Goal: Task Accomplishment & Management: Use online tool/utility

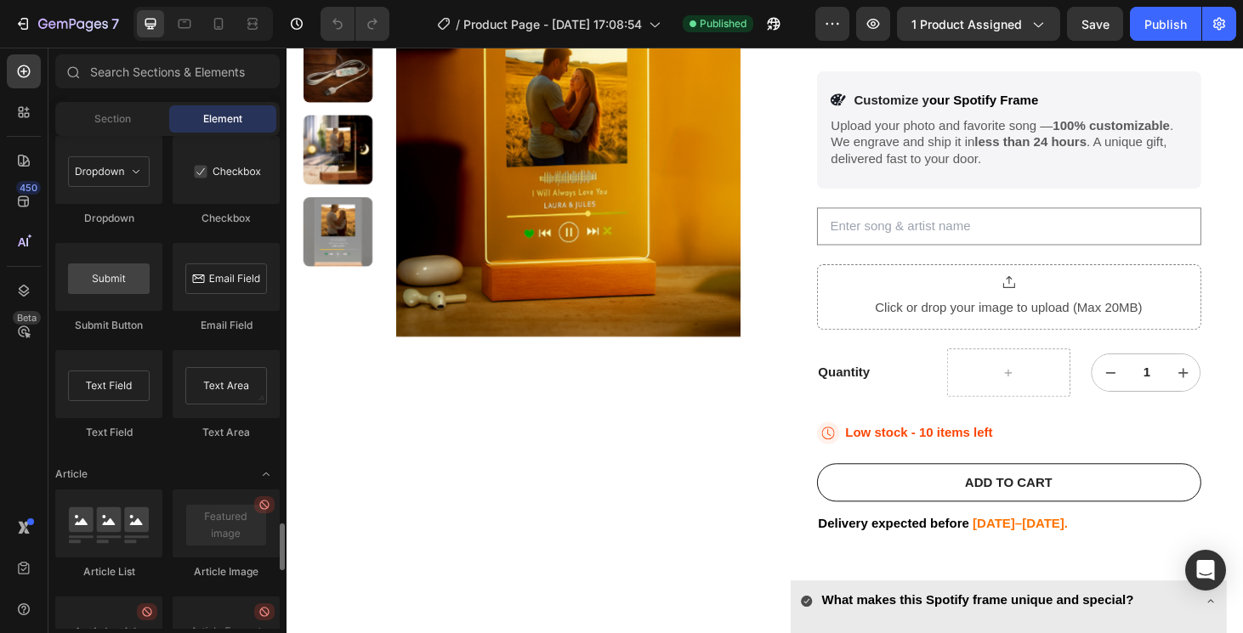
scroll to position [4128, 0]
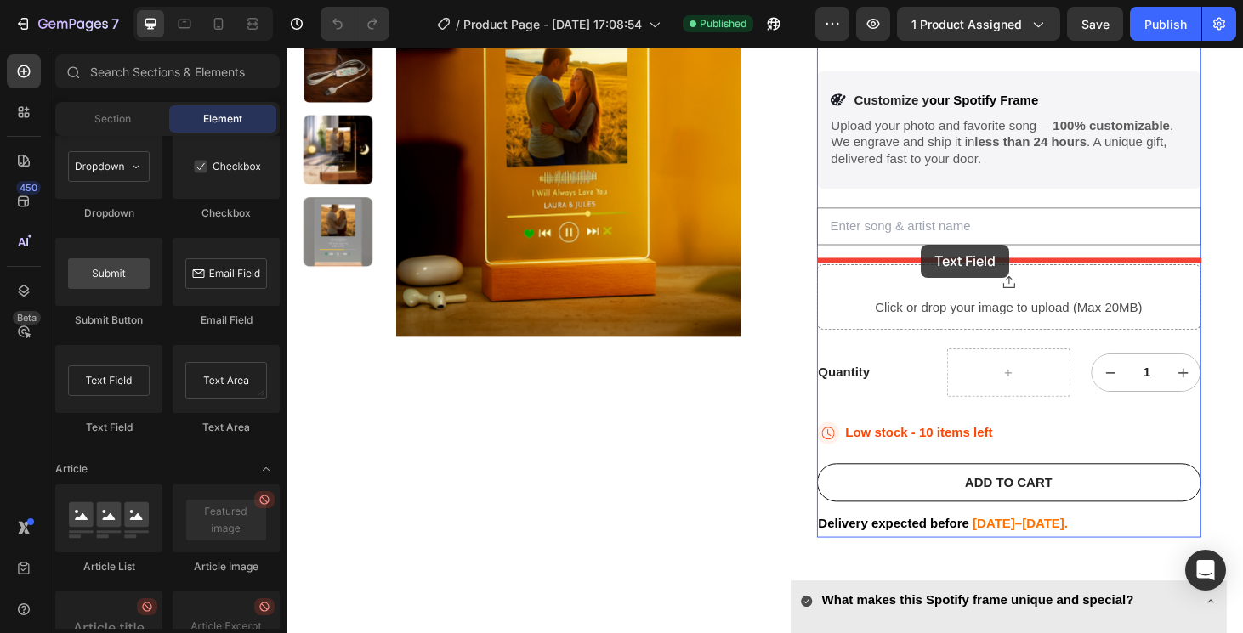
drag, startPoint x: 384, startPoint y: 427, endPoint x: 963, endPoint y: 258, distance: 603.1
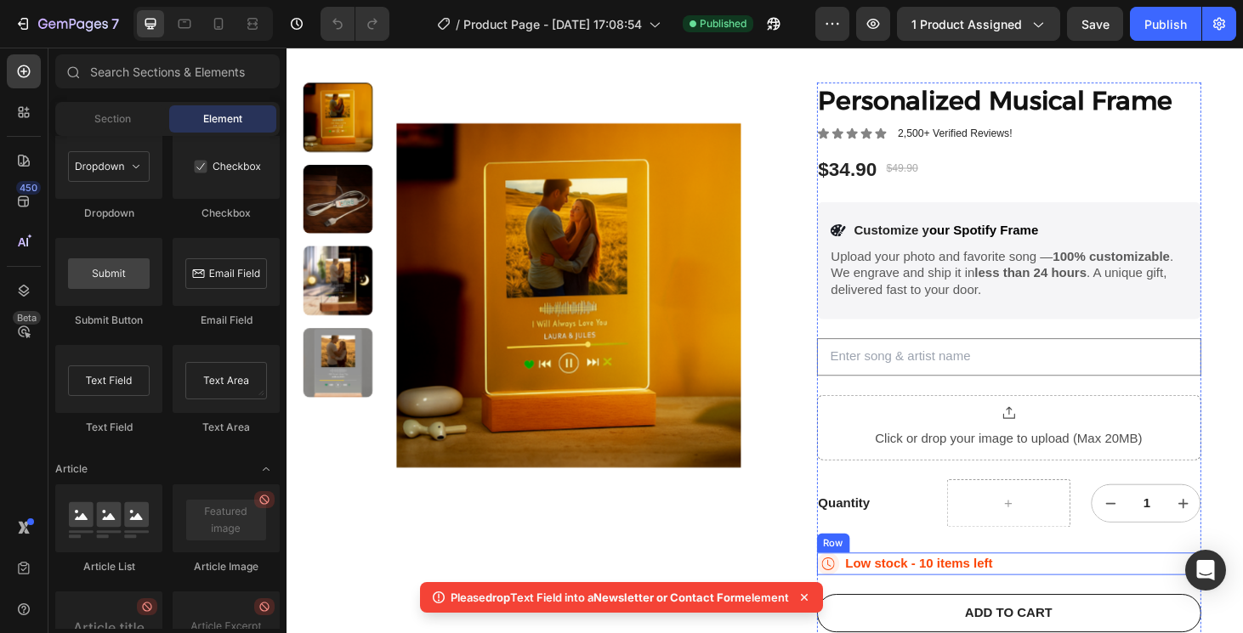
scroll to position [93, 0]
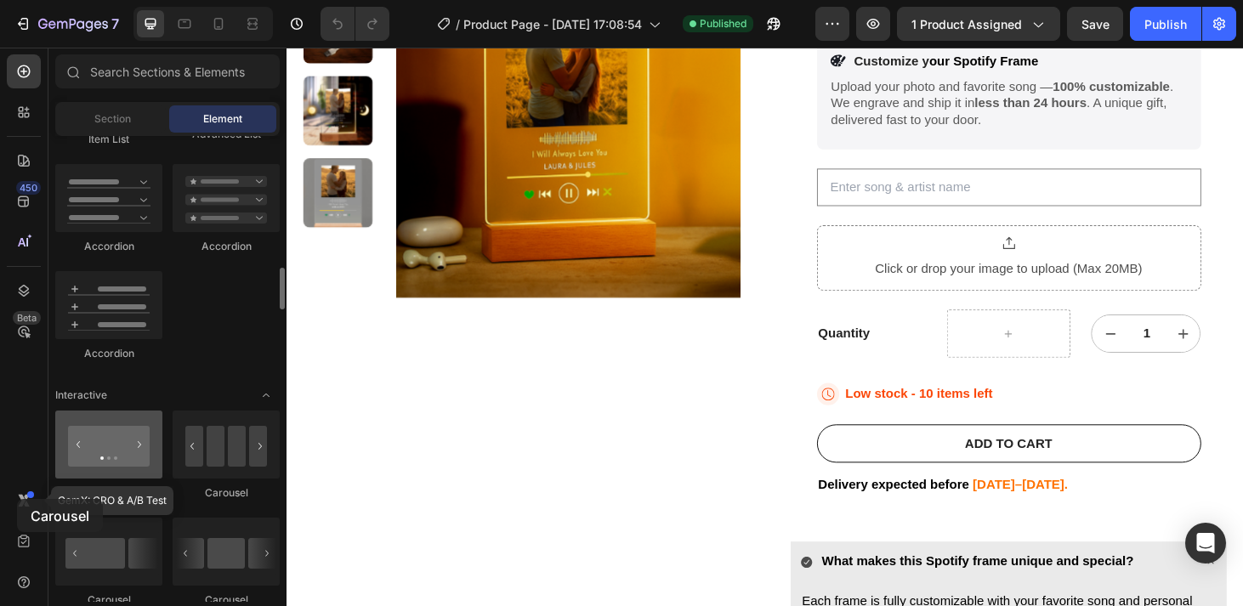
scroll to position [338, 0]
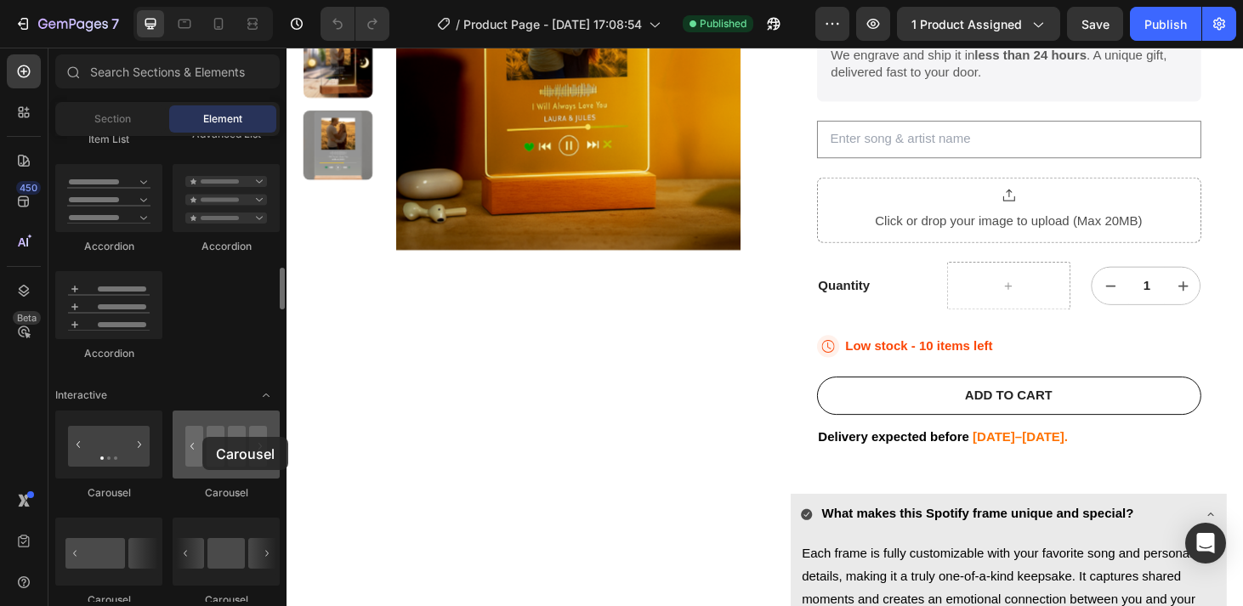
drag, startPoint x: 206, startPoint y: 470, endPoint x: 202, endPoint y: 437, distance: 33.3
click at [202, 437] on div at bounding box center [226, 445] width 107 height 68
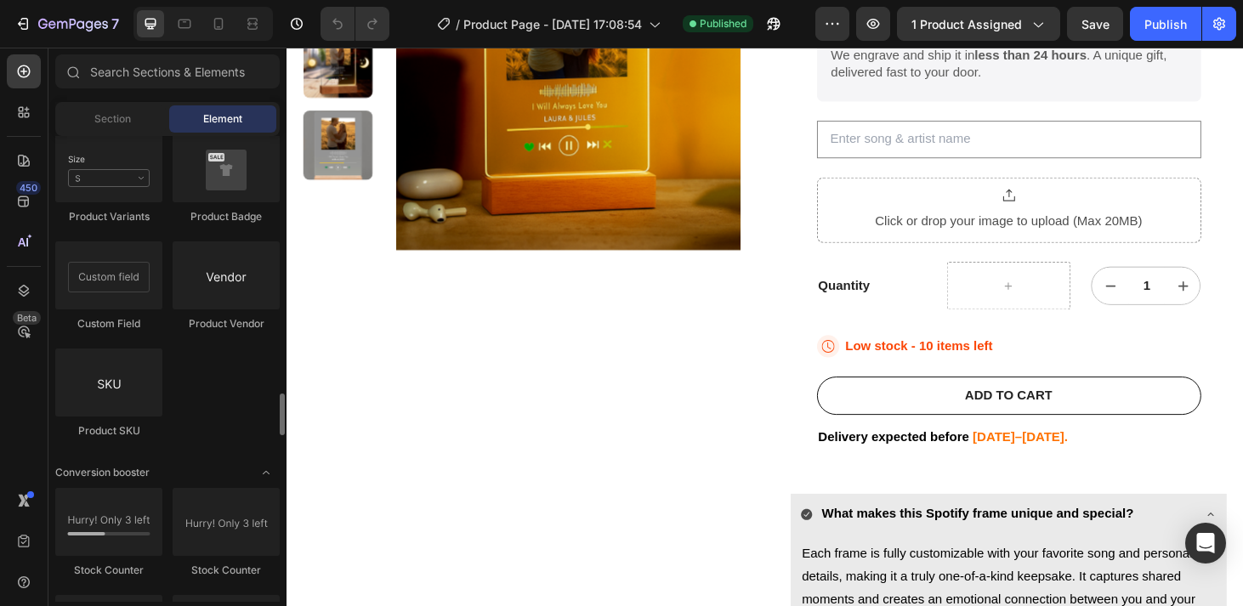
scroll to position [3178, 0]
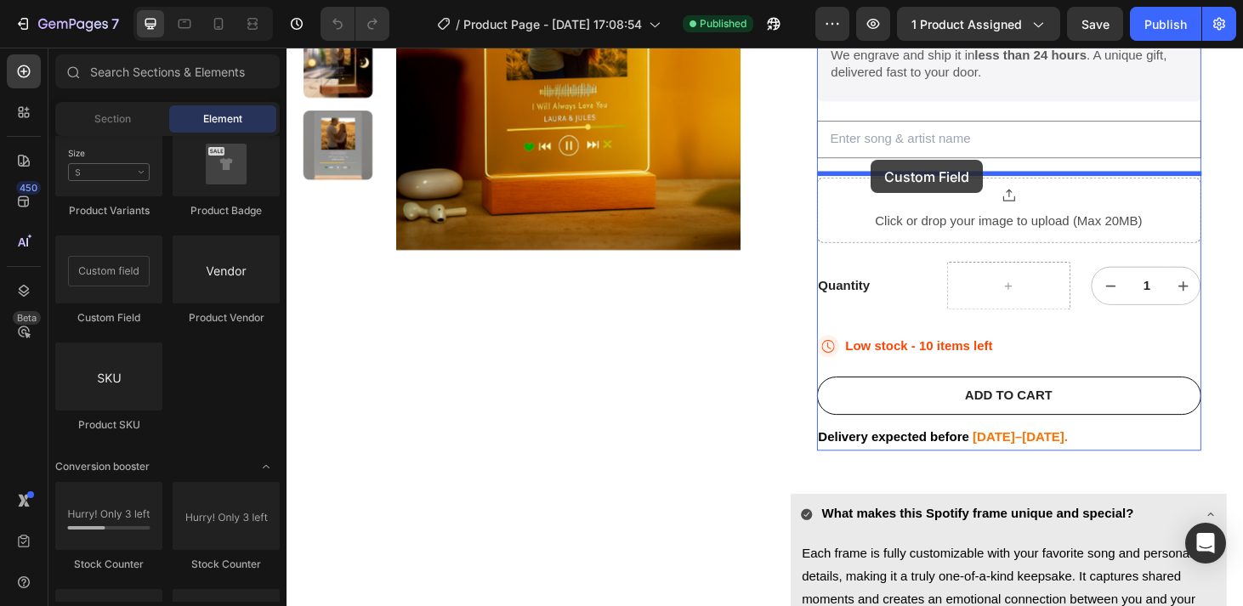
drag, startPoint x: 381, startPoint y: 326, endPoint x: 909, endPoint y: 165, distance: 552.8
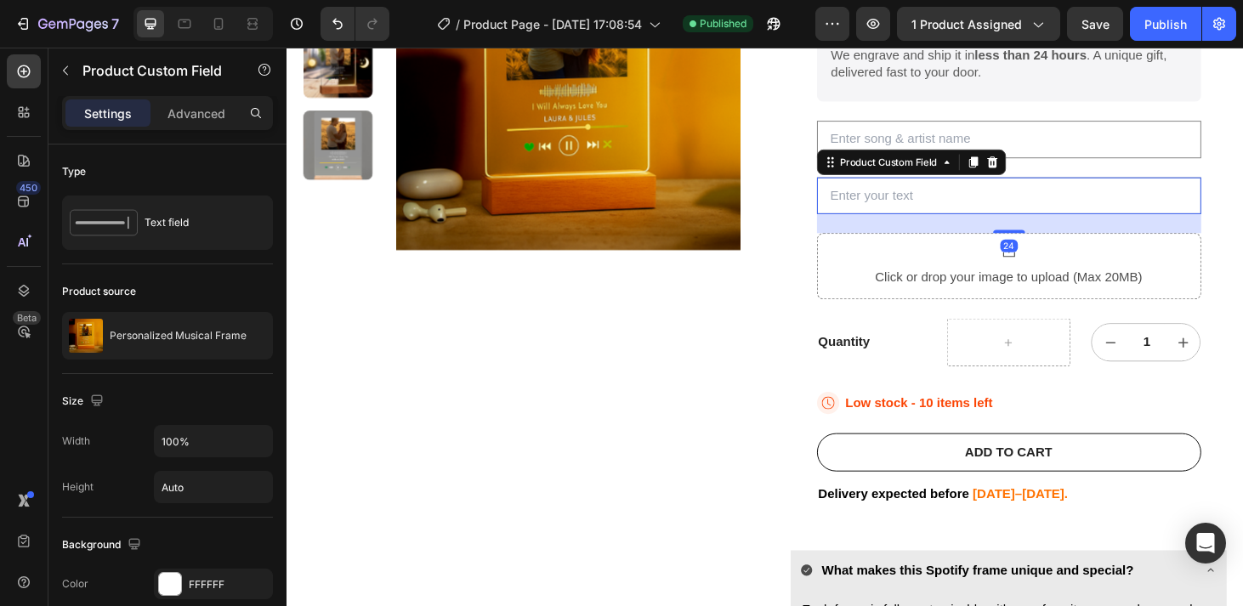
click at [974, 199] on input "text" at bounding box center [1057, 206] width 410 height 40
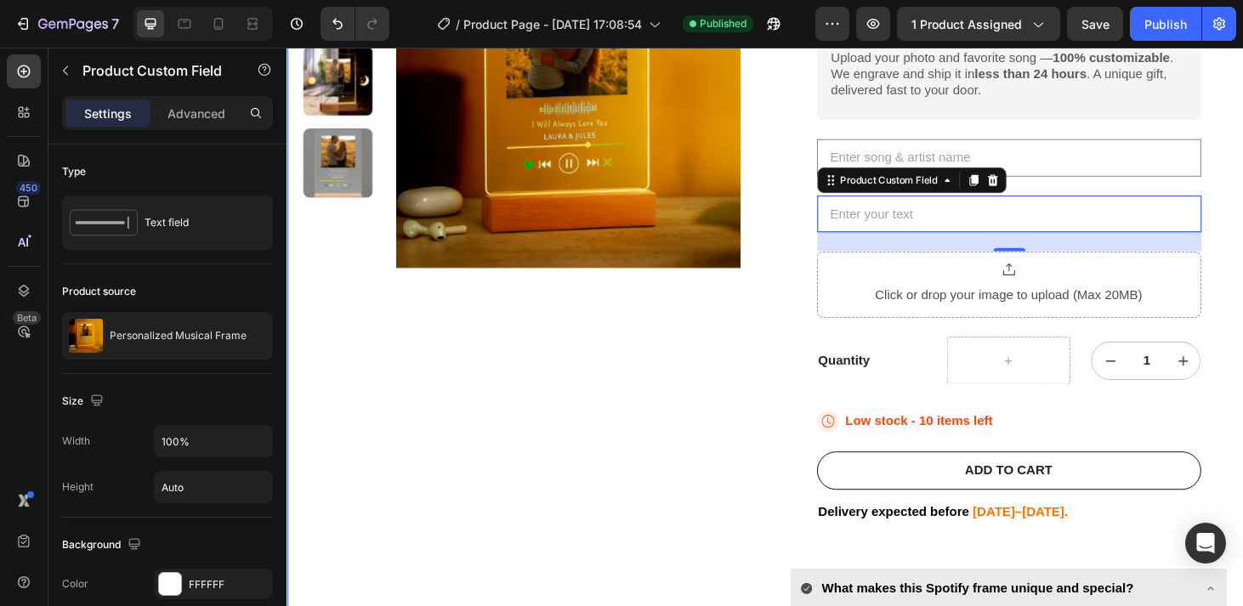
scroll to position [314, 0]
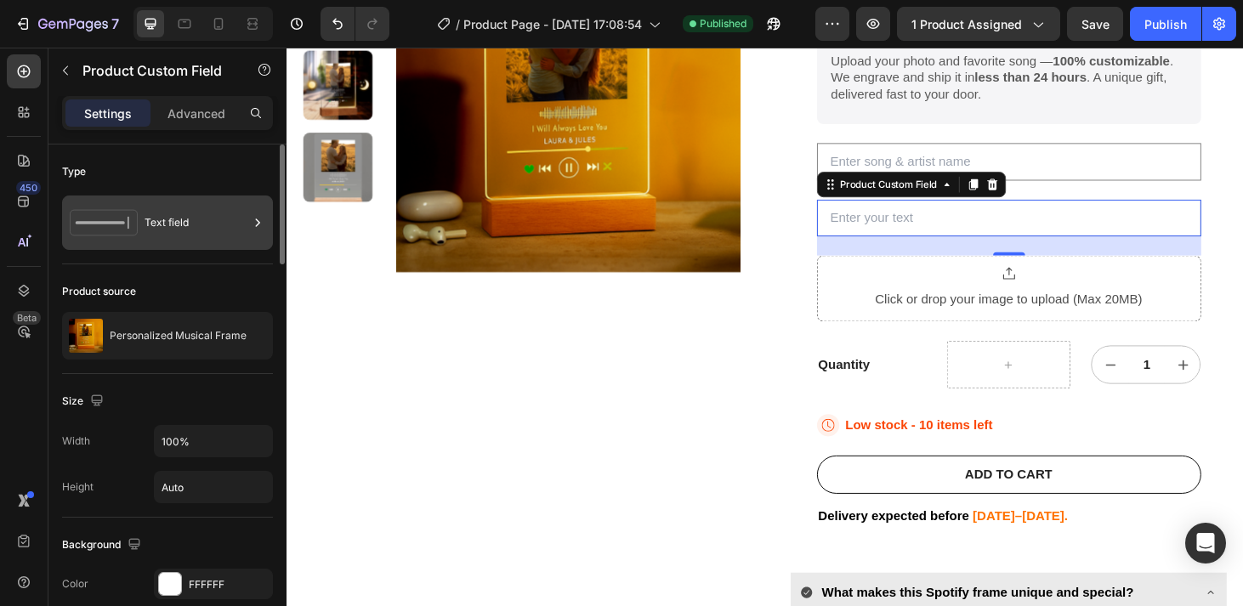
click at [154, 220] on div "Text field" at bounding box center [196, 222] width 104 height 39
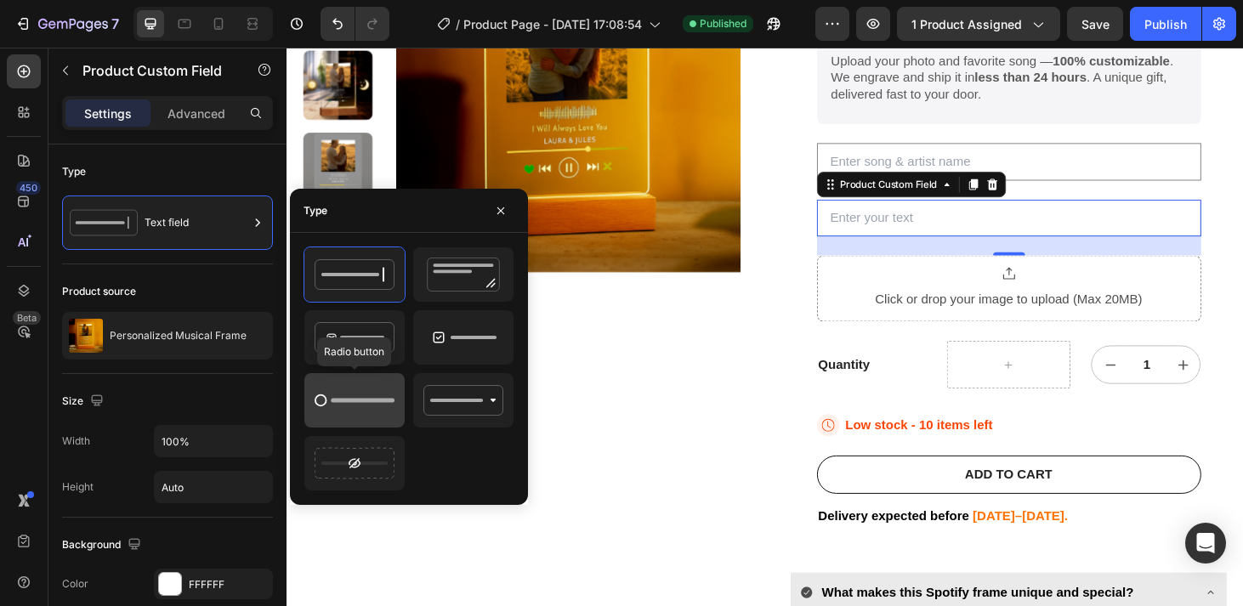
click at [365, 406] on icon at bounding box center [354, 400] width 80 height 34
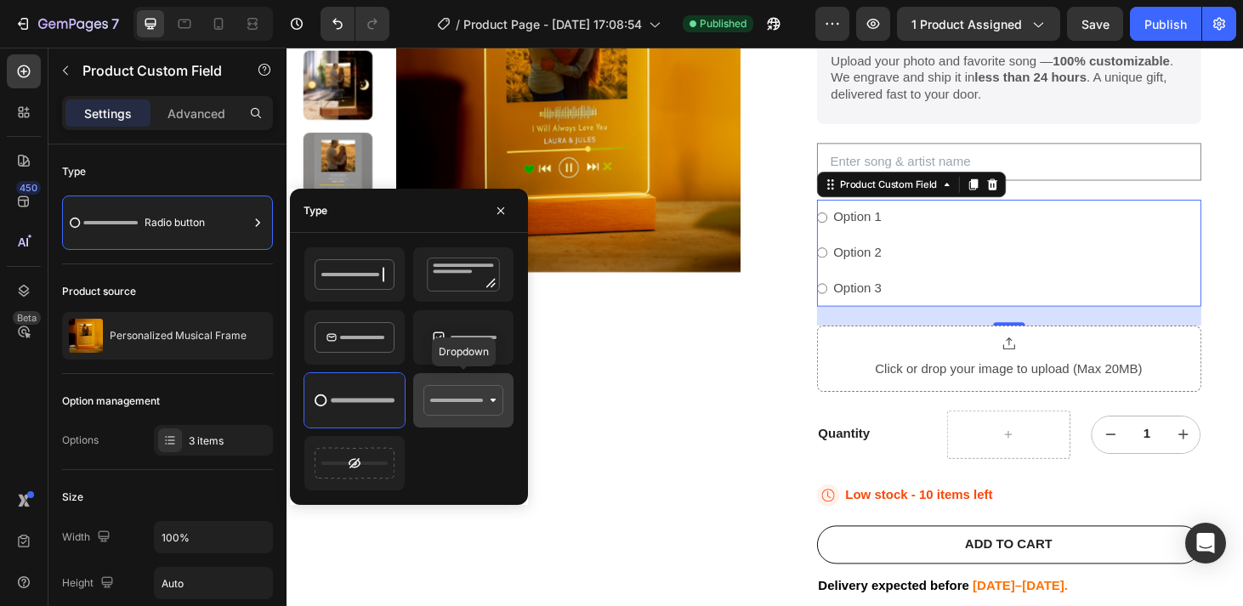
click at [462, 396] on icon at bounding box center [463, 400] width 80 height 34
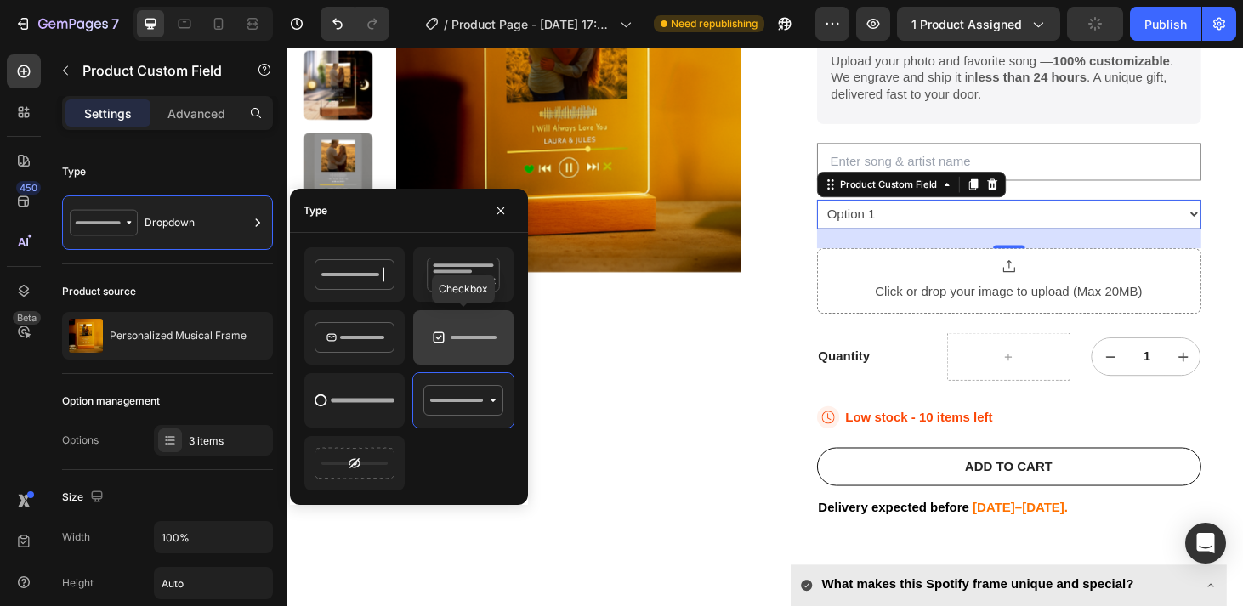
click at [458, 335] on icon at bounding box center [463, 337] width 80 height 34
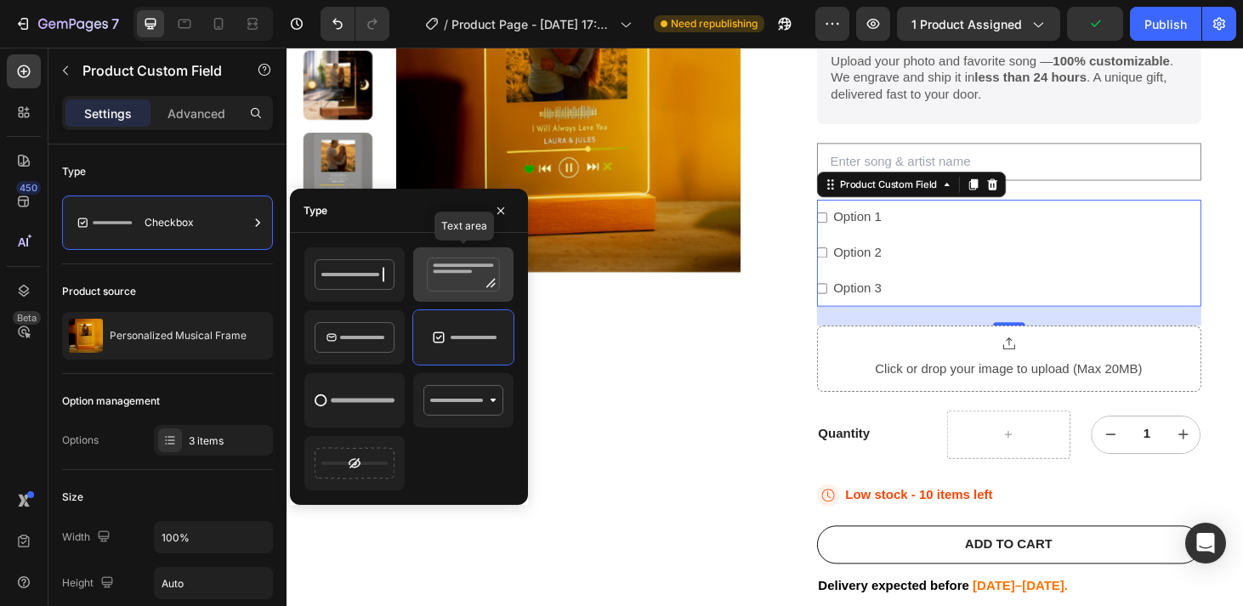
click at [445, 277] on icon at bounding box center [463, 275] width 80 height 34
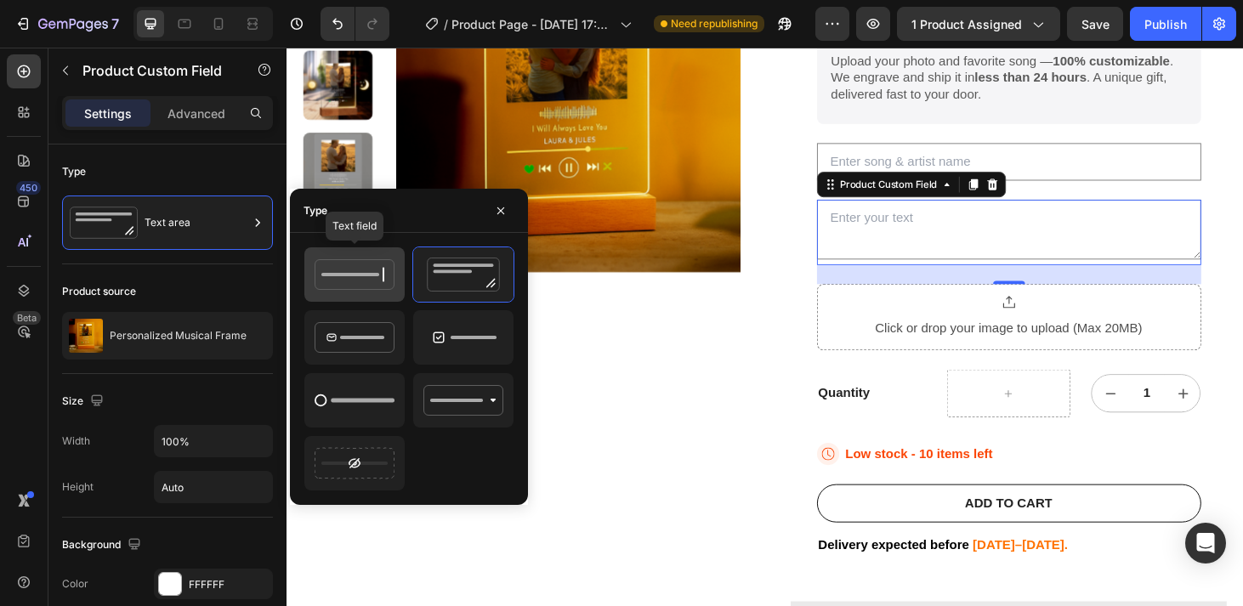
click at [373, 269] on icon at bounding box center [354, 275] width 80 height 34
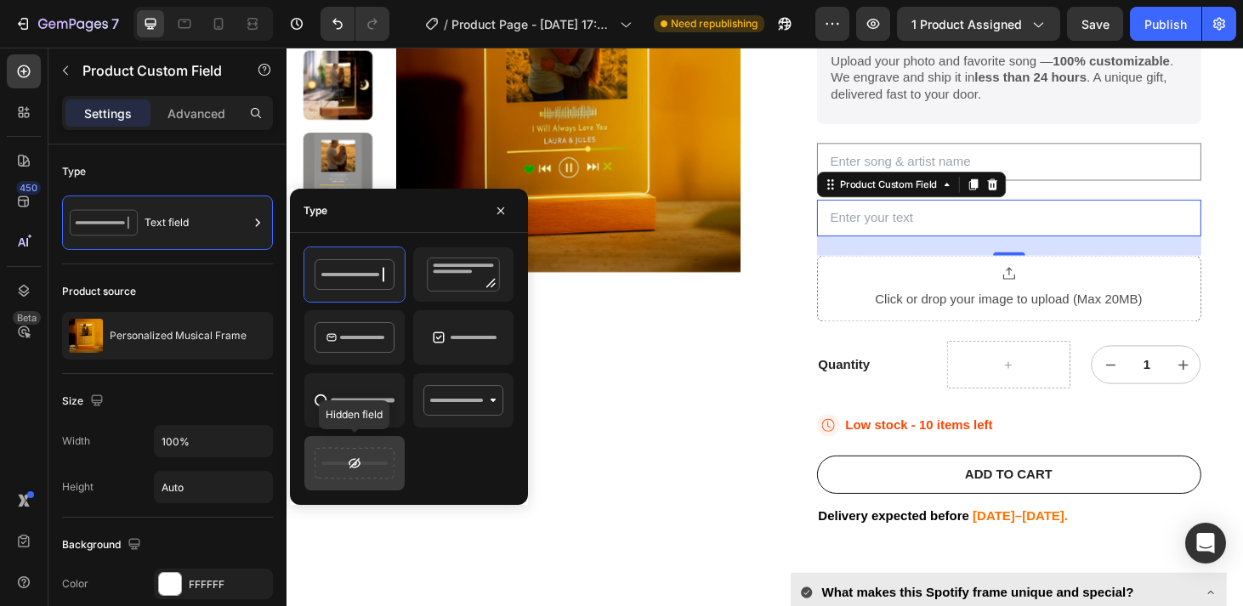
click at [357, 459] on icon at bounding box center [354, 463] width 80 height 34
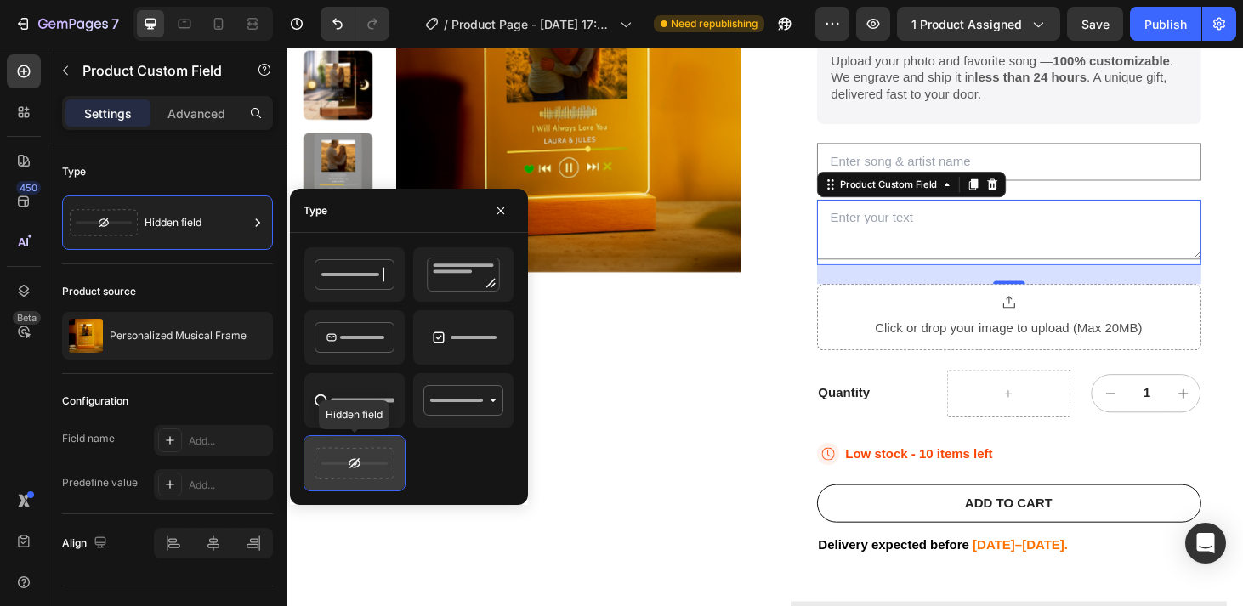
click at [357, 459] on icon at bounding box center [354, 463] width 80 height 34
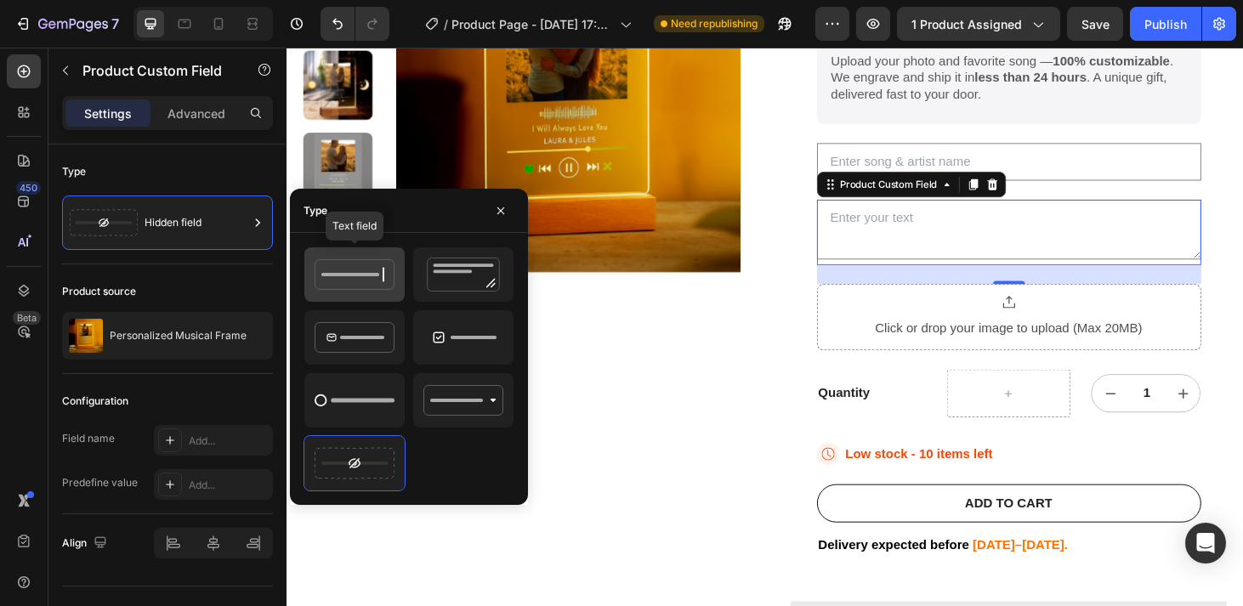
click at [368, 265] on icon at bounding box center [354, 275] width 80 height 34
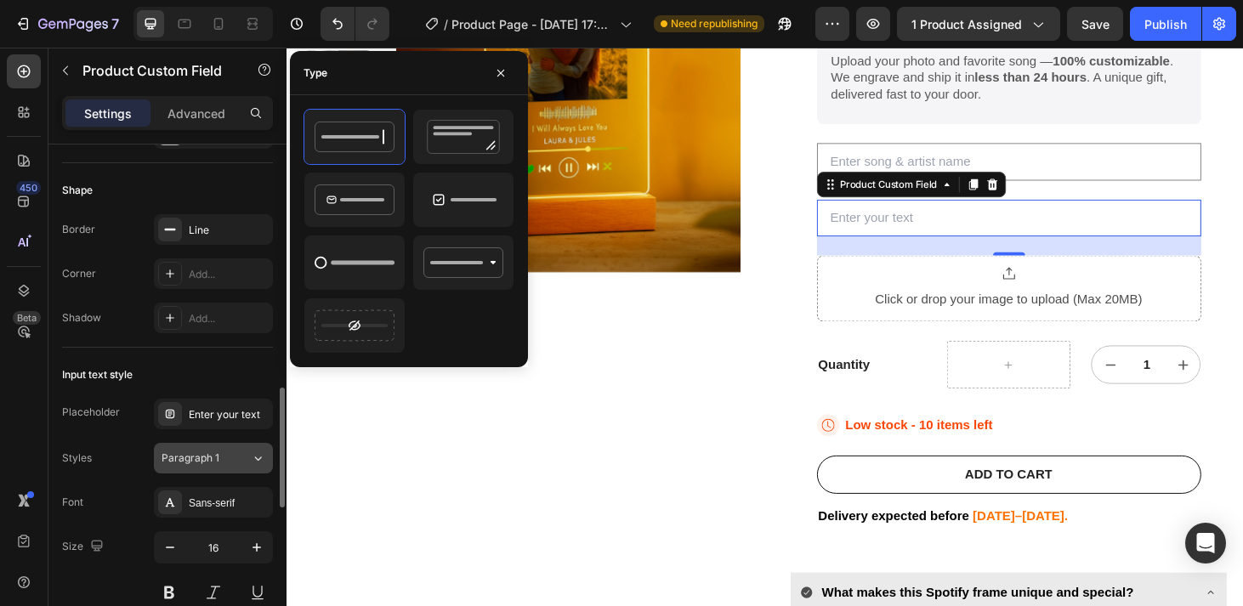
scroll to position [641, 0]
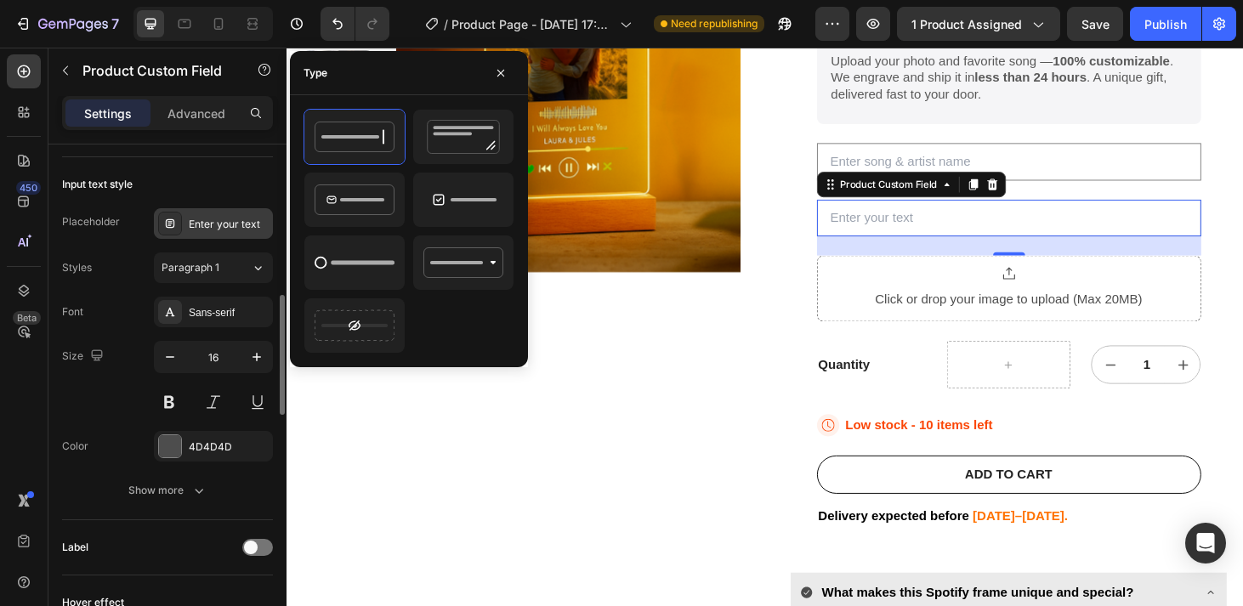
click at [255, 217] on div "Enter your text" at bounding box center [229, 224] width 80 height 15
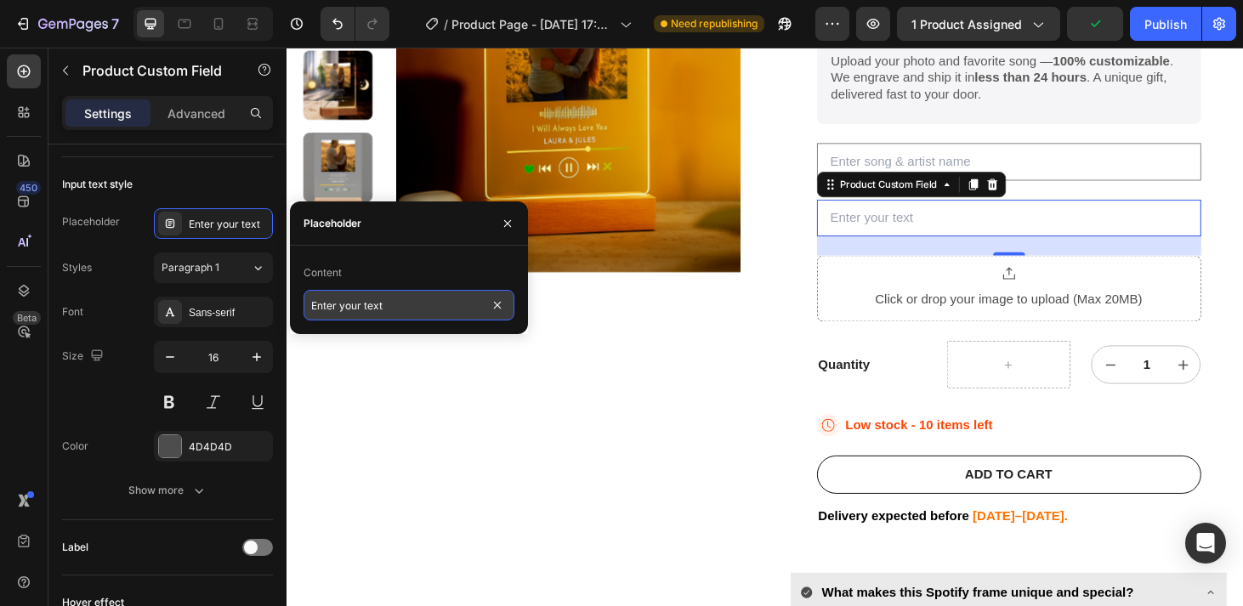
click at [391, 308] on input "Enter your text" at bounding box center [408, 305] width 211 height 31
type input "Name : Ex: LAURA & JULIEN"
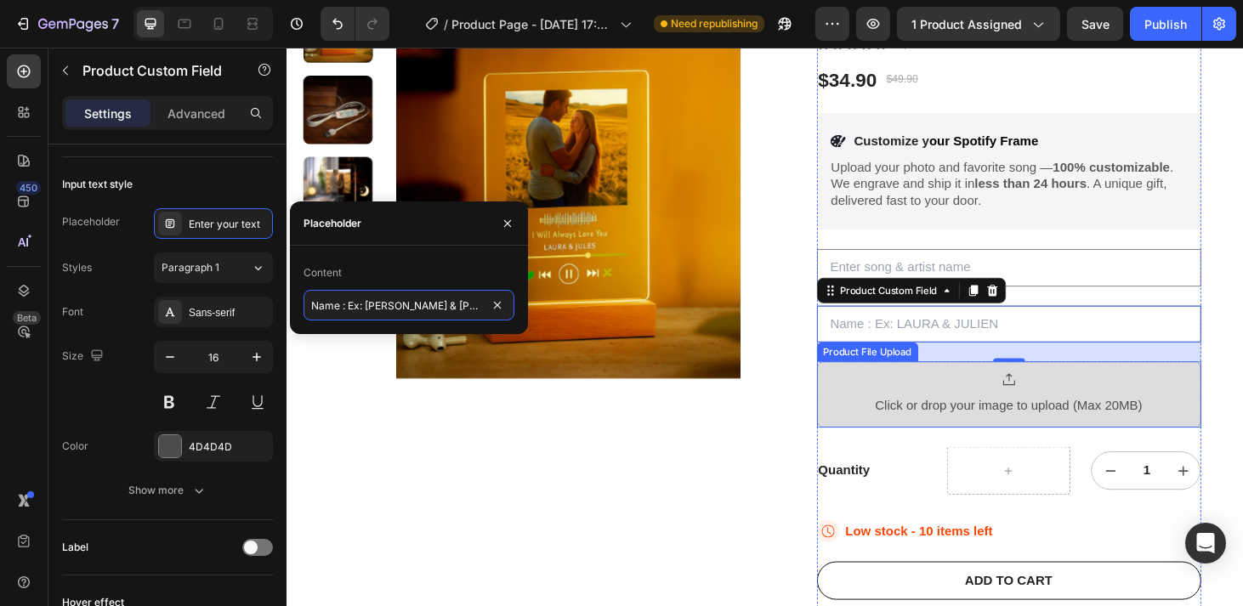
scroll to position [200, 0]
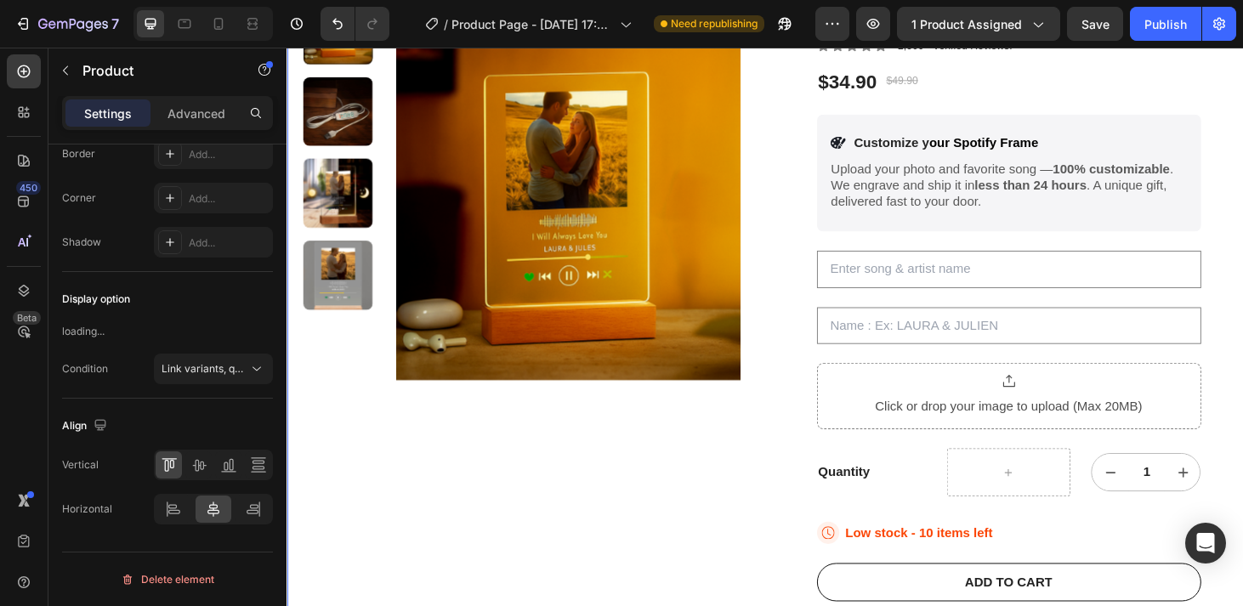
click at [827, 233] on div "Personalized Musical Frame Product Title Icon Icon Icon Icon Icon Icon List 2,5…" at bounding box center [1056, 503] width 467 height 1023
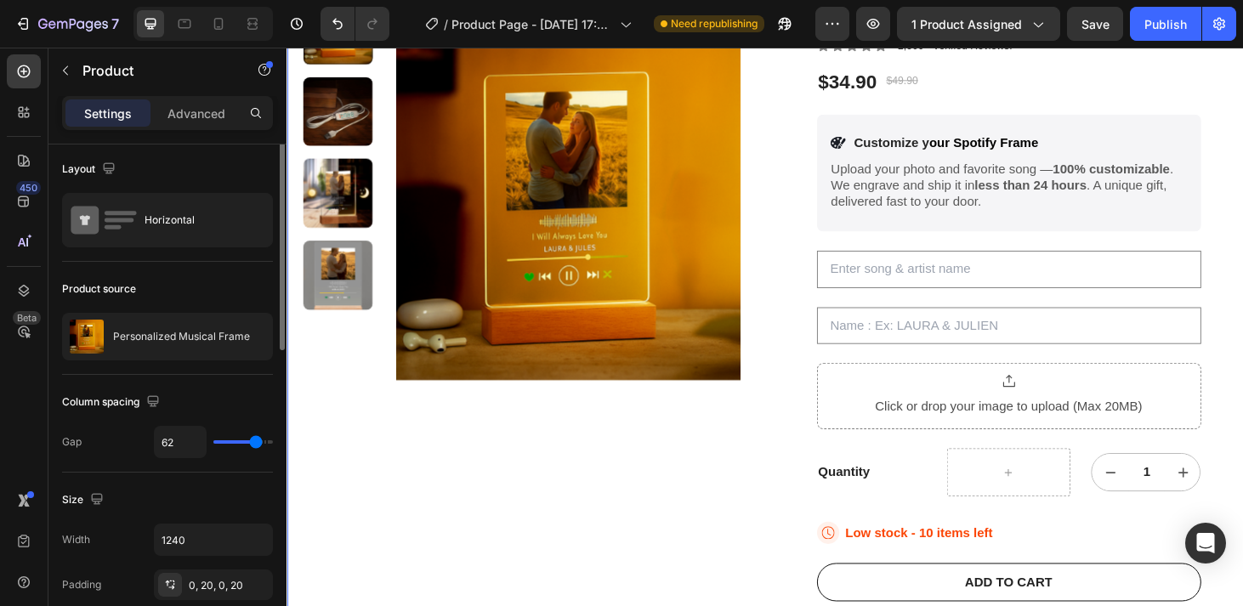
scroll to position [0, 0]
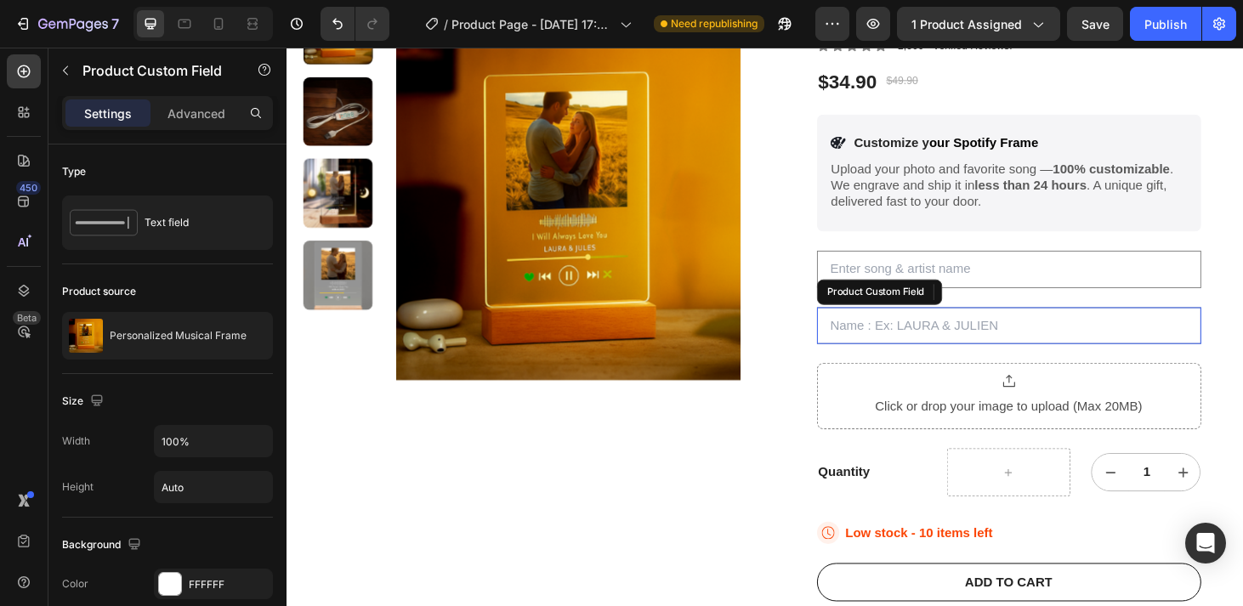
click at [1052, 339] on input "text" at bounding box center [1057, 345] width 410 height 40
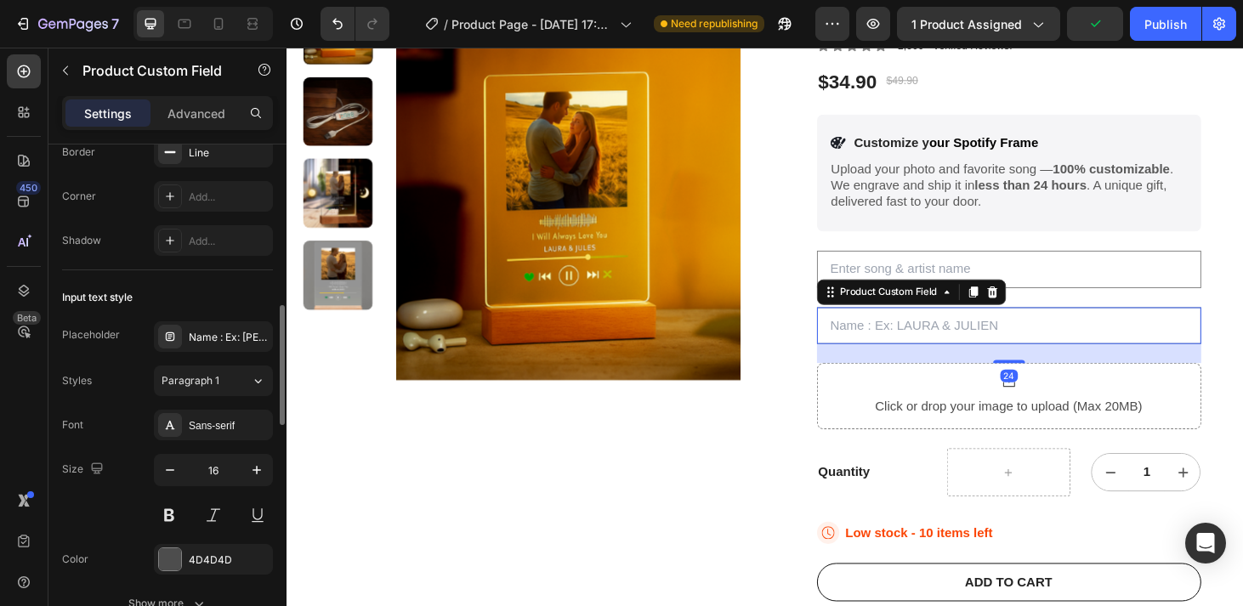
scroll to position [560, 0]
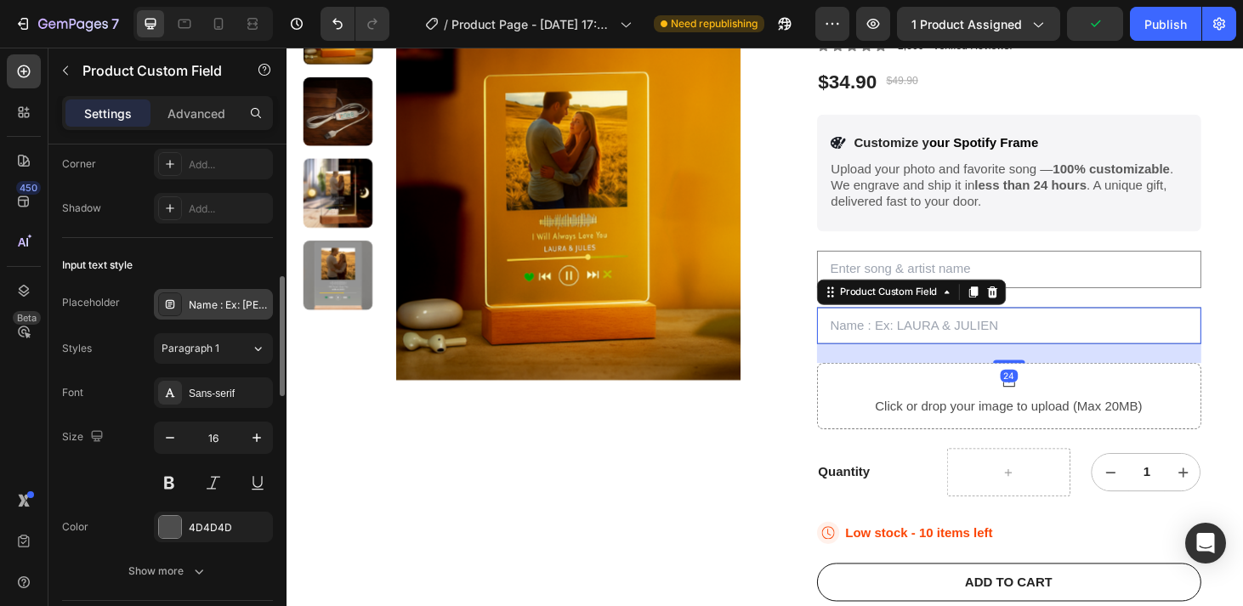
click at [214, 302] on div "Name : Ex: LAURA & JULIEN" at bounding box center [229, 304] width 80 height 15
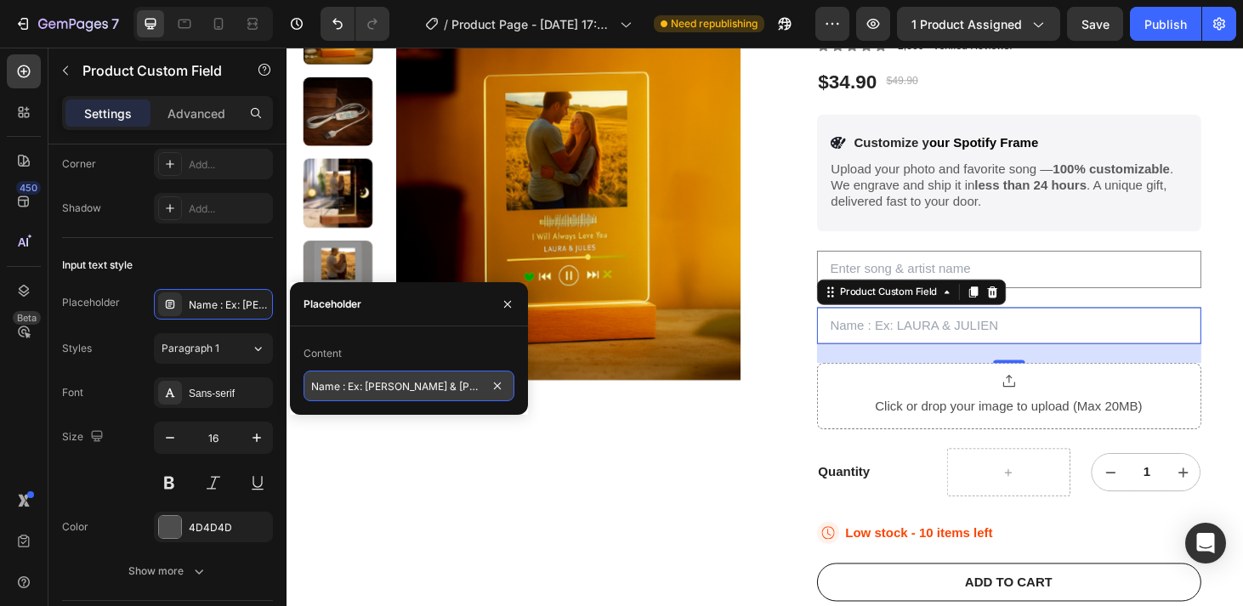
drag, startPoint x: 460, startPoint y: 383, endPoint x: 305, endPoint y: 383, distance: 154.7
click at [305, 383] on input "Name : Ex: LAURA & JULIEN" at bounding box center [408, 386] width 211 height 31
paste input "Custom text (e.g. Laura & Julien)"
type input "Custom text (e.g. Laura & Julien)"
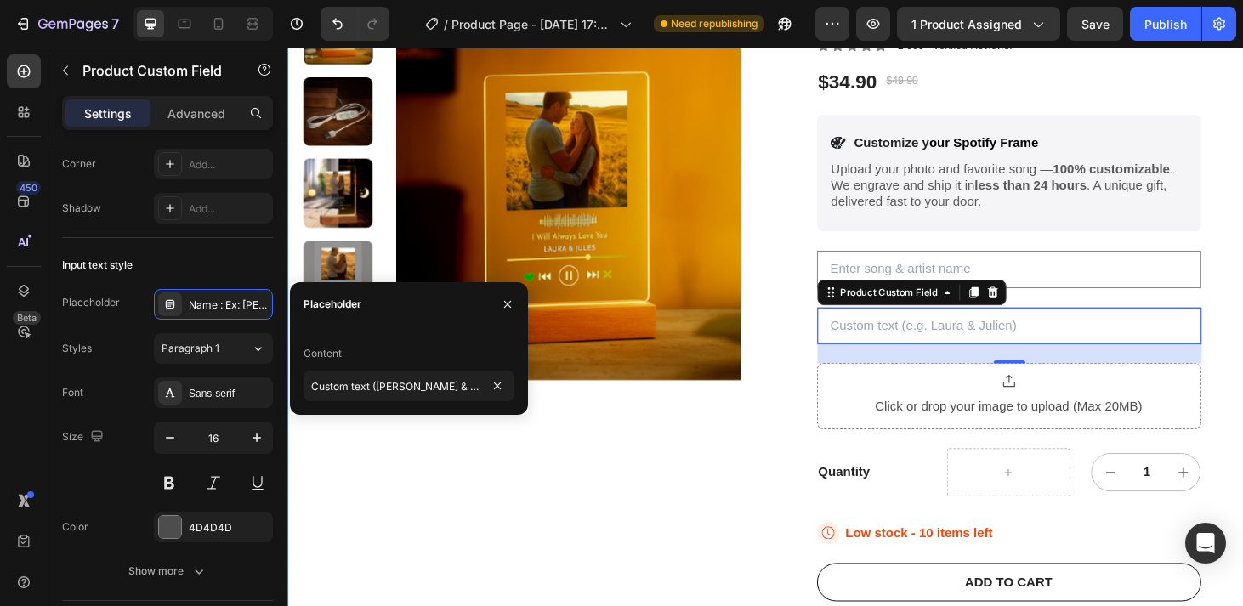
click at [650, 515] on div "Product Images" at bounding box center [536, 503] width 467 height 1023
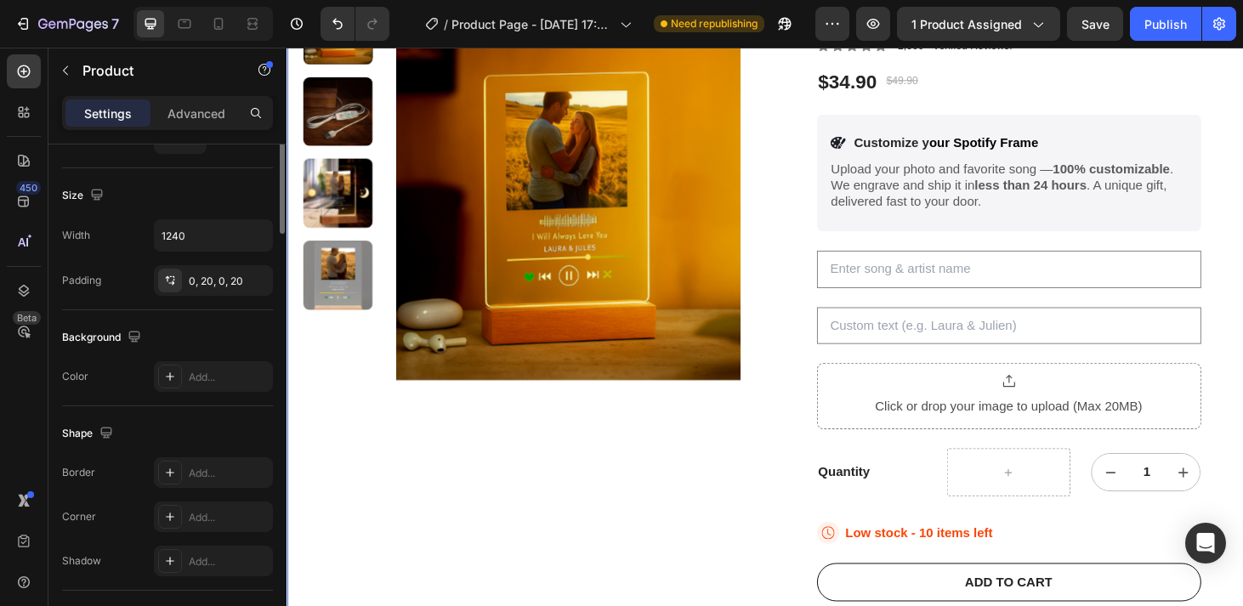
scroll to position [0, 0]
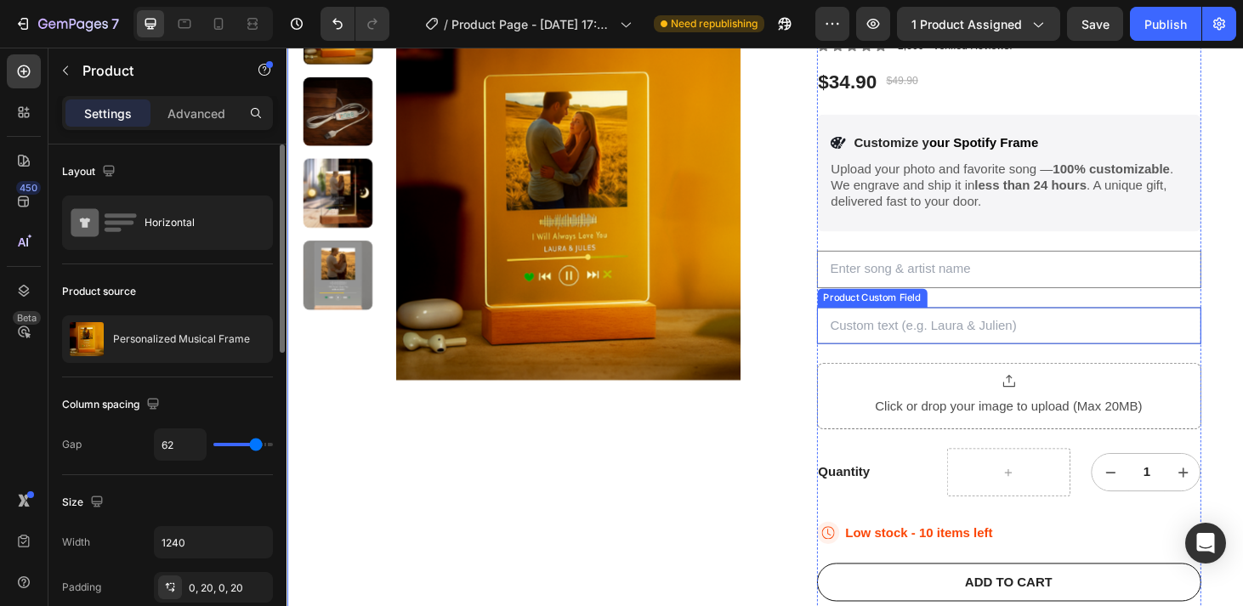
click at [944, 343] on input "text" at bounding box center [1057, 345] width 410 height 40
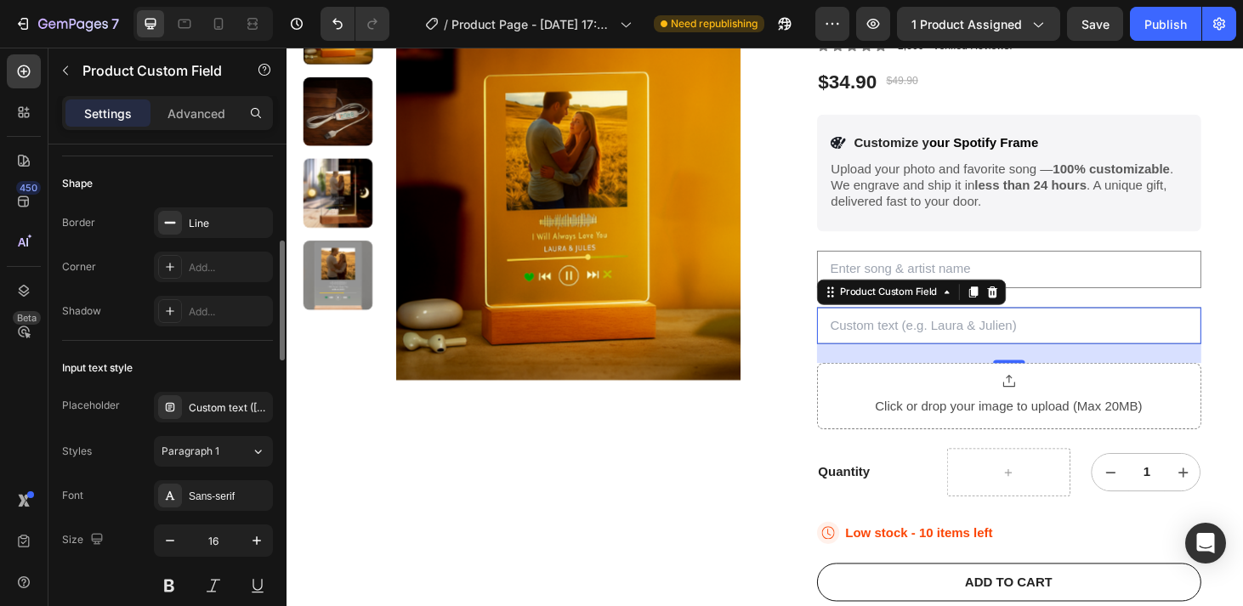
scroll to position [458, 0]
click at [207, 419] on div "Custom text (e.G. Laura & Julien)" at bounding box center [213, 406] width 119 height 31
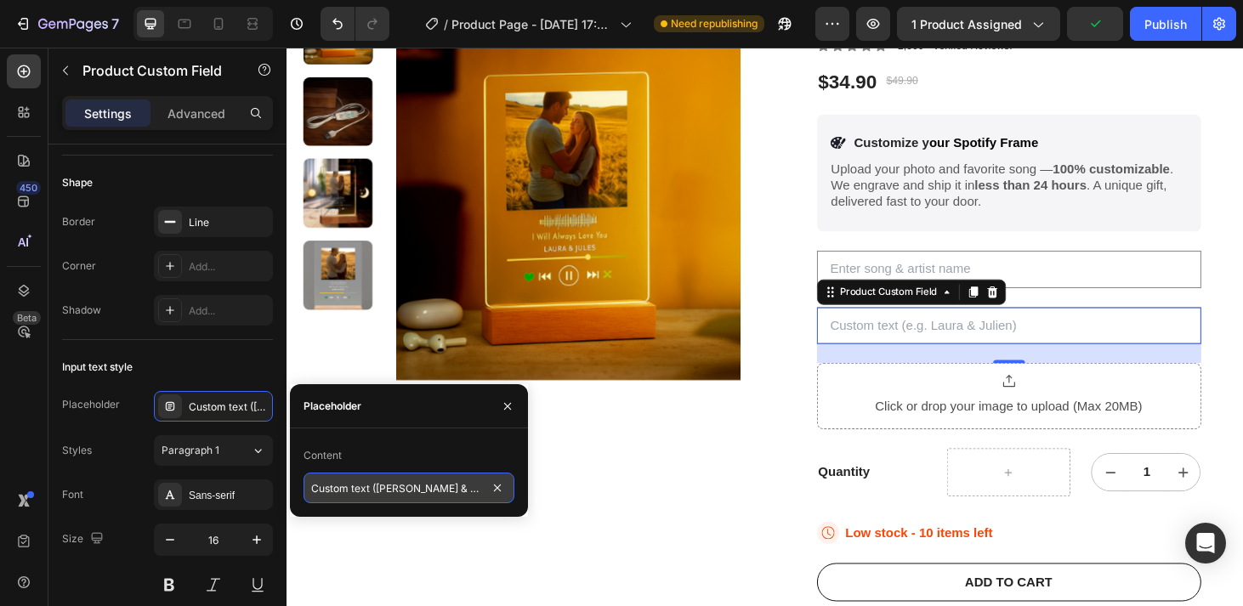
click at [316, 490] on input "Custom text (e.g. Laura & Julien)" at bounding box center [408, 488] width 211 height 31
type input "Custom text (e.g. Laura & Julien)"
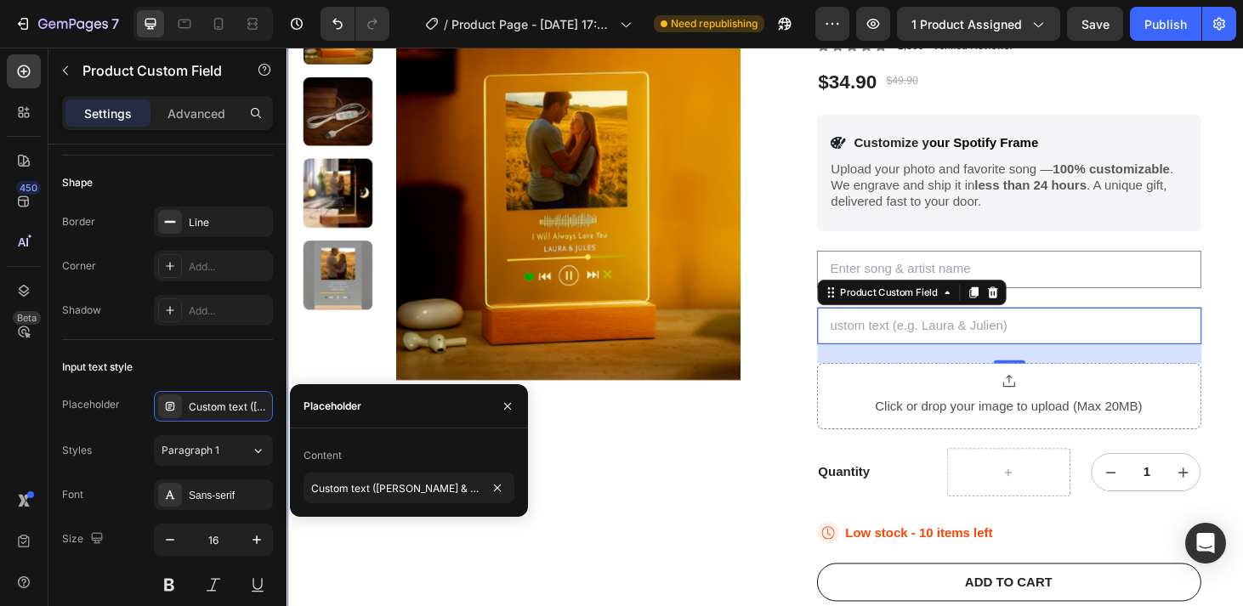
click at [808, 506] on div "Product Images Personalized Musical Frame Product Title Icon Icon Icon Icon Ico…" at bounding box center [796, 503] width 1020 height 1023
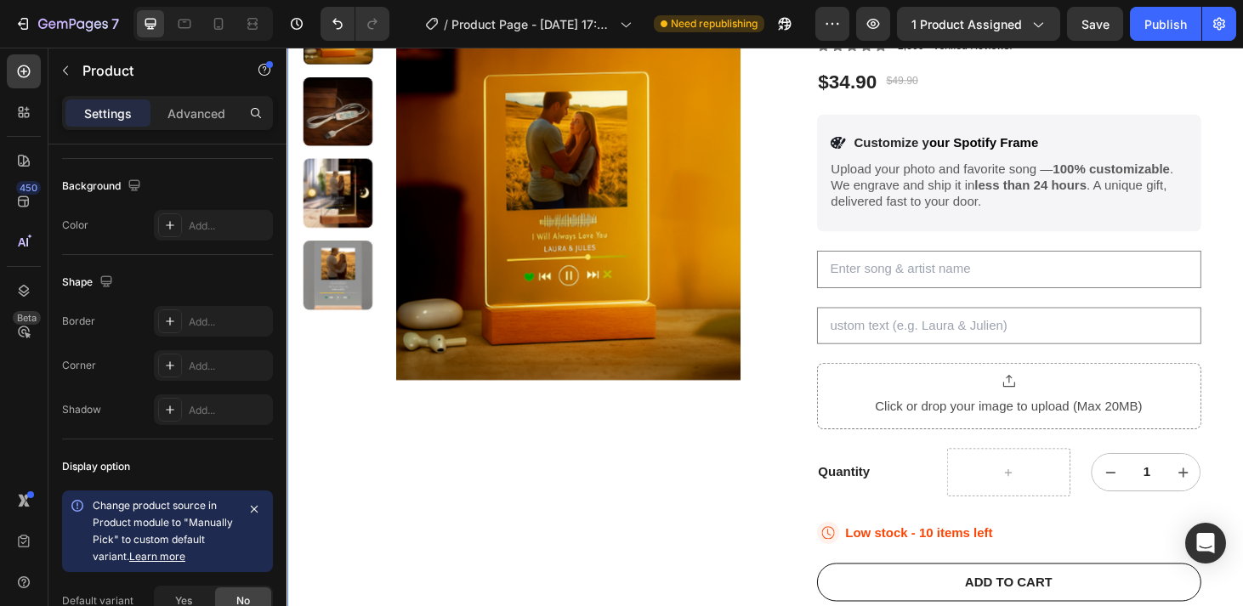
scroll to position [0, 0]
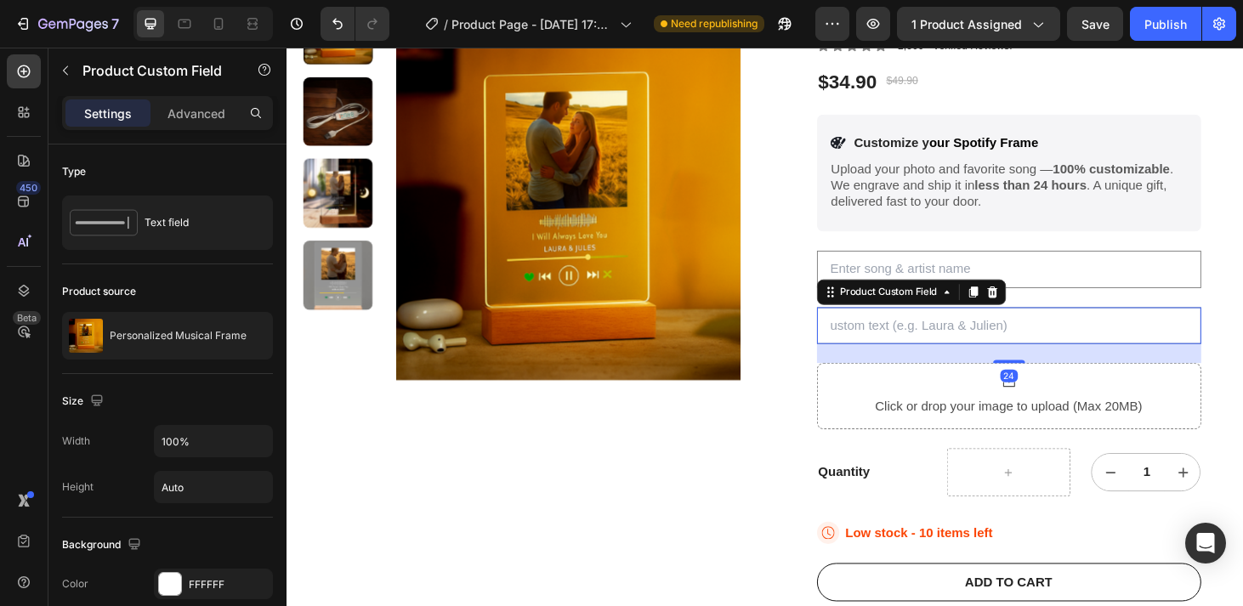
click at [875, 325] on input "text" at bounding box center [1057, 345] width 410 height 40
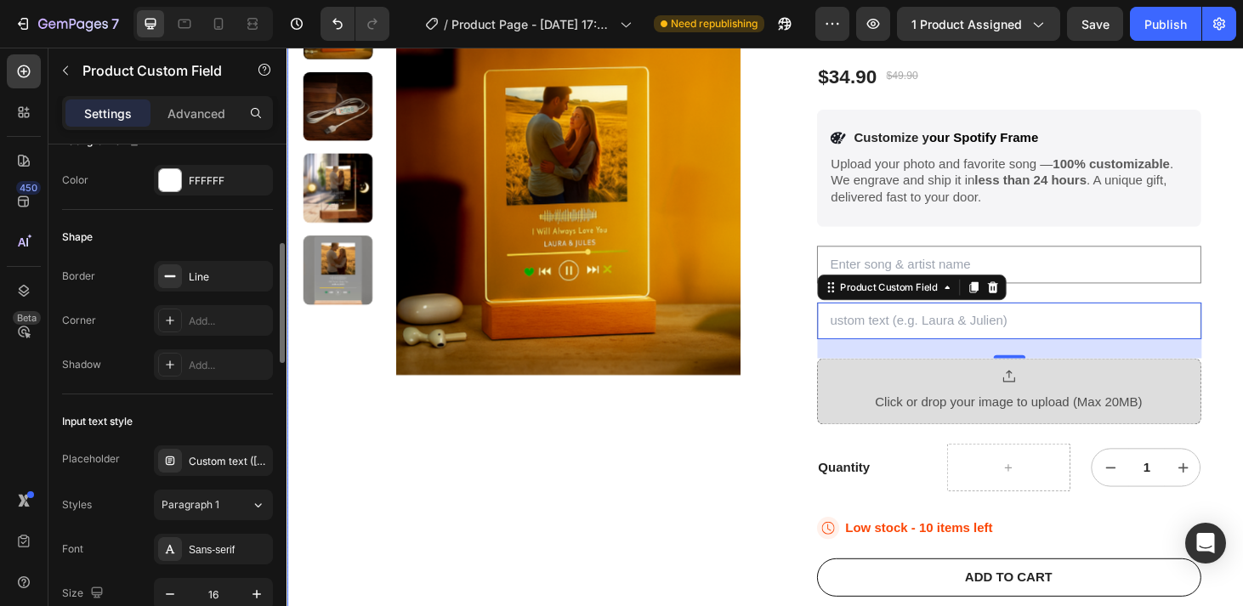
scroll to position [407, 0]
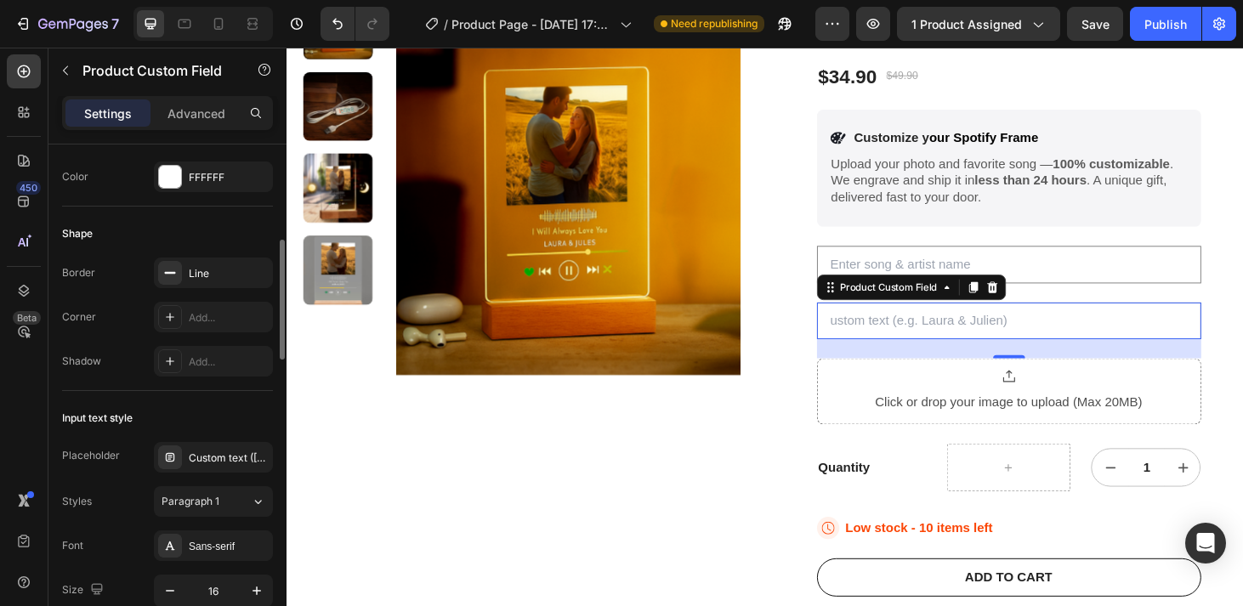
click at [938, 331] on input "text" at bounding box center [1057, 340] width 410 height 40
click at [206, 461] on div "Custom text (e.G. Laura & Julien)" at bounding box center [229, 457] width 80 height 15
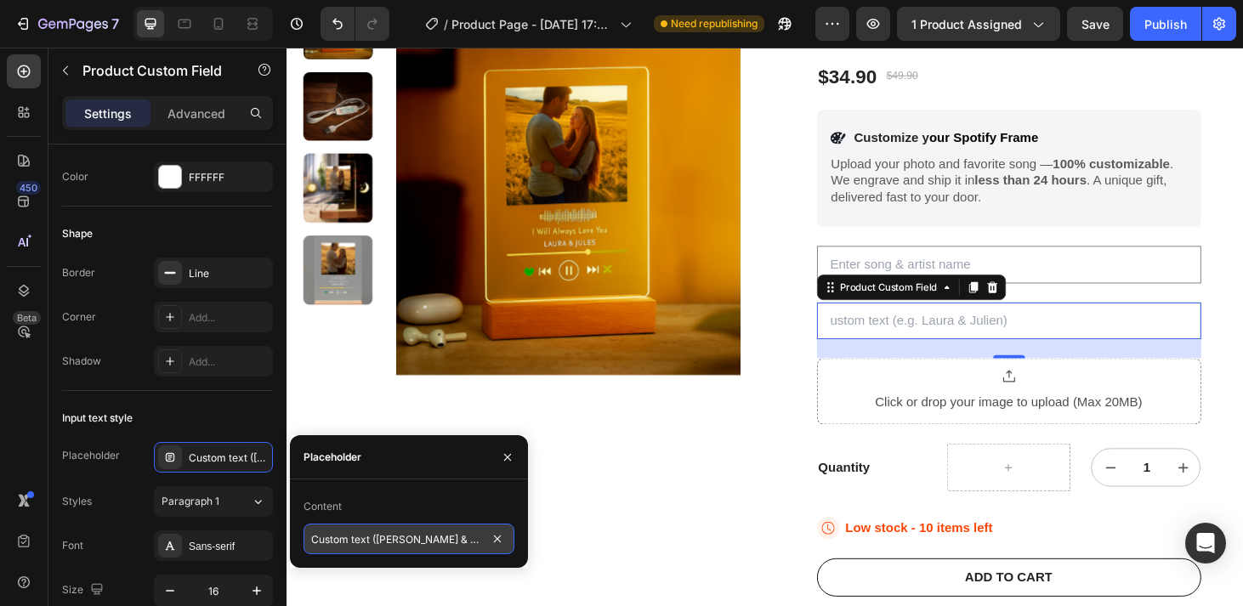
click at [323, 540] on input "Custom text (e.g. Laura & Julien)" at bounding box center [408, 539] width 211 height 31
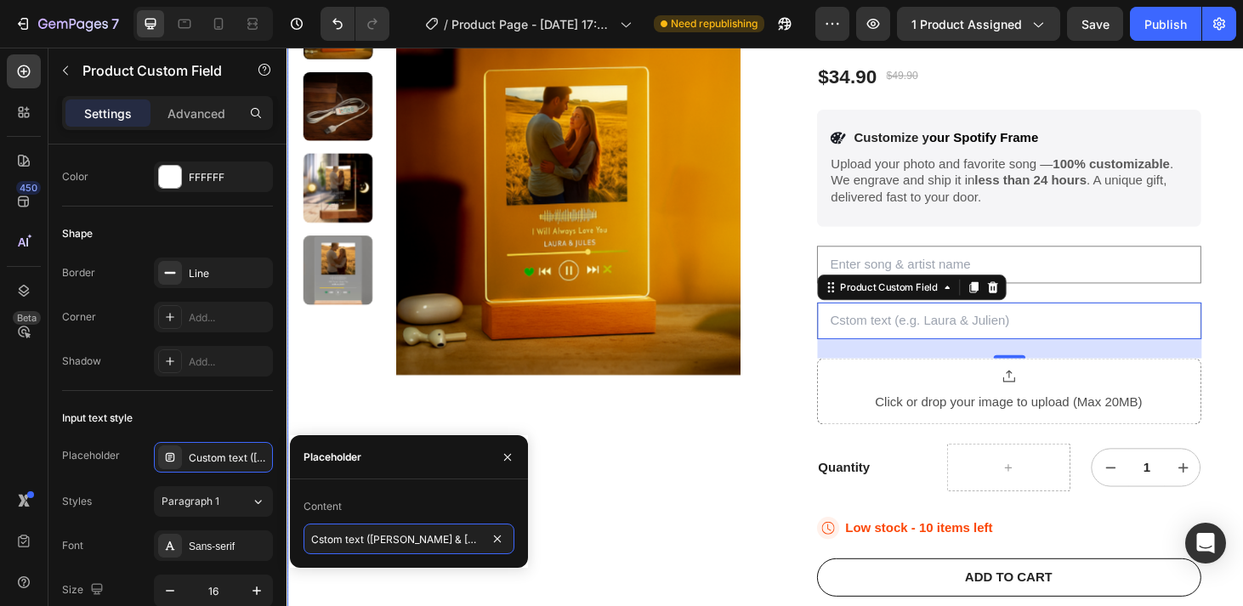
type input "Custom text (e.g. Laura & Julien)"
drag, startPoint x: 312, startPoint y: 538, endPoint x: 495, endPoint y: 538, distance: 182.7
click at [495, 538] on div "Custom text (e.g. Laura & Julien)" at bounding box center [408, 539] width 211 height 31
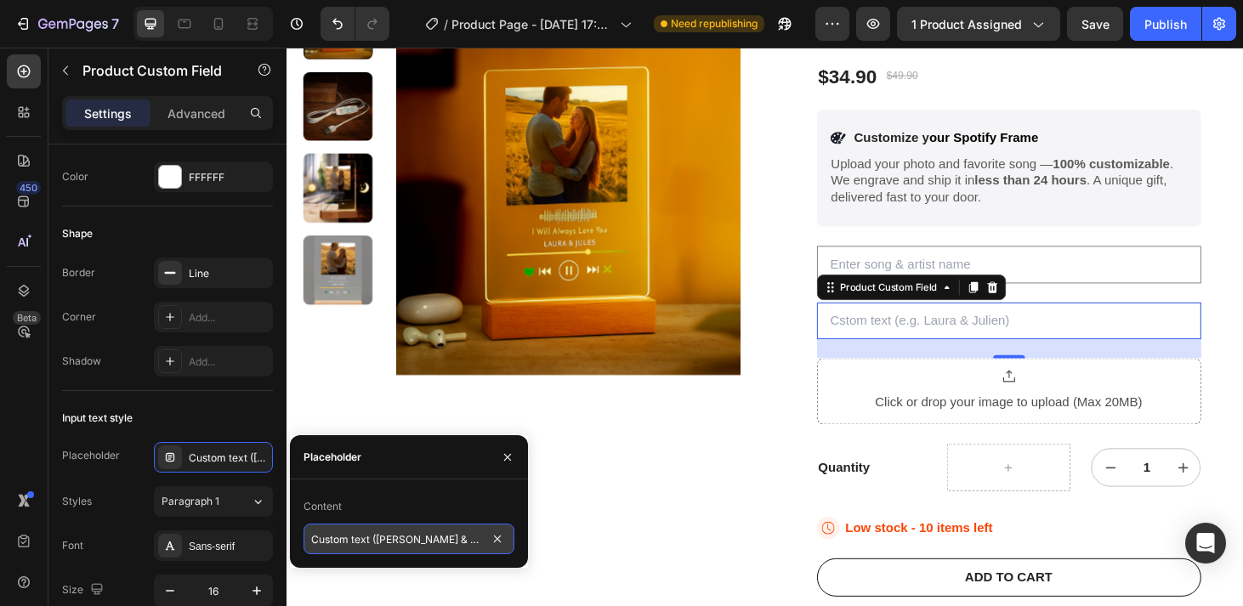
click at [420, 544] on input "Custom text (e.g. Laura & Julien)" at bounding box center [408, 539] width 211 height 31
paste input "Custom text (e.g. Laura & Julien)"
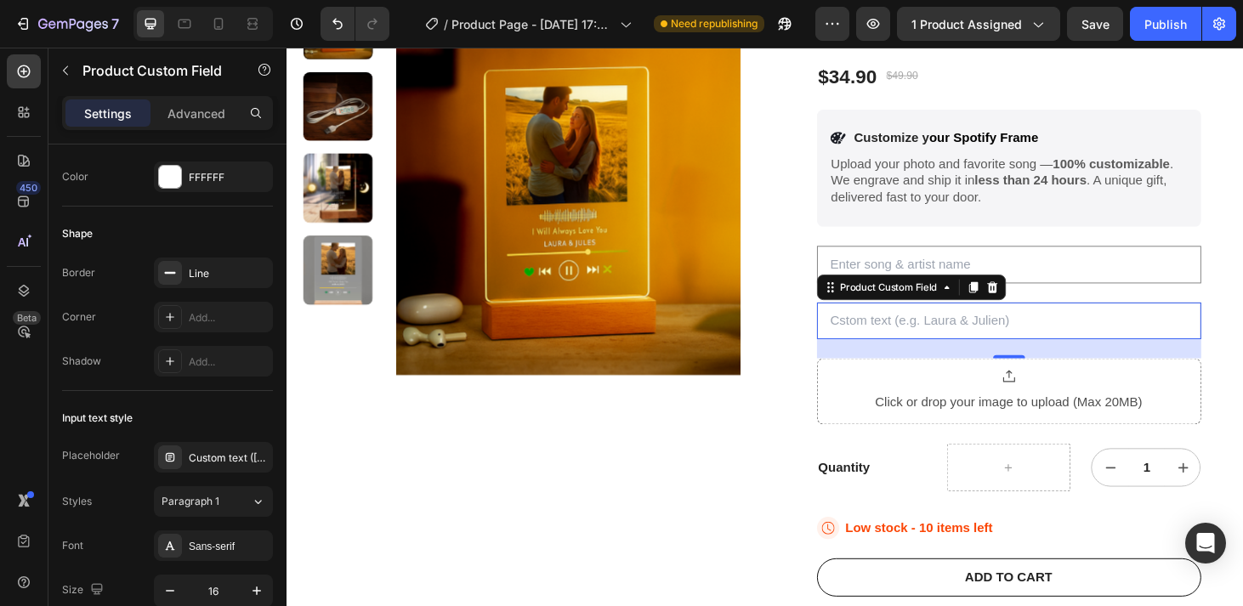
click at [937, 346] on input "text" at bounding box center [1057, 340] width 410 height 40
click at [874, 334] on input "text" at bounding box center [1057, 340] width 410 height 40
click at [213, 462] on div "Custom text (e.G. Laura & Julien)" at bounding box center [229, 457] width 80 height 15
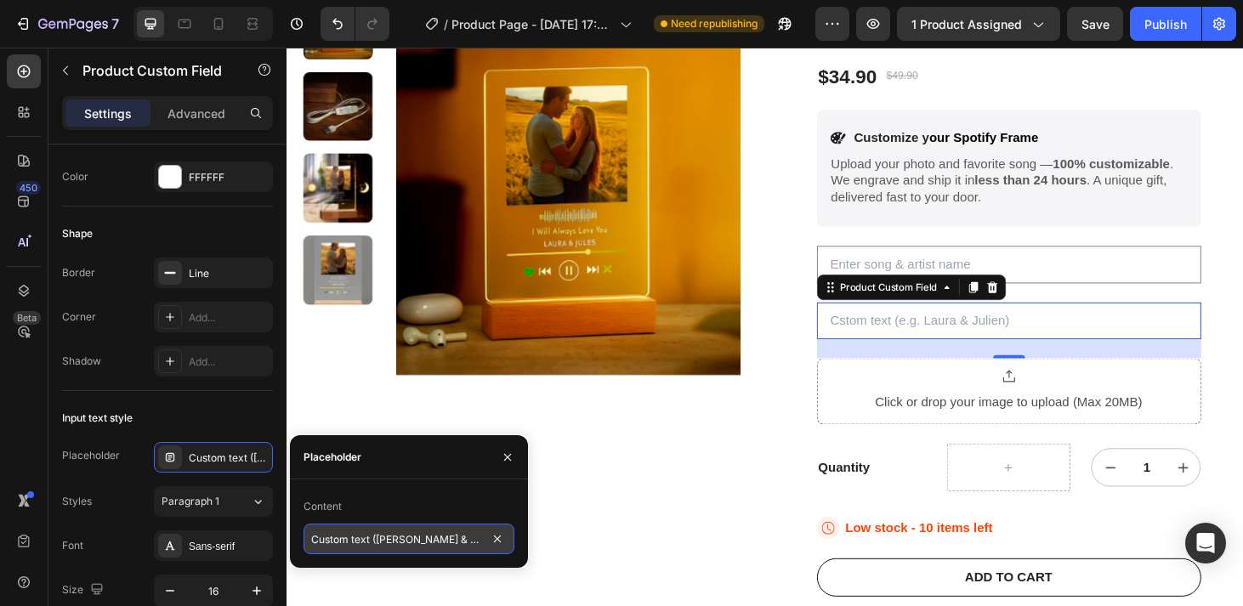
click at [337, 541] on input "Custom text (e.g. Laura & Julien)" at bounding box center [408, 539] width 211 height 31
click at [383, 543] on input "zieqhsriufoh" at bounding box center [408, 539] width 211 height 31
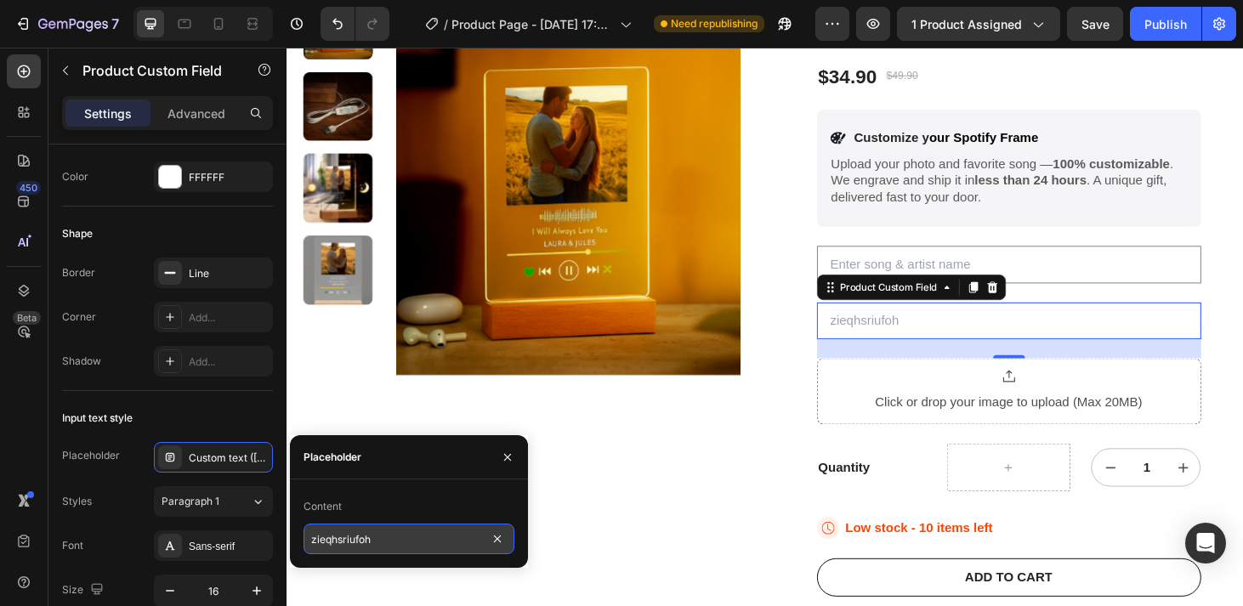
click at [383, 543] on input "zieqhsriufoh" at bounding box center [408, 539] width 211 height 31
paste input "Custom text (e.g. Laura & Julien)"
type input "Custom text (e.g. Laura & Julien)"
click at [412, 541] on input "text" at bounding box center [408, 539] width 211 height 31
click at [401, 540] on input "Custom text" at bounding box center [408, 539] width 211 height 31
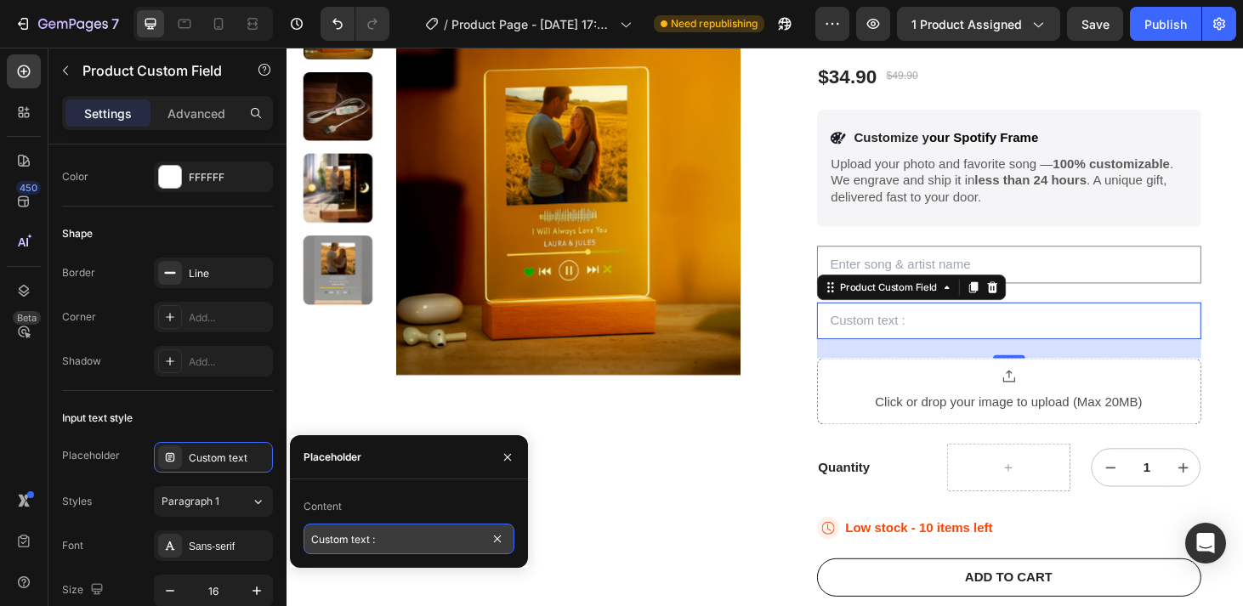
paste input "(e.g. Laura & Julien)"
type input "Custom text : (e.g. Laura & Julien)"
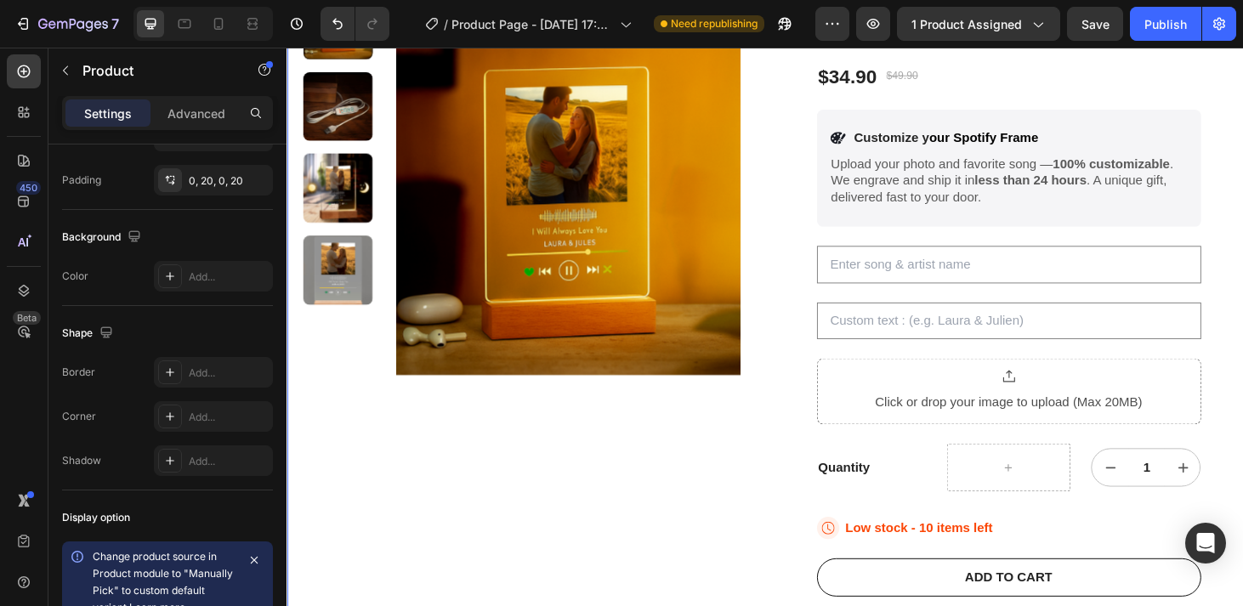
click at [744, 539] on div "Product Images" at bounding box center [536, 497] width 467 height 1023
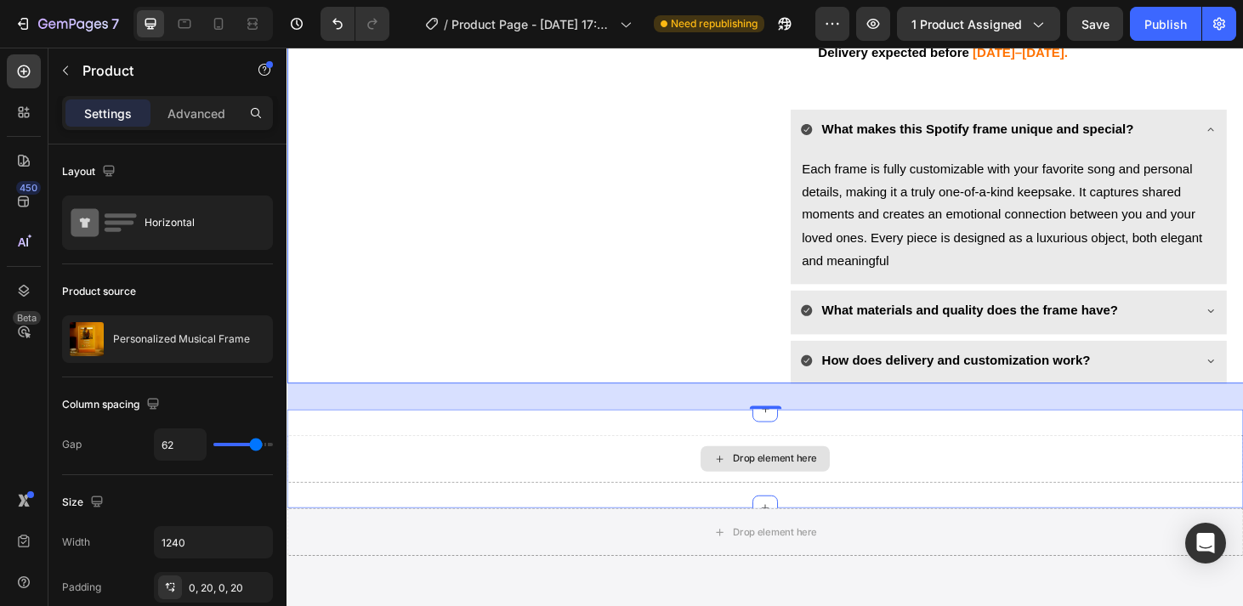
scroll to position [803, 0]
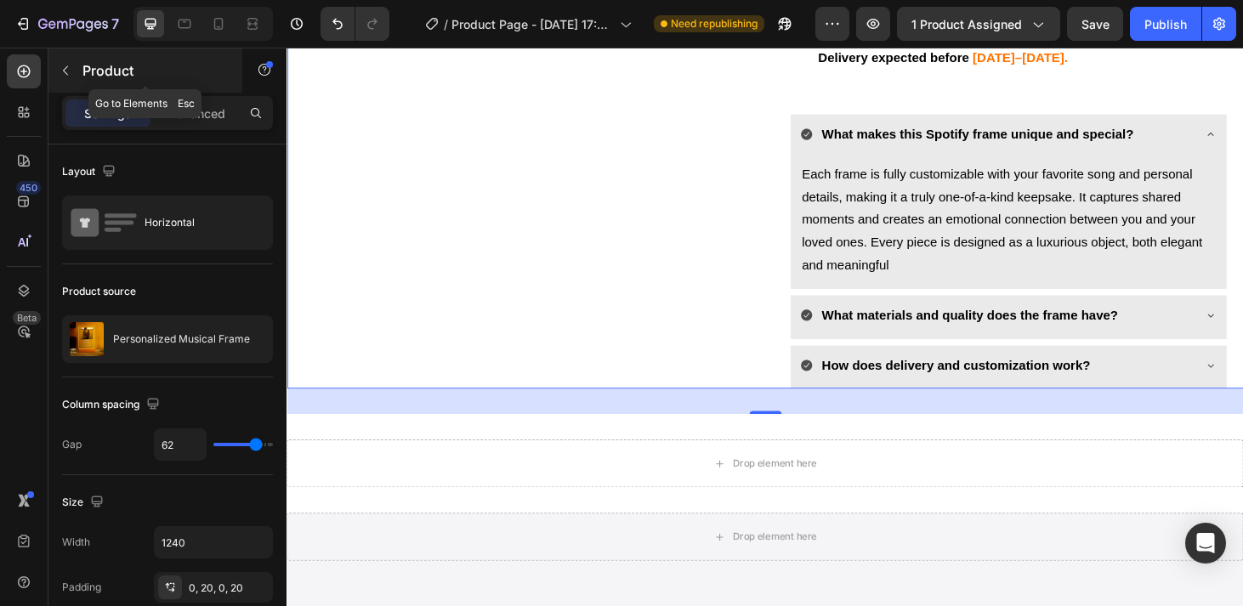
click at [74, 71] on button "button" at bounding box center [65, 70] width 27 height 27
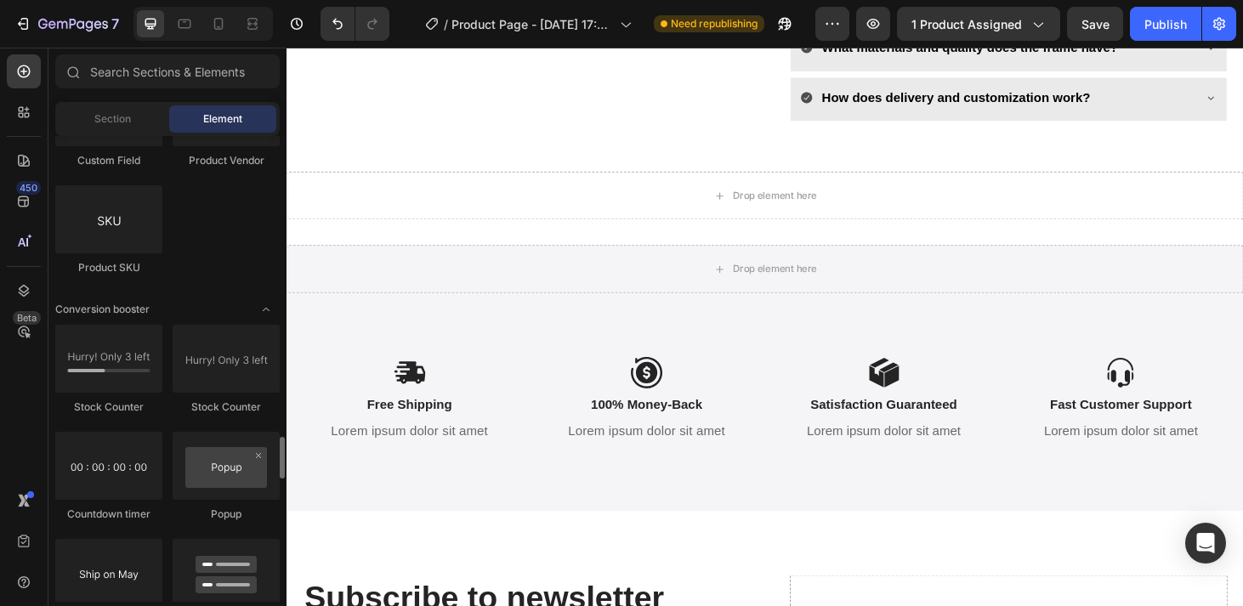
scroll to position [3335, 0]
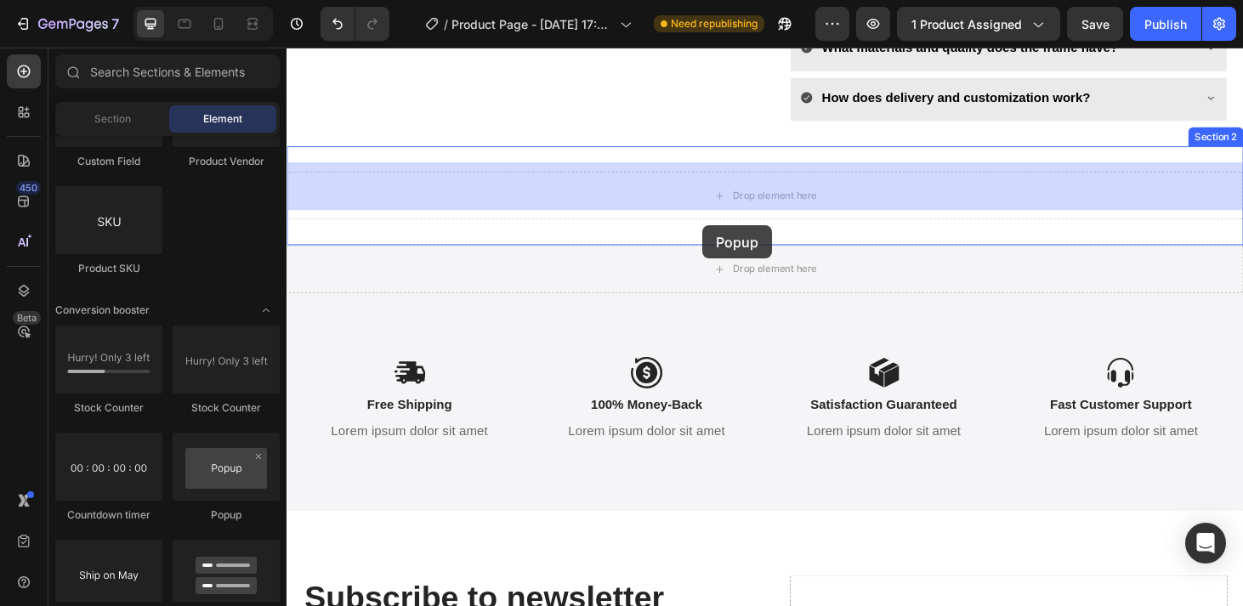
drag, startPoint x: 510, startPoint y: 529, endPoint x: 730, endPoint y: 237, distance: 365.3
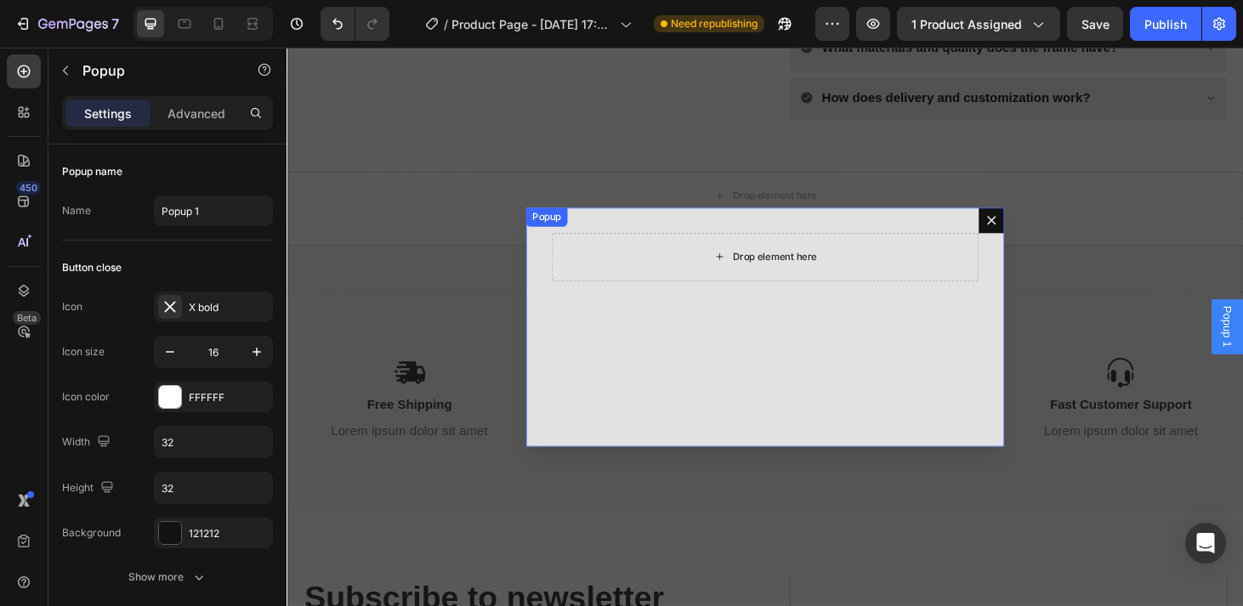
click at [794, 264] on div "Drop element here" at bounding box center [807, 271] width 90 height 14
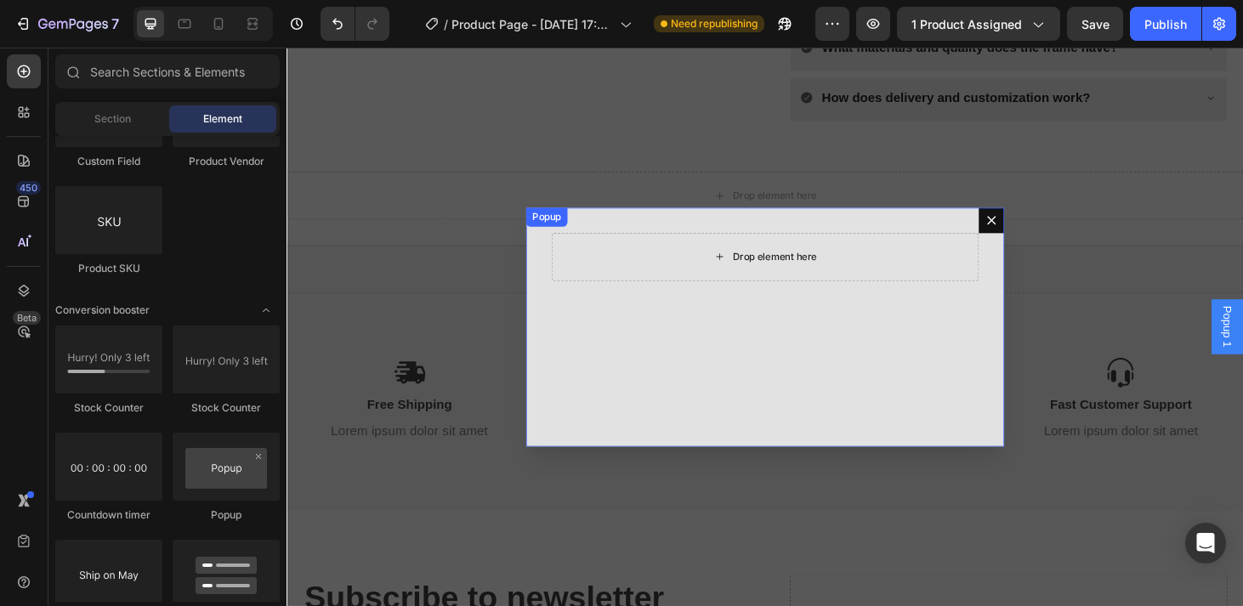
click at [779, 271] on div "Drop element here" at bounding box center [807, 271] width 90 height 14
click at [748, 271] on icon "Dialog body" at bounding box center [748, 270] width 7 height 7
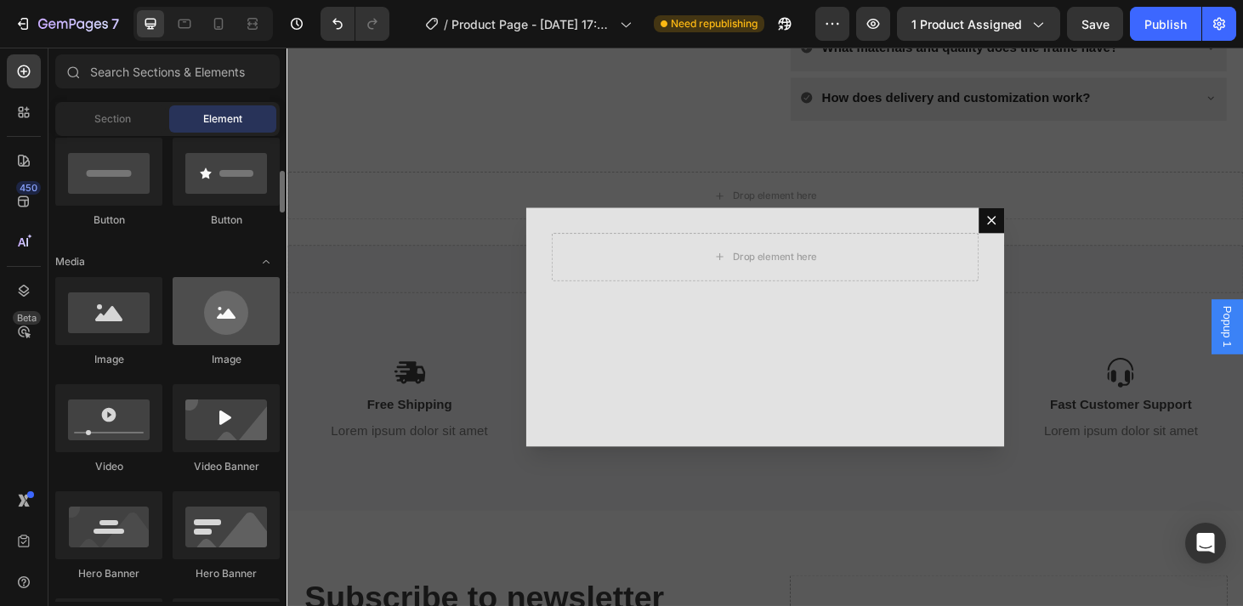
scroll to position [422, 0]
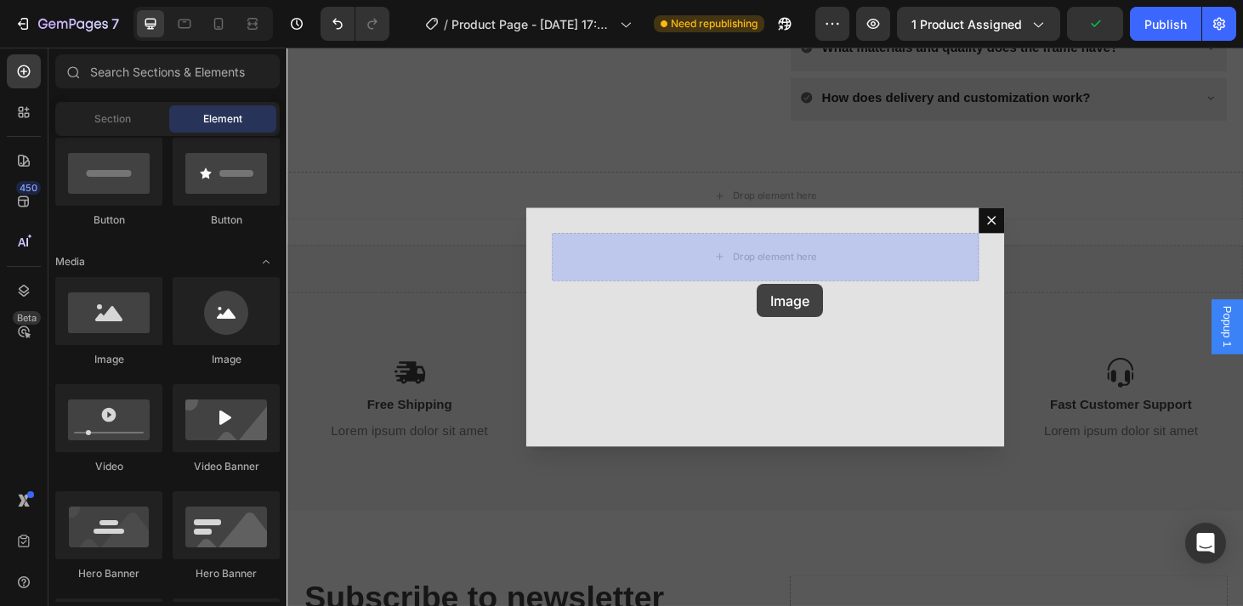
drag, startPoint x: 394, startPoint y: 362, endPoint x: 784, endPoint y: 287, distance: 397.3
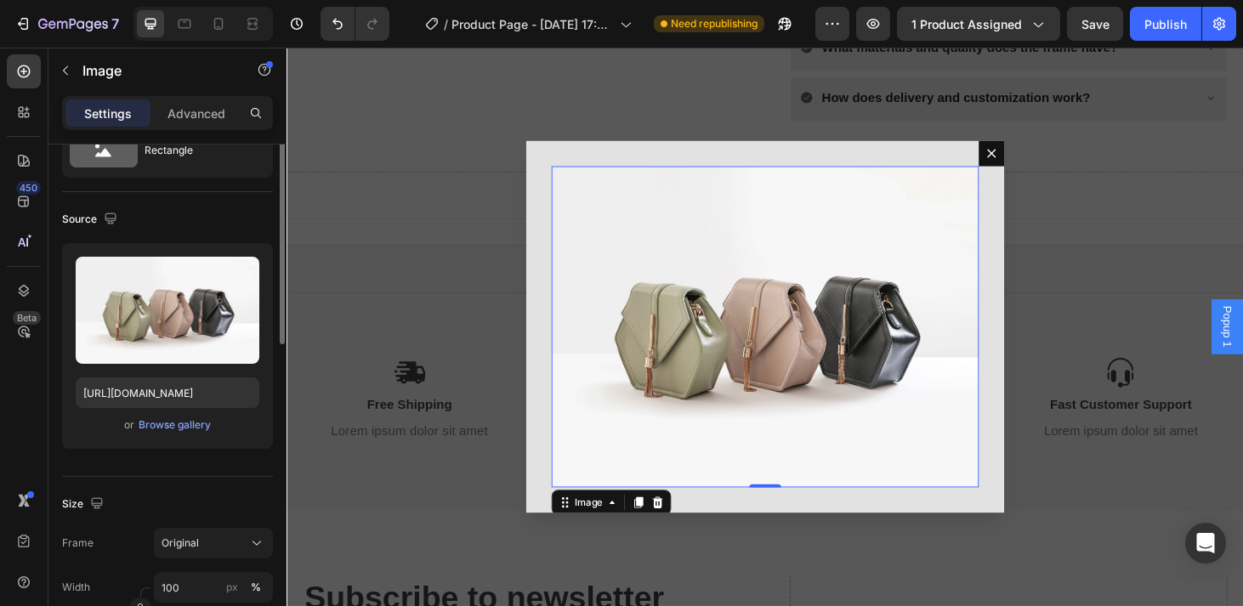
scroll to position [0, 0]
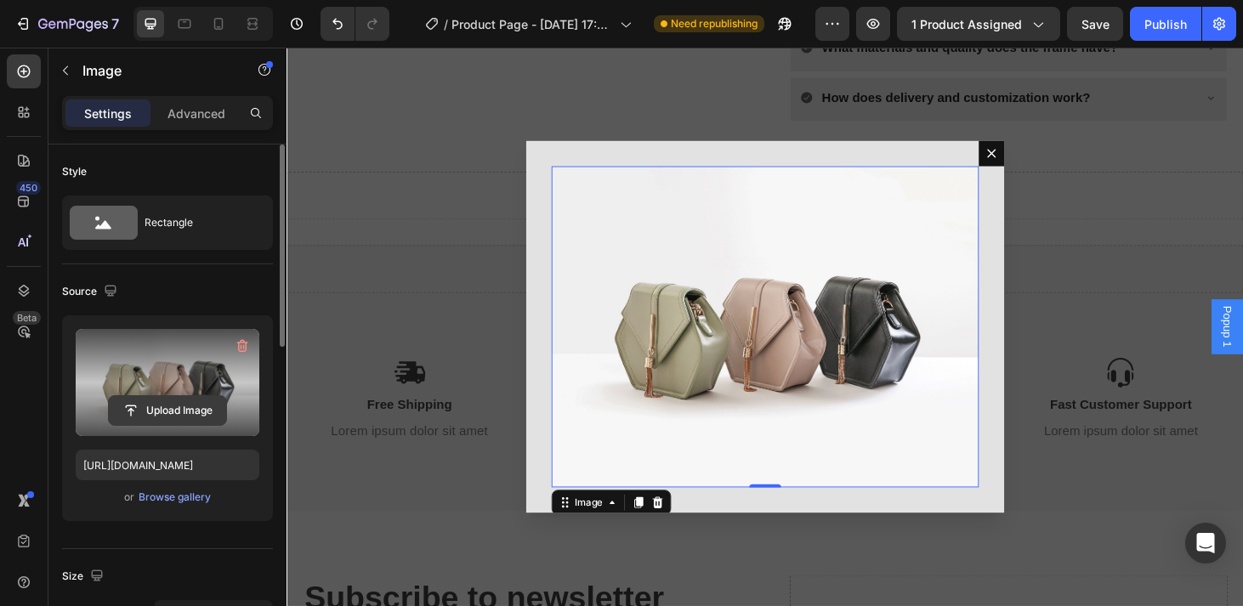
click at [198, 414] on input "file" at bounding box center [167, 410] width 117 height 29
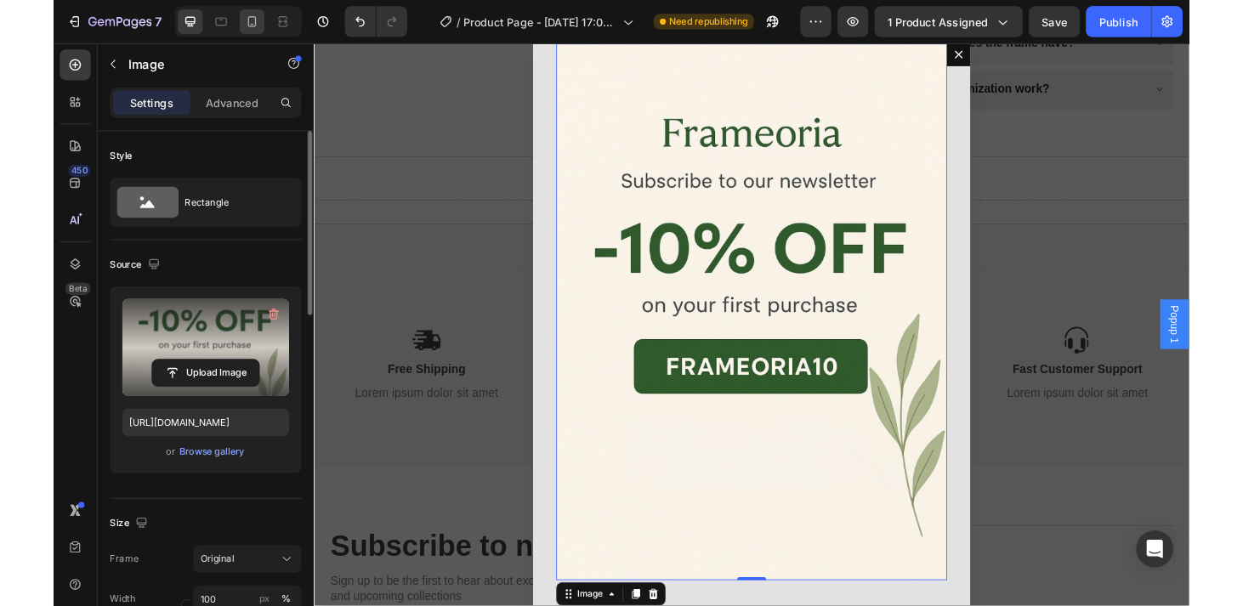
scroll to position [26, 0]
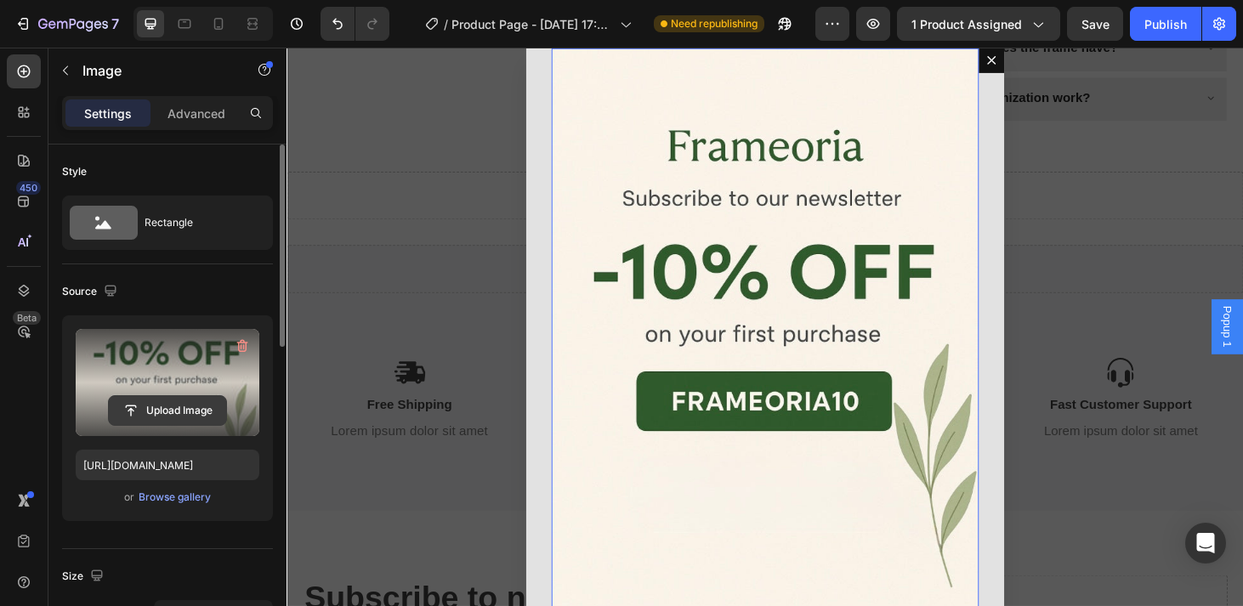
click at [177, 404] on input "file" at bounding box center [167, 410] width 117 height 29
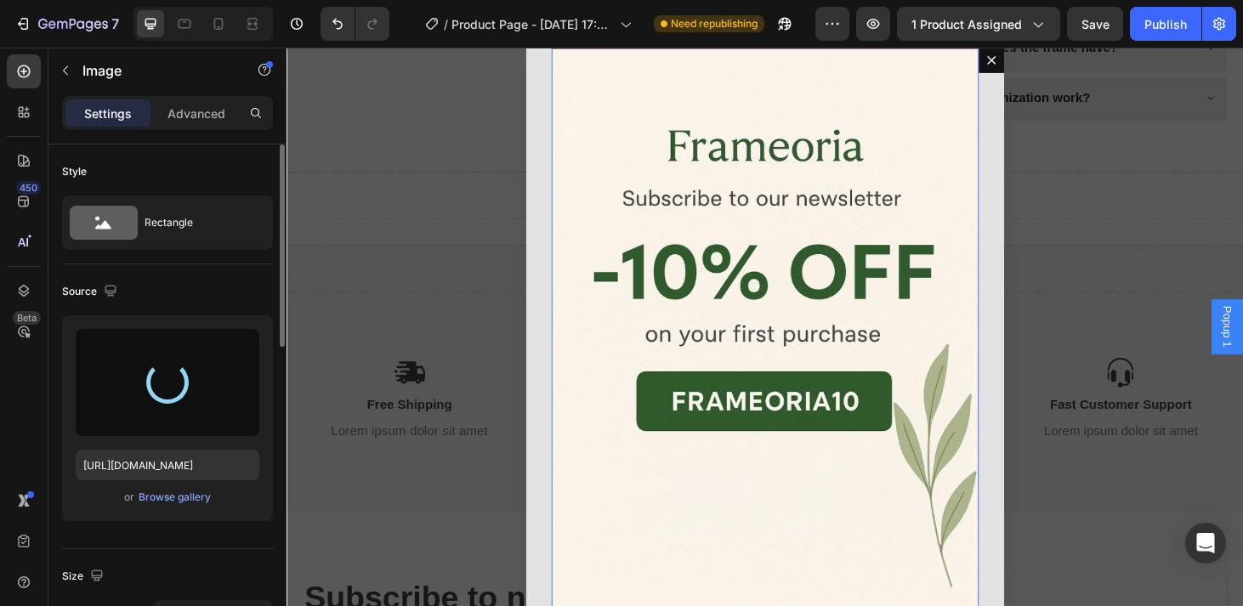
type input "https://cdn.shopify.com/s/files/1/0949/1188/9750/files/gempages_584817536290259…"
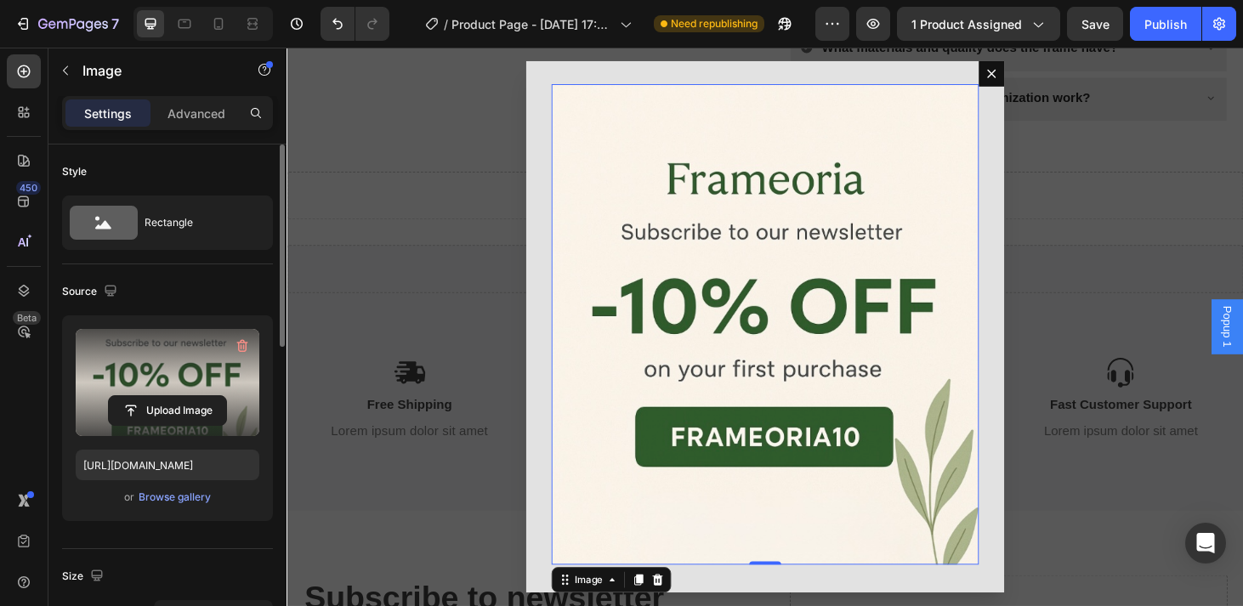
scroll to position [3, 0]
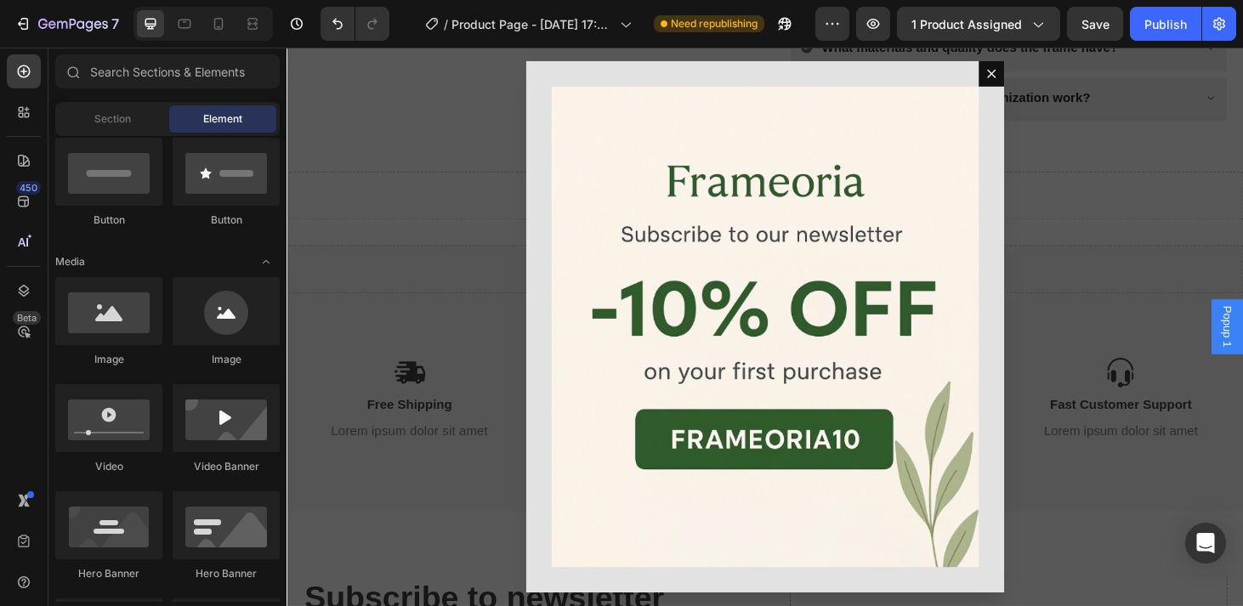
click at [1176, 79] on div "Backdrop" at bounding box center [796, 346] width 1020 height 596
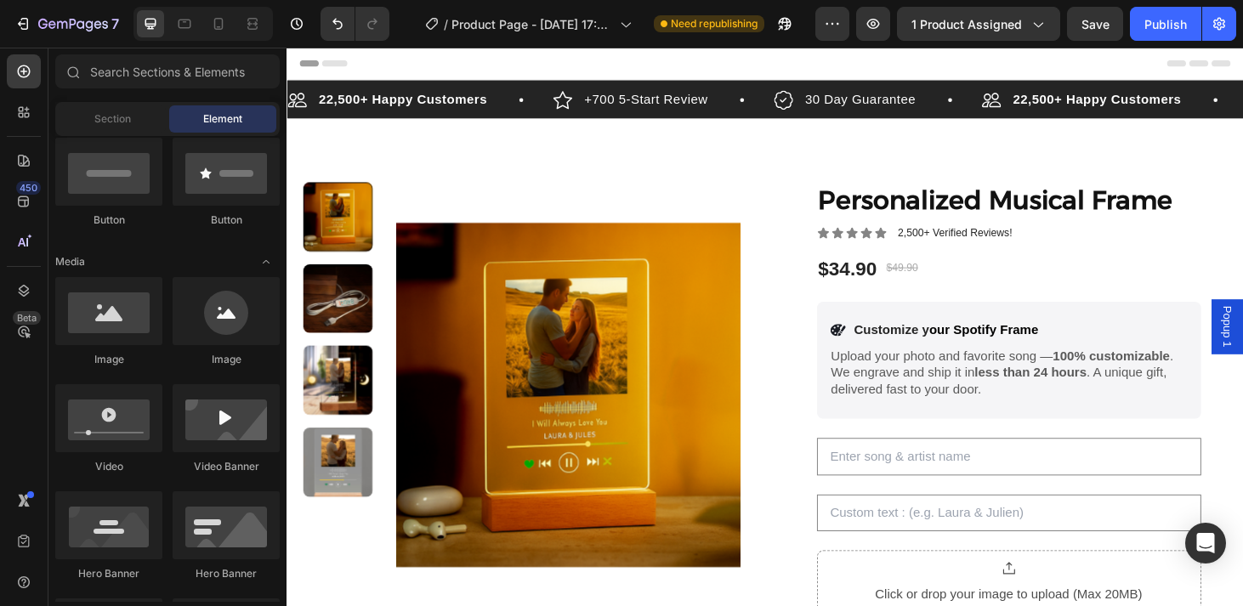
scroll to position [0, 0]
click at [1159, 23] on div "Publish" at bounding box center [1165, 24] width 42 height 18
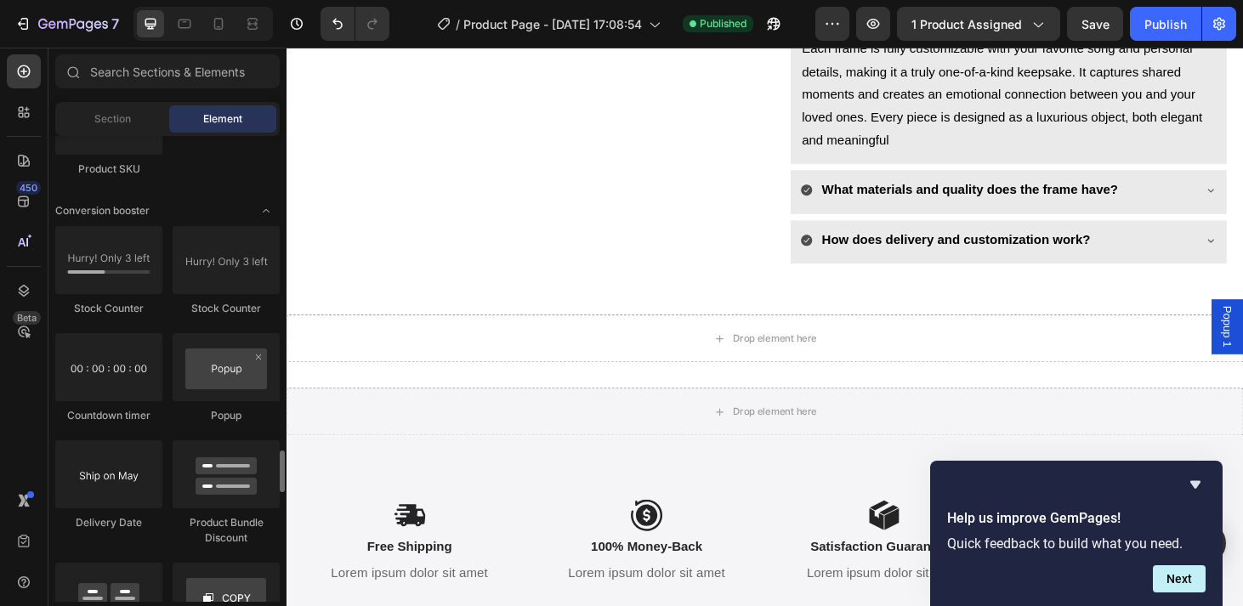
scroll to position [3438, 0]
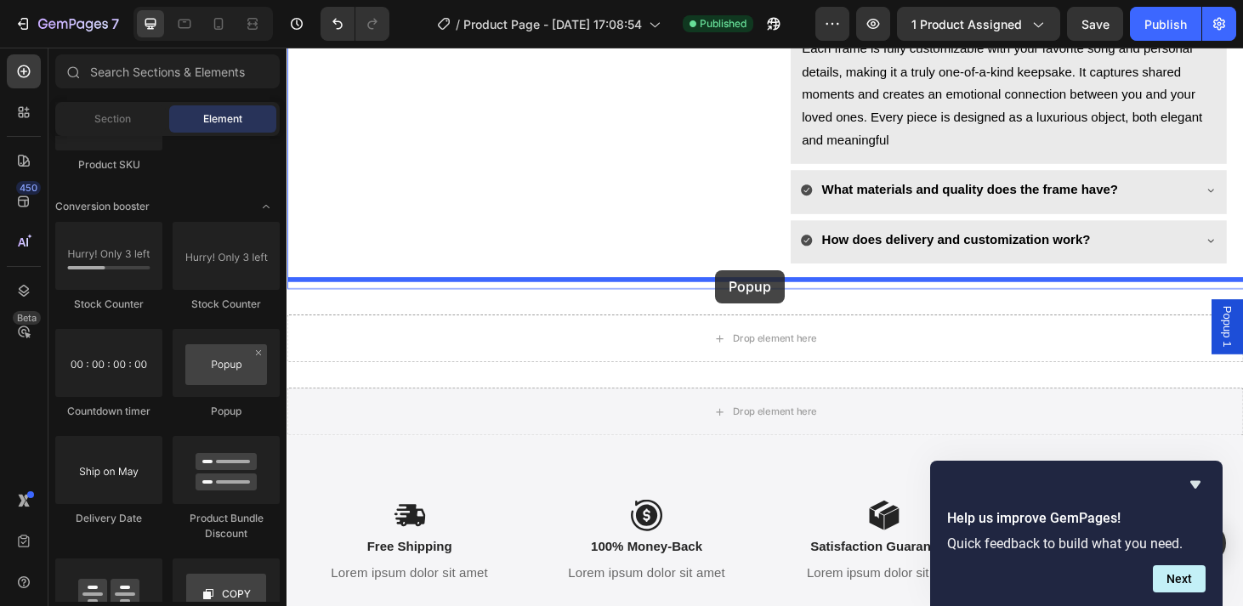
drag, startPoint x: 514, startPoint y: 435, endPoint x: 744, endPoint y: 285, distance: 274.4
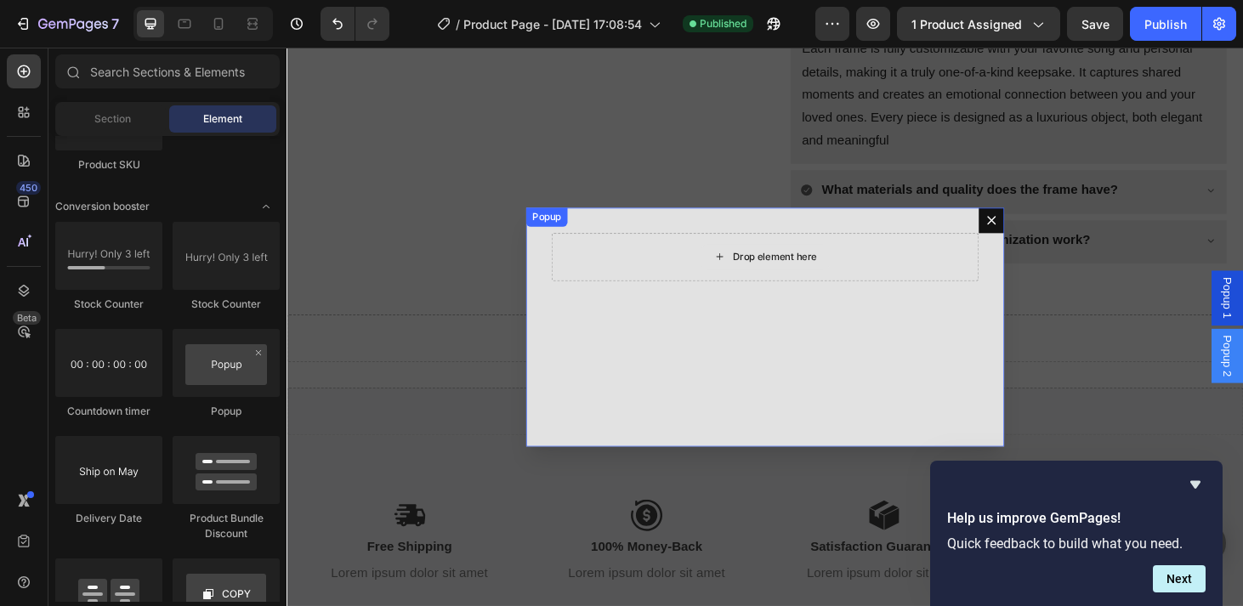
click at [794, 266] on div "Drop element here" at bounding box center [807, 271] width 90 height 14
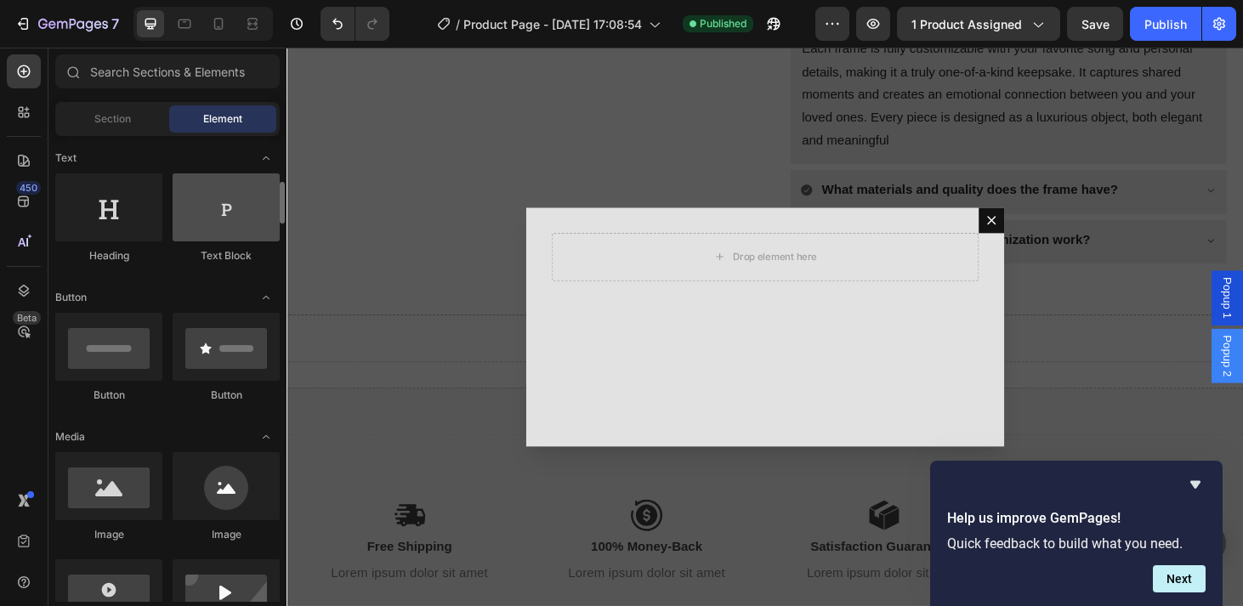
scroll to position [269, 0]
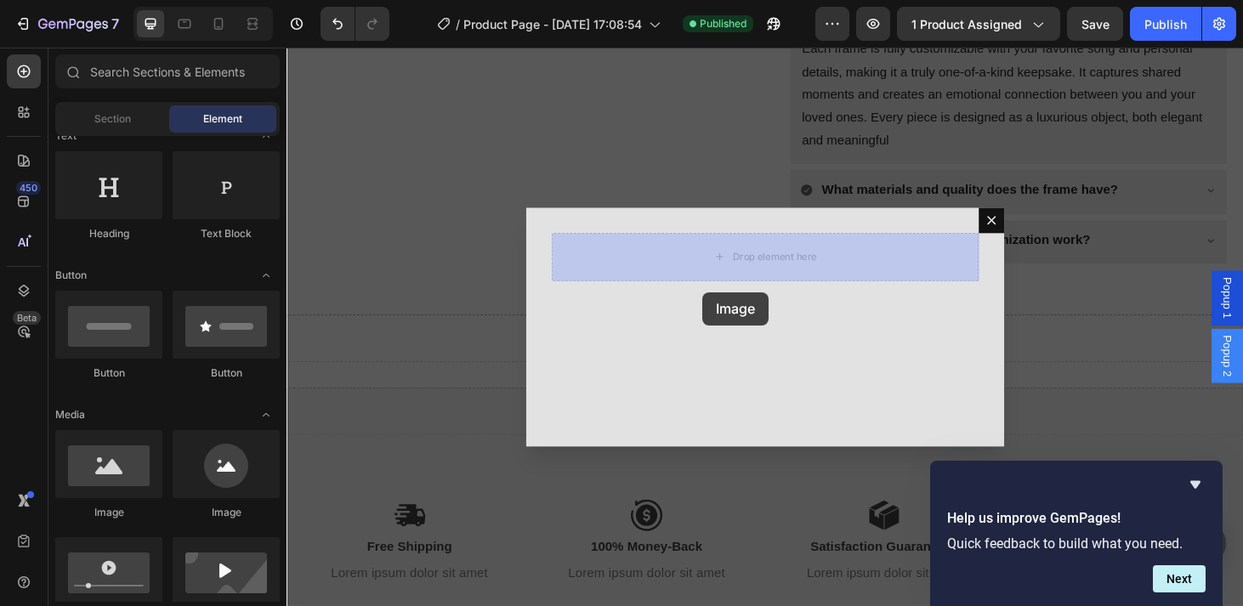
drag, startPoint x: 405, startPoint y: 510, endPoint x: 730, endPoint y: 303, distance: 385.3
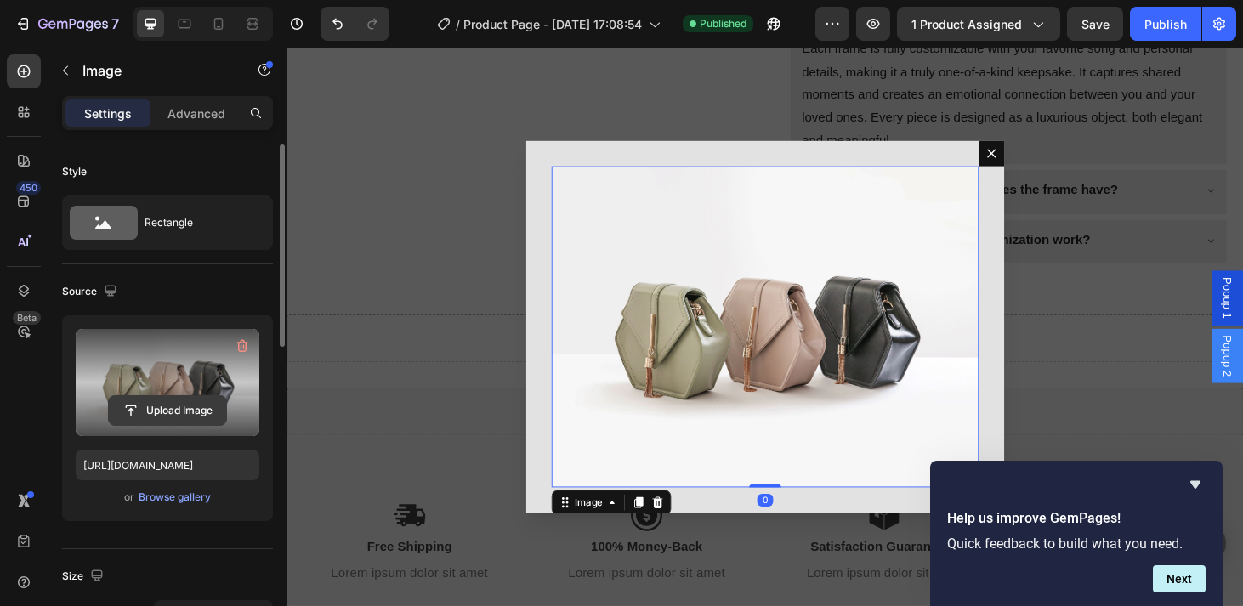
click at [175, 405] on input "file" at bounding box center [167, 410] width 117 height 29
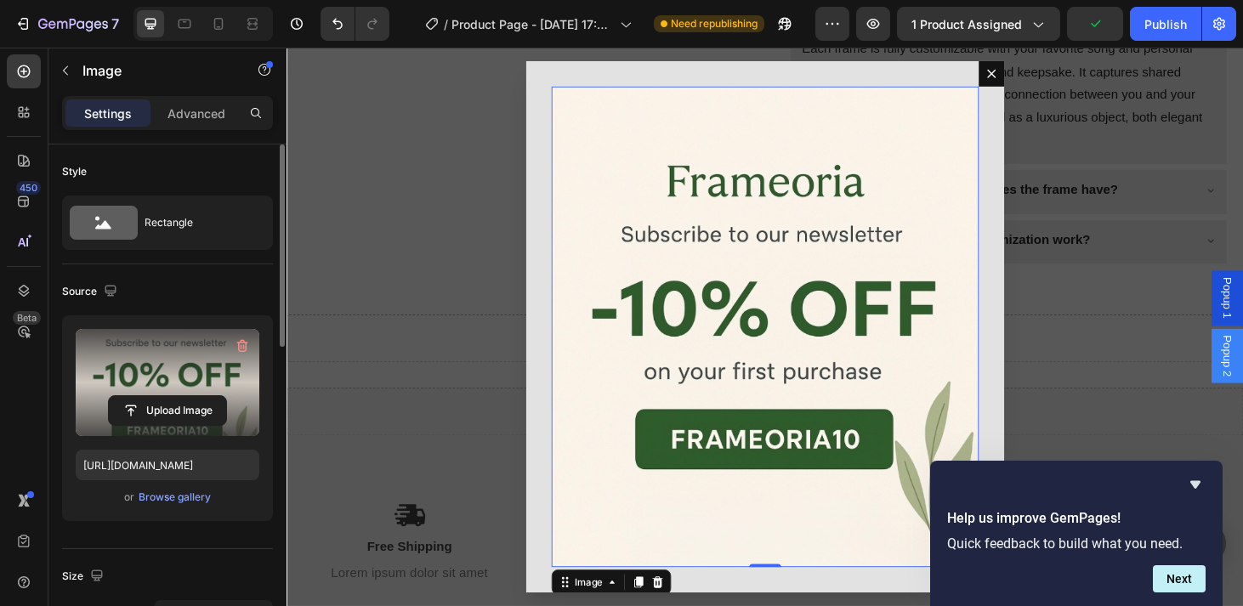
type input "https://cdn.shopify.com/s/files/1/0949/1188/9750/files/gempages_584817536290259…"
click at [1193, 479] on icon "Hide survey" at bounding box center [1195, 484] width 20 height 20
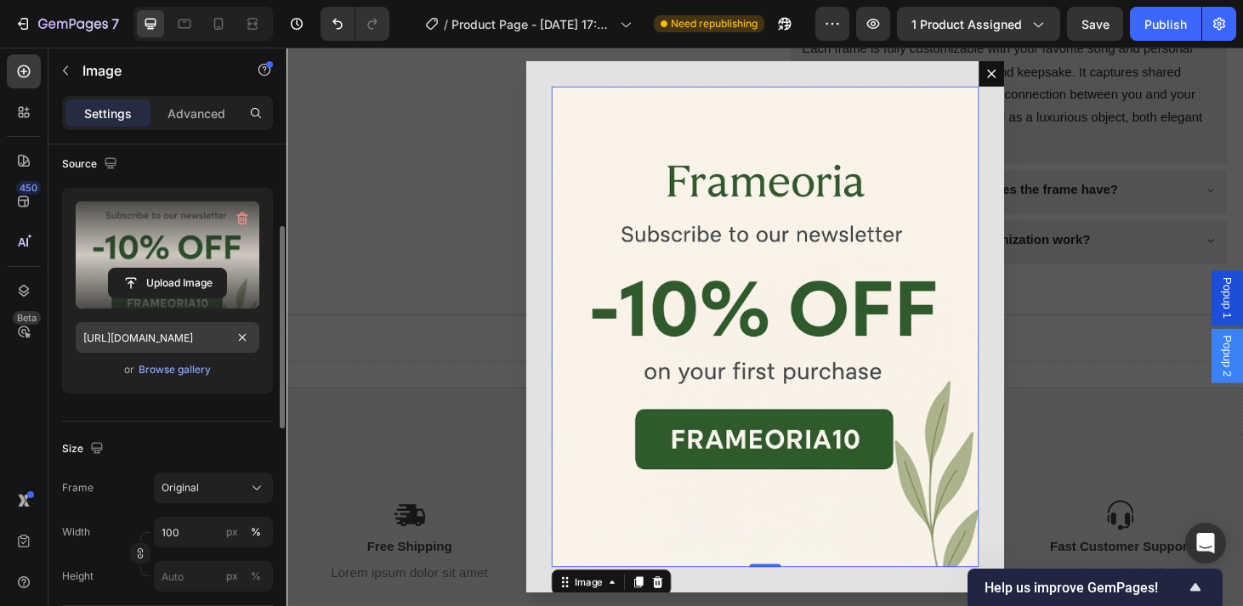
scroll to position [150, 0]
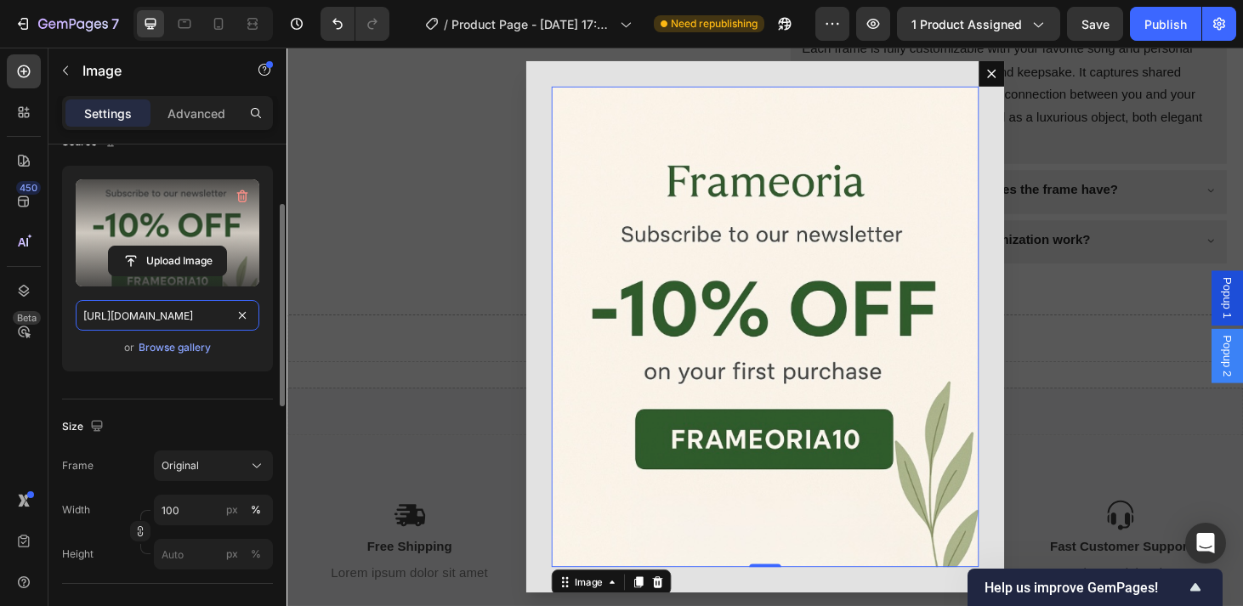
click at [191, 320] on input "https://cdn.shopify.com/s/files/1/0949/1188/9750/files/gempages_584817536290259…" at bounding box center [168, 315] width 184 height 31
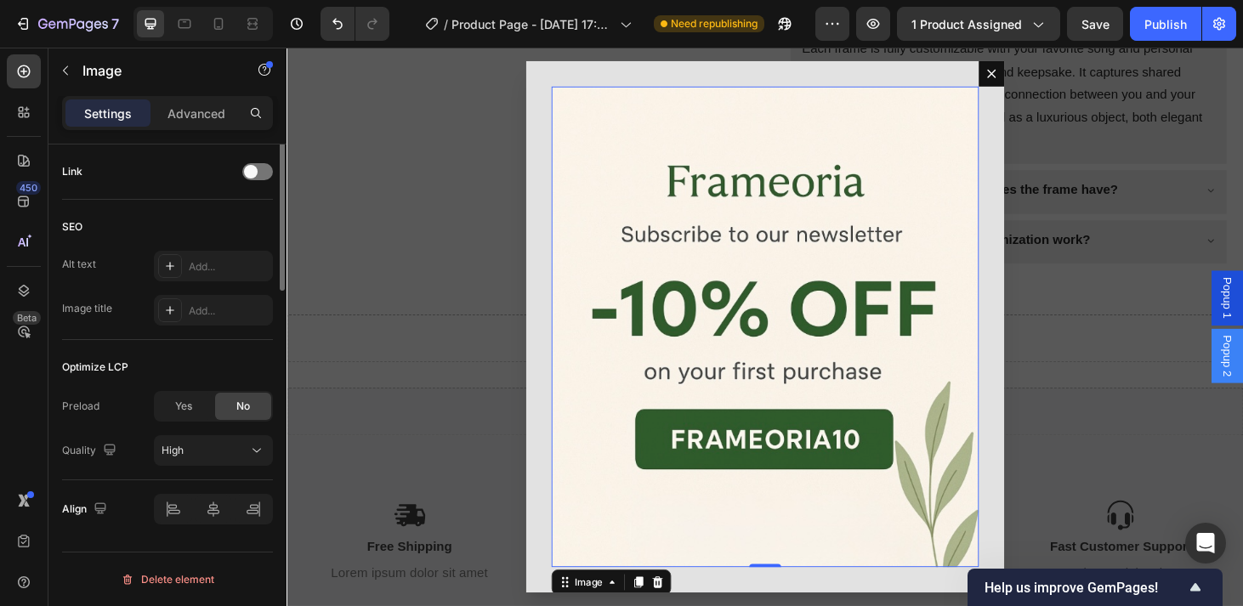
scroll to position [0, 0]
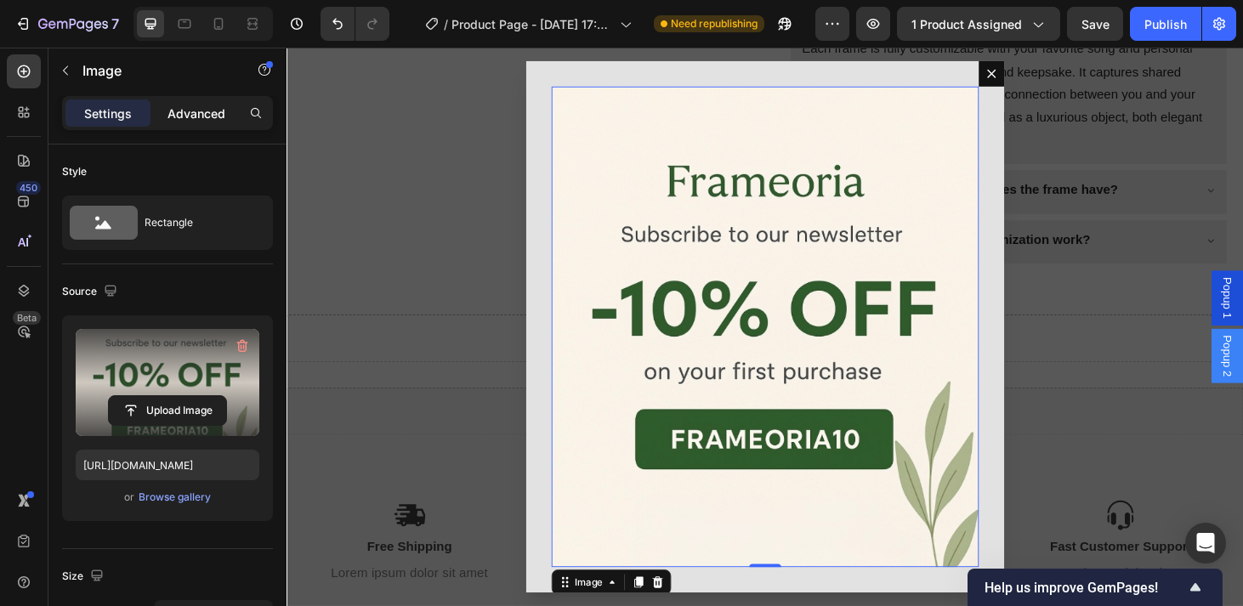
click at [192, 113] on p "Advanced" at bounding box center [196, 114] width 58 height 18
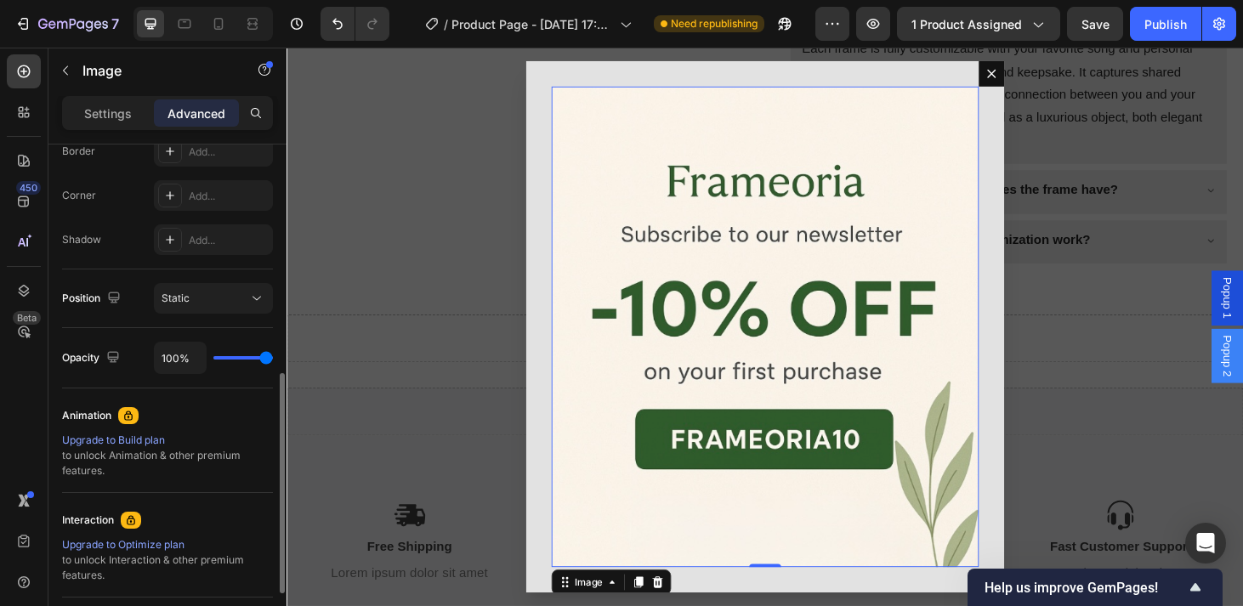
scroll to position [670, 0]
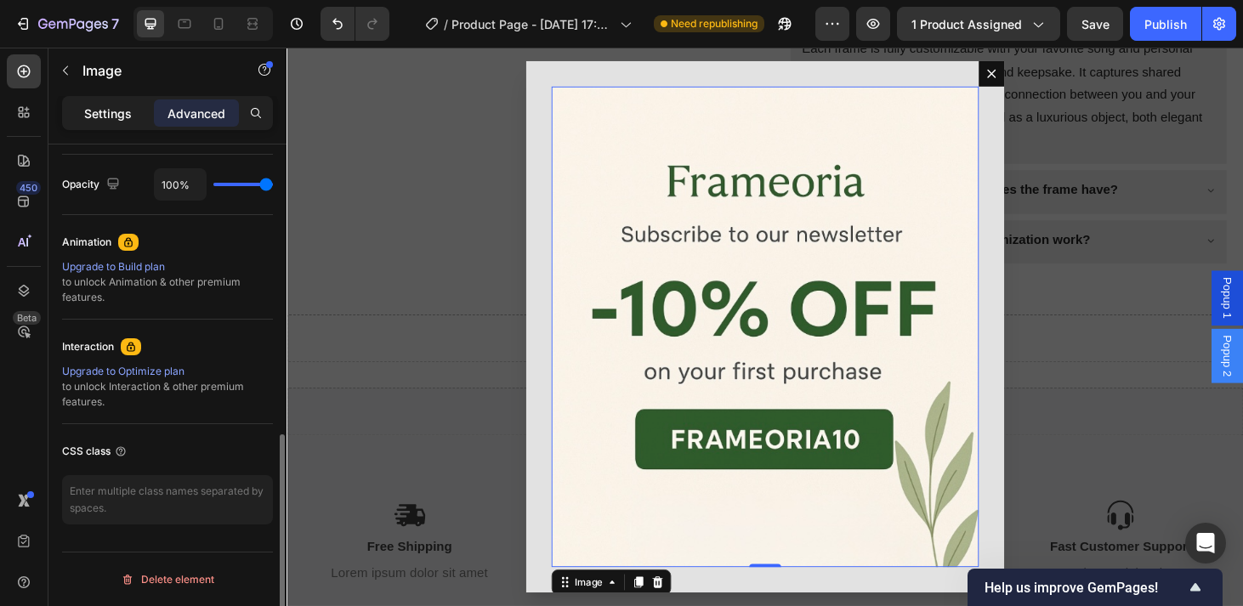
click at [102, 112] on p "Settings" at bounding box center [108, 114] width 48 height 18
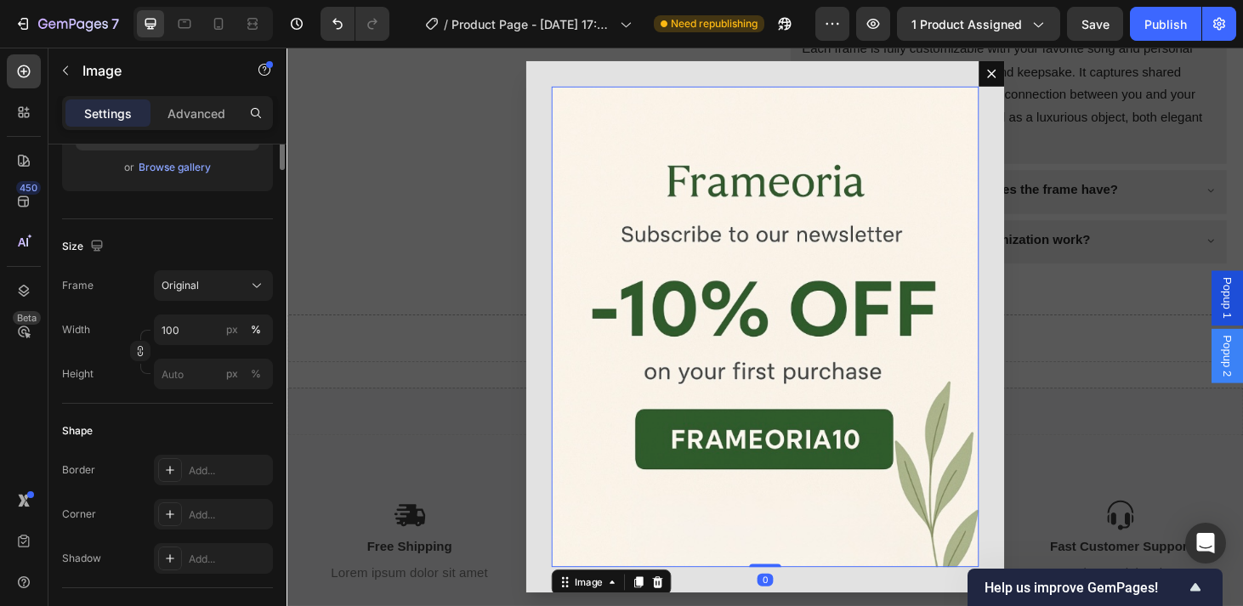
scroll to position [0, 0]
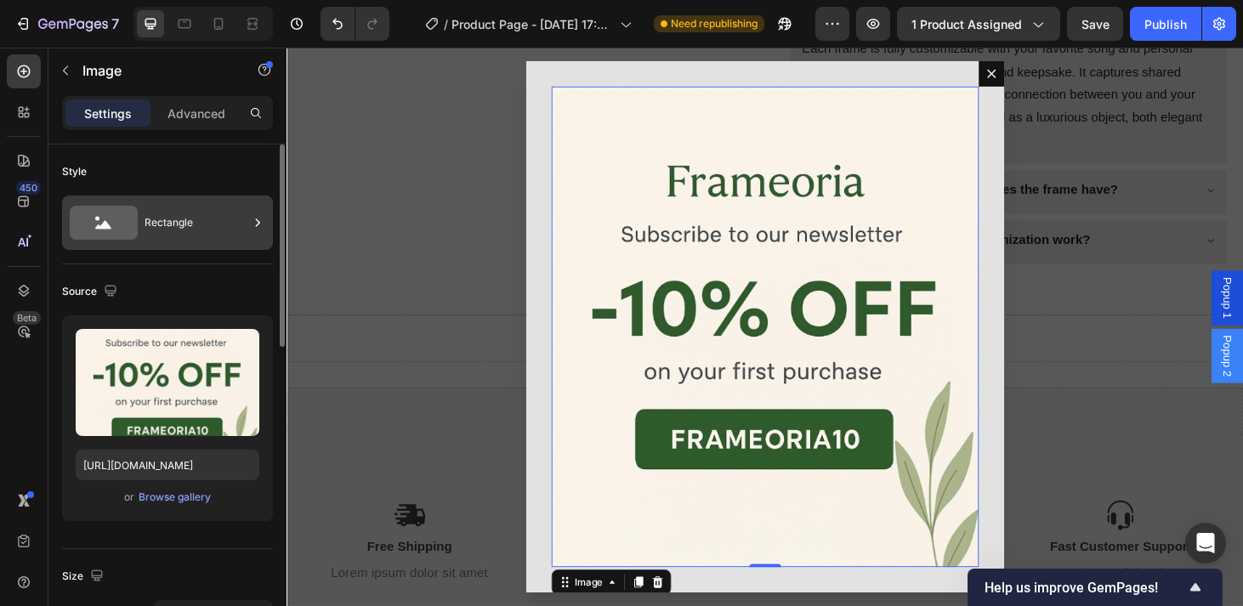
click at [159, 223] on div "Rectangle" at bounding box center [196, 222] width 104 height 39
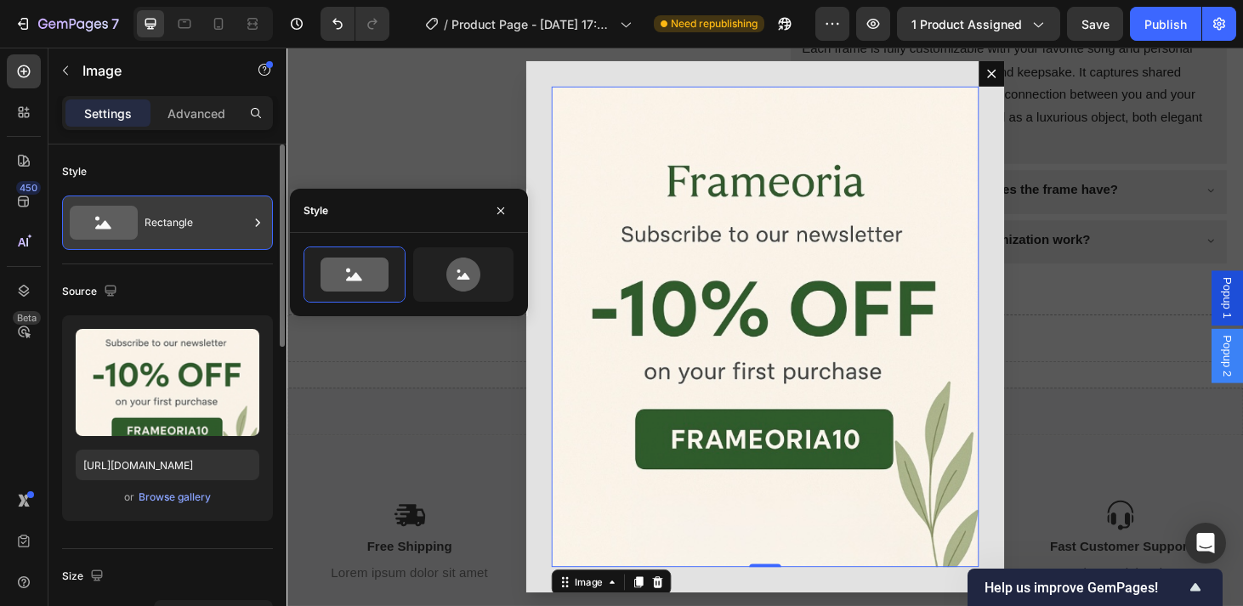
click at [159, 222] on div "Rectangle" at bounding box center [196, 222] width 104 height 39
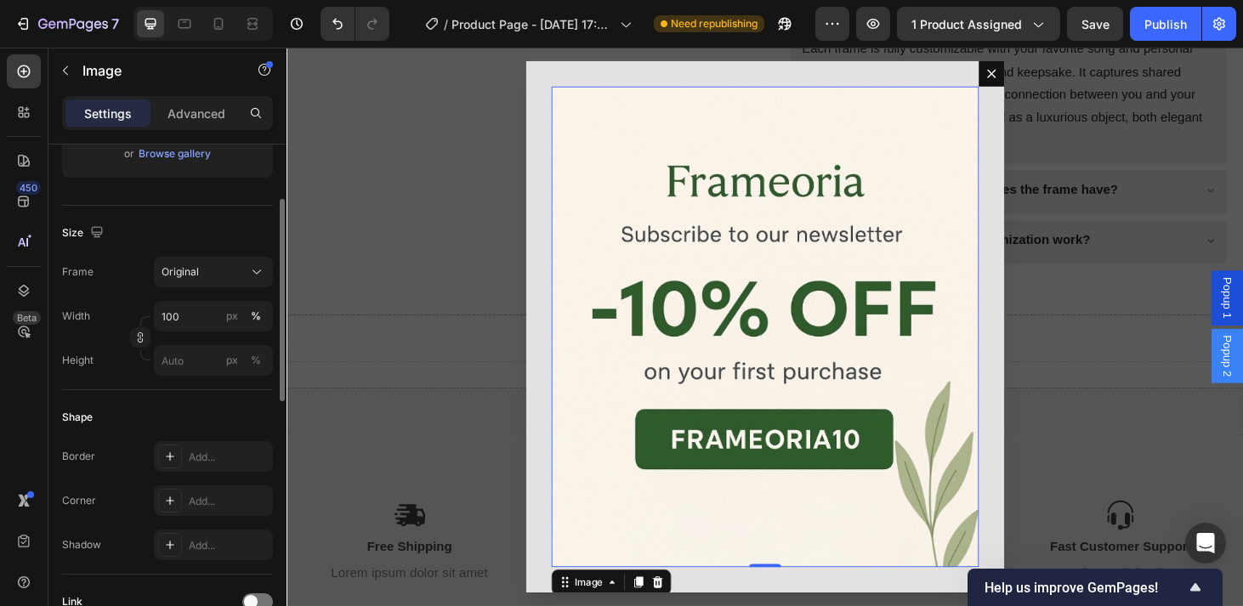
scroll to position [343, 0]
click at [182, 263] on button "Original" at bounding box center [213, 272] width 119 height 31
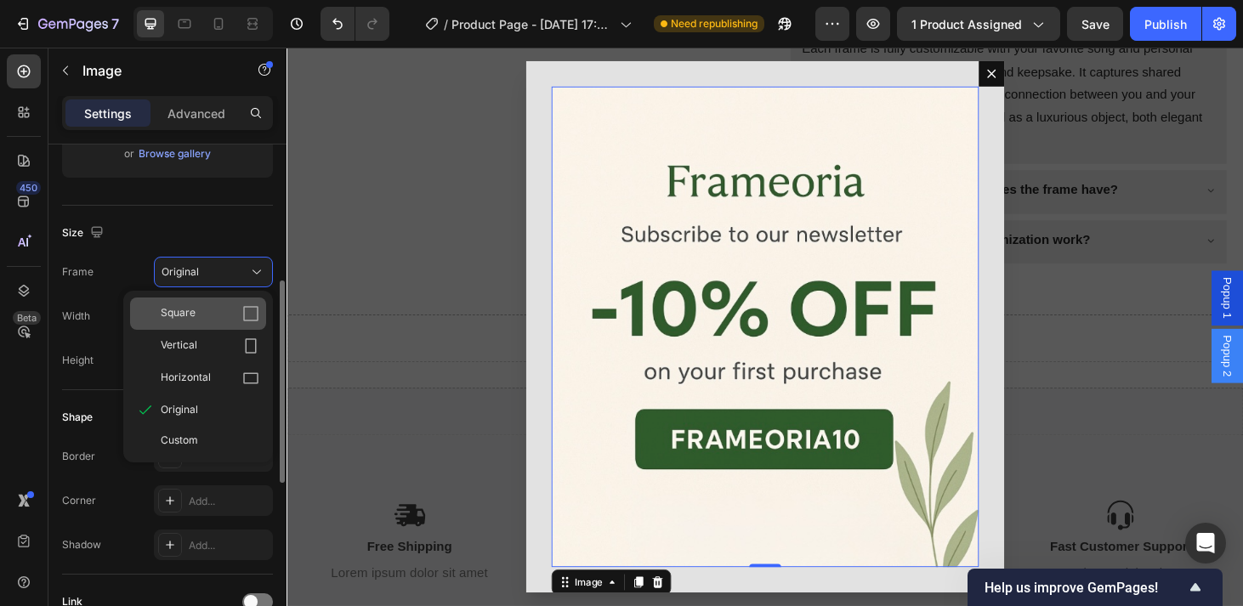
click at [177, 310] on span "Square" at bounding box center [178, 313] width 35 height 17
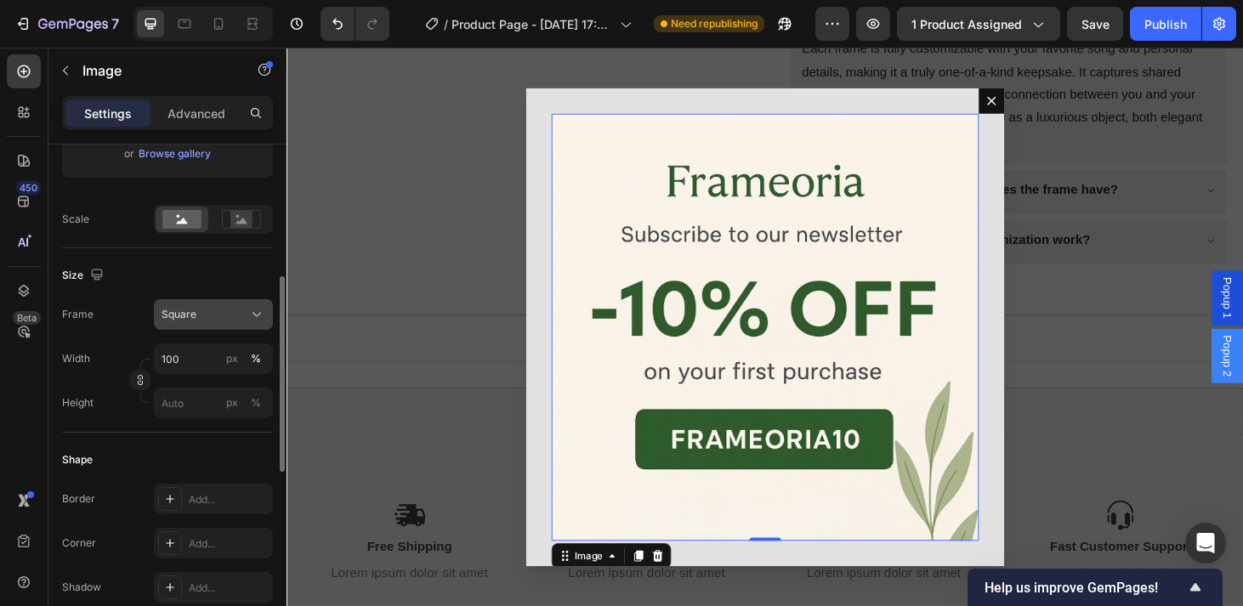
click at [196, 307] on div "Square" at bounding box center [202, 314] width 83 height 15
click at [197, 279] on div "Size" at bounding box center [167, 275] width 211 height 27
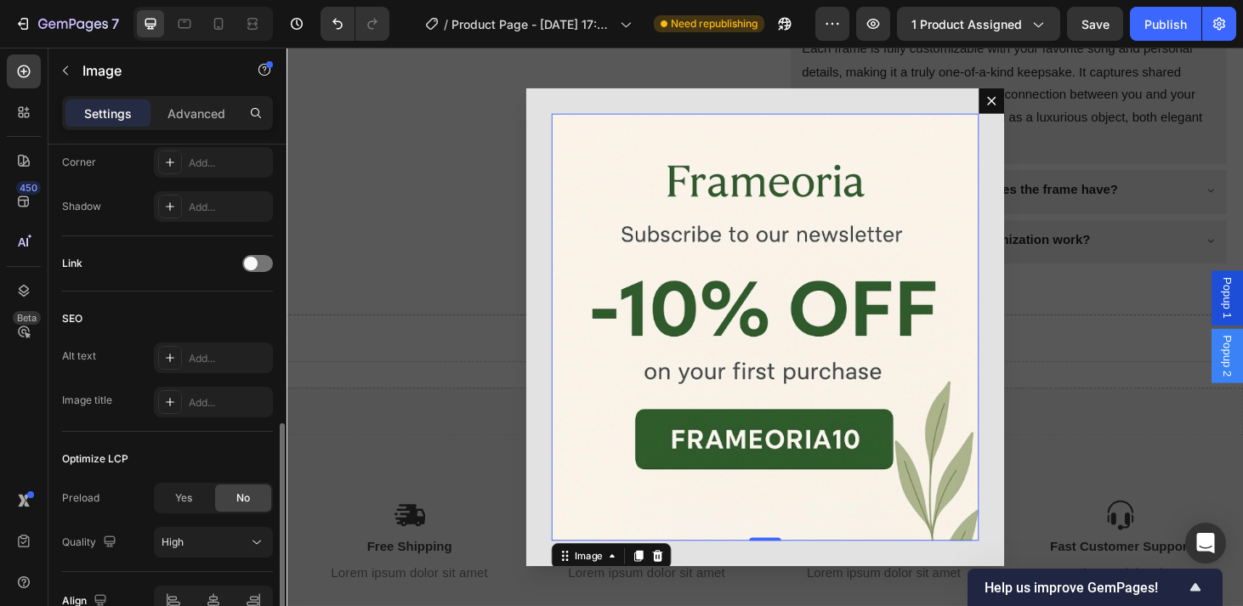
scroll to position [816, 0]
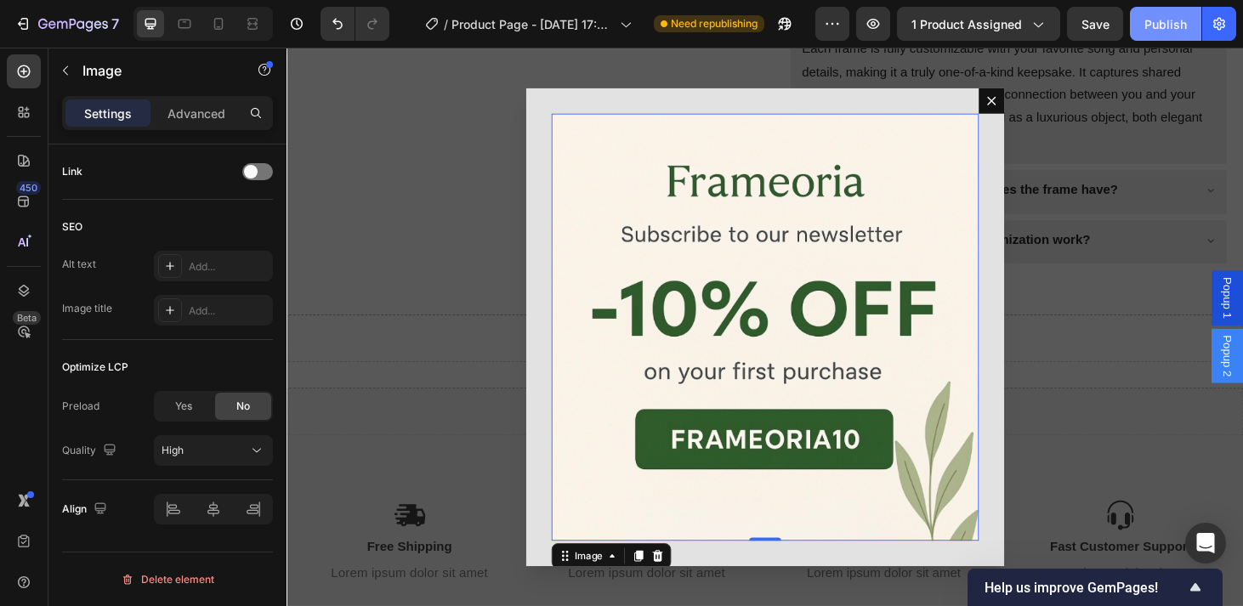
click at [1155, 22] on div "Publish" at bounding box center [1165, 24] width 42 height 18
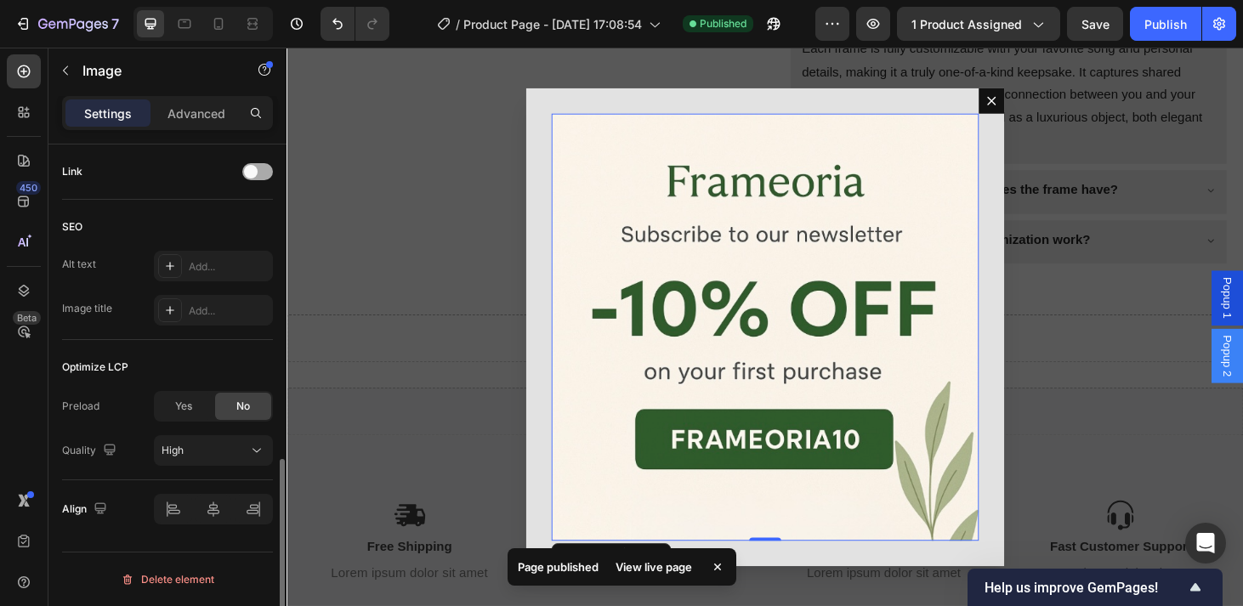
click at [262, 171] on div at bounding box center [257, 171] width 31 height 17
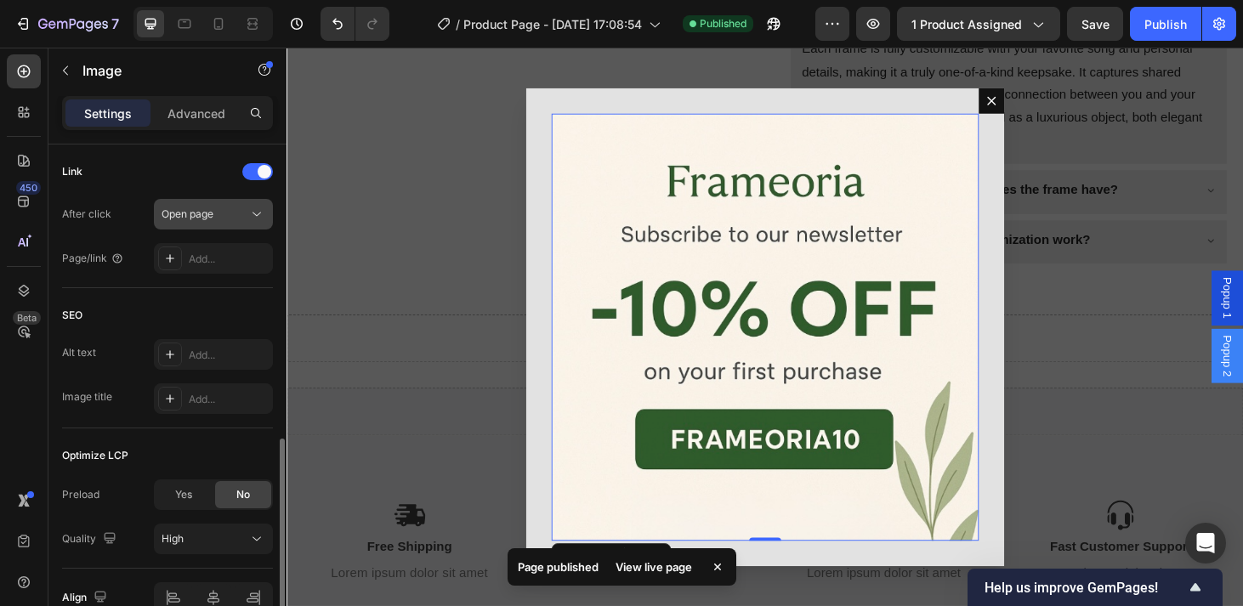
click at [229, 207] on div "Open page" at bounding box center [204, 214] width 87 height 15
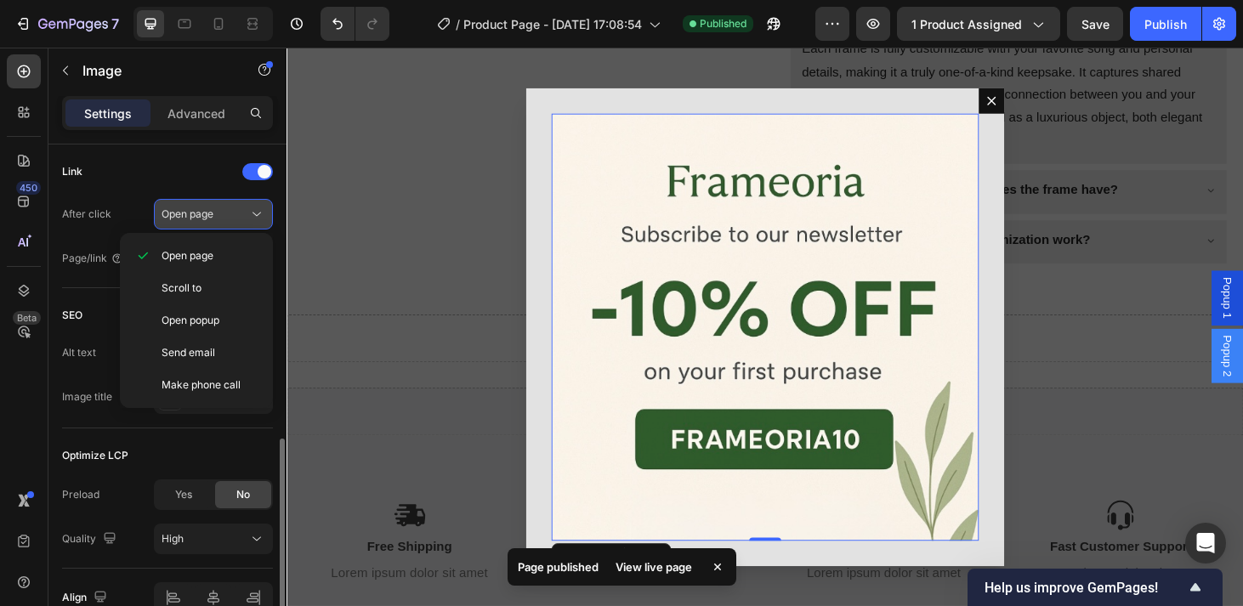
click at [229, 209] on div "Open page" at bounding box center [204, 214] width 87 height 15
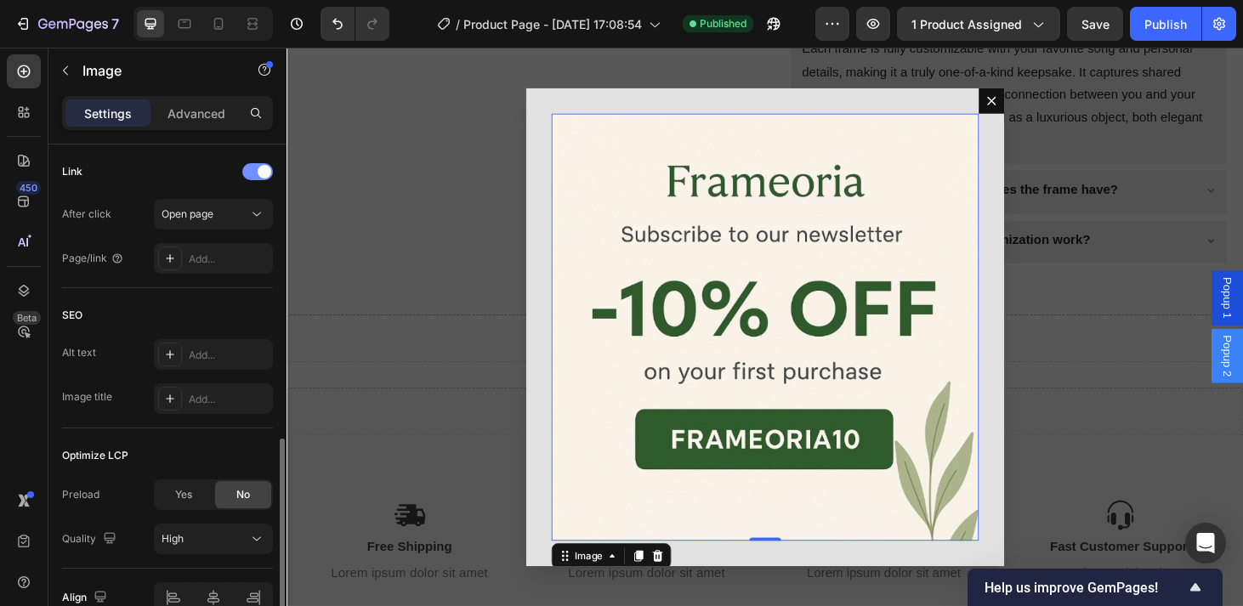
click at [253, 173] on div at bounding box center [257, 171] width 31 height 17
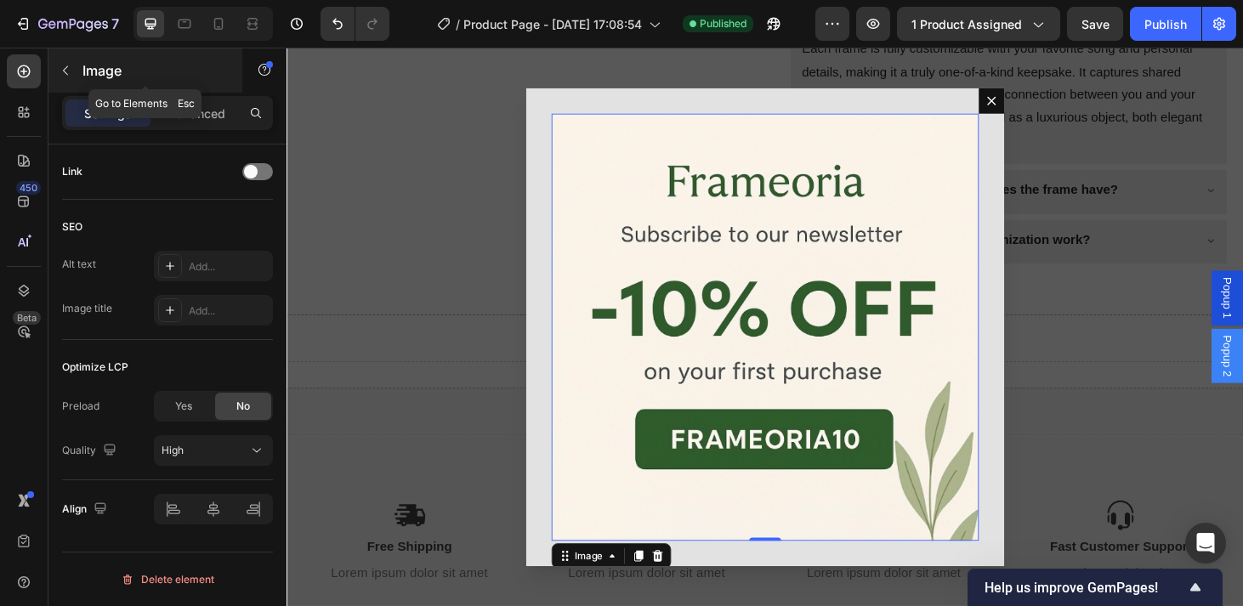
click at [83, 70] on p "Image" at bounding box center [154, 70] width 144 height 20
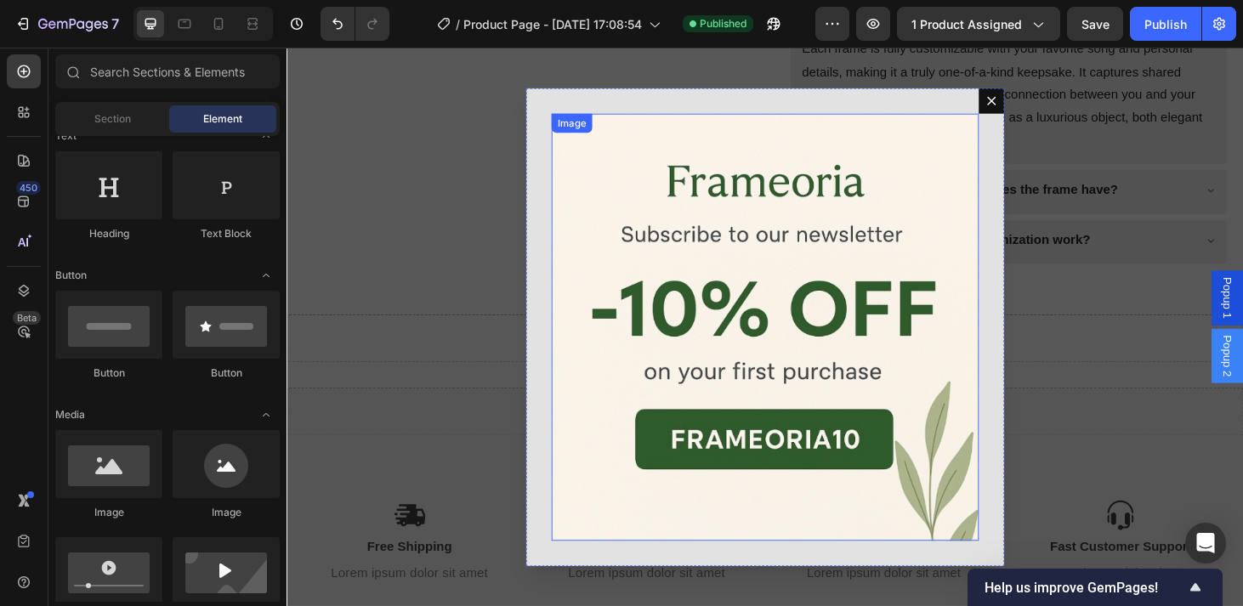
click at [843, 318] on img "Dialog body" at bounding box center [797, 346] width 456 height 456
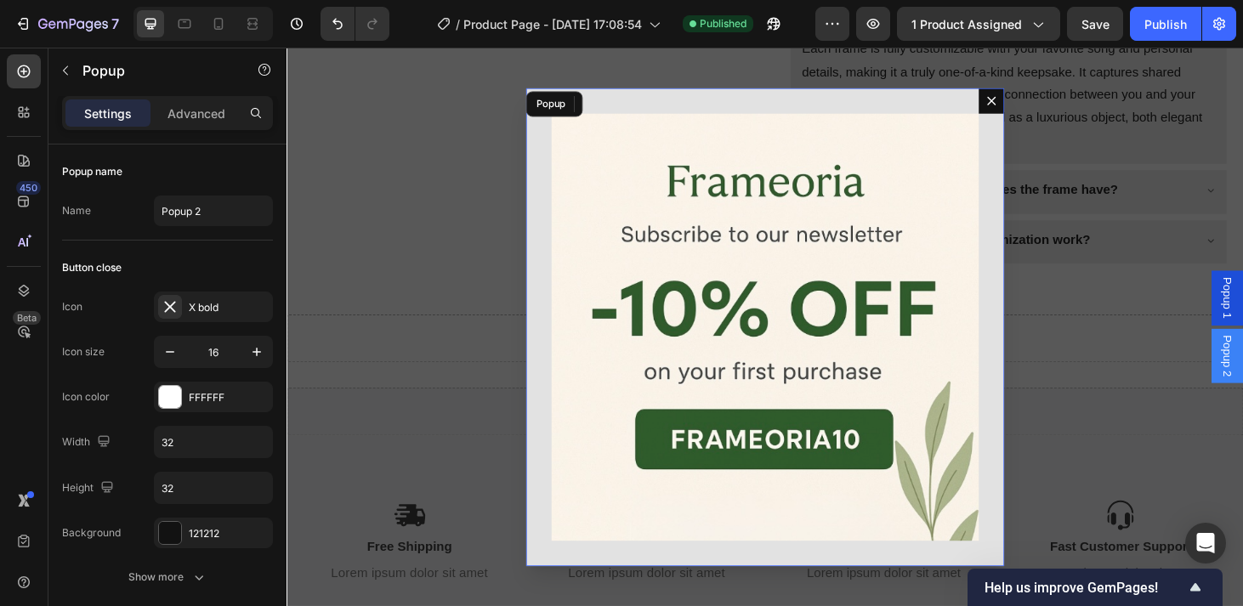
click at [1043, 99] on icon "Dialog content" at bounding box center [1038, 105] width 14 height 14
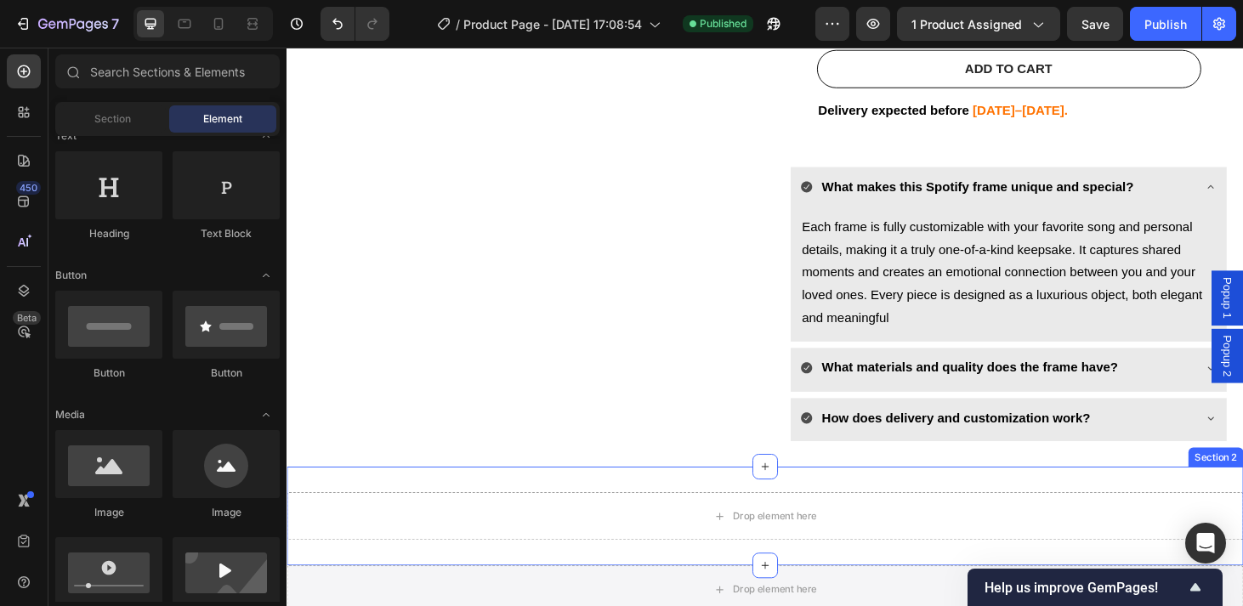
scroll to position [719, 0]
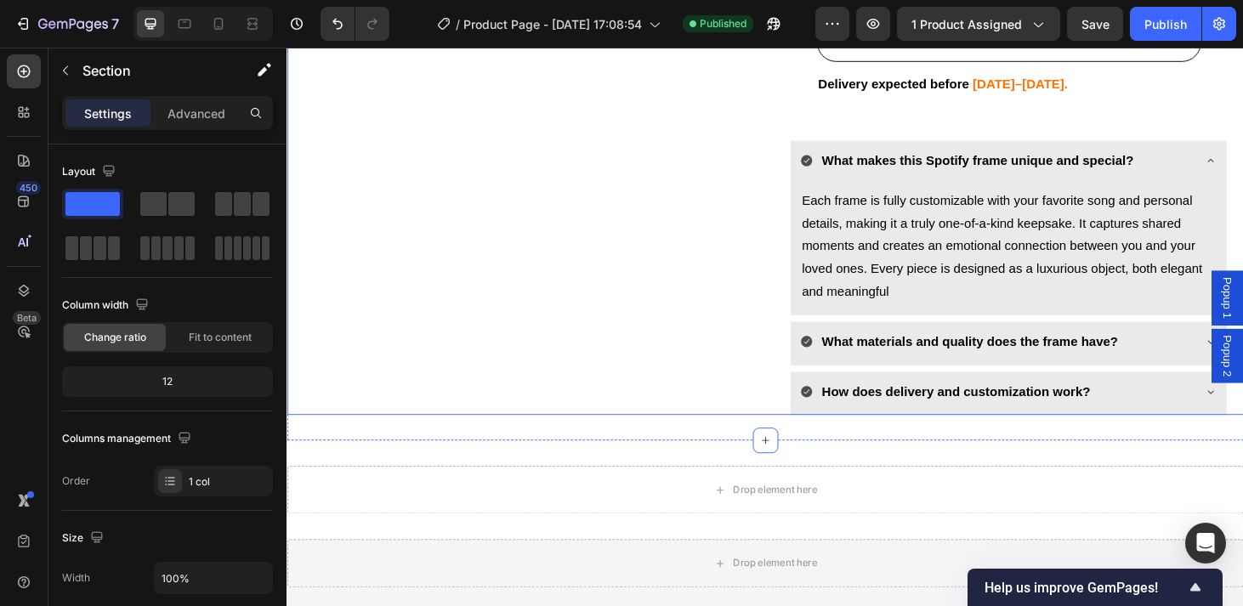
scroll to position [788, 0]
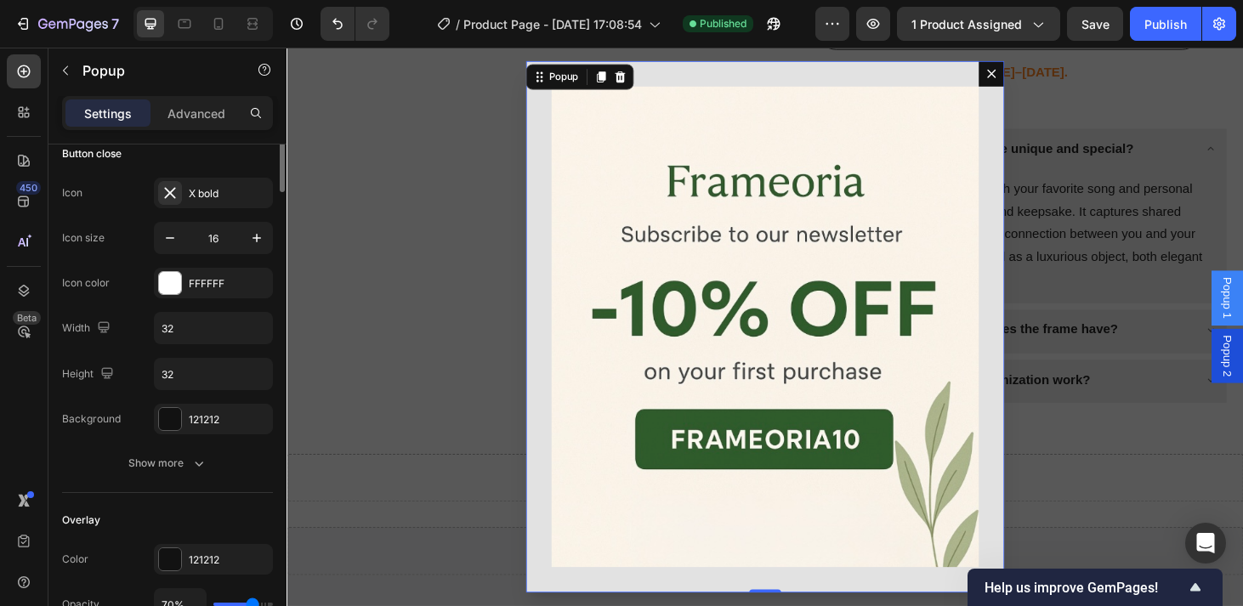
scroll to position [0, 0]
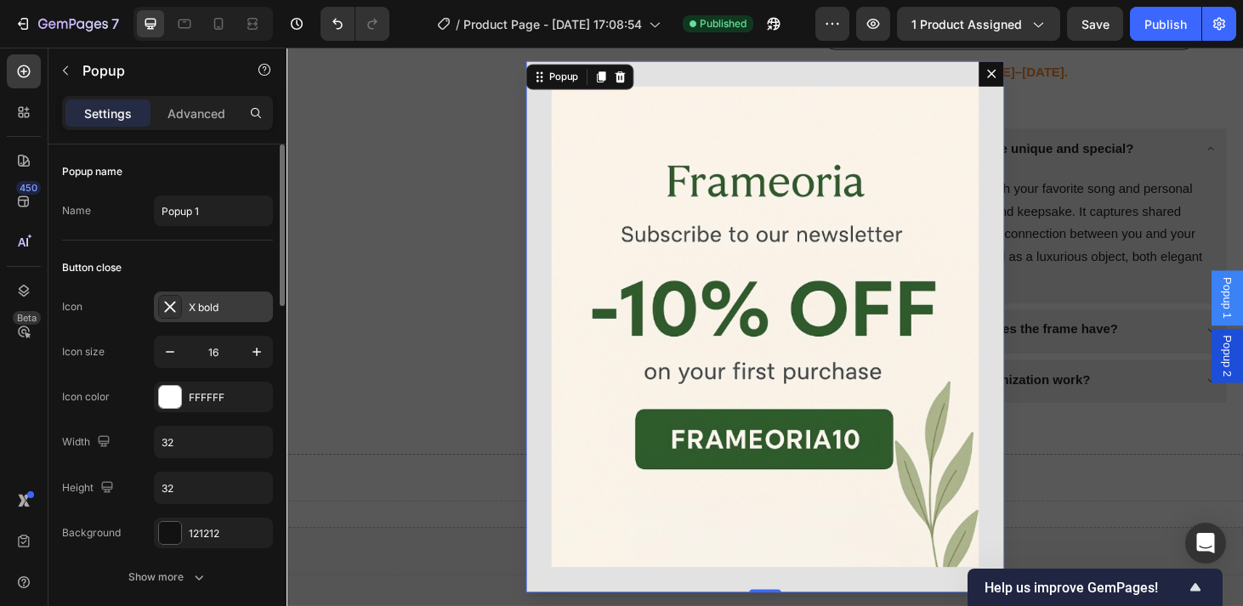
click at [203, 297] on div "X bold" at bounding box center [213, 307] width 119 height 31
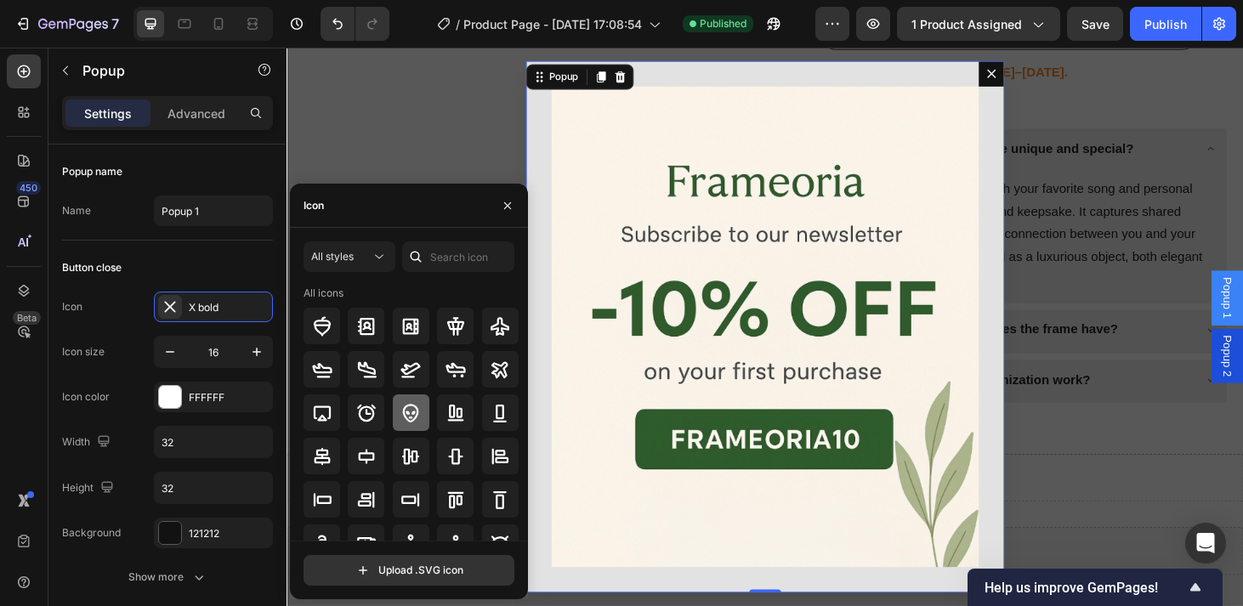
click at [425, 411] on div at bounding box center [411, 412] width 37 height 37
click at [335, 254] on span "All styles" at bounding box center [332, 256] width 42 height 13
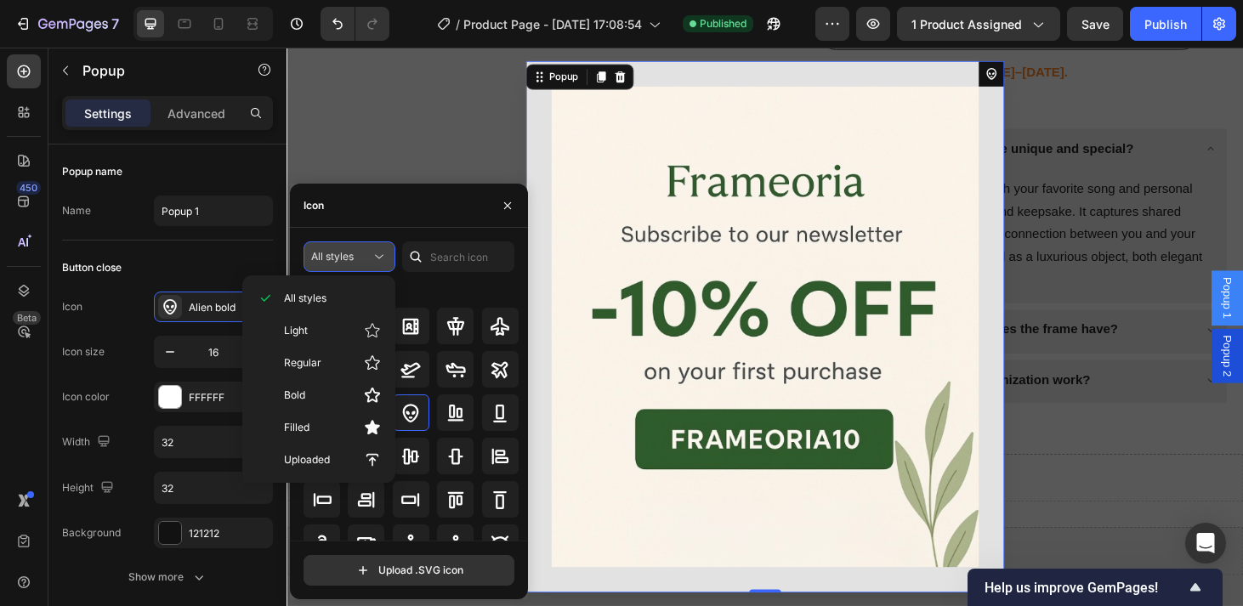
click at [340, 263] on span "All styles" at bounding box center [332, 256] width 42 height 15
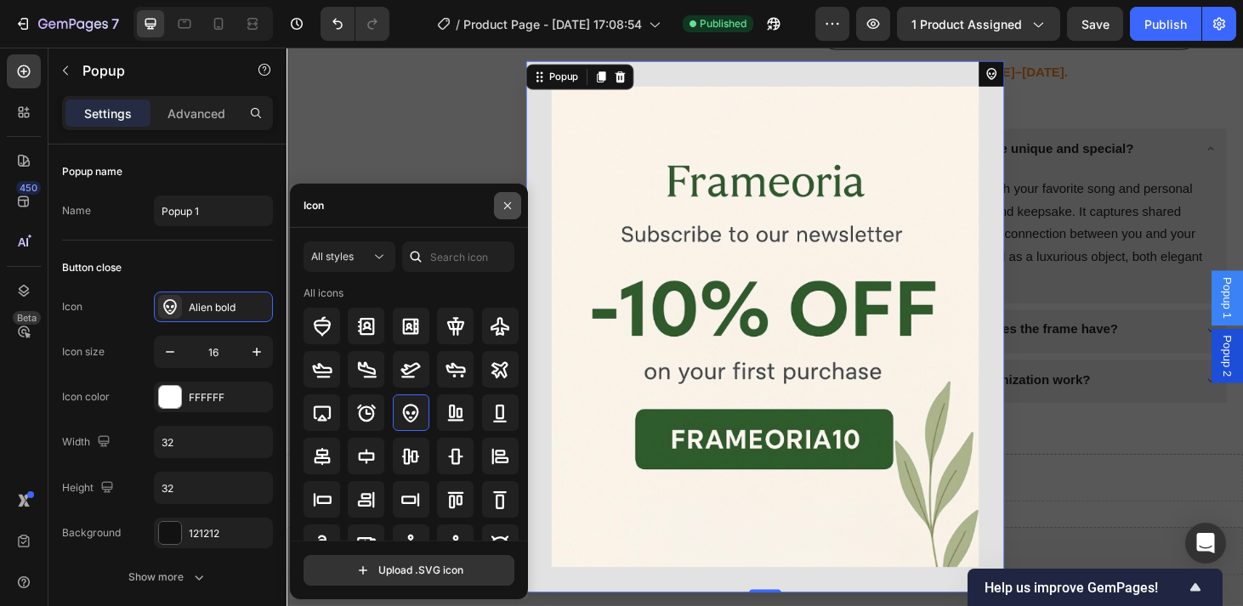
click at [516, 199] on button "button" at bounding box center [507, 205] width 27 height 27
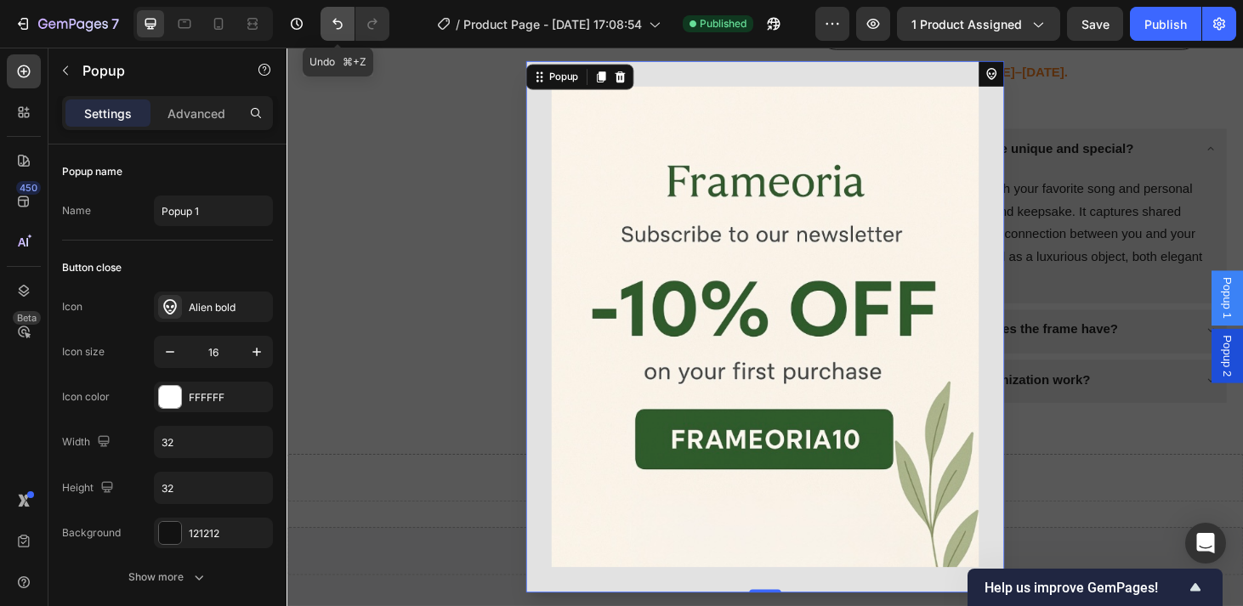
click at [346, 18] on icon "Undo/Redo" at bounding box center [337, 23] width 17 height 17
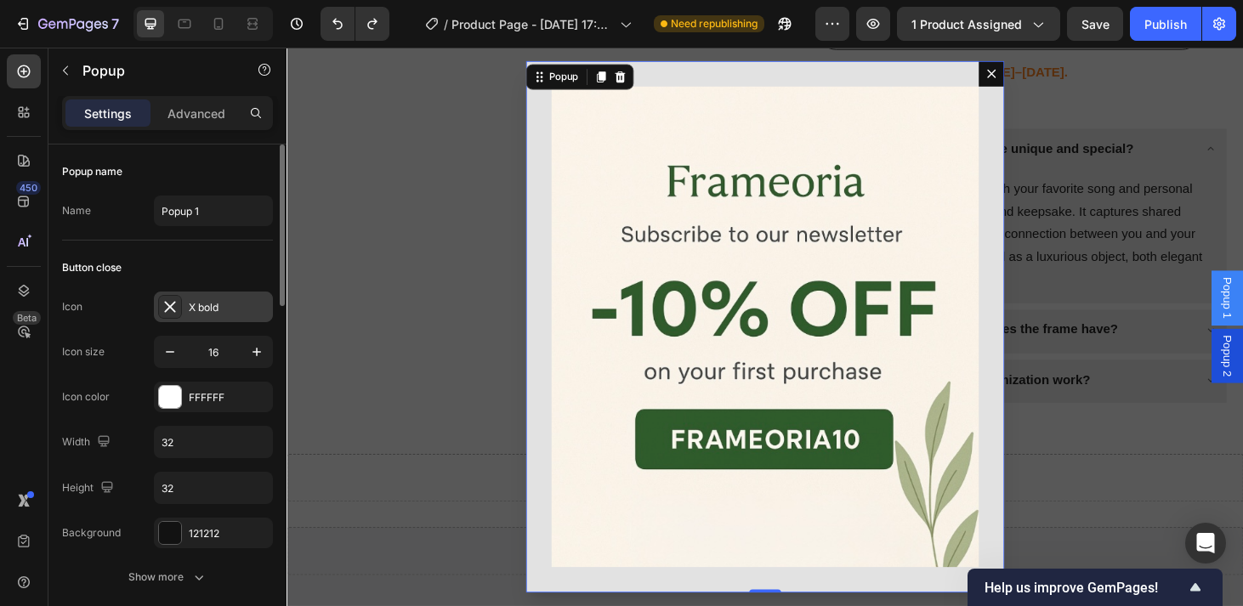
click at [201, 305] on div "X bold" at bounding box center [229, 307] width 80 height 15
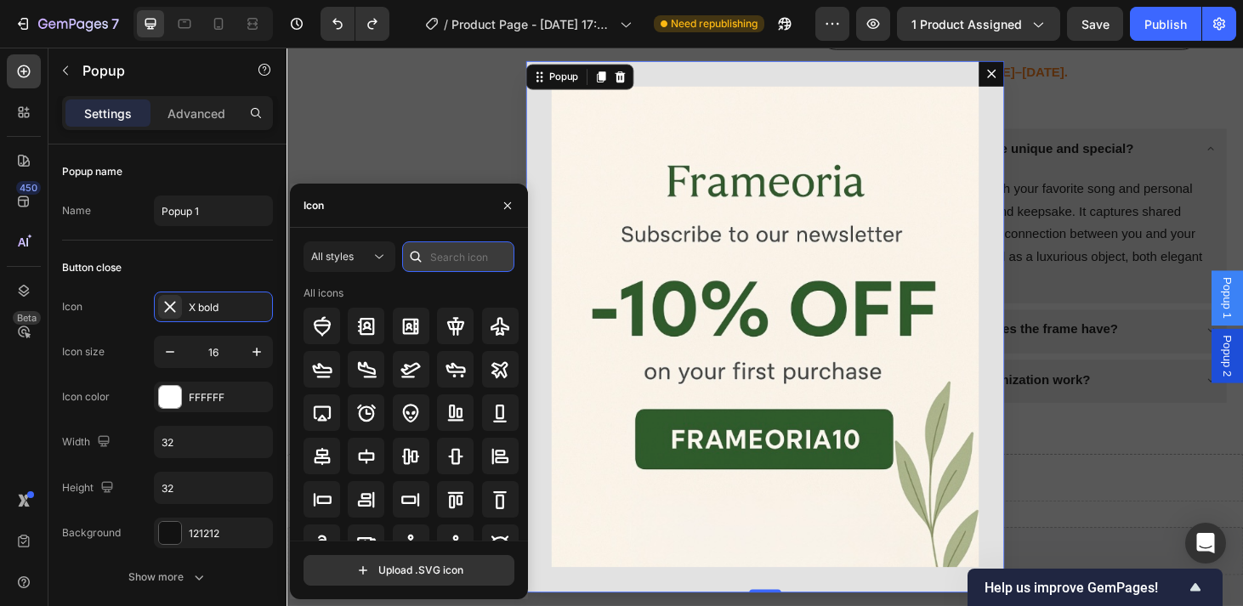
click at [456, 253] on input "text" at bounding box center [458, 256] width 112 height 31
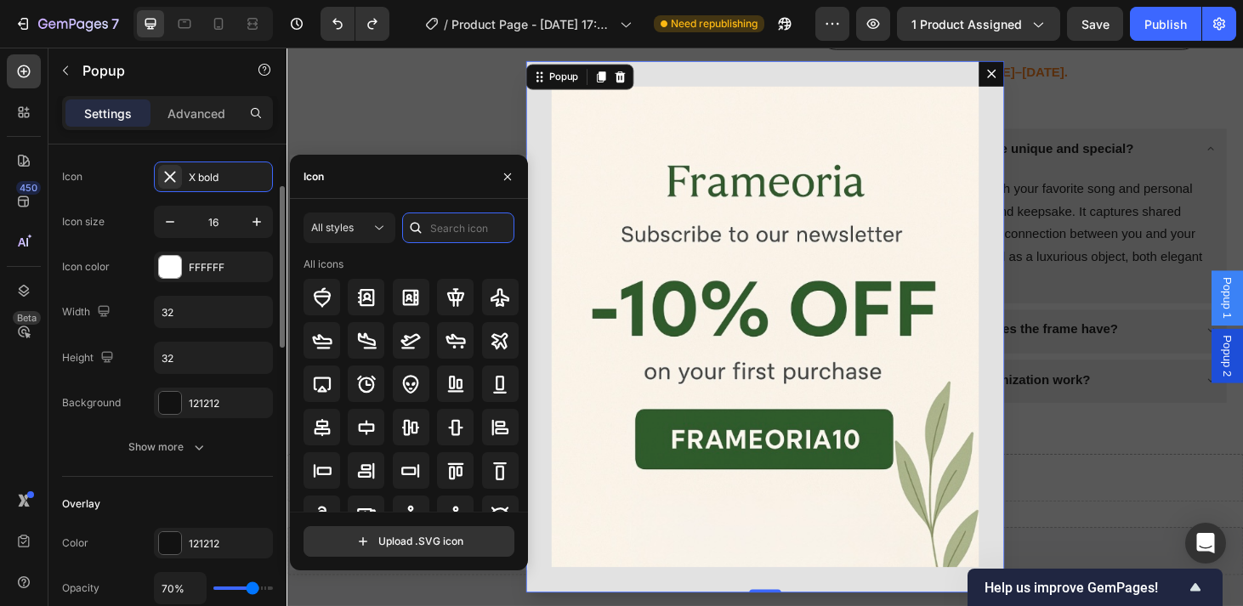
scroll to position [133, 0]
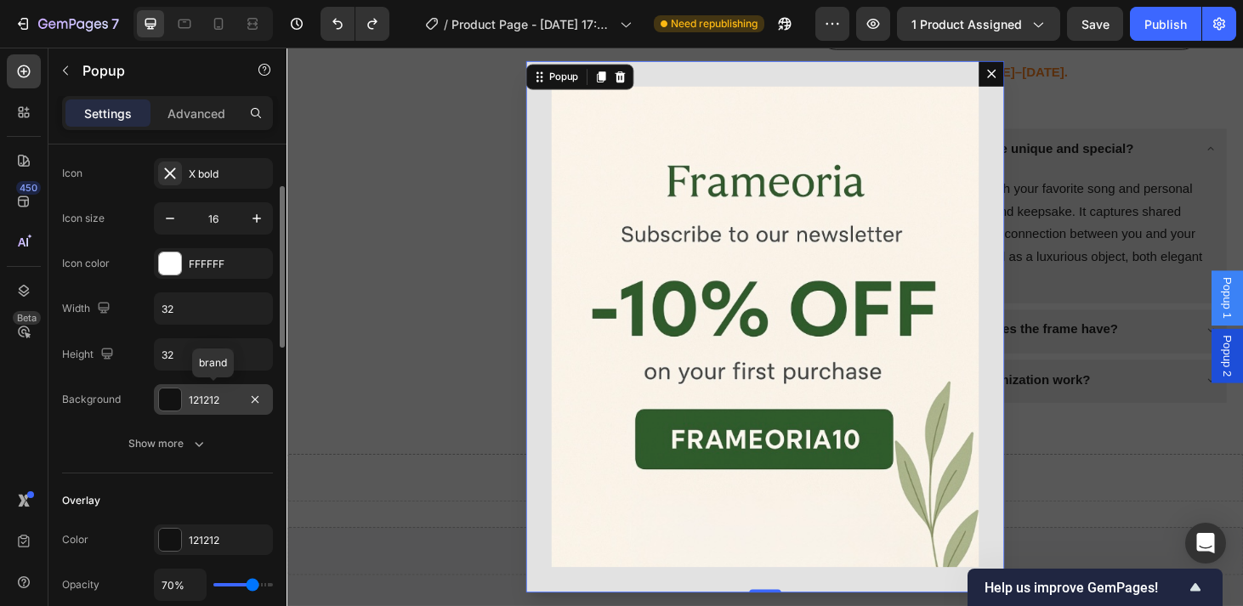
click at [166, 399] on div at bounding box center [170, 399] width 22 height 22
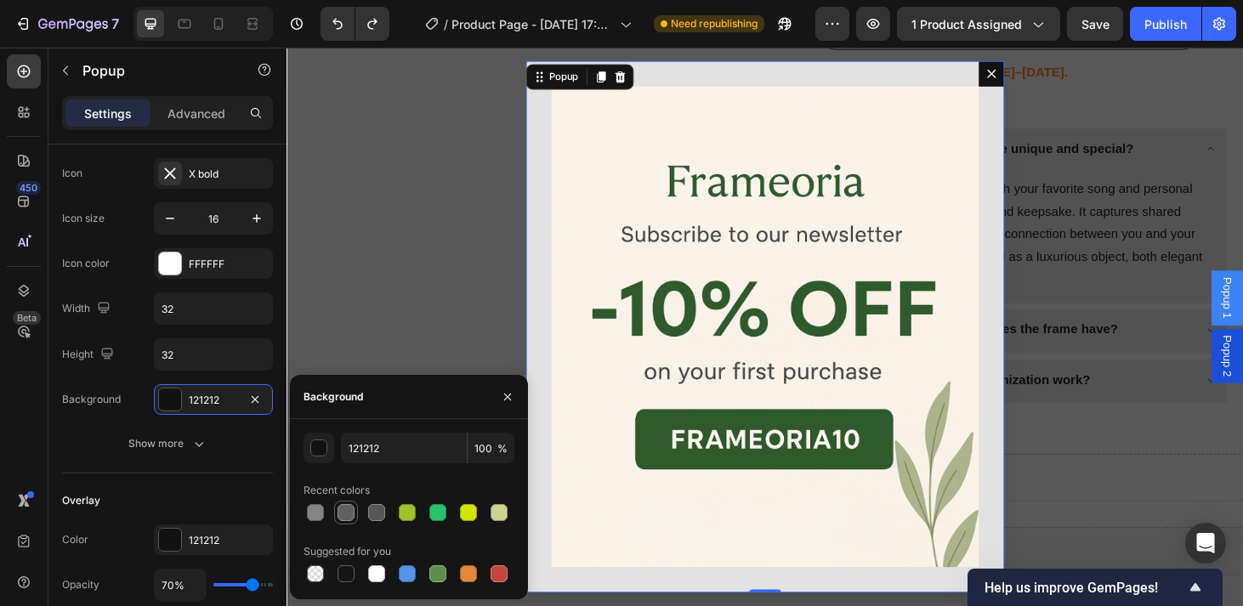
click at [343, 518] on div at bounding box center [345, 512] width 17 height 17
click at [369, 574] on div at bounding box center [376, 573] width 17 height 17
click at [435, 507] on div at bounding box center [437, 512] width 17 height 17
click at [440, 570] on div at bounding box center [437, 573] width 17 height 17
type input "5E8E49"
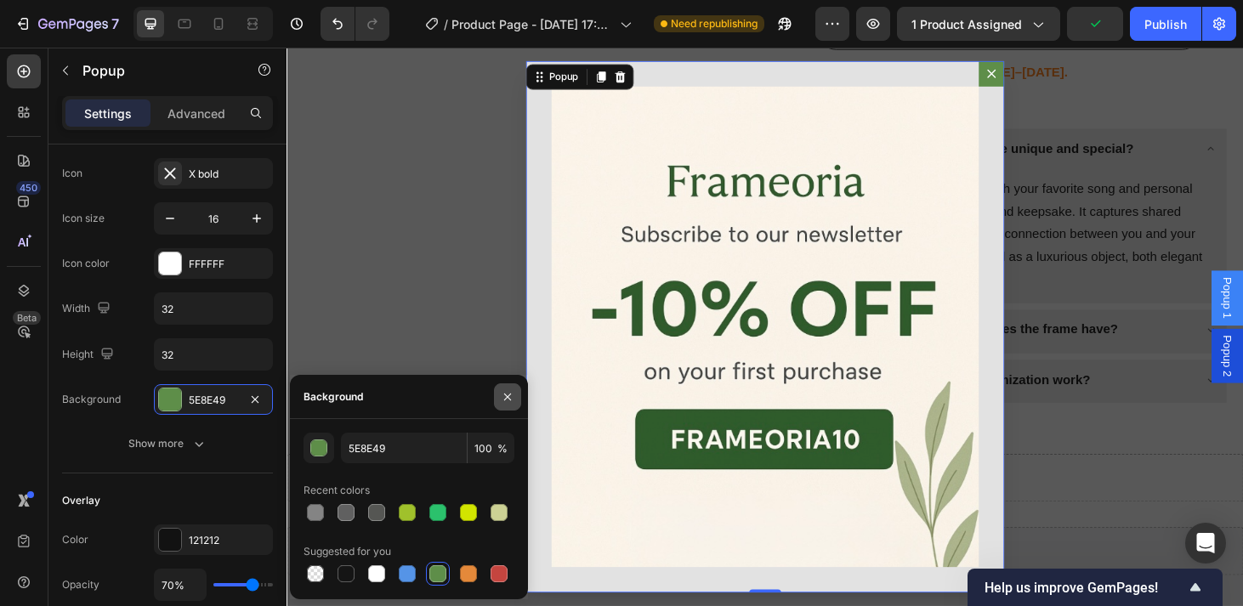
click at [508, 397] on icon "button" at bounding box center [507, 396] width 7 height 7
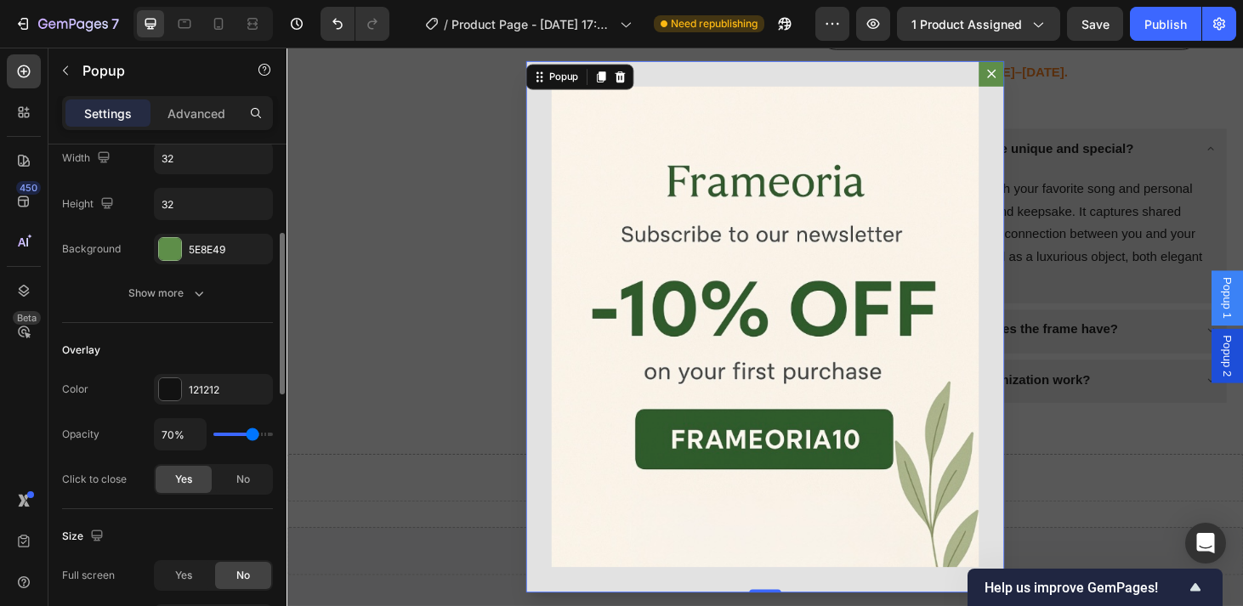
scroll to position [282, 0]
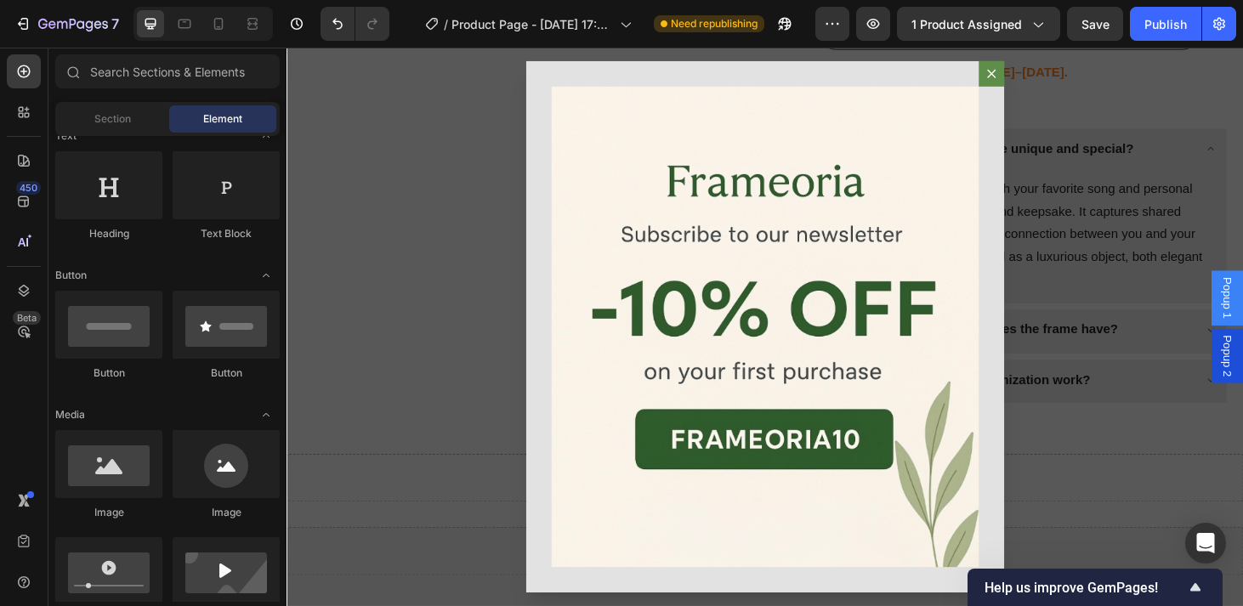
click at [541, 388] on div "Backdrop" at bounding box center [796, 346] width 1020 height 596
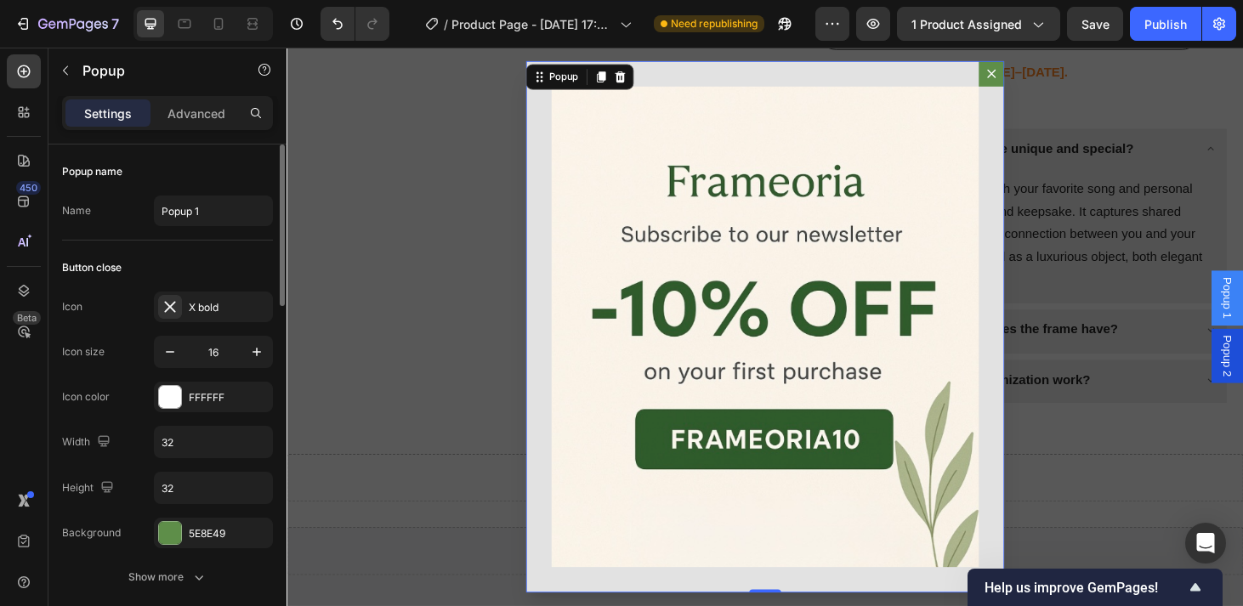
scroll to position [0, 0]
click at [195, 112] on p "Advanced" at bounding box center [196, 114] width 58 height 18
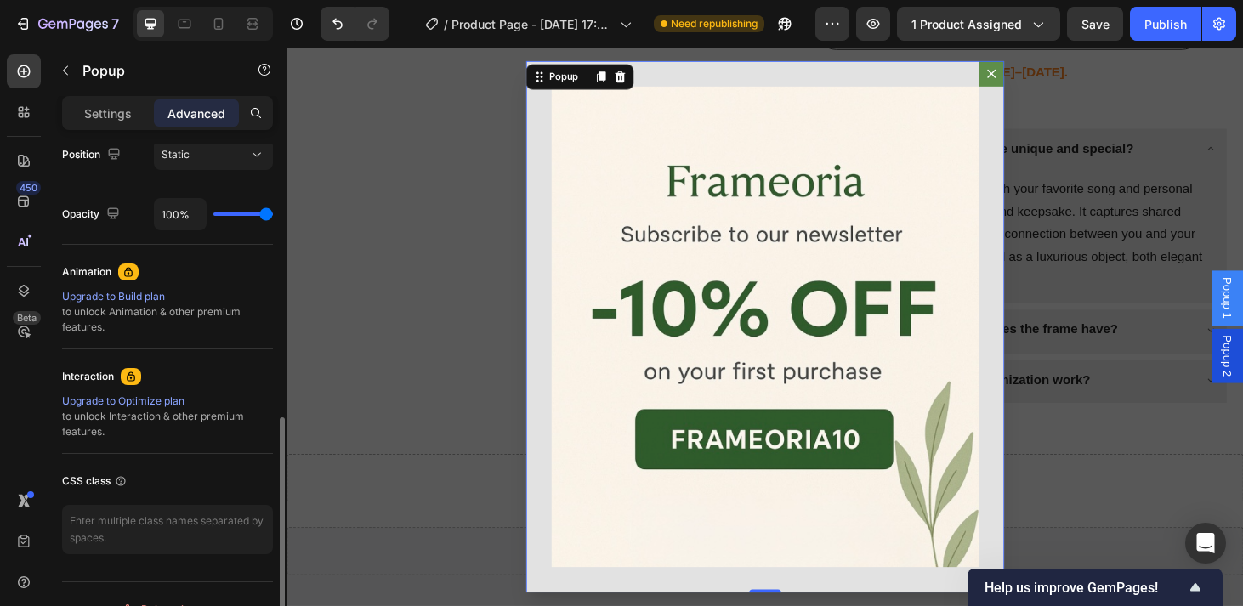
scroll to position [637, 0]
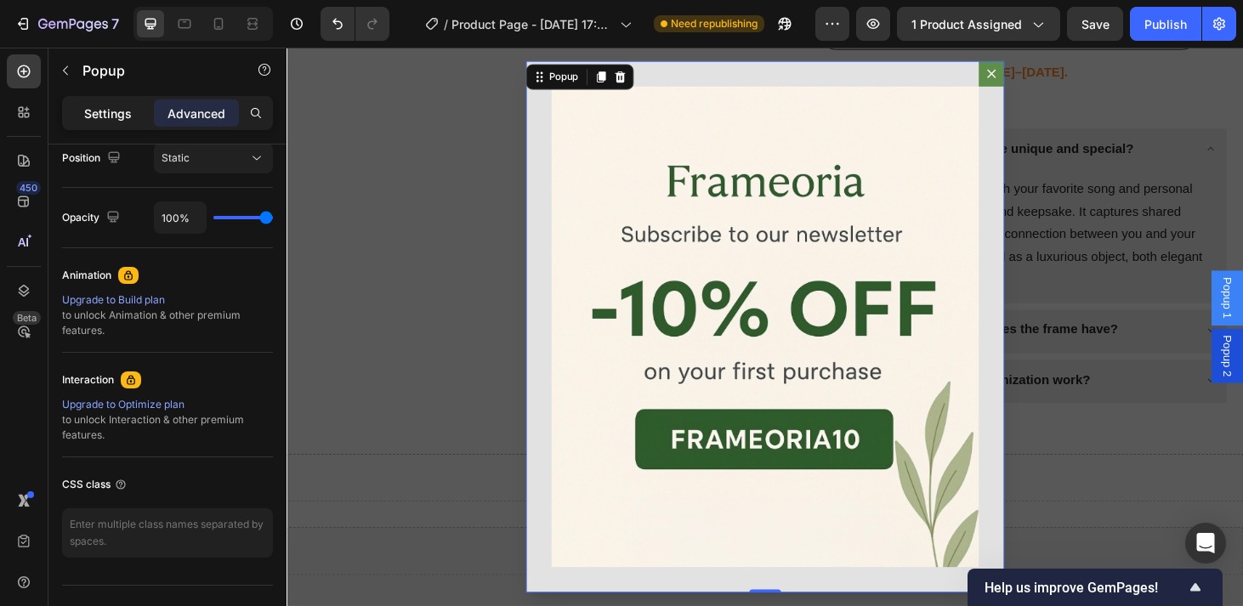
click at [105, 115] on p "Settings" at bounding box center [108, 114] width 48 height 18
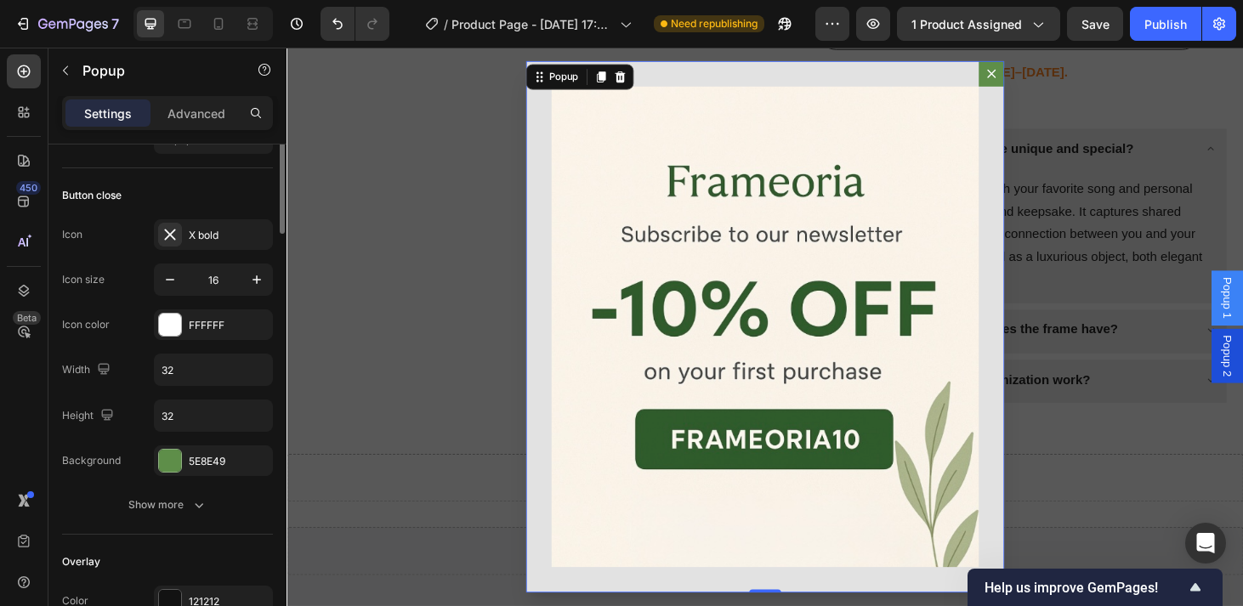
scroll to position [0, 0]
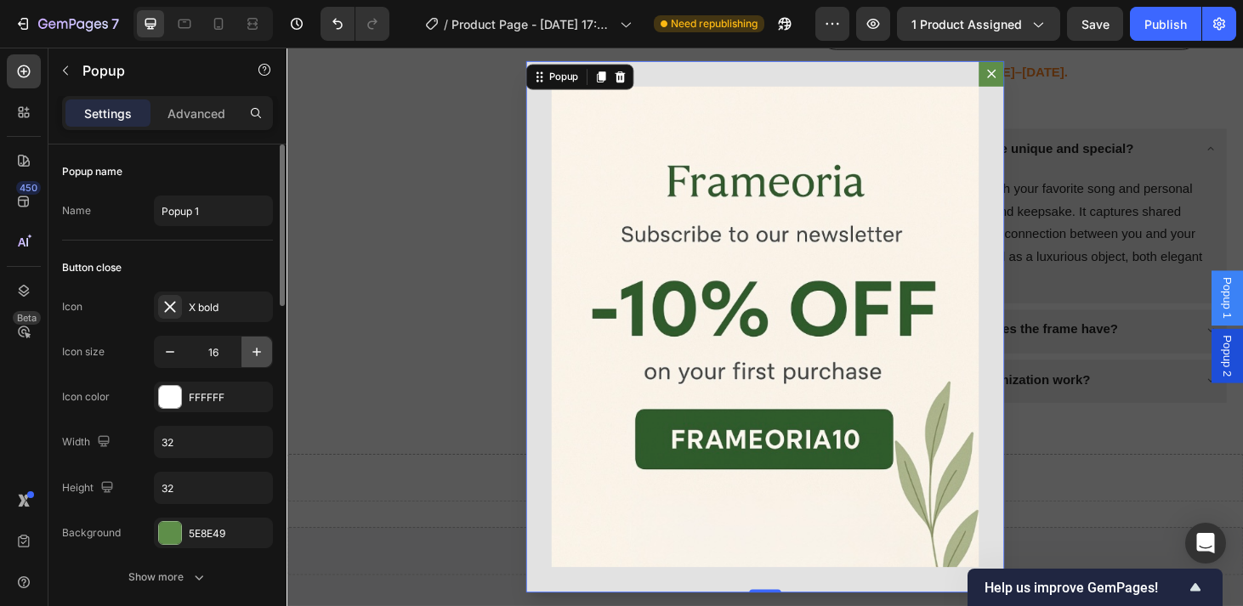
click at [252, 353] on icon "button" at bounding box center [256, 351] width 17 height 17
click at [252, 352] on icon "button" at bounding box center [256, 351] width 17 height 17
type input "20"
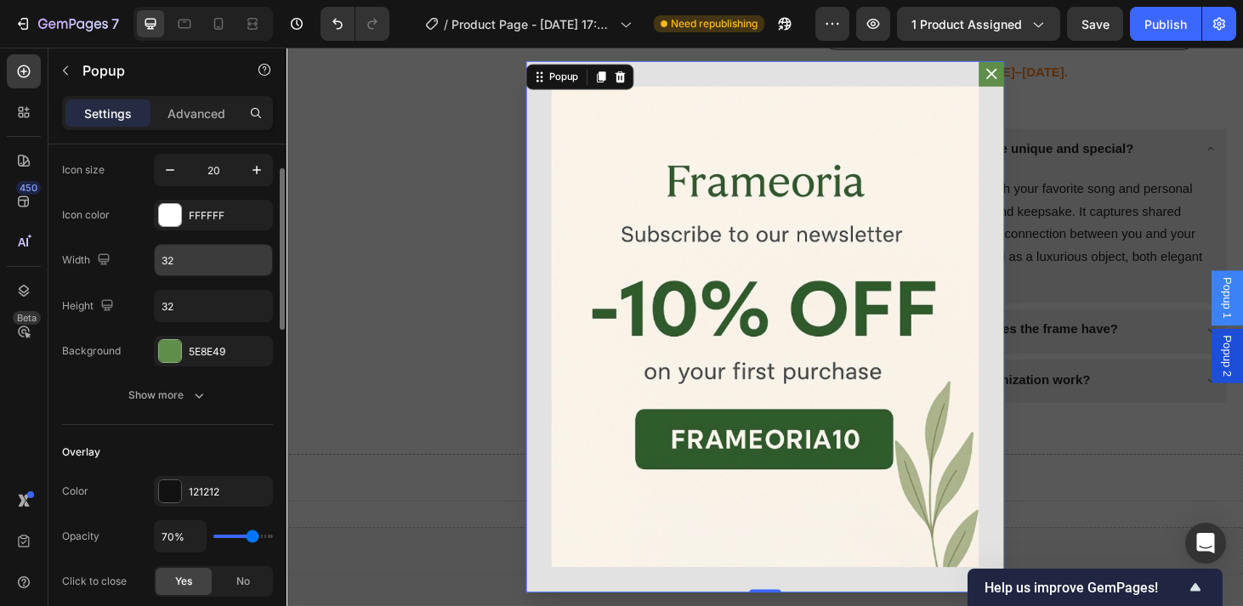
scroll to position [189, 0]
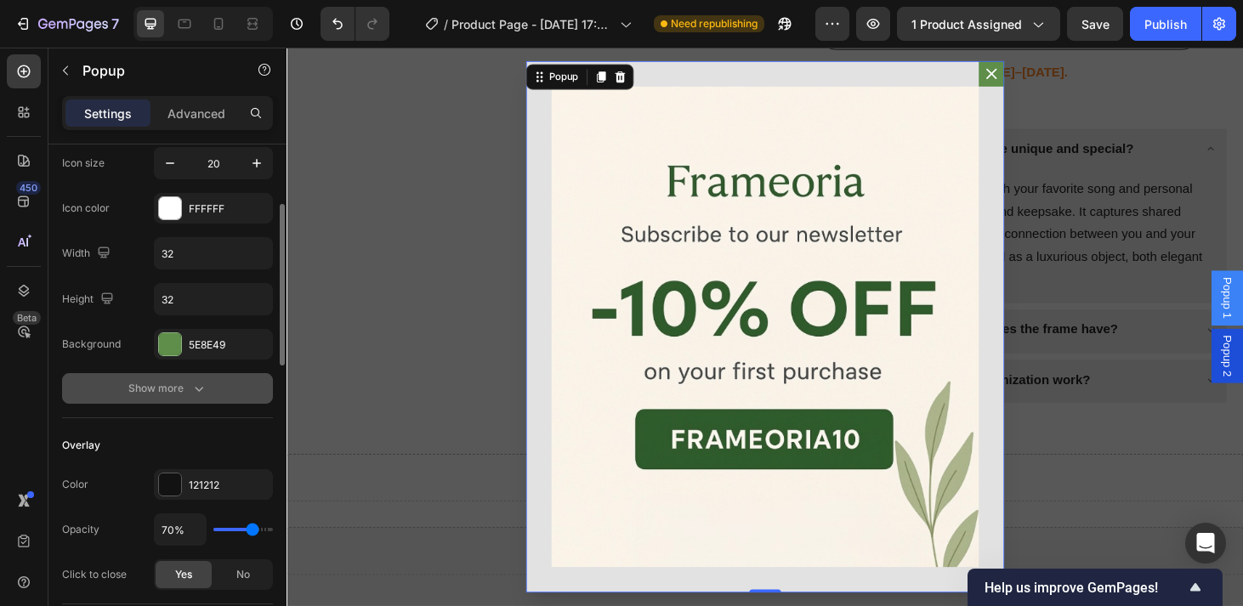
click at [173, 390] on div "Show more" at bounding box center [167, 388] width 79 height 17
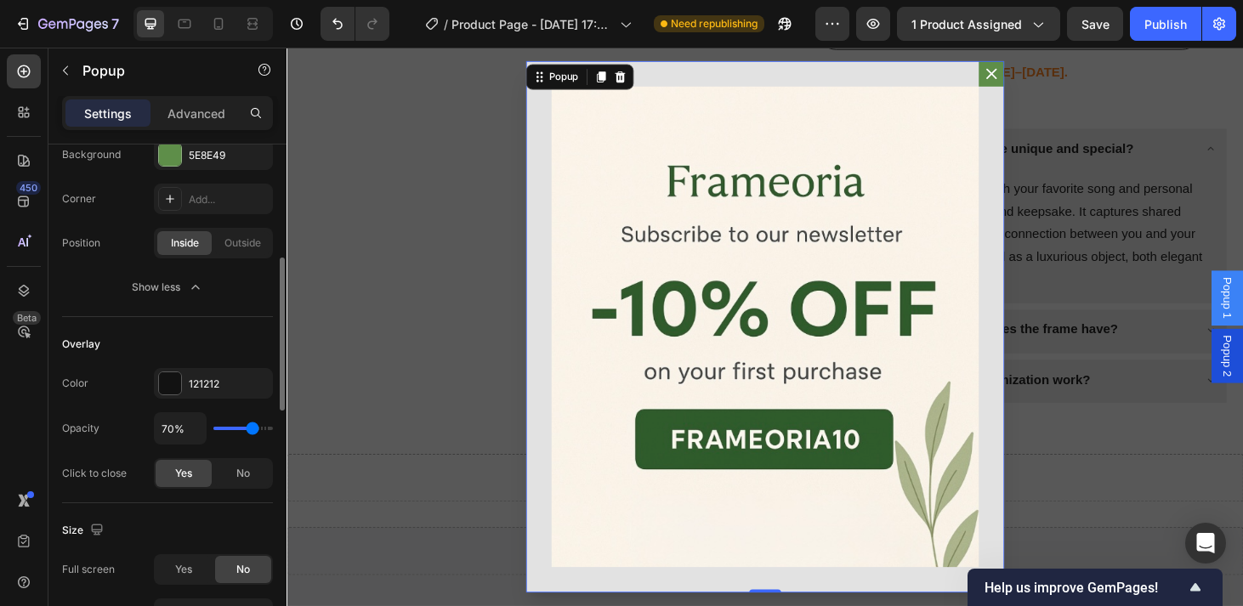
scroll to position [382, 0]
type input "69%"
type input "69"
type input "71%"
type input "71"
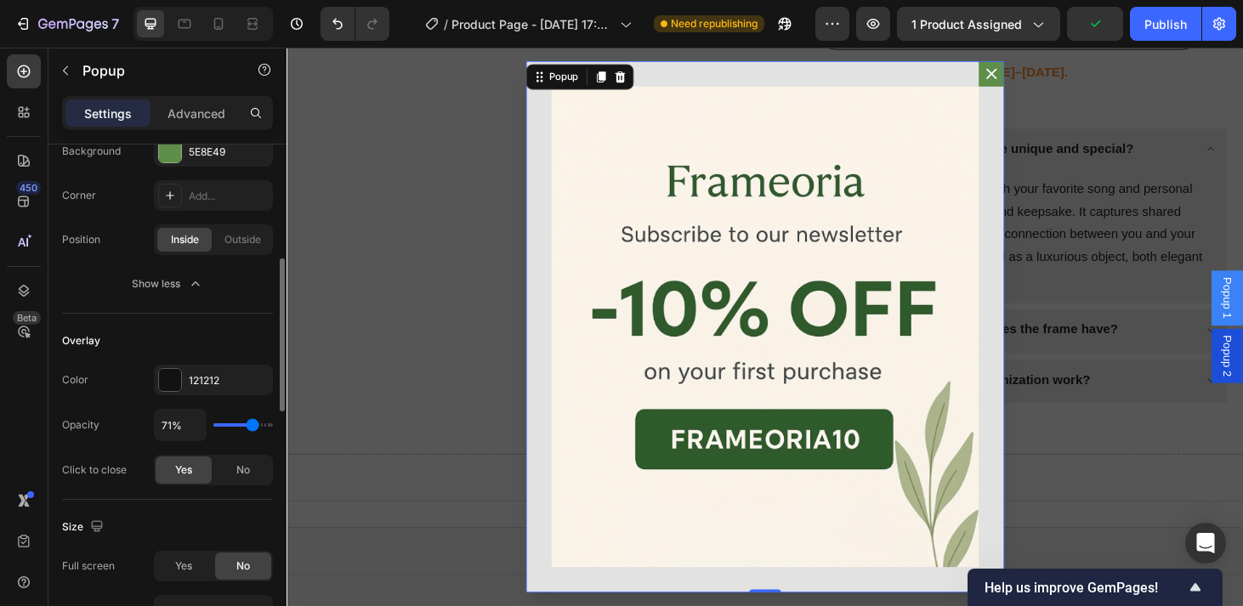
type input "75%"
type input "75"
type input "80%"
type input "80"
type input "89%"
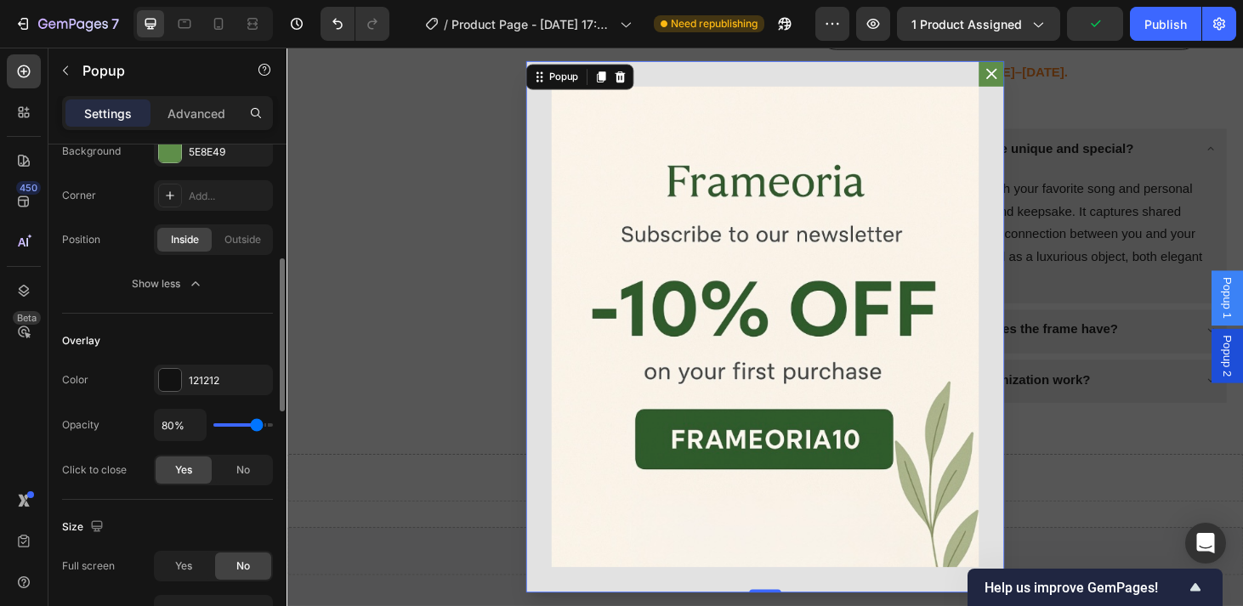
type input "89"
type input "96%"
type input "96"
type input "100%"
type input "100"
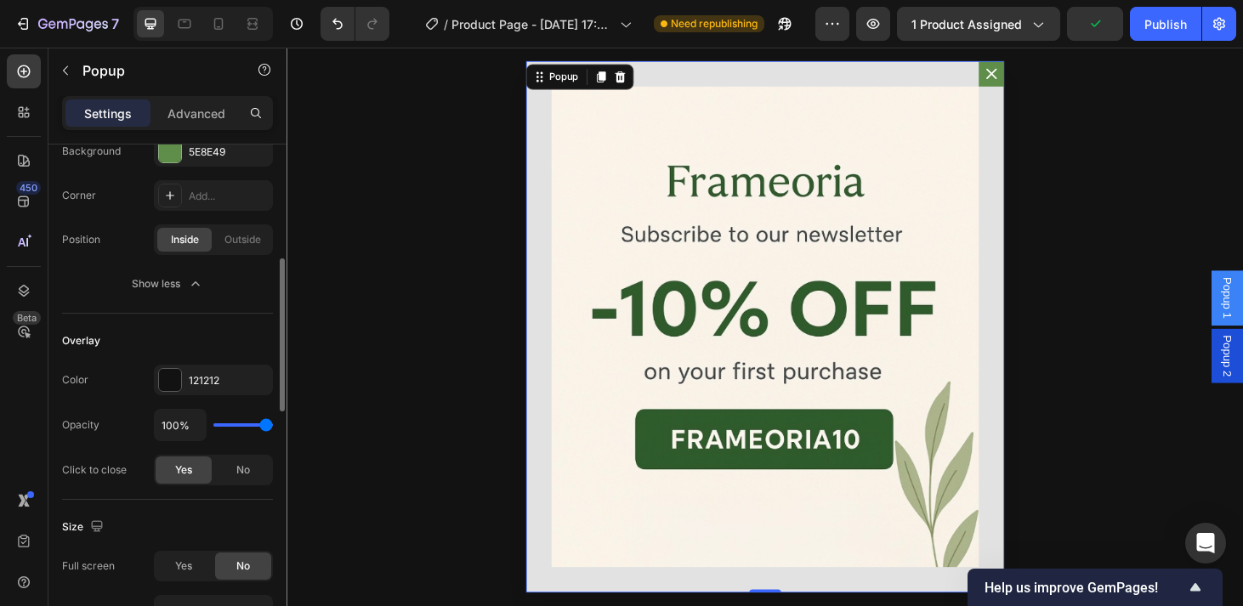
type input "97%"
type input "97"
type input "96%"
type input "96"
type input "94%"
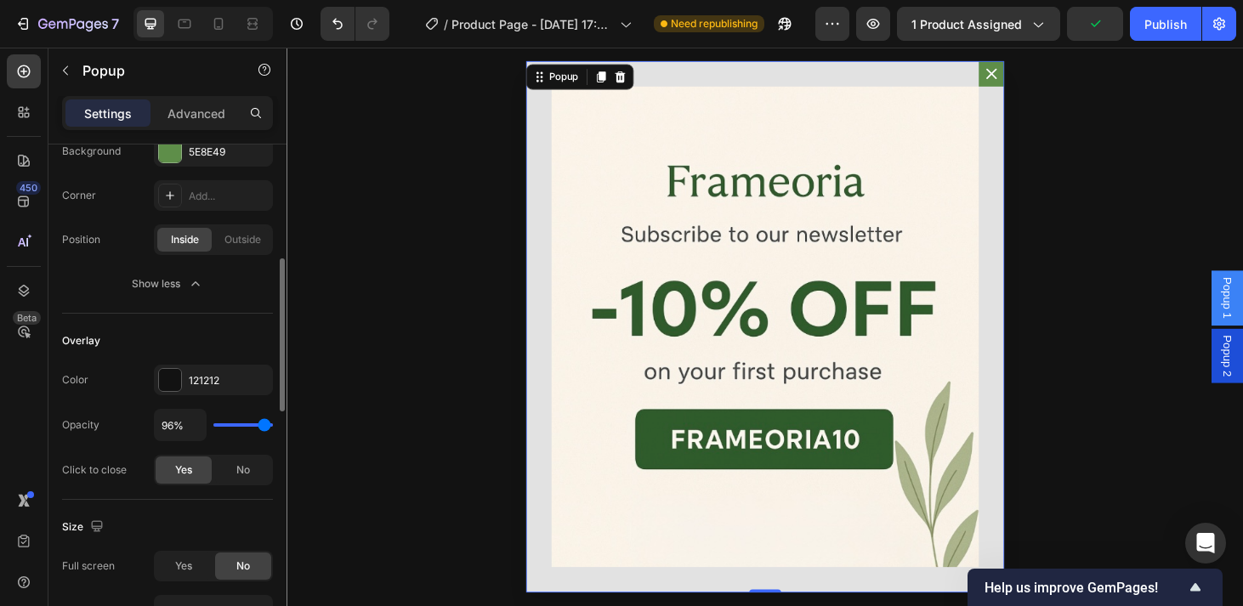
type input "94"
type input "92%"
type input "92"
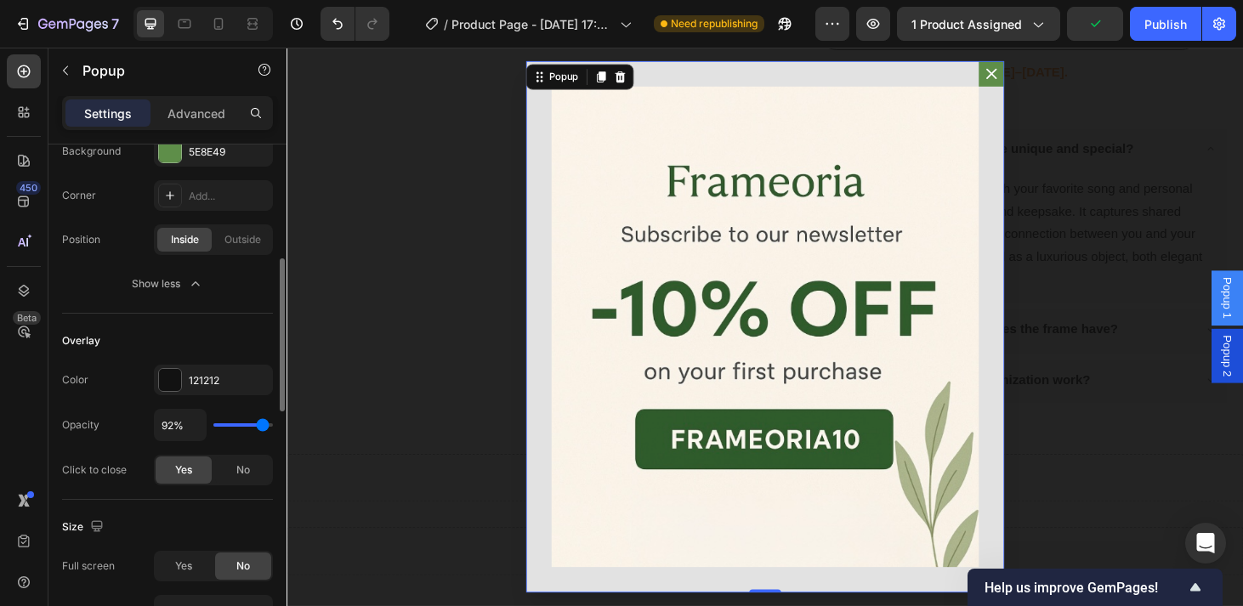
type input "90%"
type input "90"
type input "89%"
type input "89"
type input "87%"
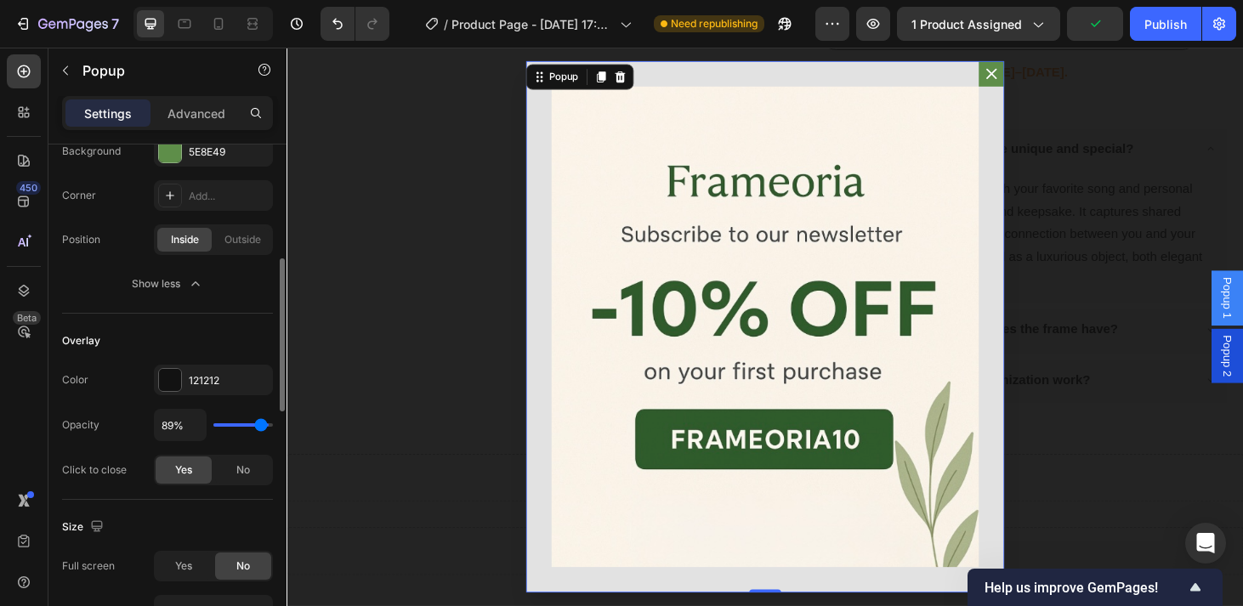
type input "87"
type input "85%"
type input "85"
type input "83%"
type input "83"
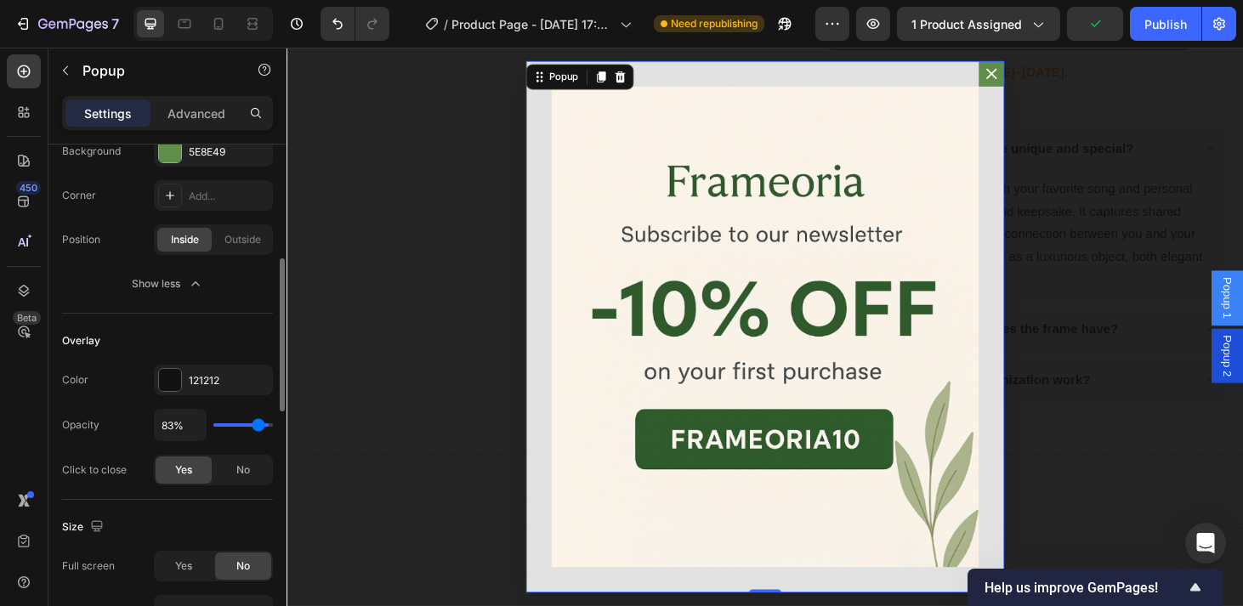
type input "82%"
type input "82"
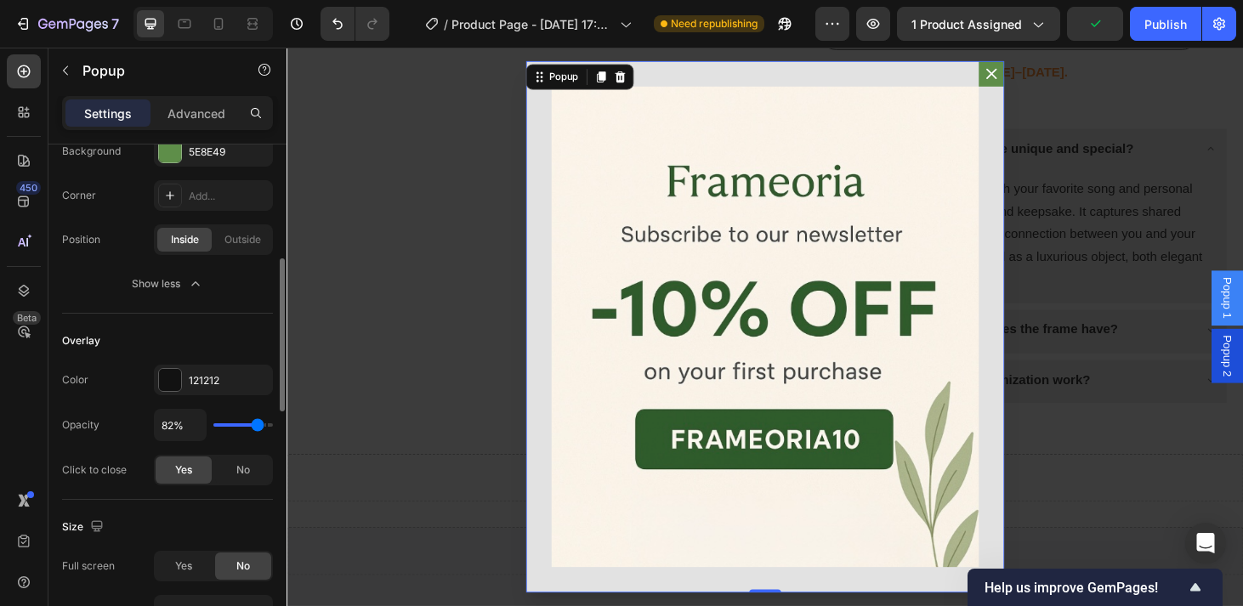
type input "80%"
type input "80"
type input "78%"
type input "78"
type input "76%"
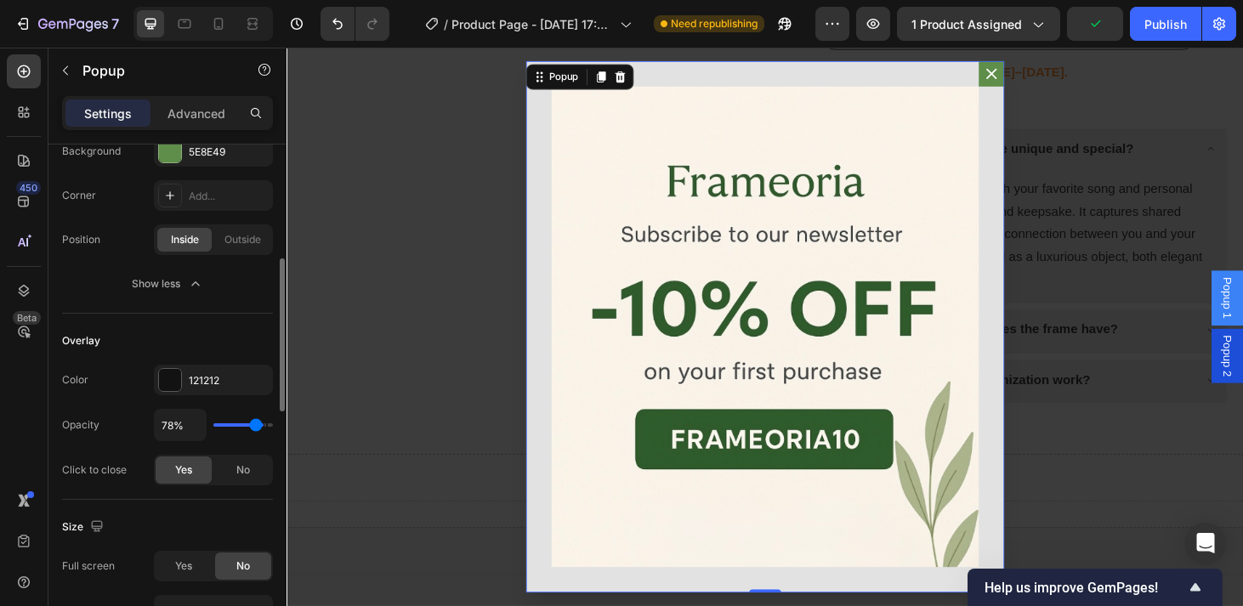
type input "76"
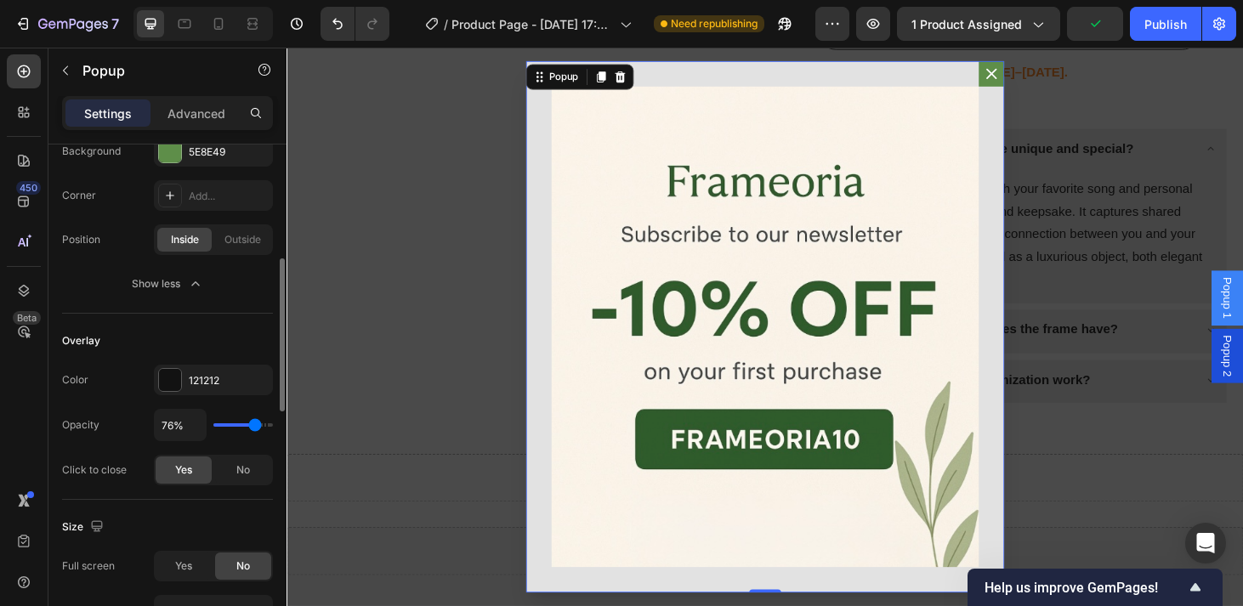
type input "75%"
type input "75"
type input "73%"
type input "73"
type input "71%"
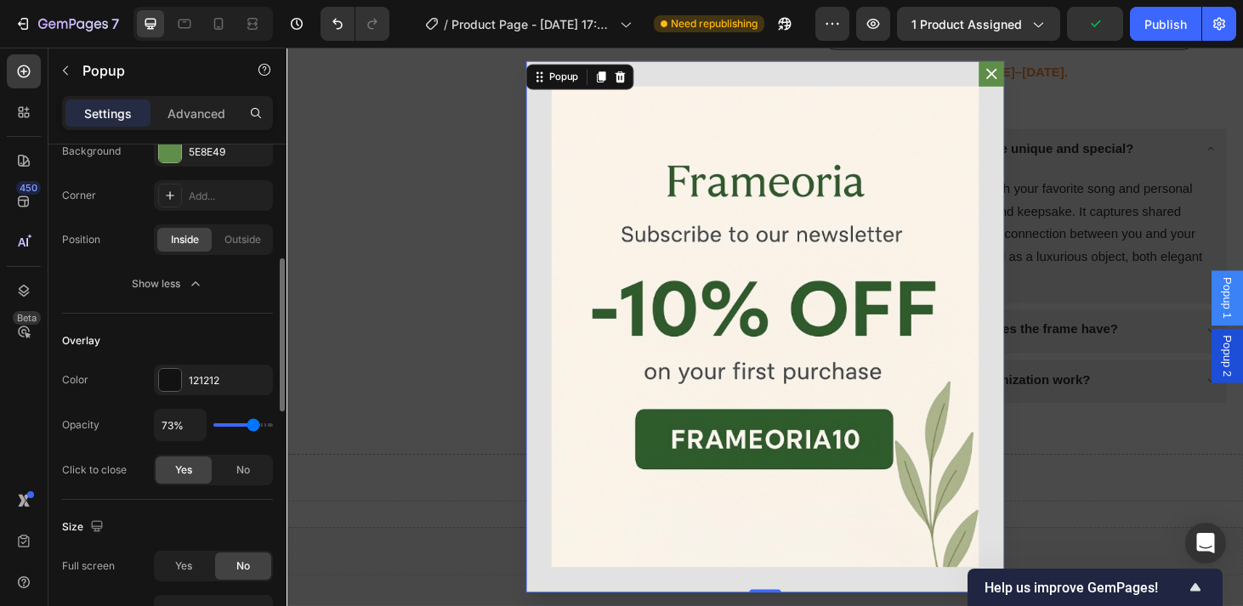
type input "71"
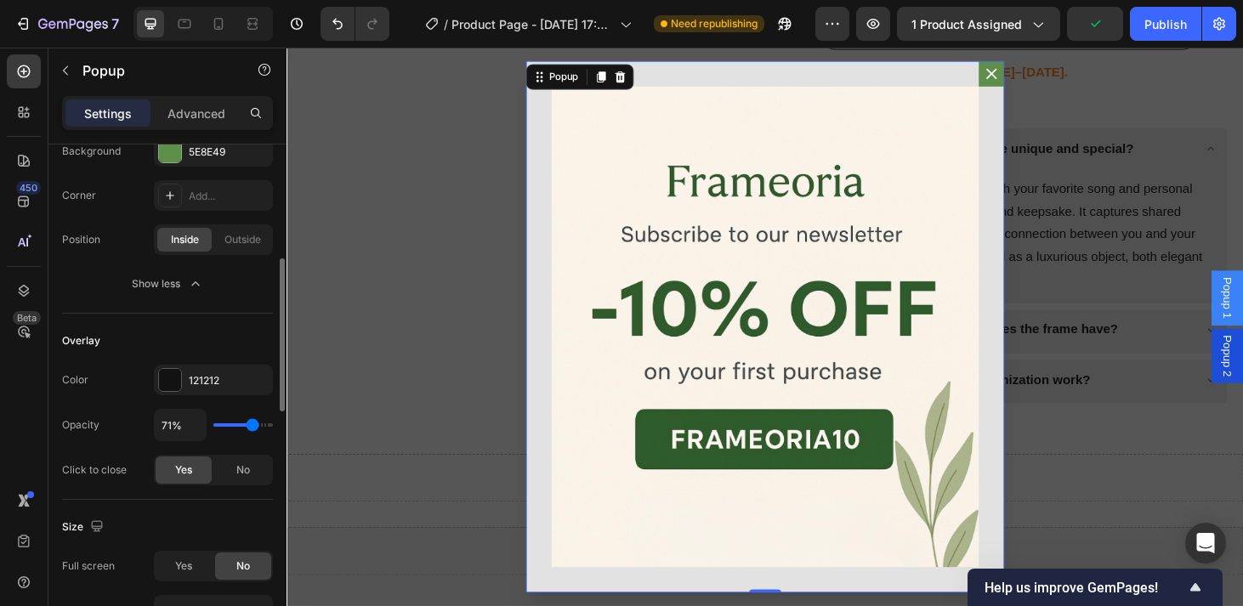
type input "69%"
type input "69"
type input "68%"
type input "68"
type input "66%"
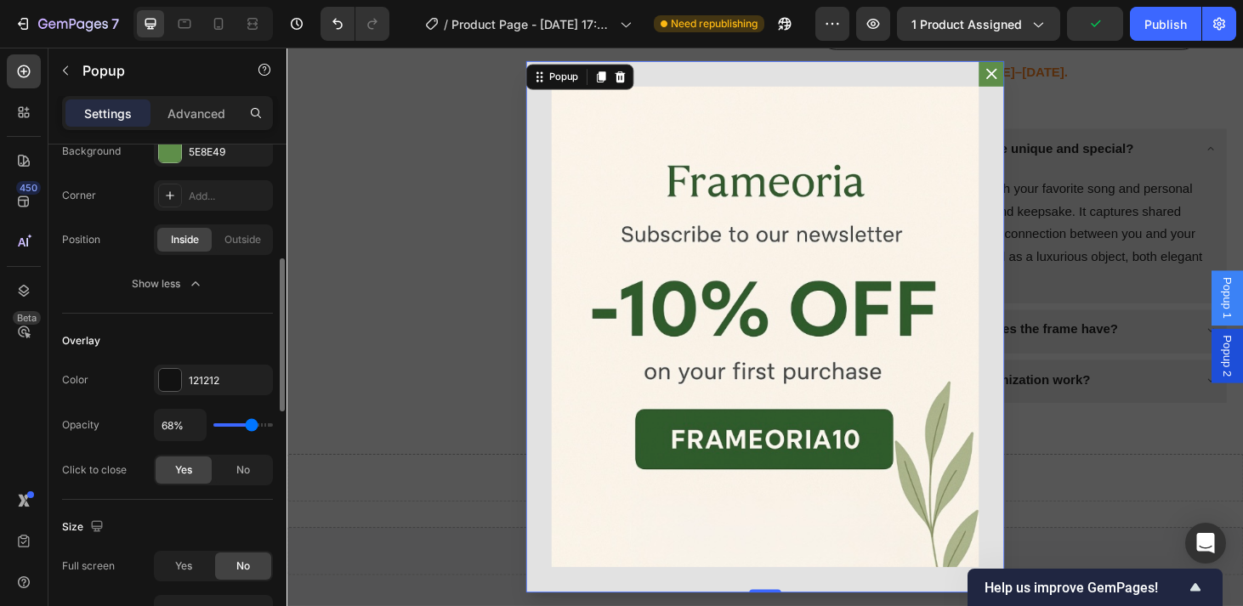
type input "66"
type input "64%"
type input "64"
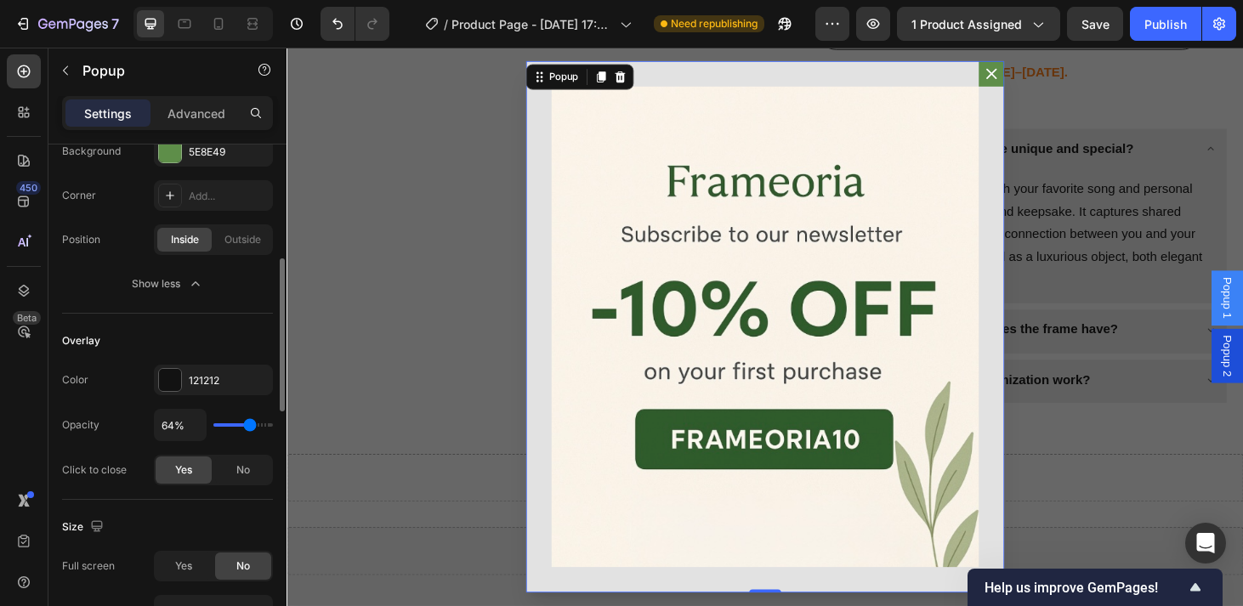
type input "62%"
type input "62"
type input "61%"
type input "61"
type input "59%"
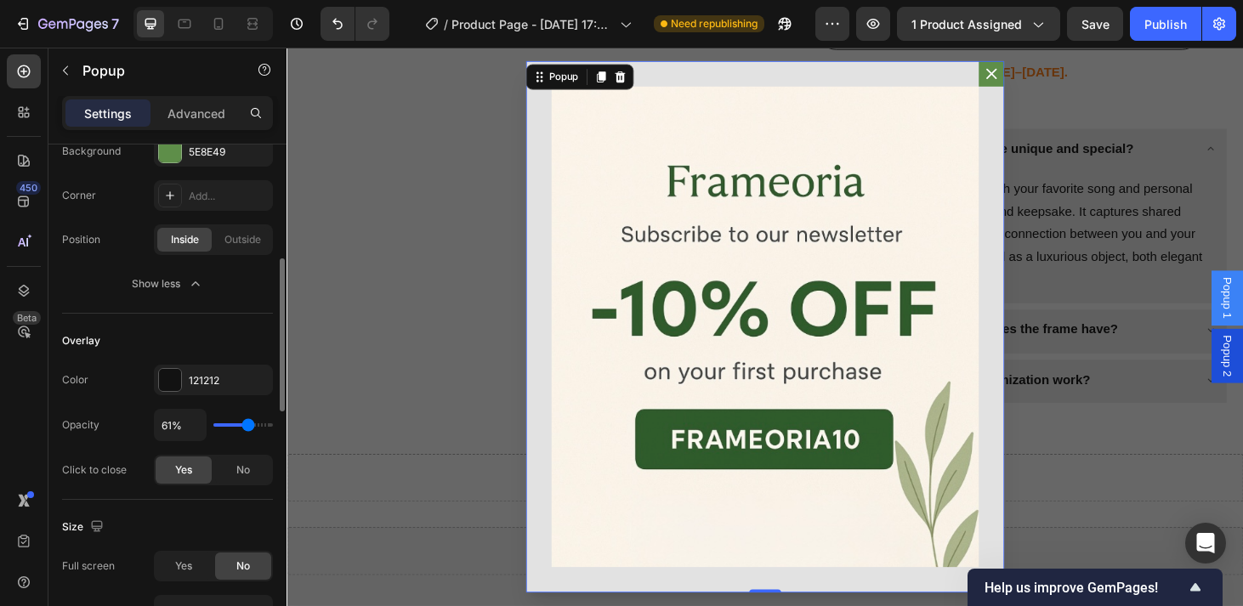
type input "59"
type input "57%"
type input "57"
type input "55%"
type input "55"
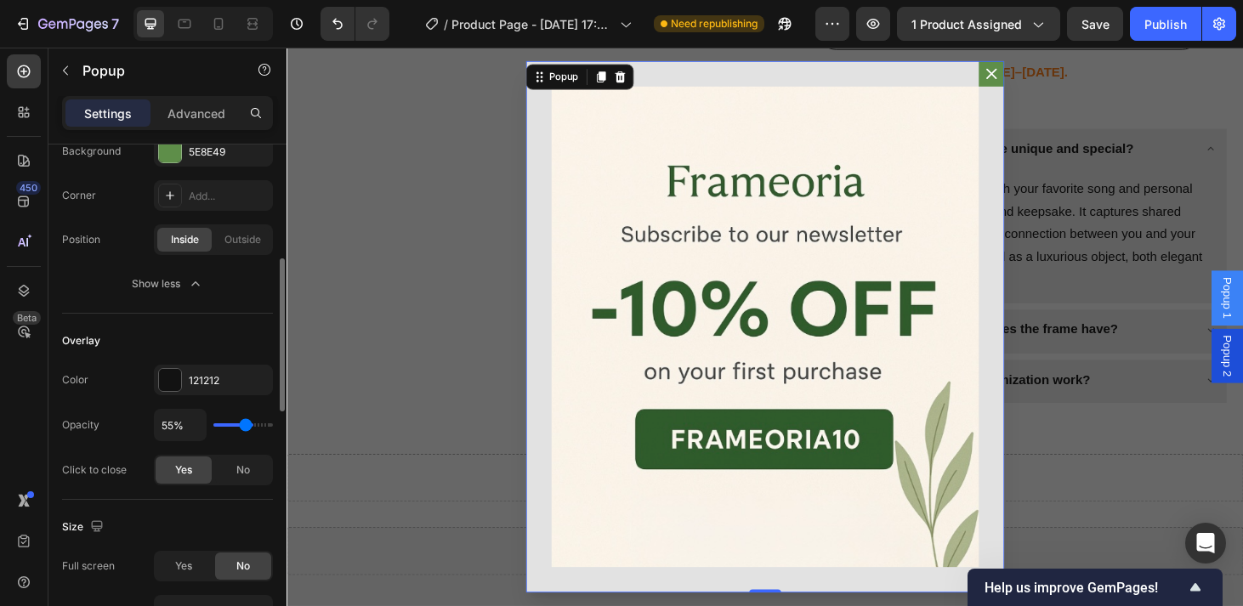
type input "54%"
type input "54"
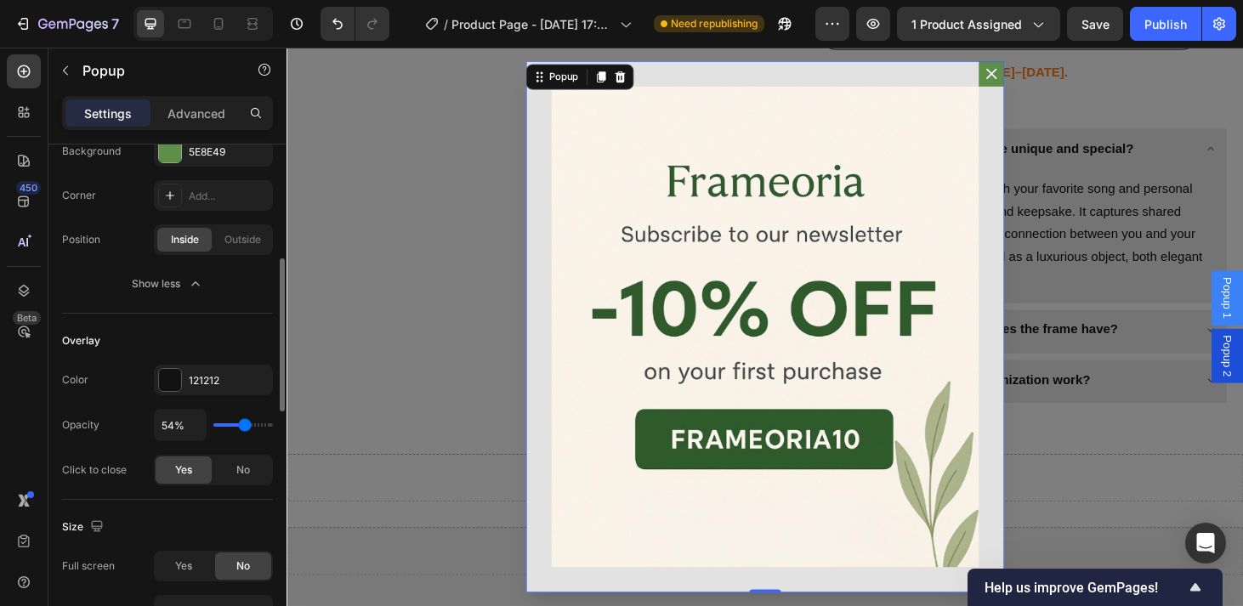
type input "52%"
type input "52"
type input "54%"
type input "54"
type input "55%"
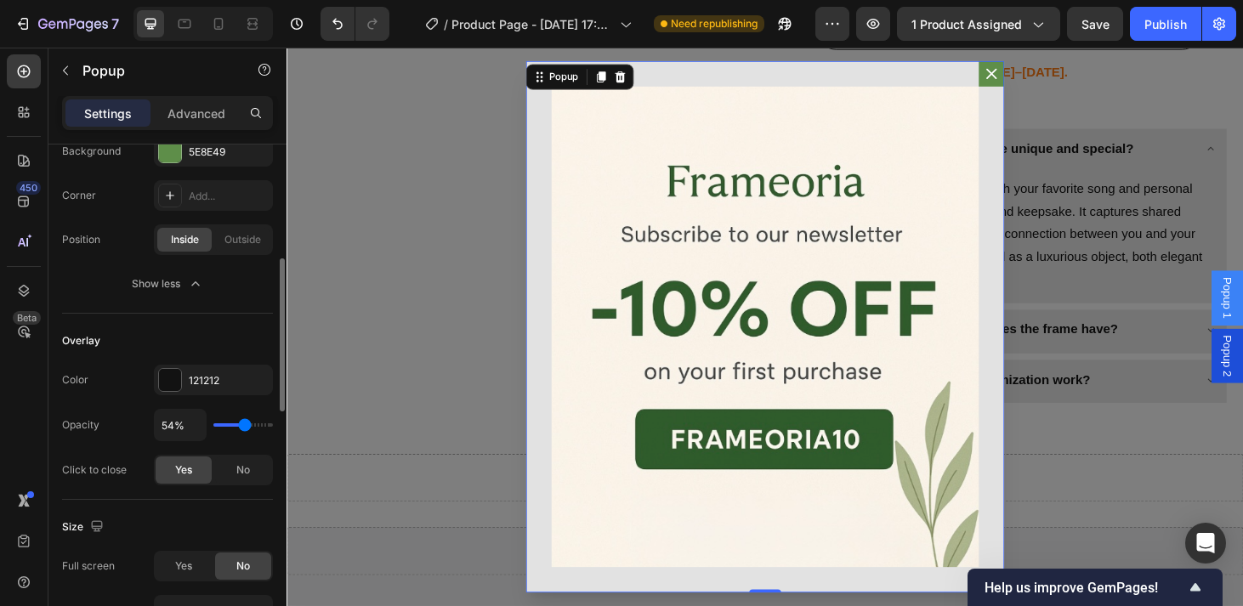
type input "55"
type input "57%"
type input "57"
type input "59%"
type input "59"
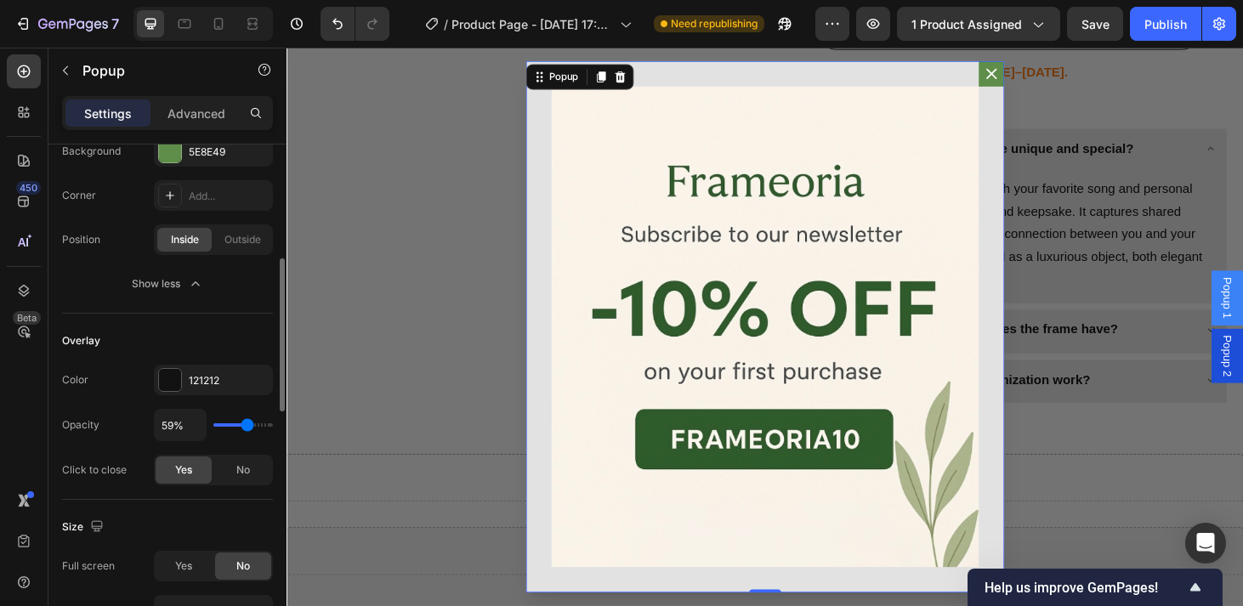
type input "61%"
type input "61"
type input "62%"
type input "62"
type input "64%"
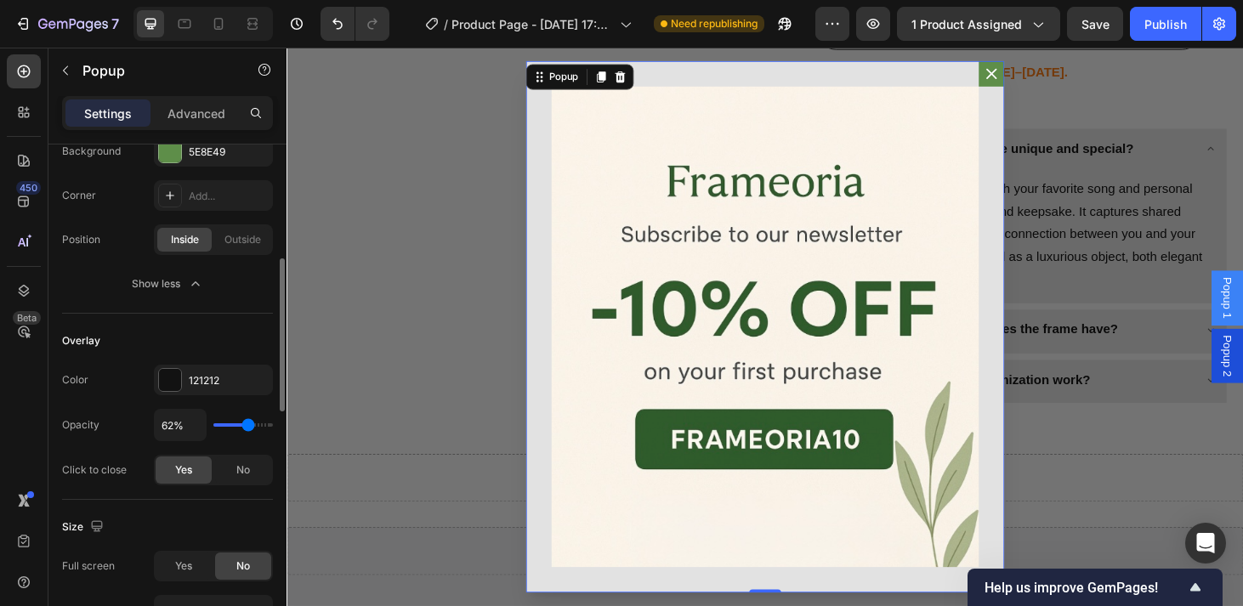
type input "64"
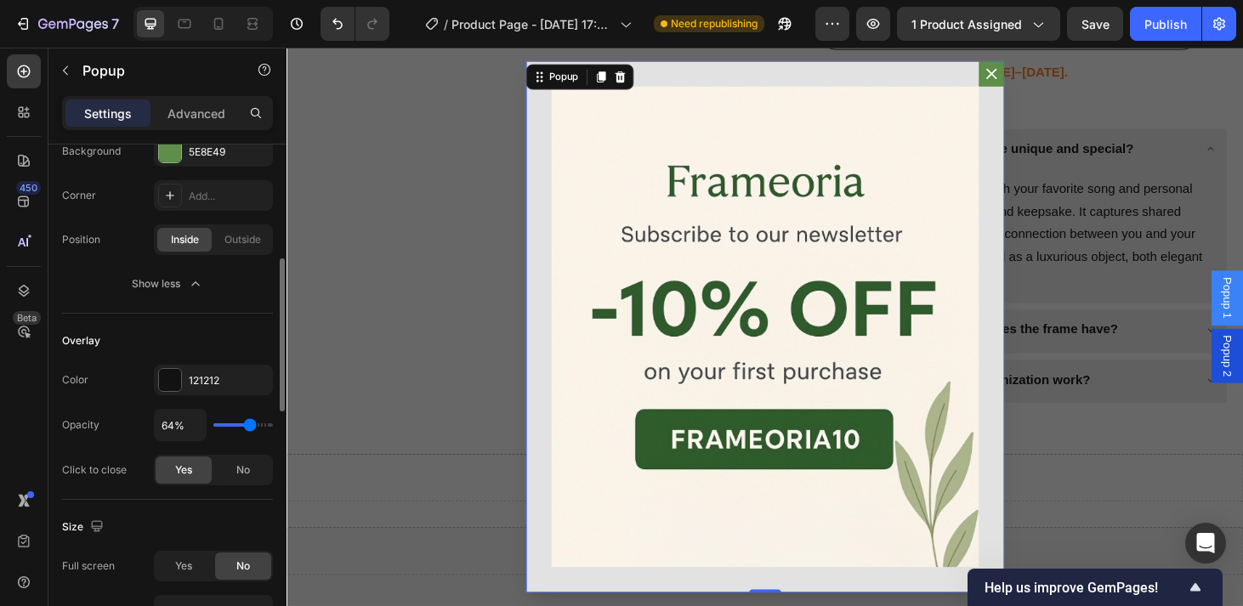
type input "66%"
type input "66"
type input "68%"
type input "68"
type input "69%"
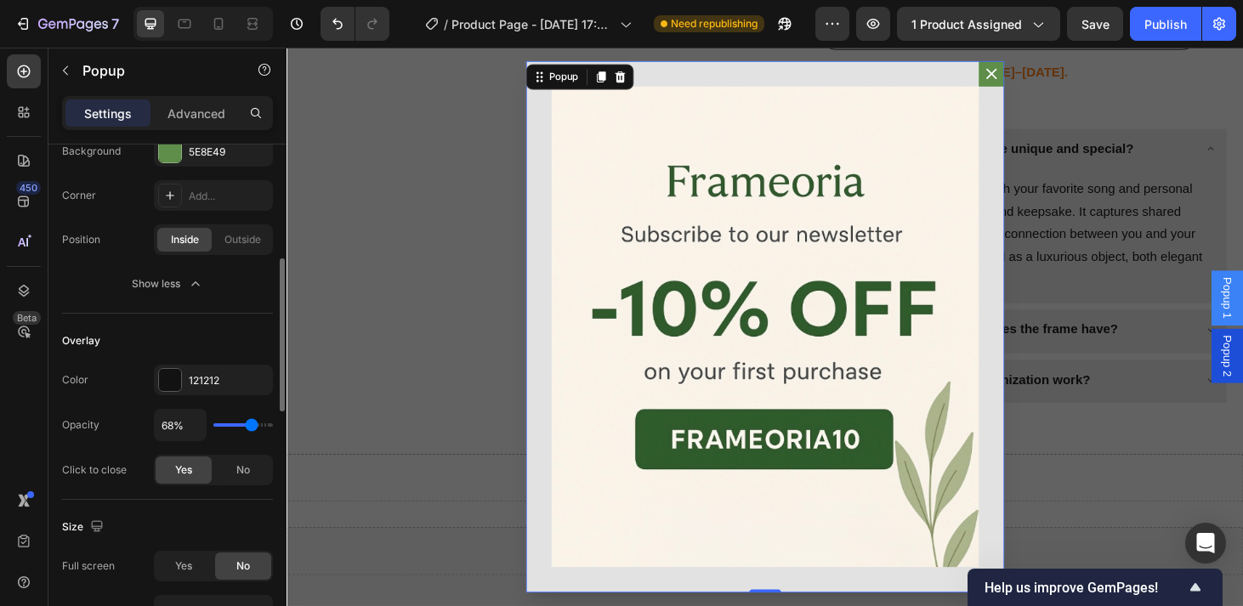
type input "69"
type input "71%"
type input "71"
type input "73%"
type input "73"
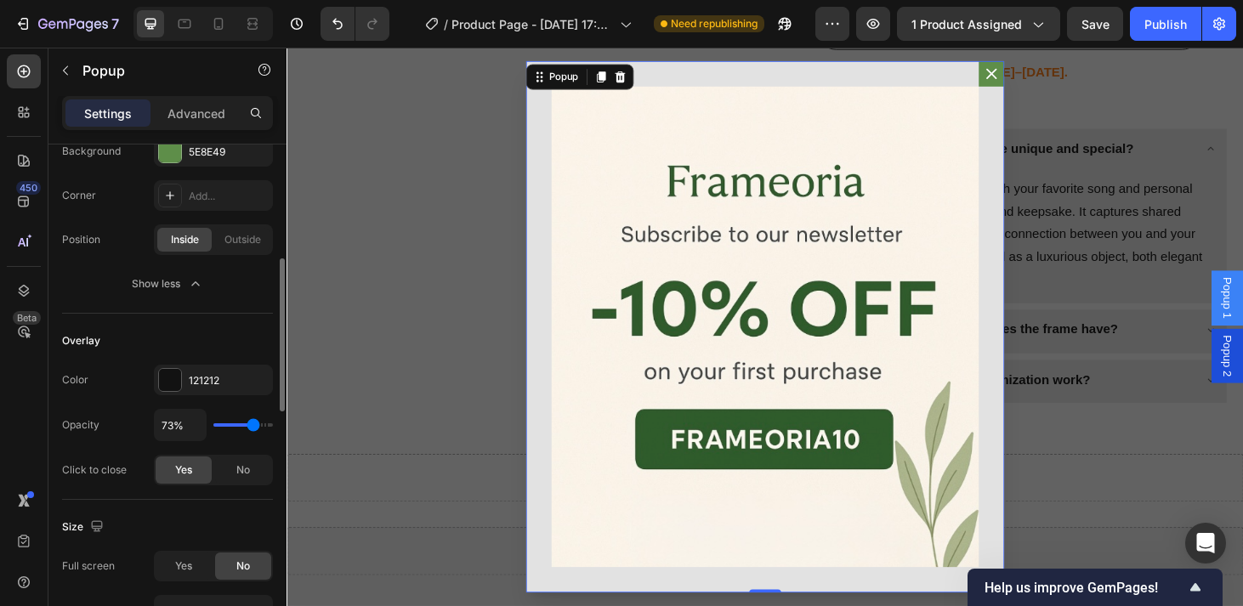
type input "75%"
type input "75"
type input "76%"
type input "76"
type input "80%"
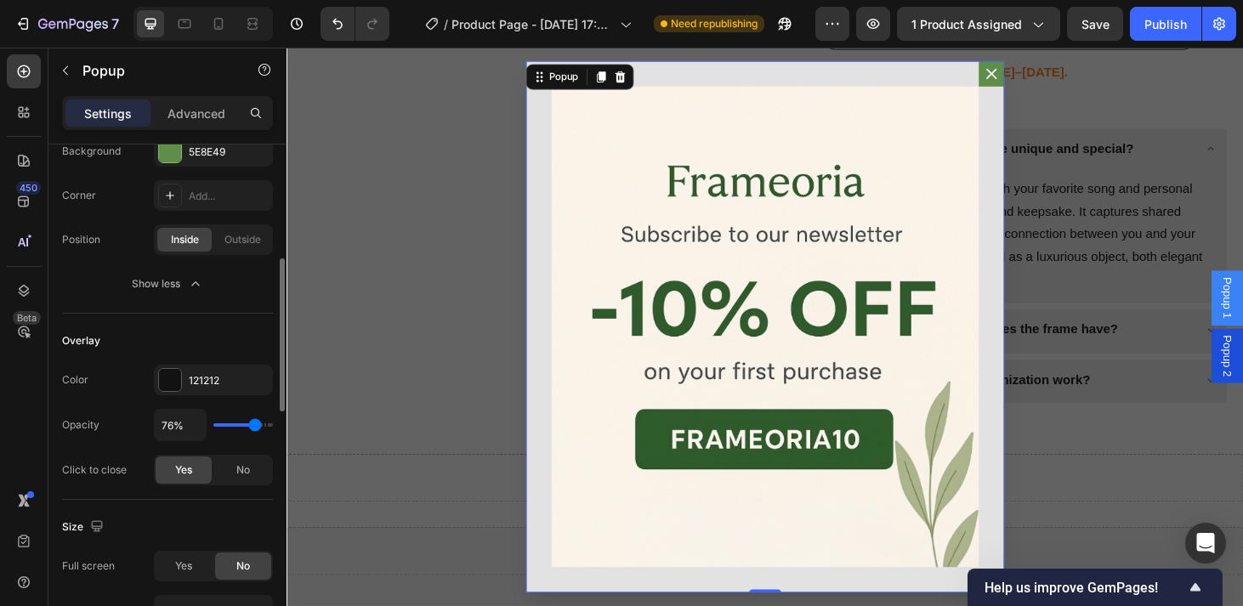
type input "80"
type input "82%"
type input "82"
type input "83%"
type input "83"
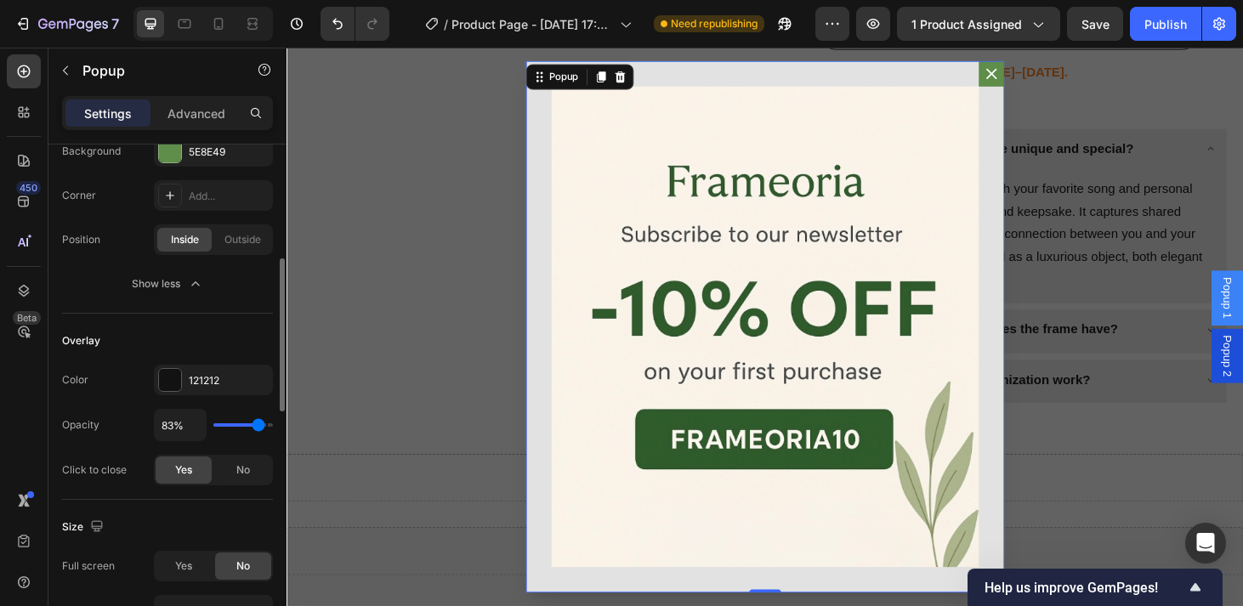
type input "85%"
type input "85"
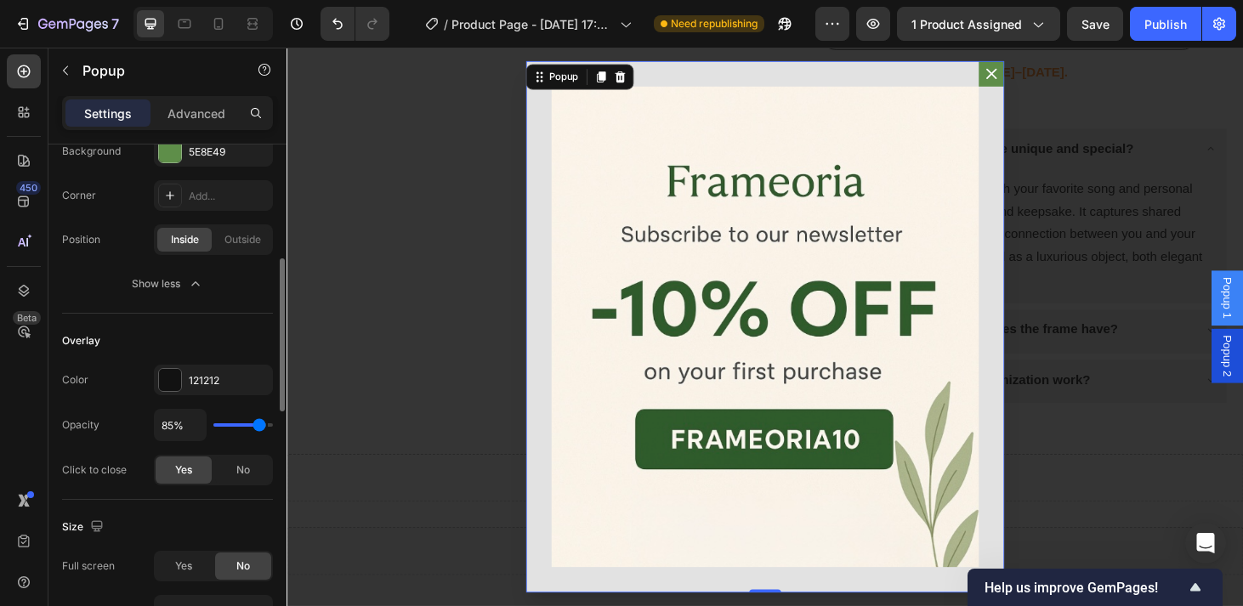
type input "87%"
type input "87"
type input "89%"
type input "89"
type input "90%"
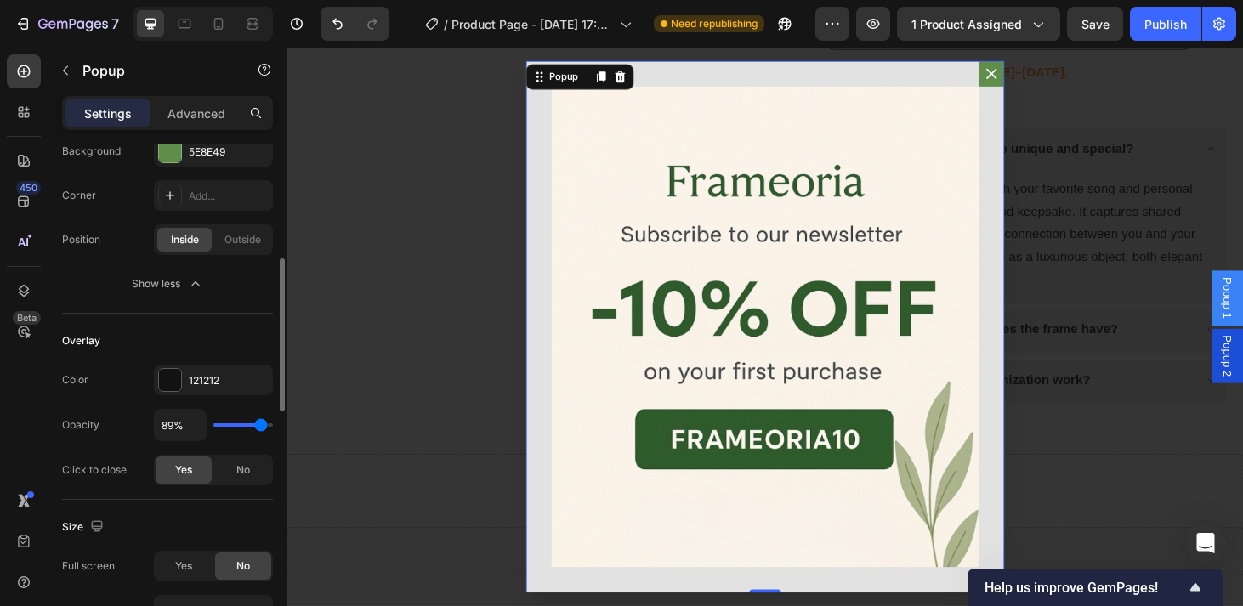
type input "90"
type input "92%"
type input "92"
type input "94%"
type input "94"
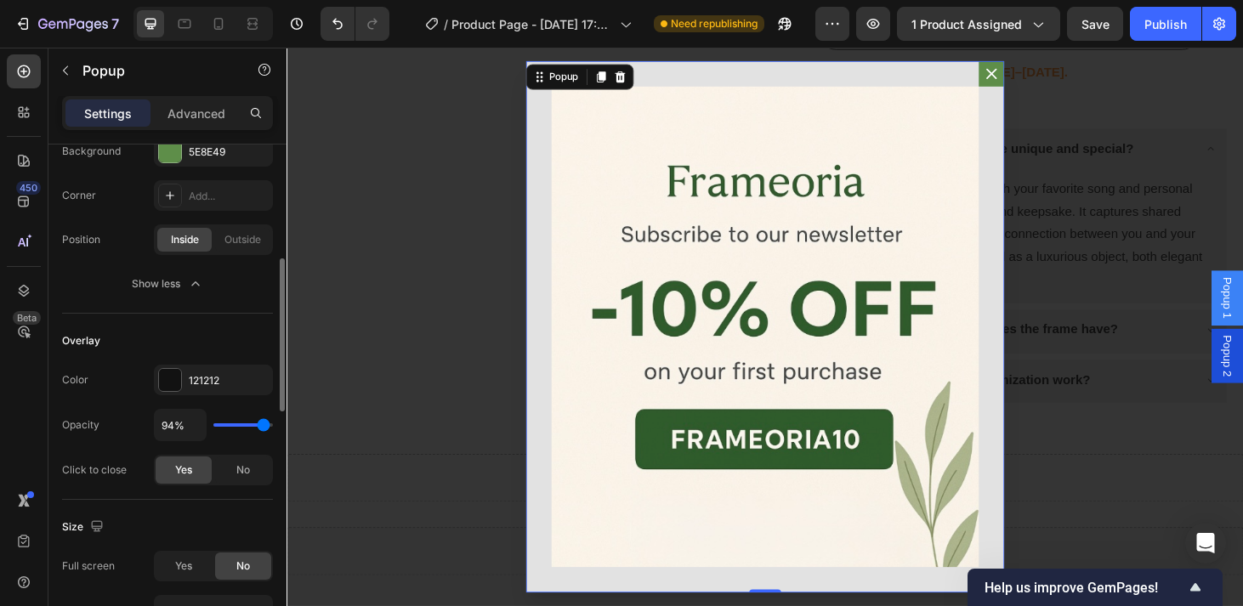
type input "96%"
type input "96"
type input "97%"
type input "97"
type input "99%"
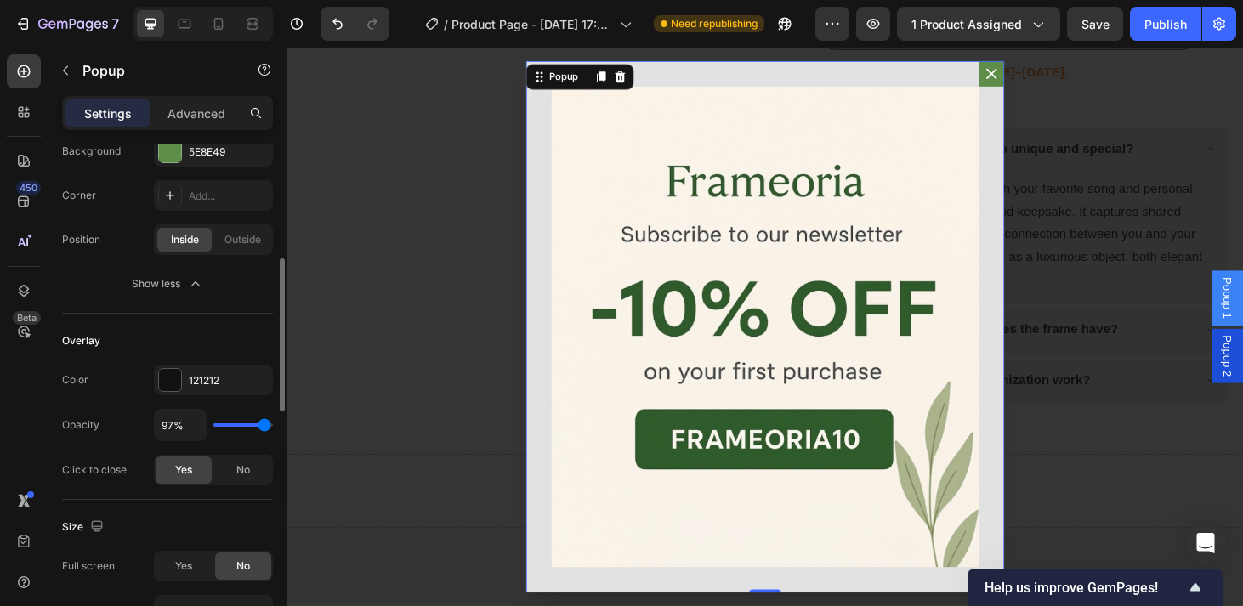
type input "99"
type input "100%"
type input "100"
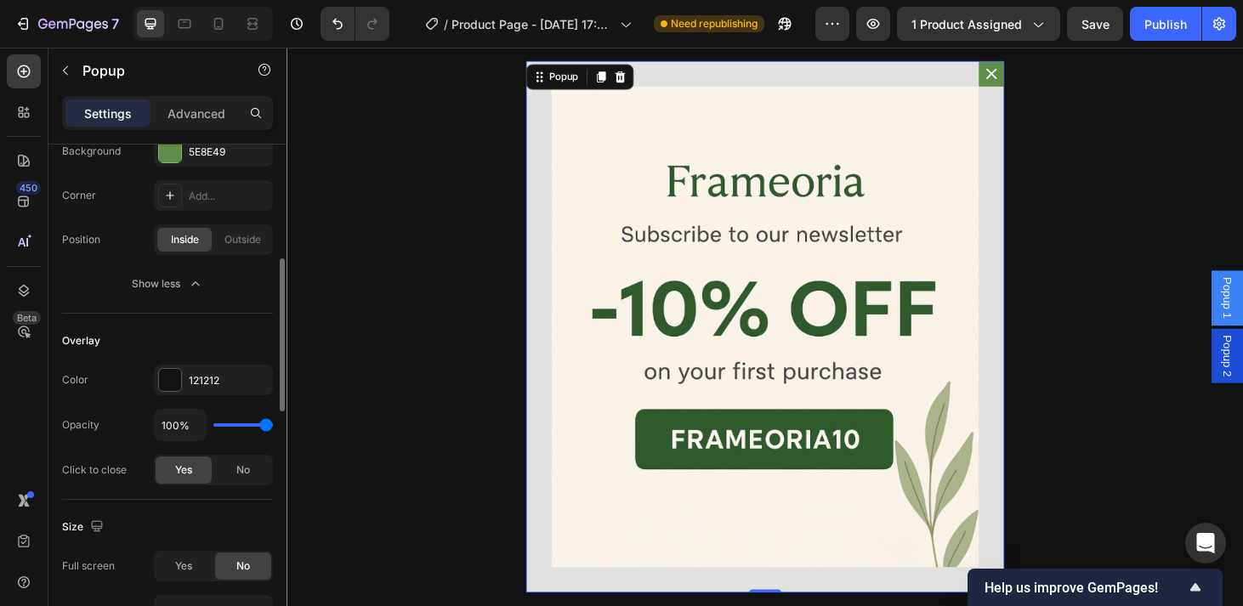
type input "99%"
type input "99"
type input "97%"
type input "97"
type input "96%"
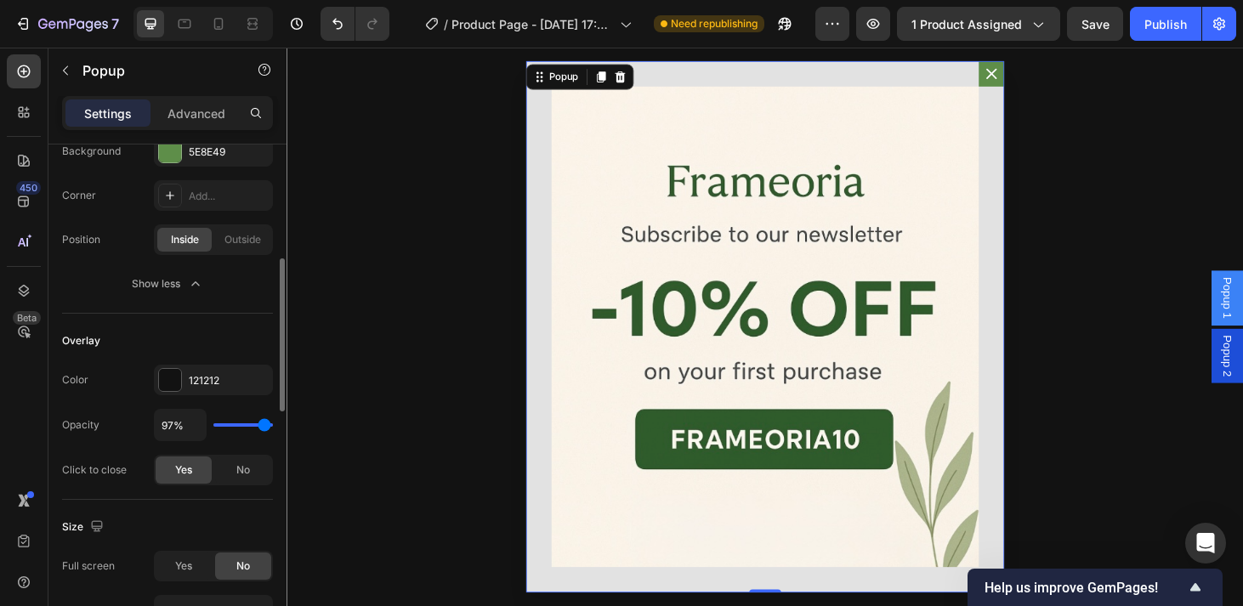
type input "96"
type input "94%"
type input "94"
type input "92%"
type input "92"
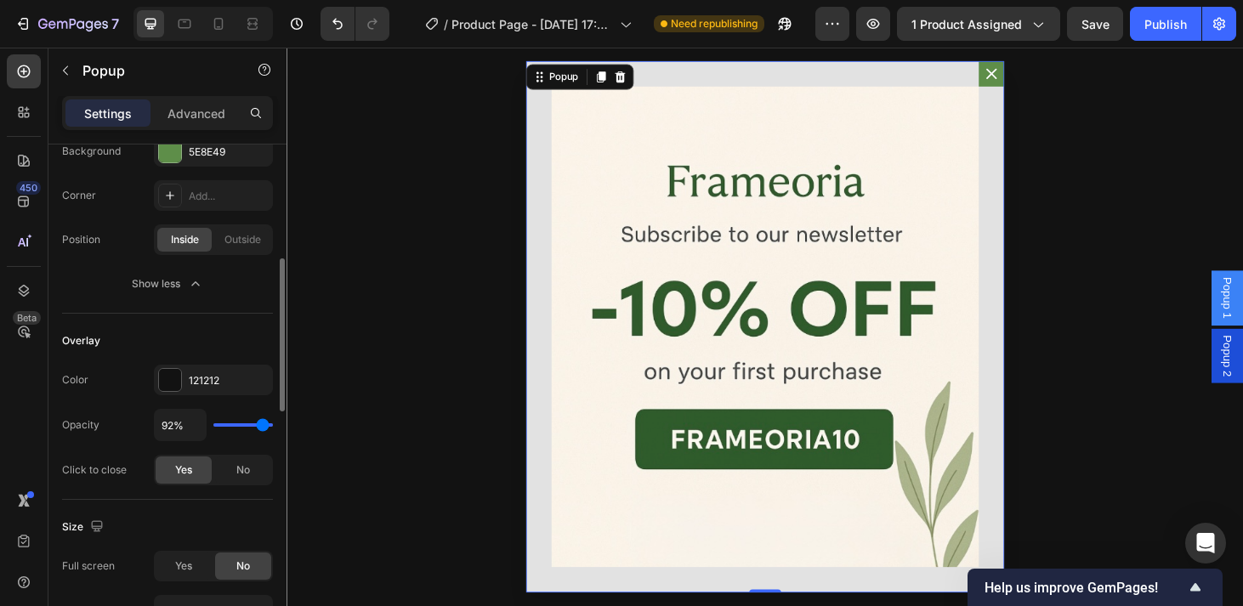
type input "90%"
type input "90"
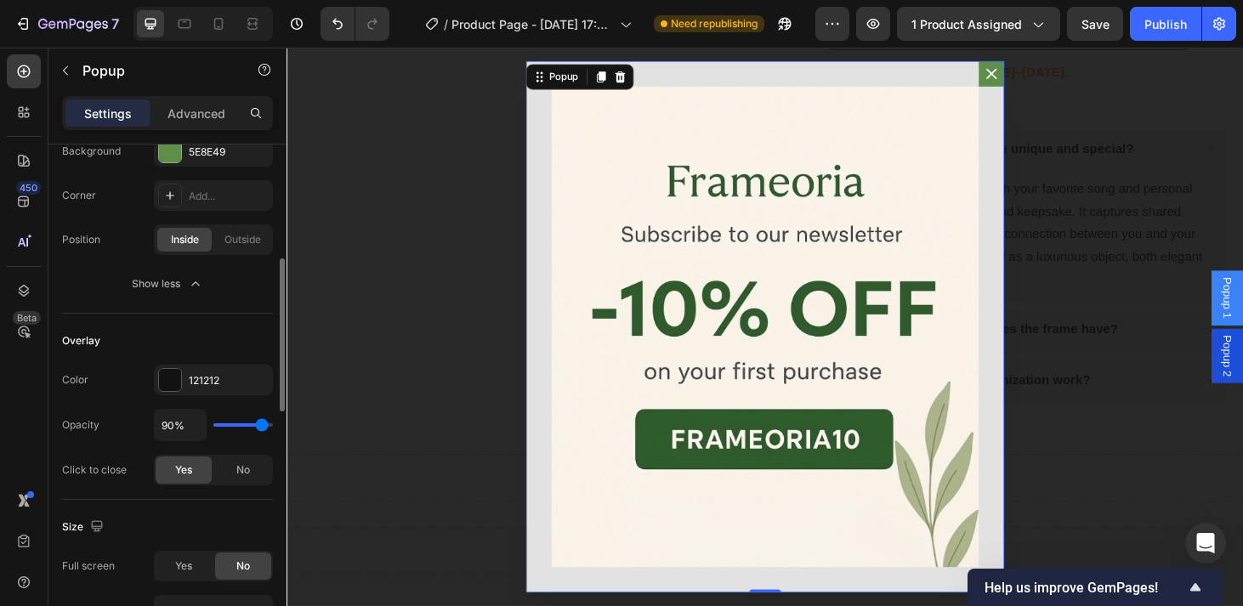
type input "89%"
type input "89"
type input "87%"
type input "87"
type input "85%"
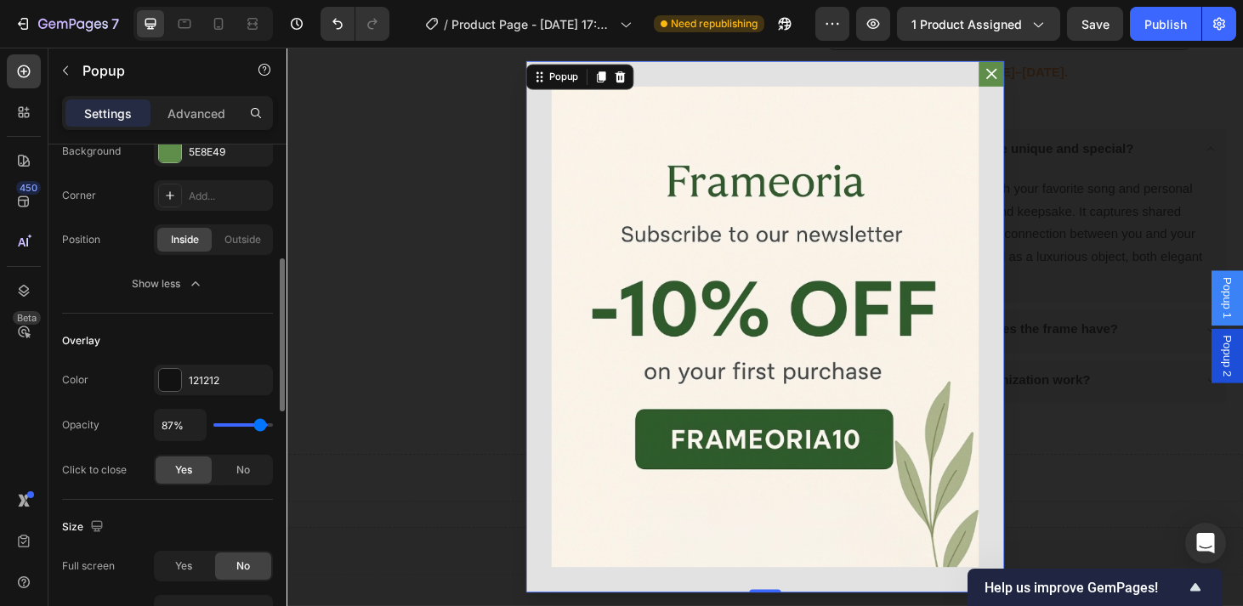
type input "85"
type input "83%"
type input "83"
type input "78%"
type input "78"
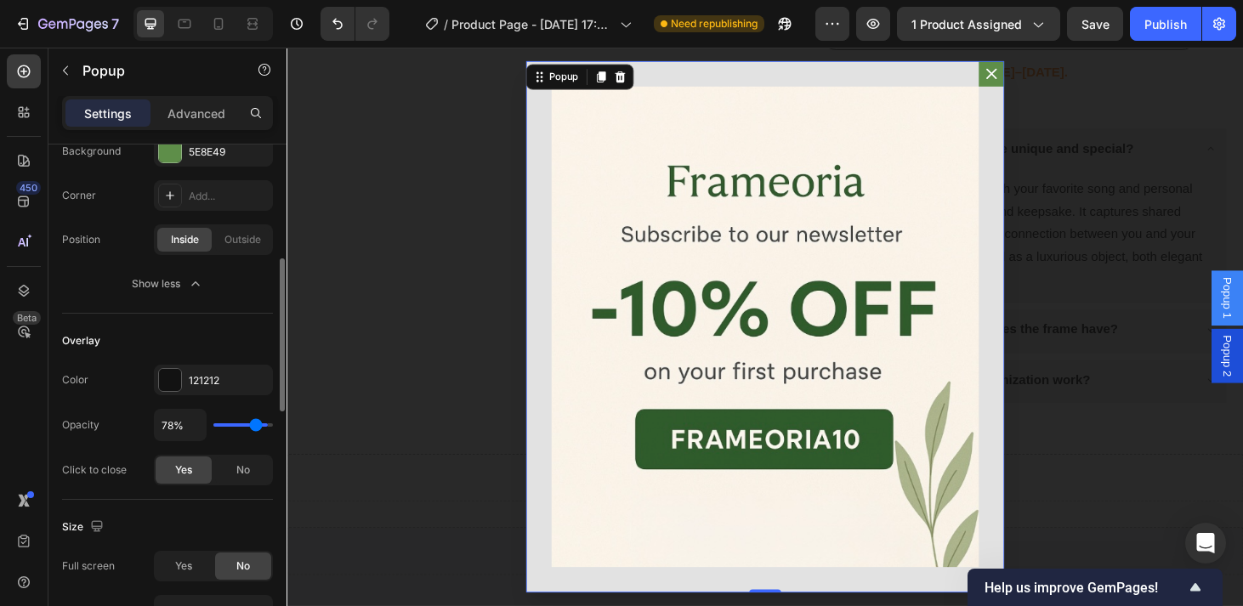
type input "66%"
type input "66"
type input "57%"
type input "57"
type input "52%"
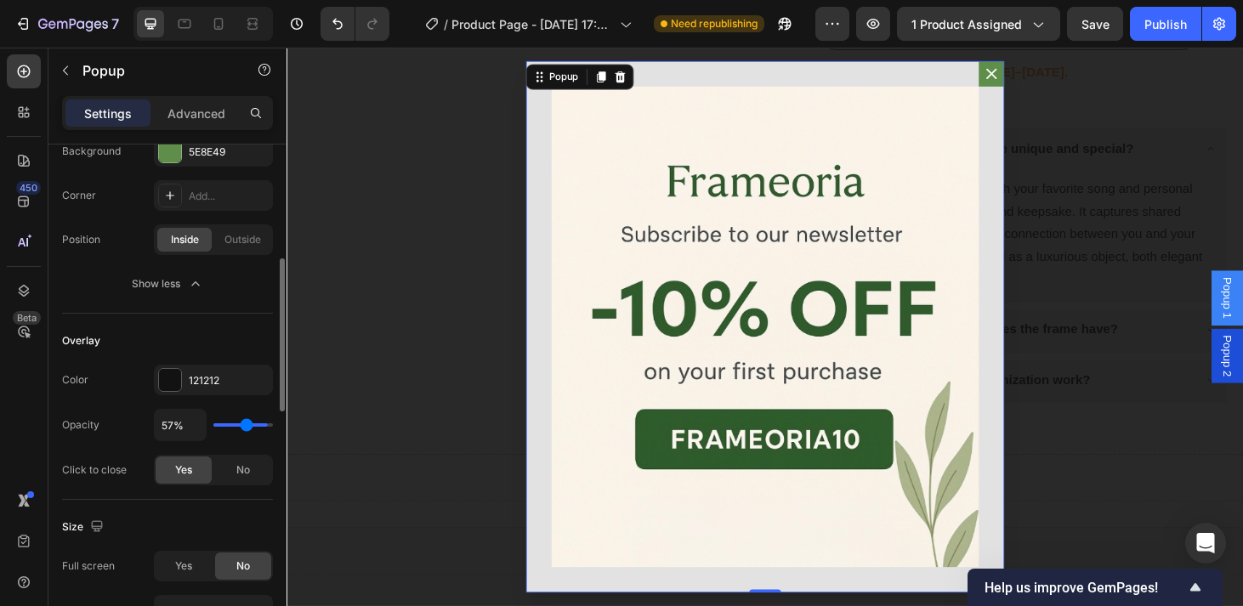
type input "52"
type input "48%"
type input "48"
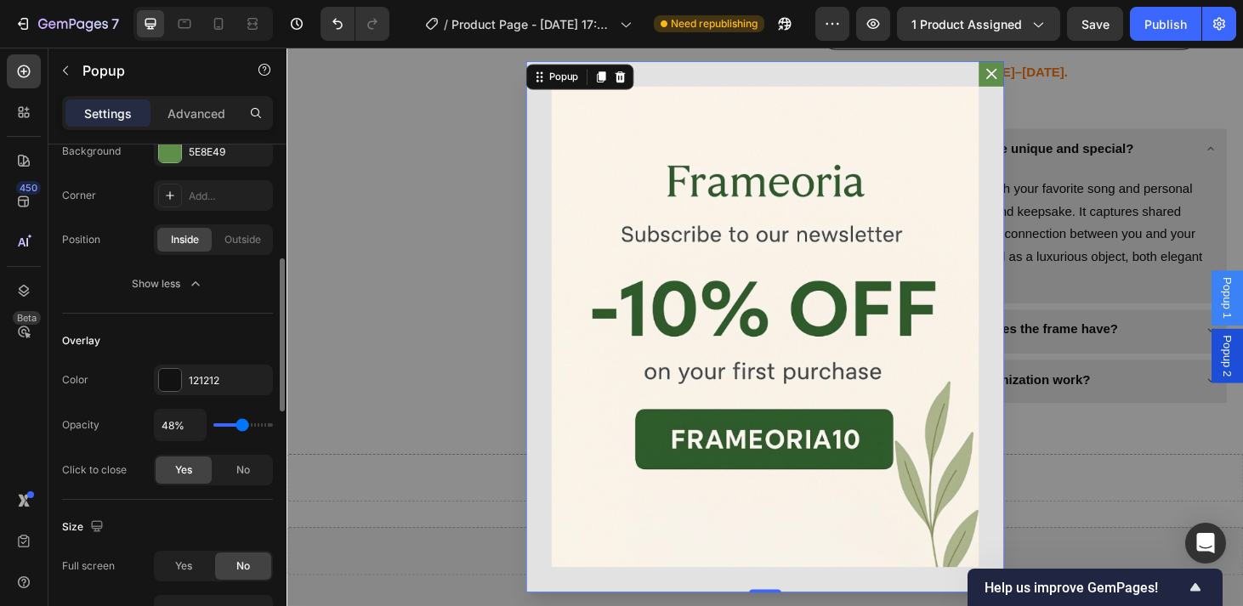
type input "46%"
type input "46"
type input "45%"
type input "45"
type input "46%"
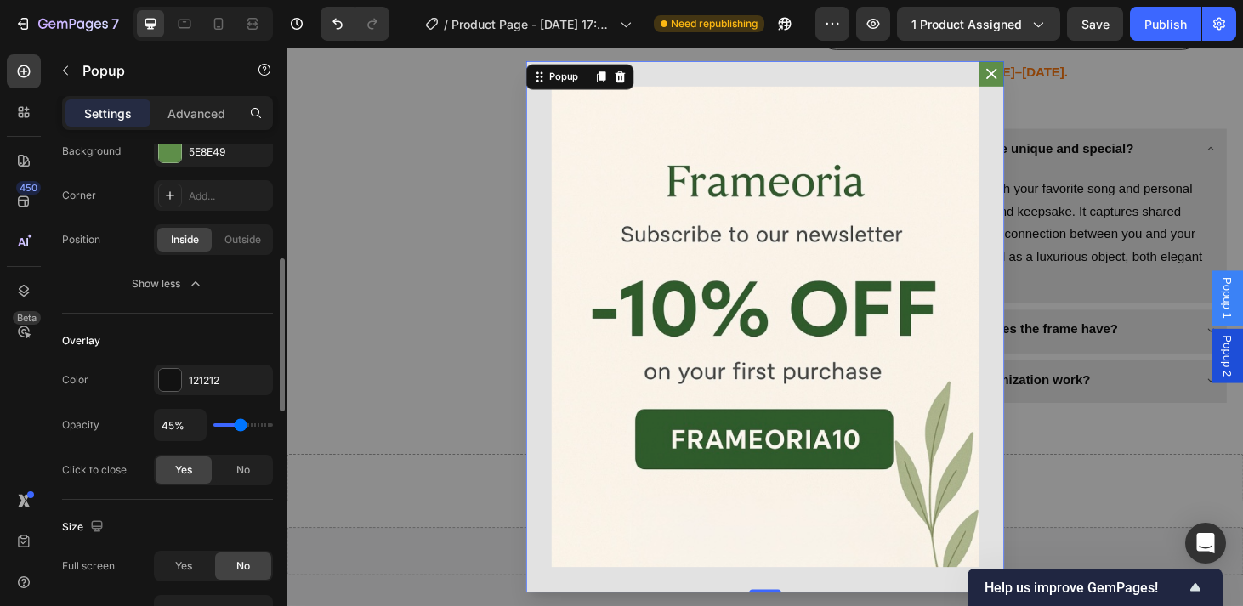
type input "46"
type input "48%"
type input "48"
type input "50%"
type input "50"
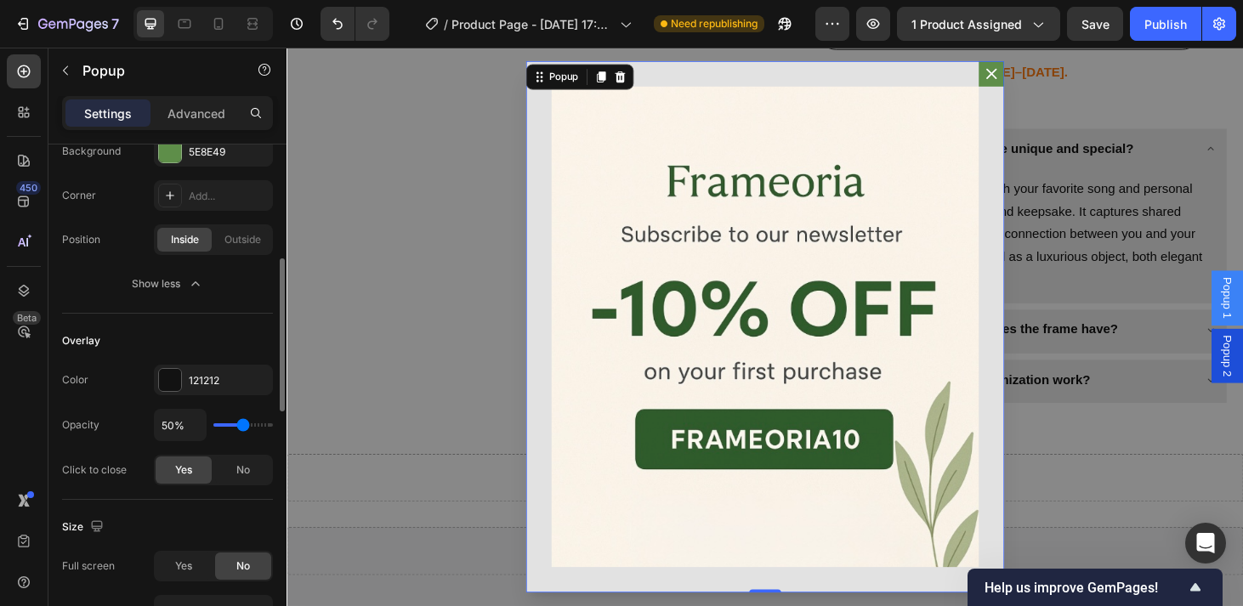
type input "52%"
type input "52"
type input "54%"
type input "54"
type input "55%"
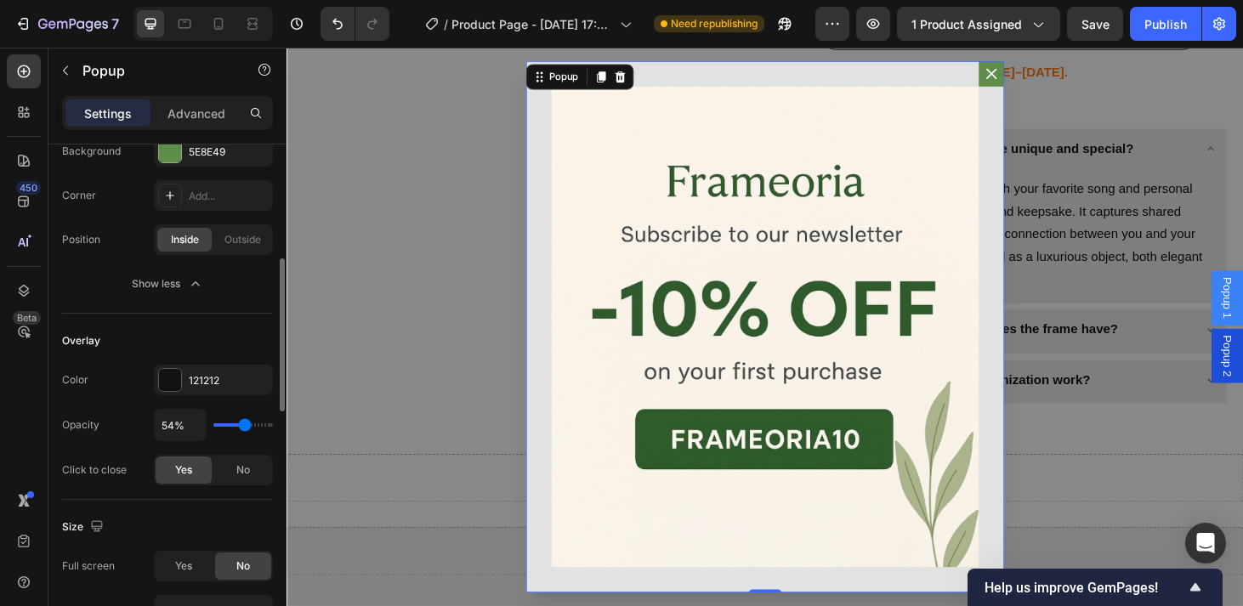
type input "55"
type input "57%"
type input "57"
type input "59%"
type input "59"
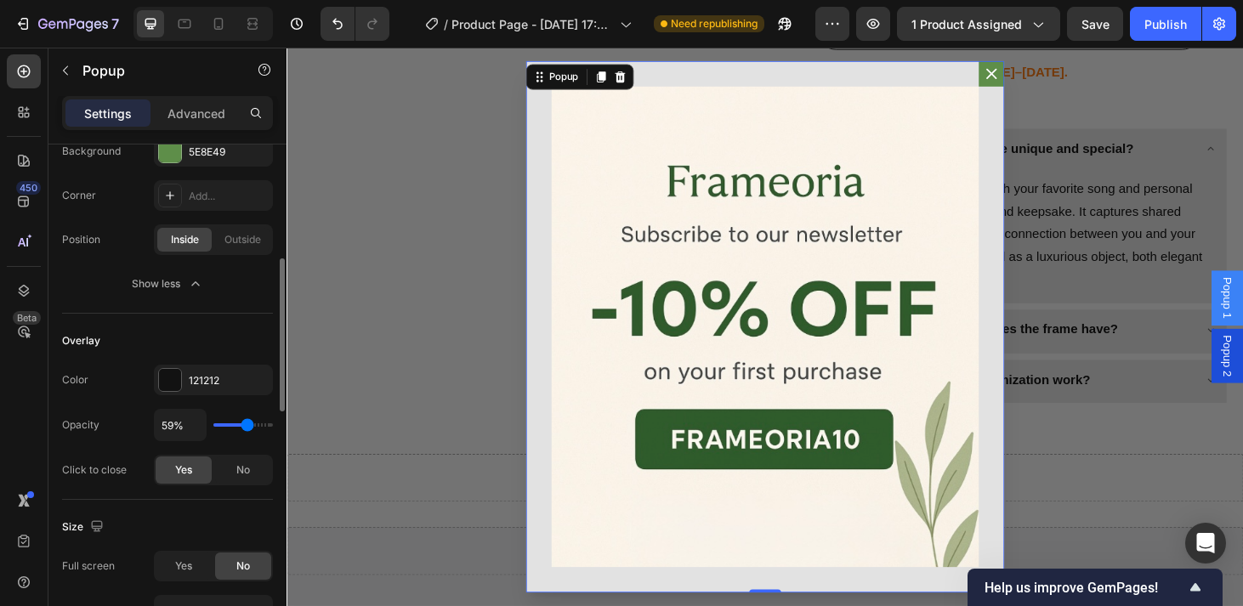
type input "61%"
type input "61"
type input "62%"
type input "62"
type input "61%"
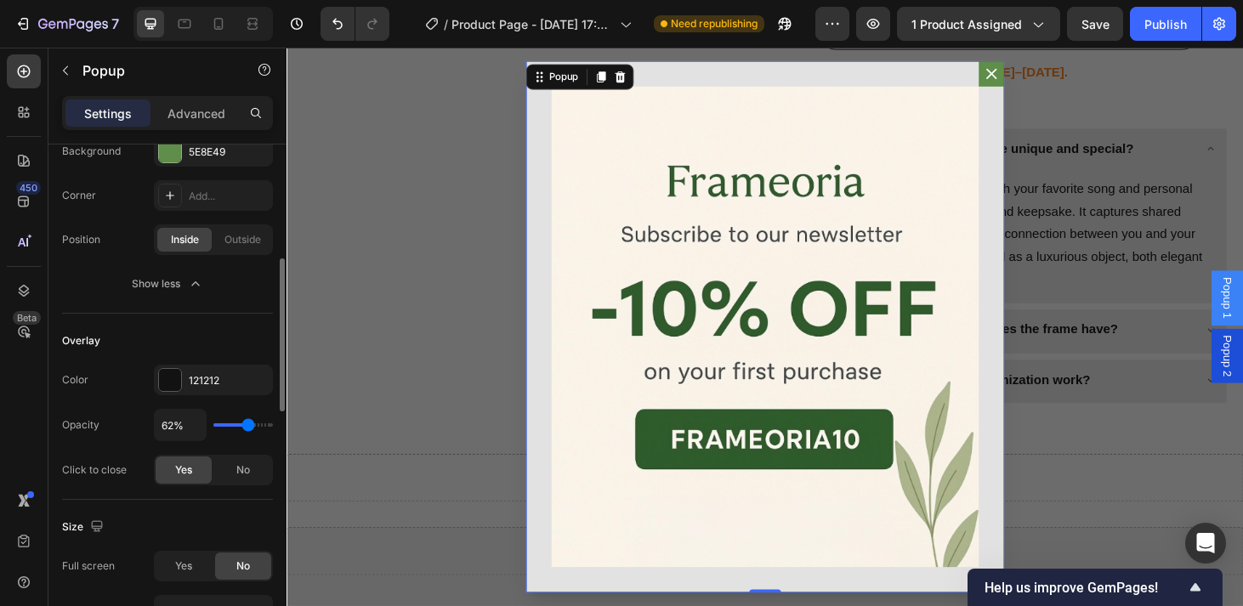
type input "61"
type input "59%"
type input "59"
type input "57%"
type input "57"
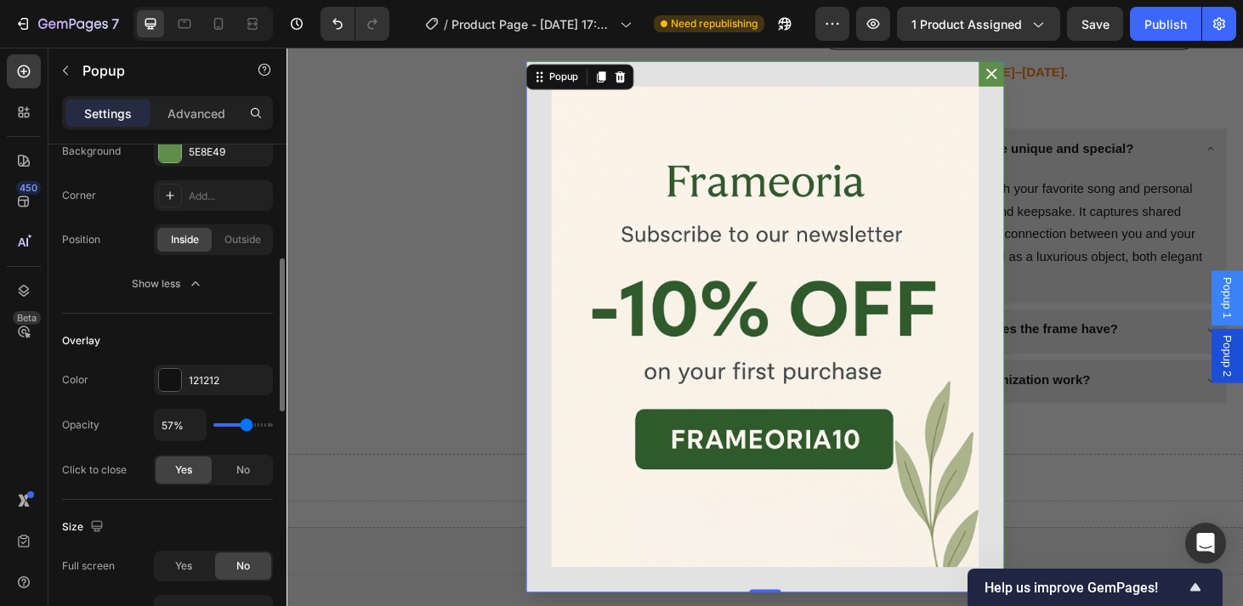
type input "55%"
type input "55"
type input "54%"
type input "54"
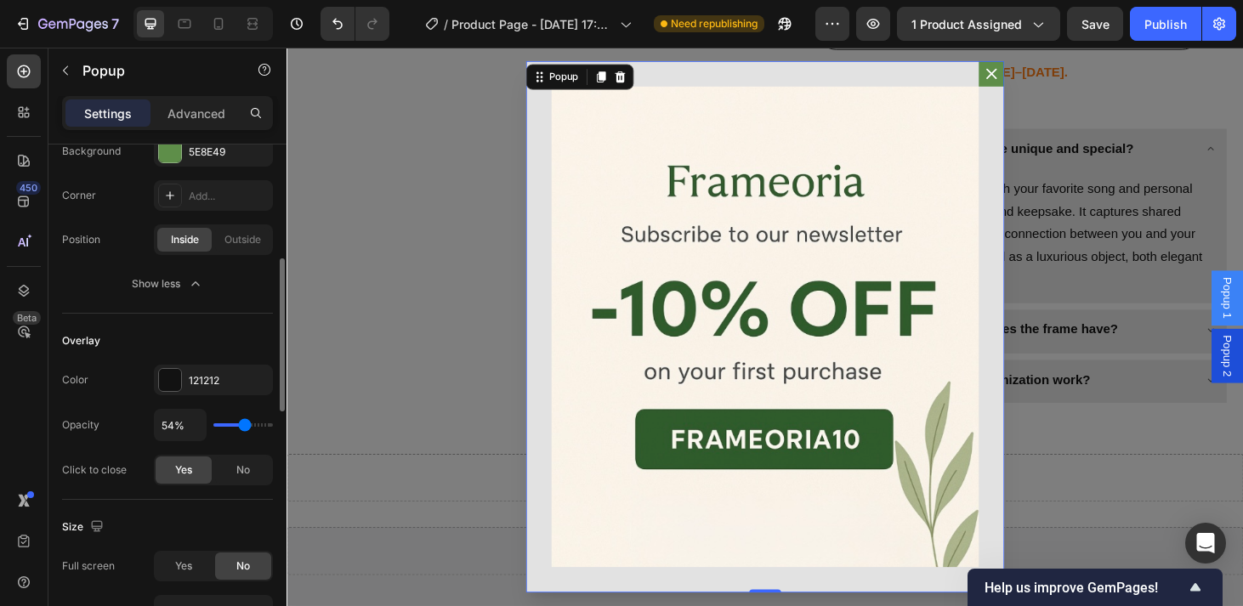
type input "52%"
type input "52"
click at [242, 423] on input "range" at bounding box center [242, 424] width 59 height 3
click at [535, 362] on div "Backdrop" at bounding box center [796, 346] width 1020 height 596
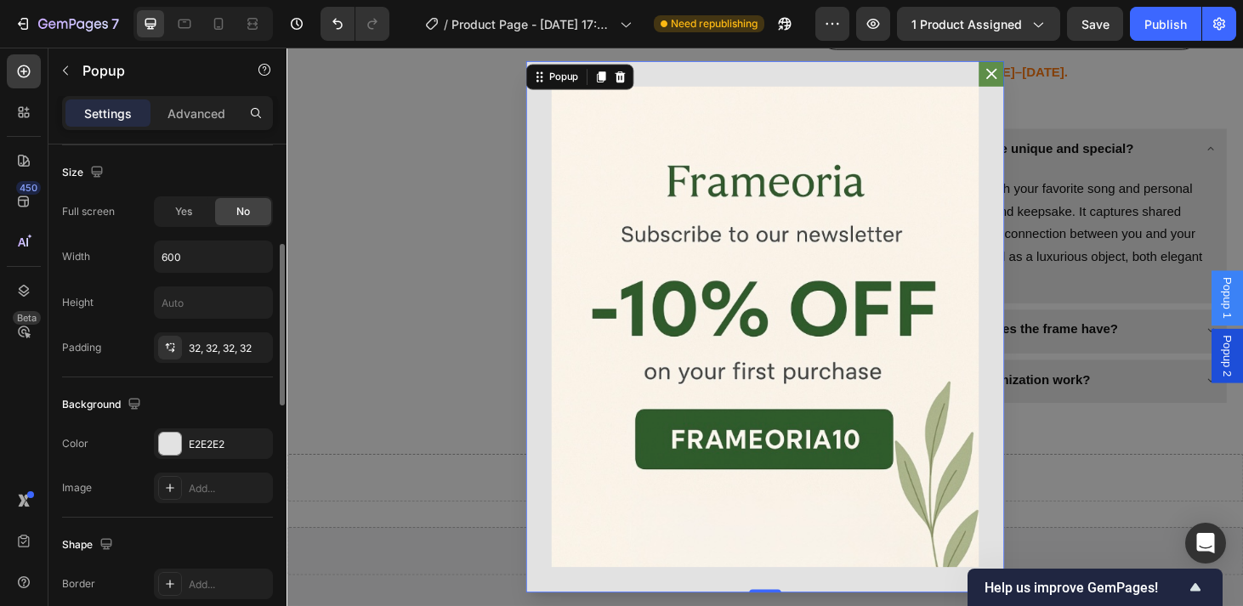
scroll to position [568, 0]
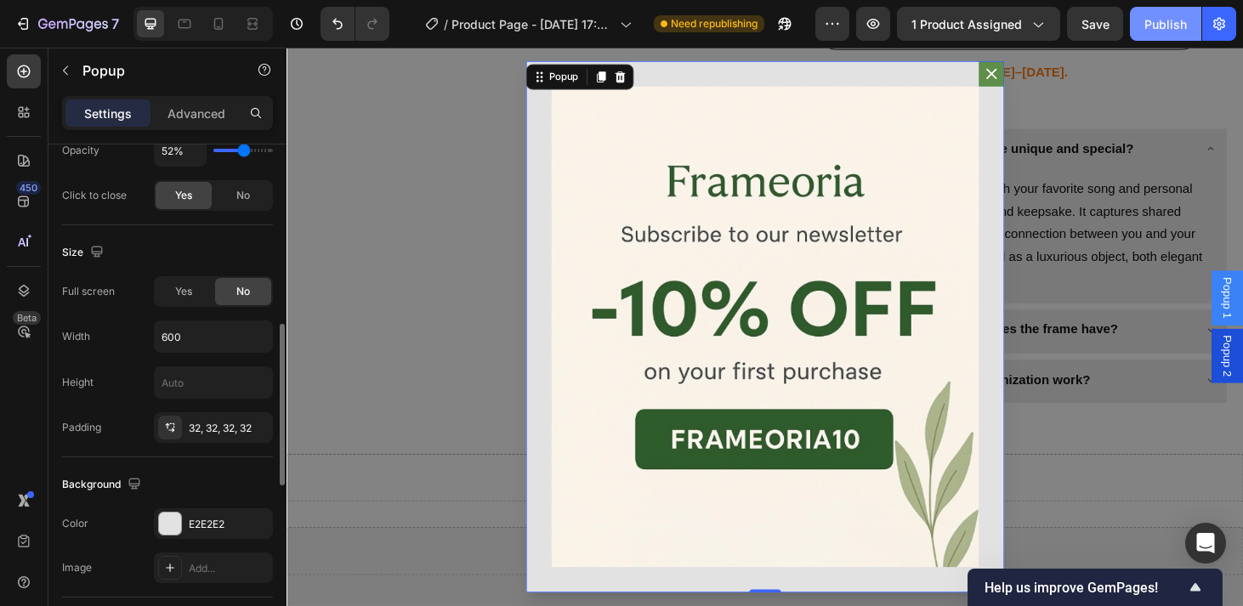
click at [1181, 14] on button "Publish" at bounding box center [1165, 24] width 71 height 34
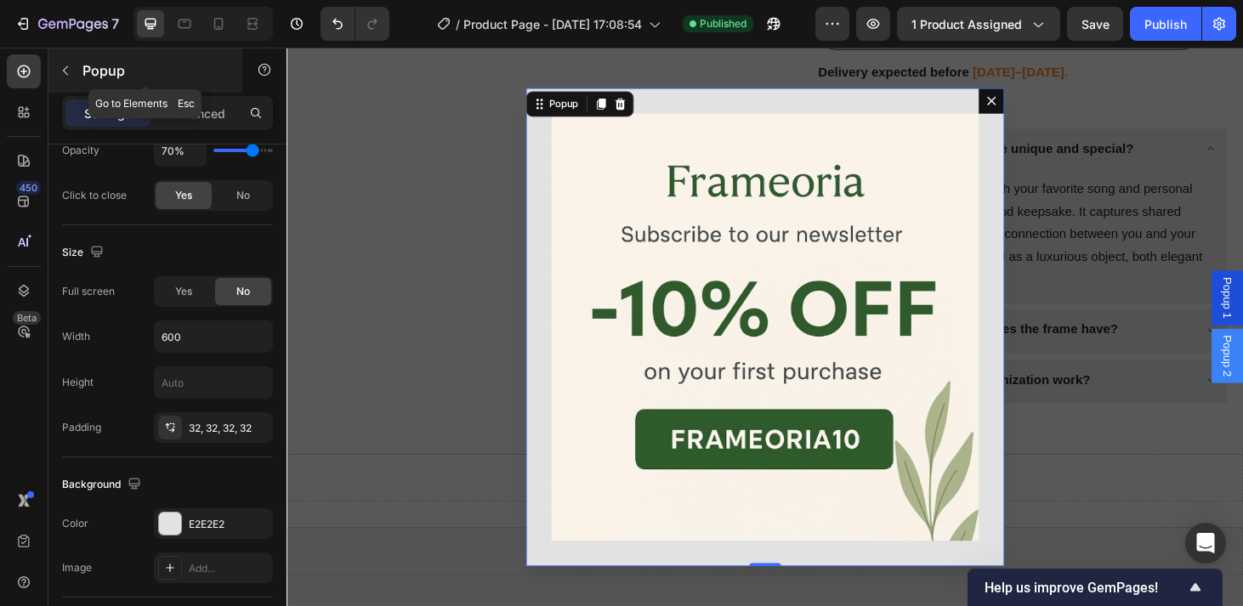
click at [72, 67] on button "button" at bounding box center [65, 70] width 27 height 27
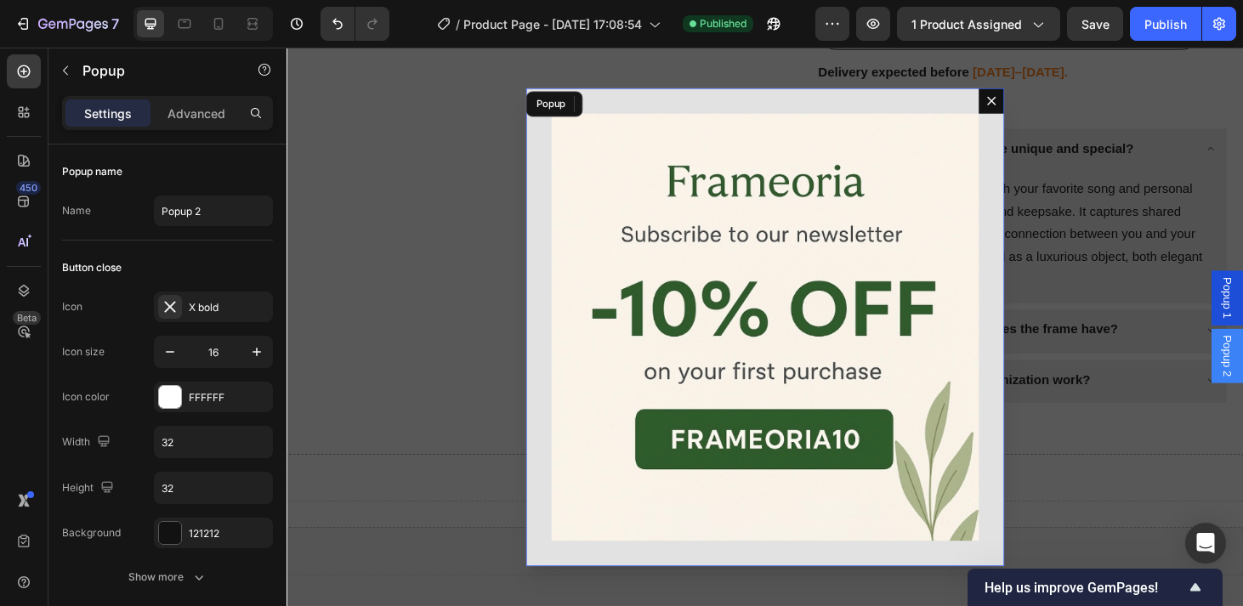
click at [1031, 105] on icon "Dialog content" at bounding box center [1038, 105] width 14 height 14
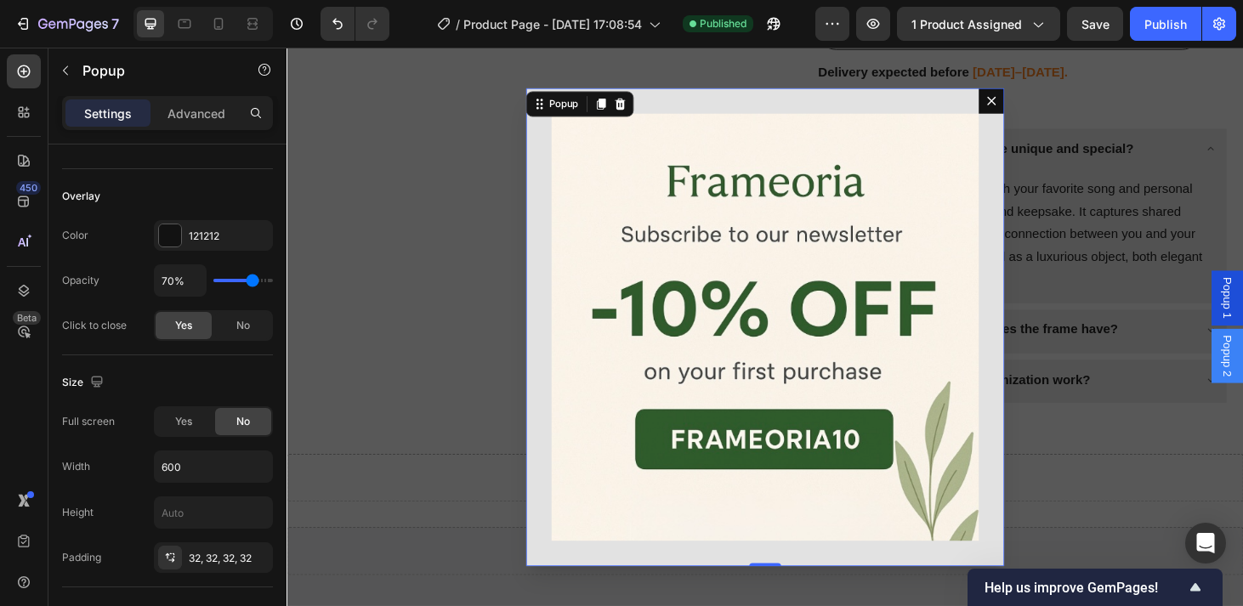
scroll to position [1099, 0]
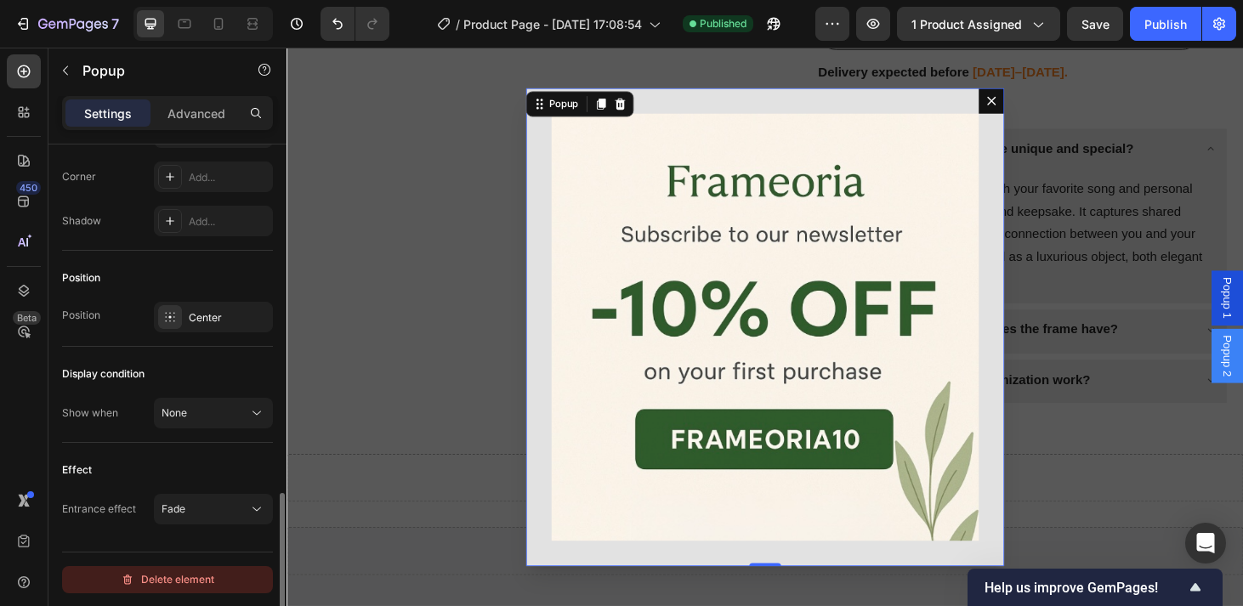
click at [185, 574] on div "Delete element" at bounding box center [167, 579] width 93 height 20
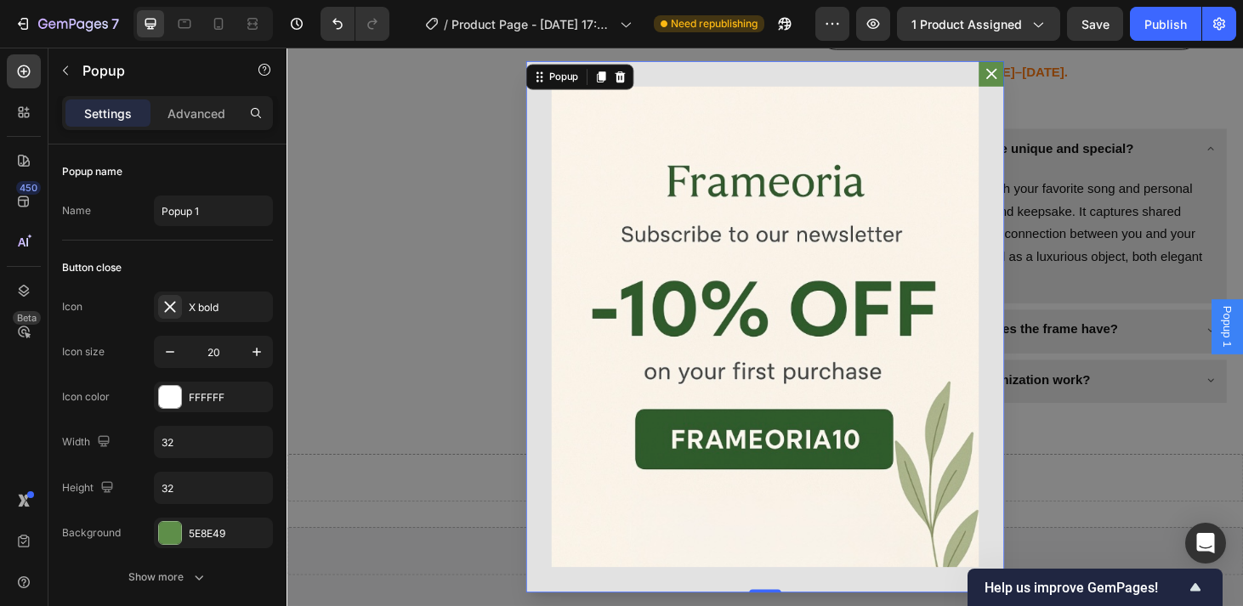
click at [1030, 81] on icon "Dialog content" at bounding box center [1037, 75] width 17 height 17
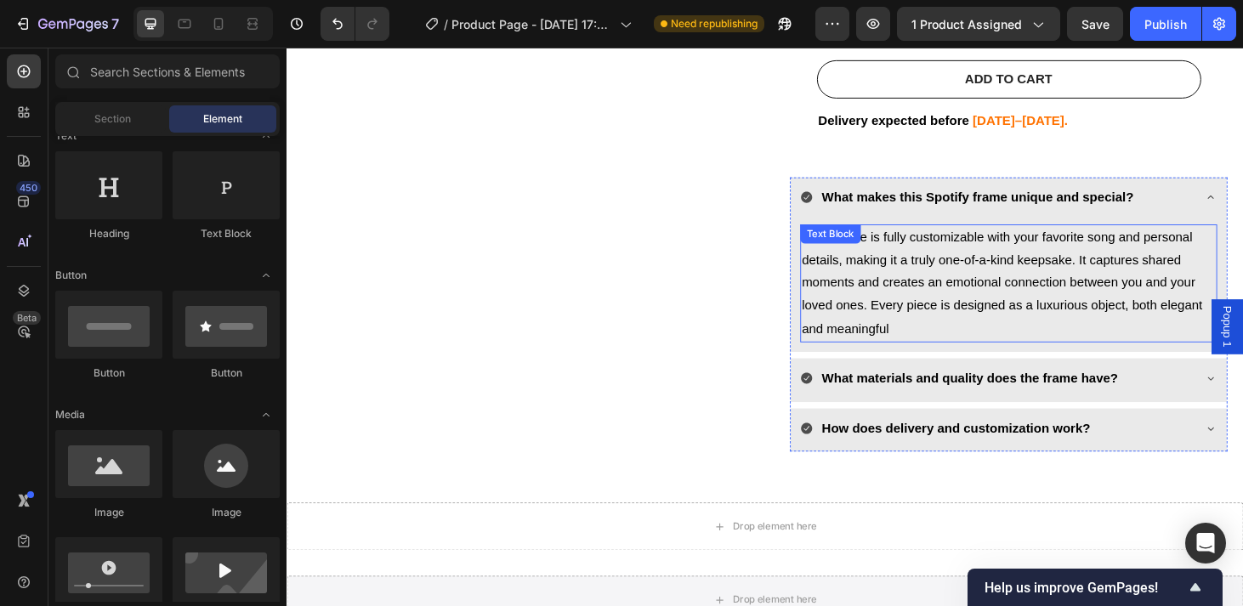
scroll to position [710, 0]
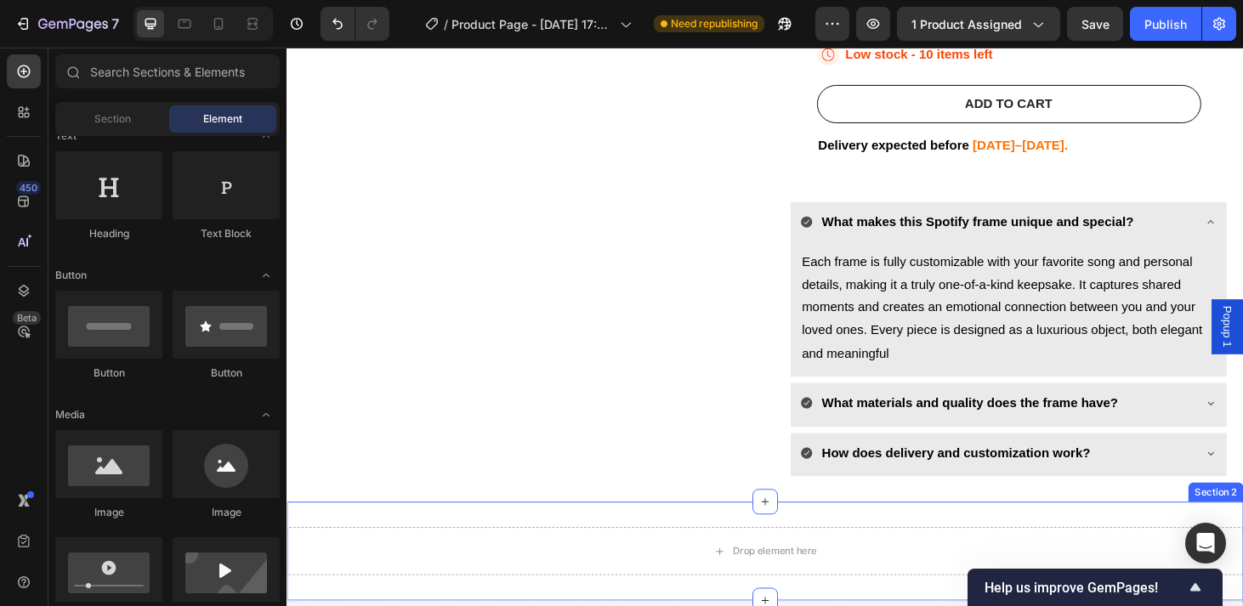
drag, startPoint x: 1290, startPoint y: 350, endPoint x: 820, endPoint y: 532, distance: 504.0
click at [795, 525] on icon at bounding box center [797, 532] width 14 height 14
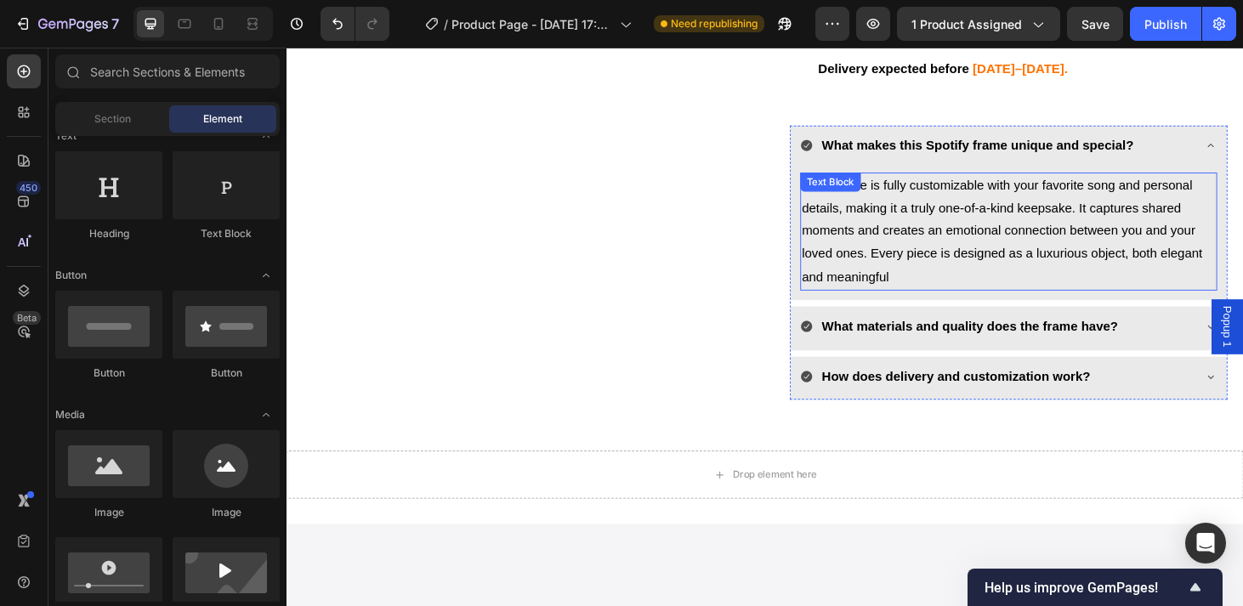
scroll to position [820, 0]
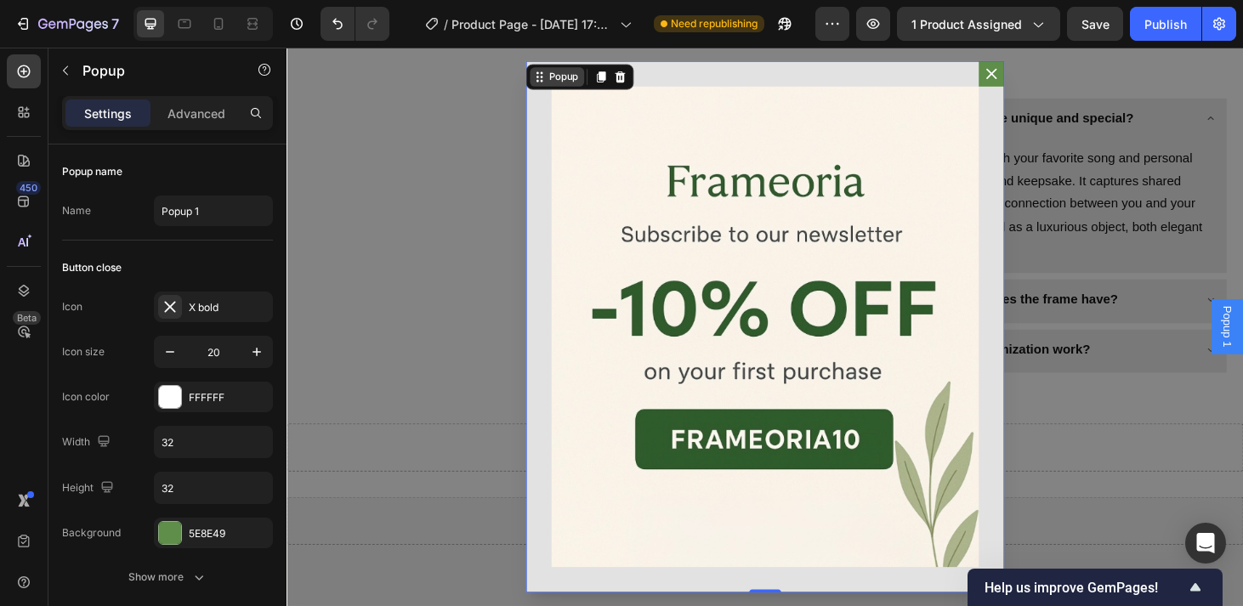
click at [585, 89] on div "Popup" at bounding box center [575, 79] width 58 height 20
click at [564, 84] on div "Popup" at bounding box center [581, 78] width 37 height 15
click at [625, 84] on icon "Dialog content" at bounding box center [621, 80] width 9 height 12
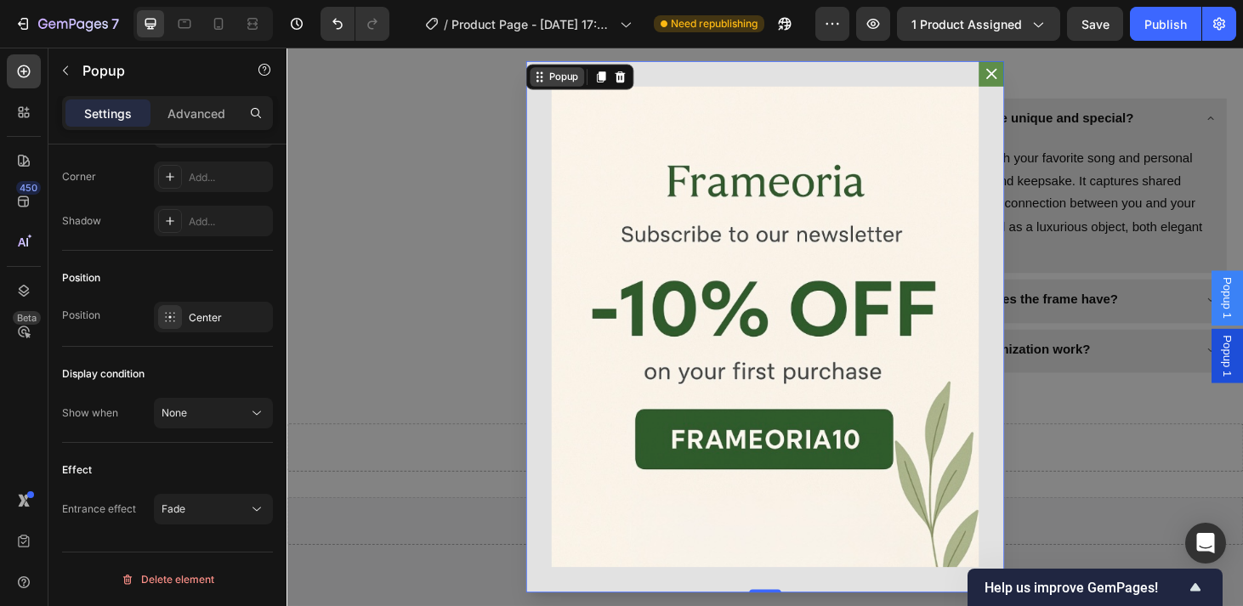
click at [551, 80] on div "Popup" at bounding box center [575, 79] width 58 height 20
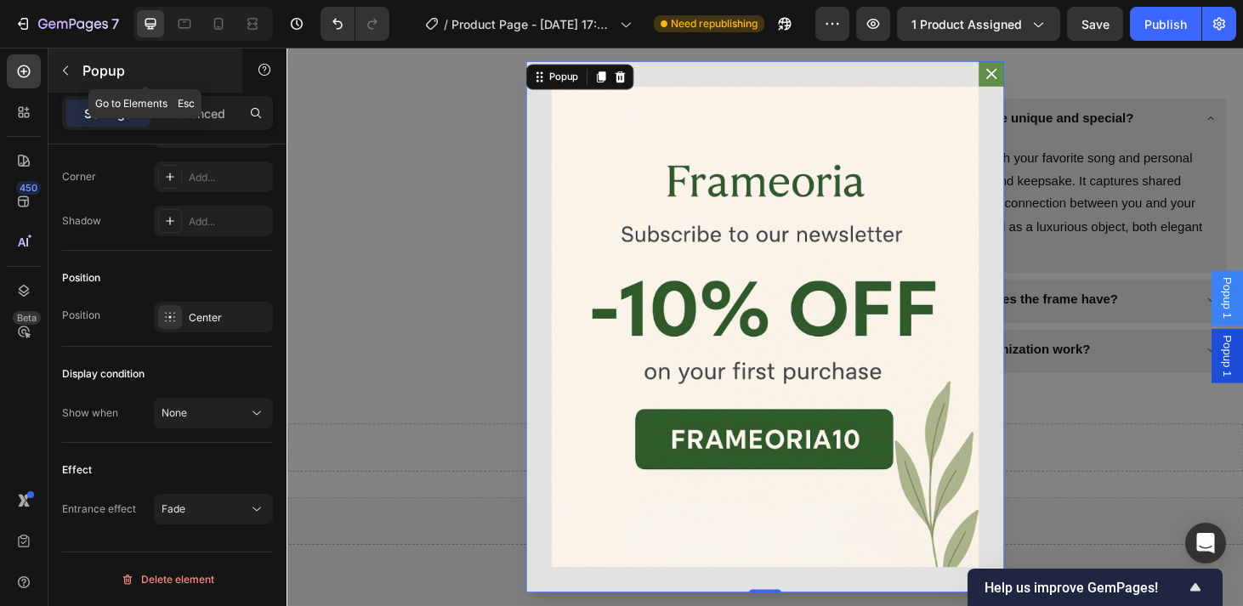
click at [62, 76] on icon "button" at bounding box center [66, 71] width 14 height 14
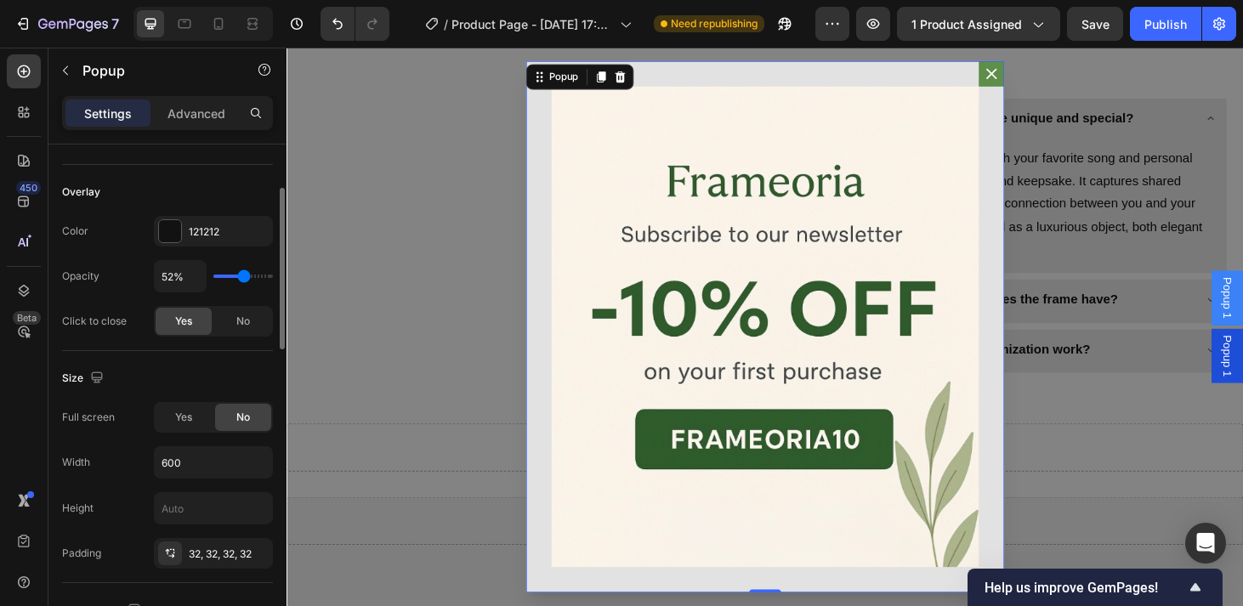
scroll to position [444, 0]
click at [244, 325] on span "No" at bounding box center [243, 319] width 14 height 15
click at [172, 321] on div "Yes" at bounding box center [184, 319] width 56 height 27
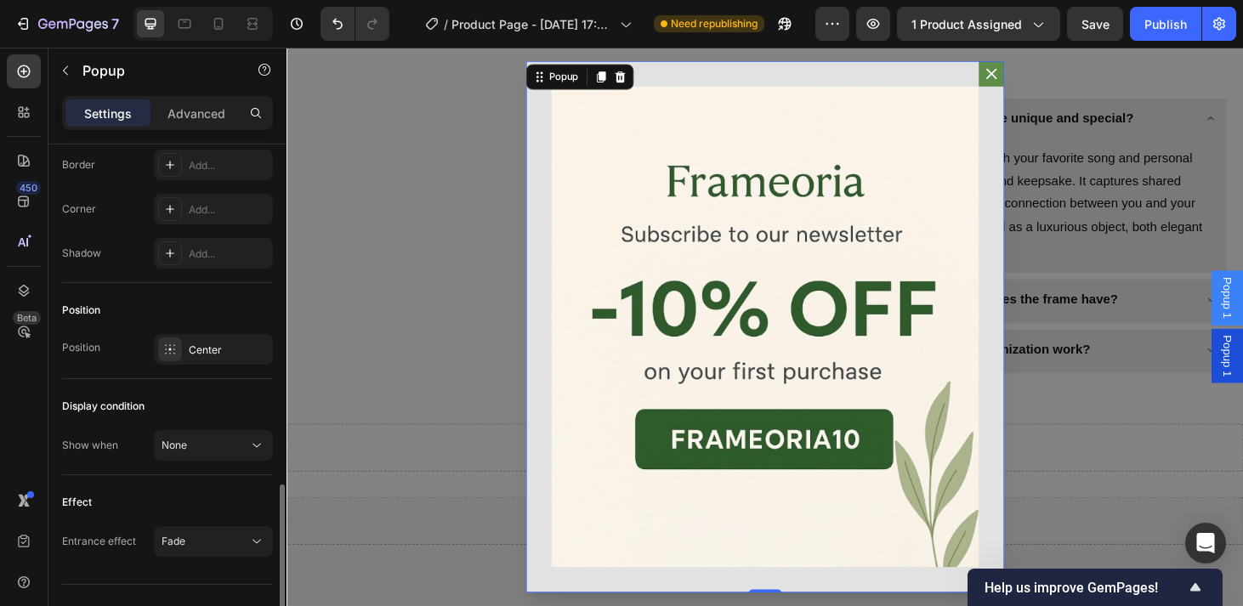
scroll to position [1068, 0]
click at [204, 344] on div "Center" at bounding box center [229, 348] width 80 height 15
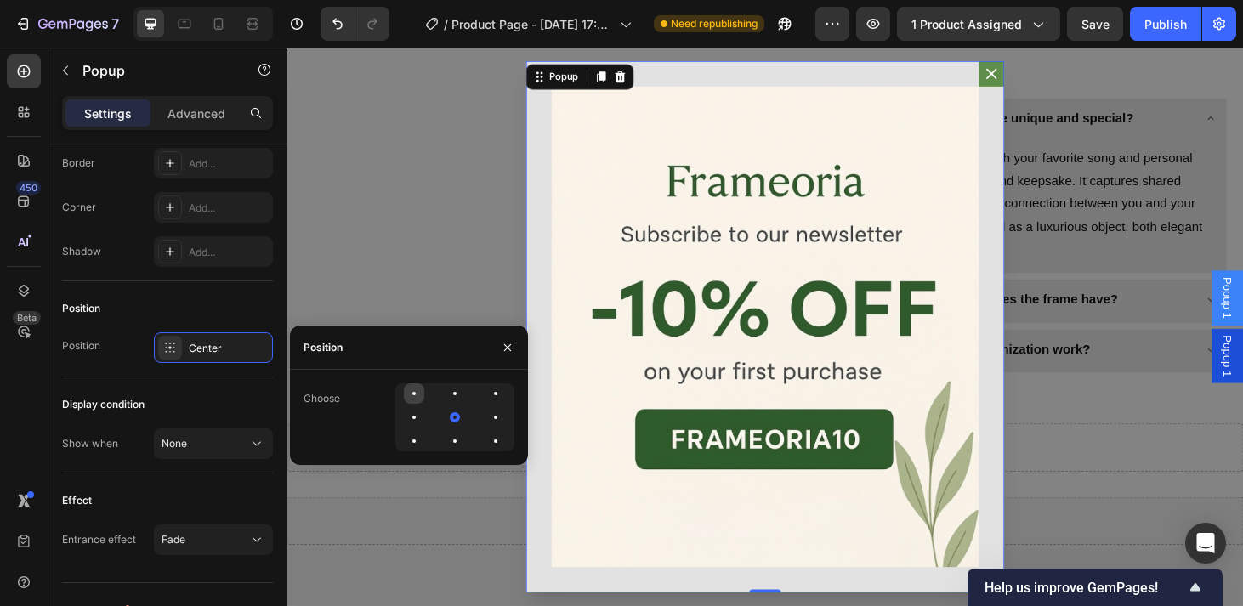
click at [420, 394] on div at bounding box center [414, 393] width 20 height 20
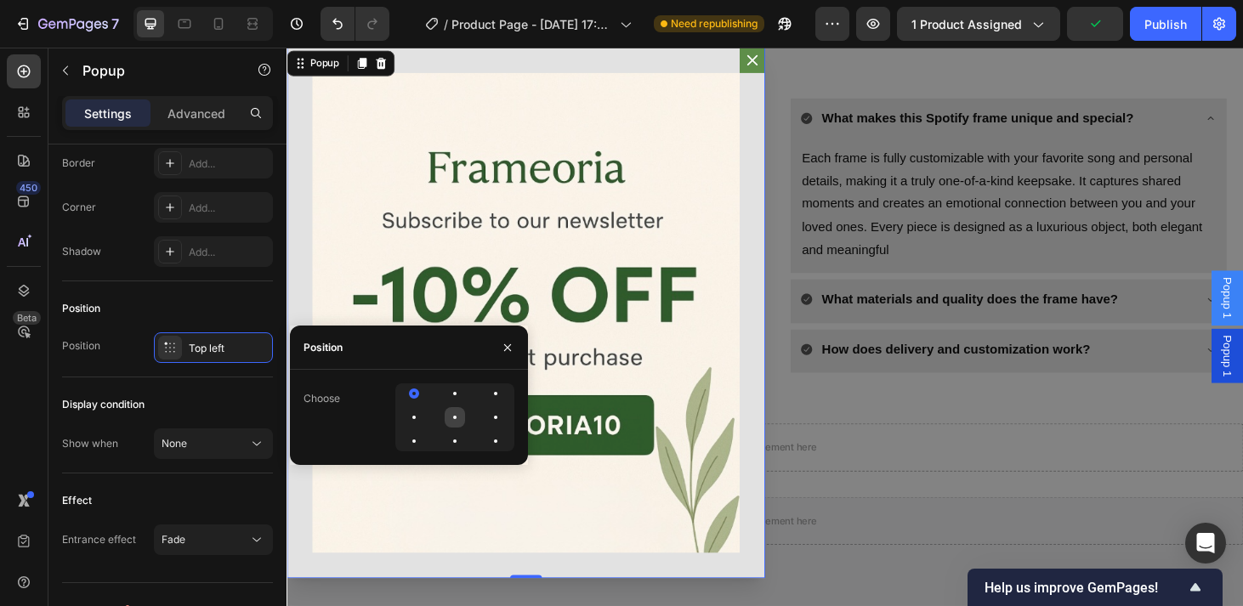
click at [460, 416] on div at bounding box center [455, 417] width 20 height 20
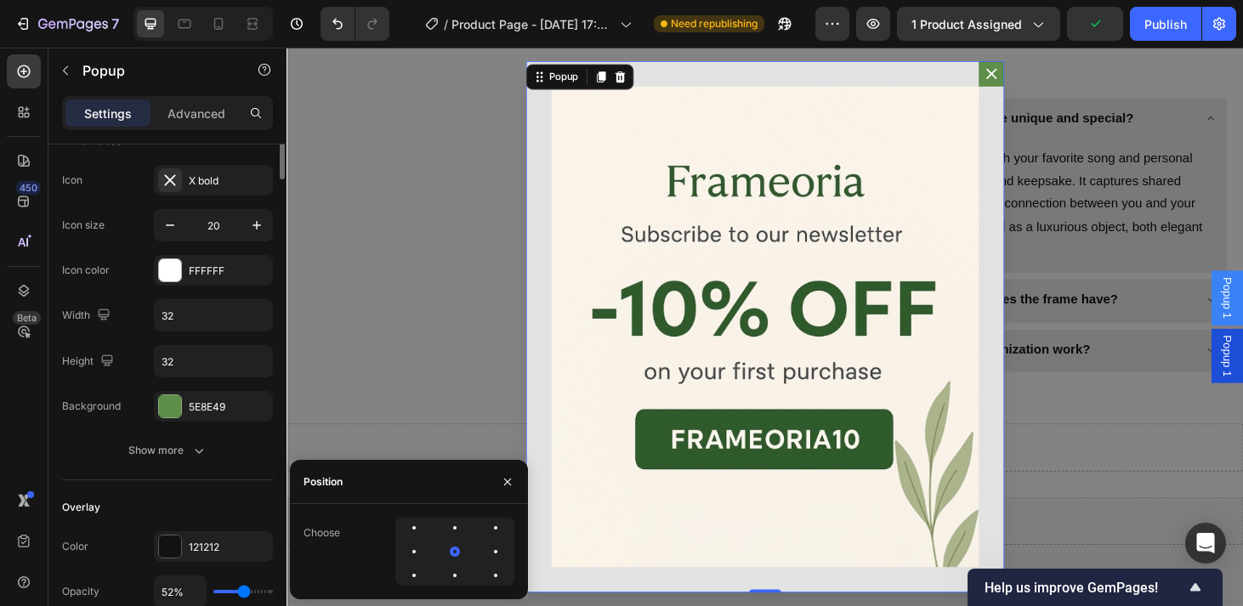
scroll to position [0, 0]
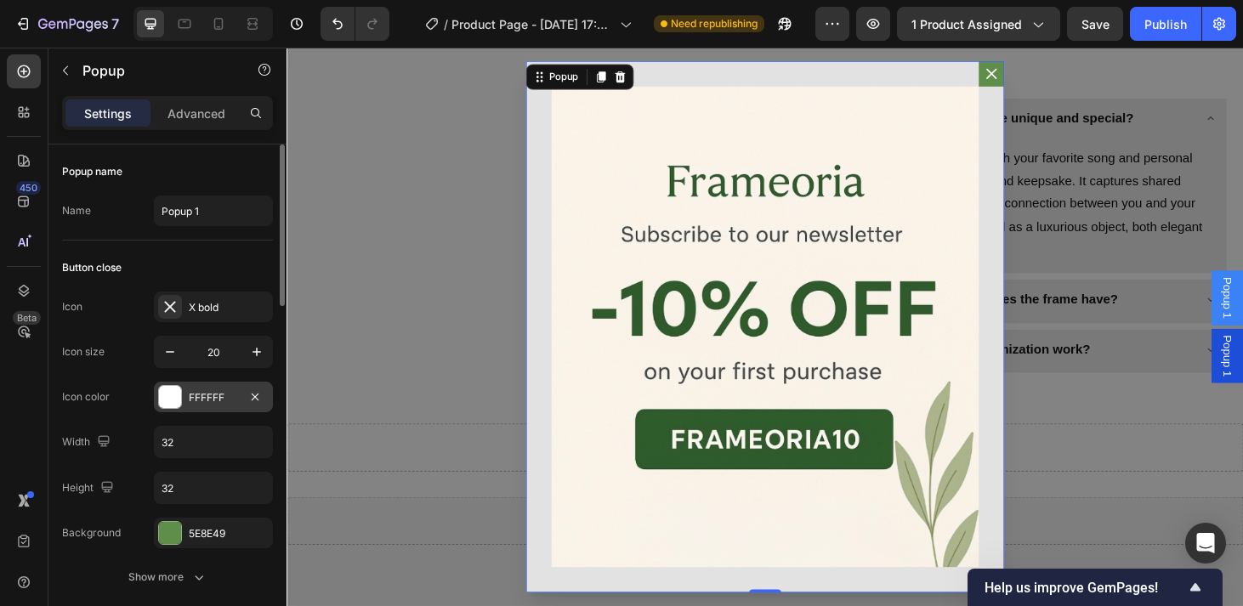
click at [212, 405] on div "FFFFFF" at bounding box center [213, 397] width 49 height 15
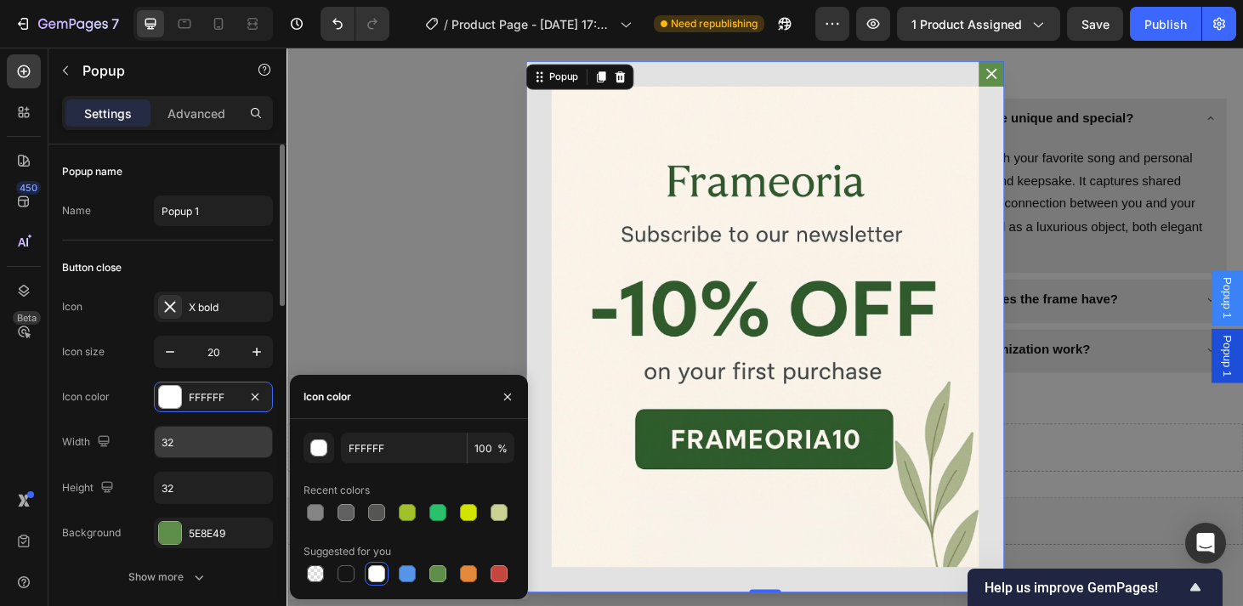
click at [184, 439] on input "32" at bounding box center [213, 442] width 117 height 31
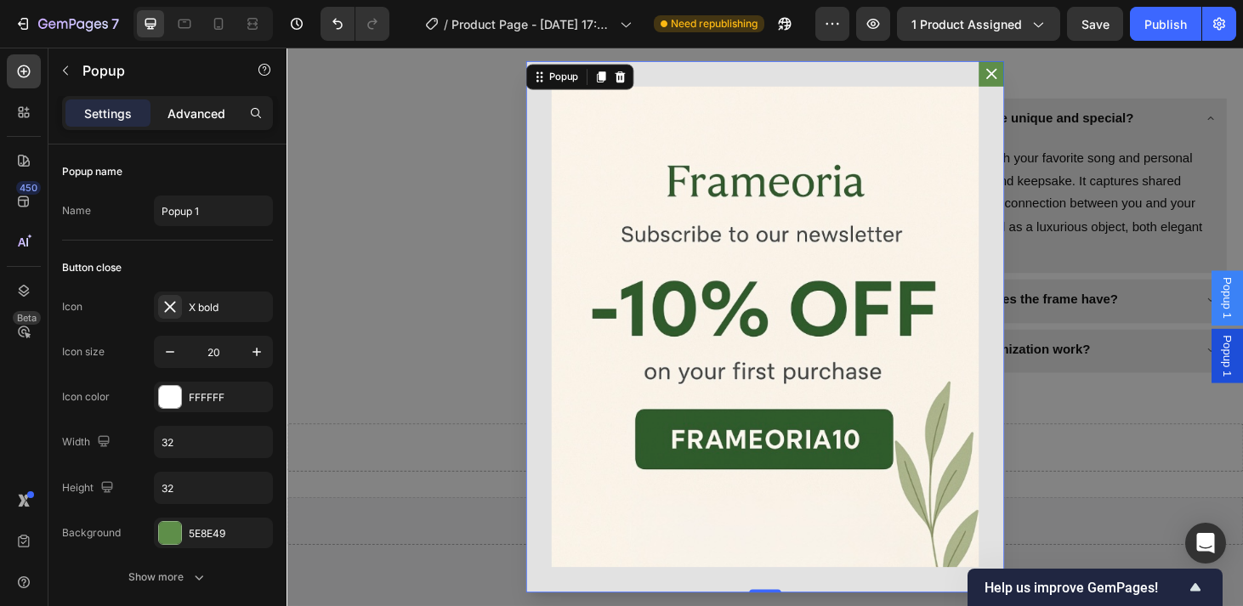
click at [192, 110] on p "Advanced" at bounding box center [196, 114] width 58 height 18
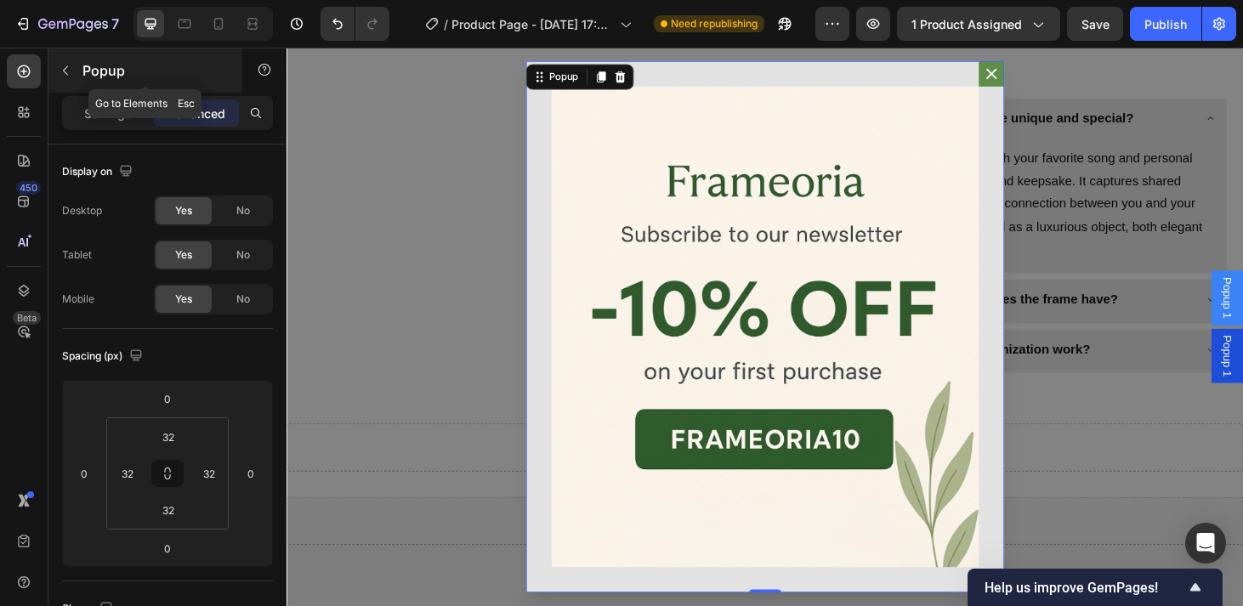
click at [70, 69] on icon "button" at bounding box center [66, 71] width 14 height 14
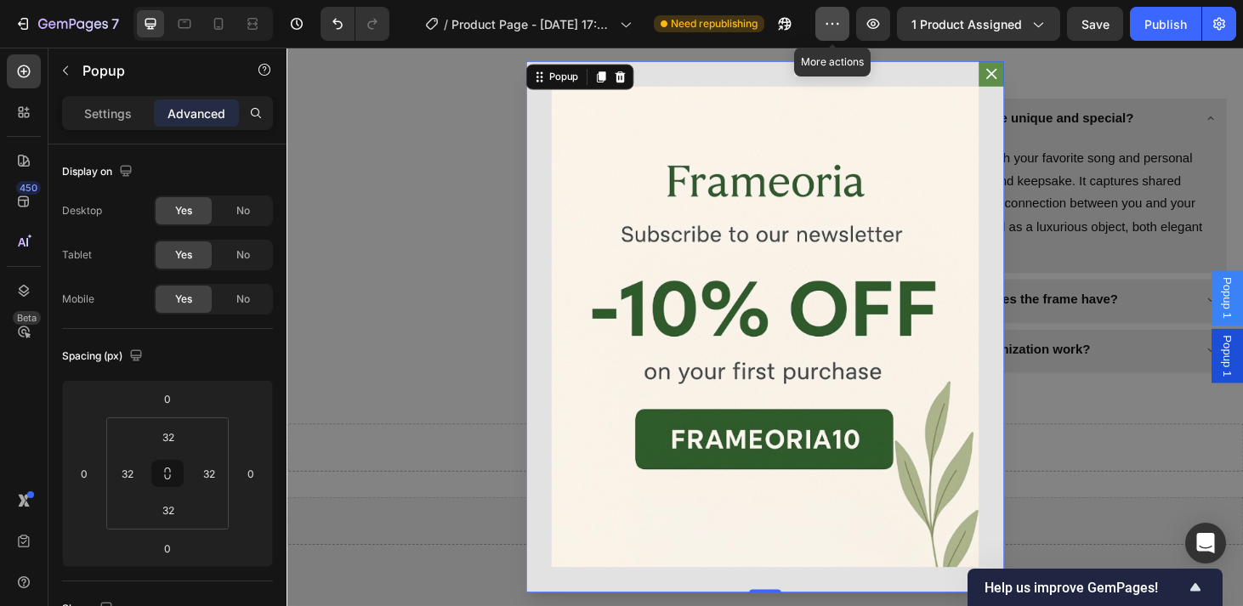
click at [847, 8] on button "button" at bounding box center [832, 24] width 34 height 34
click at [101, 111] on p "Settings" at bounding box center [108, 114] width 48 height 18
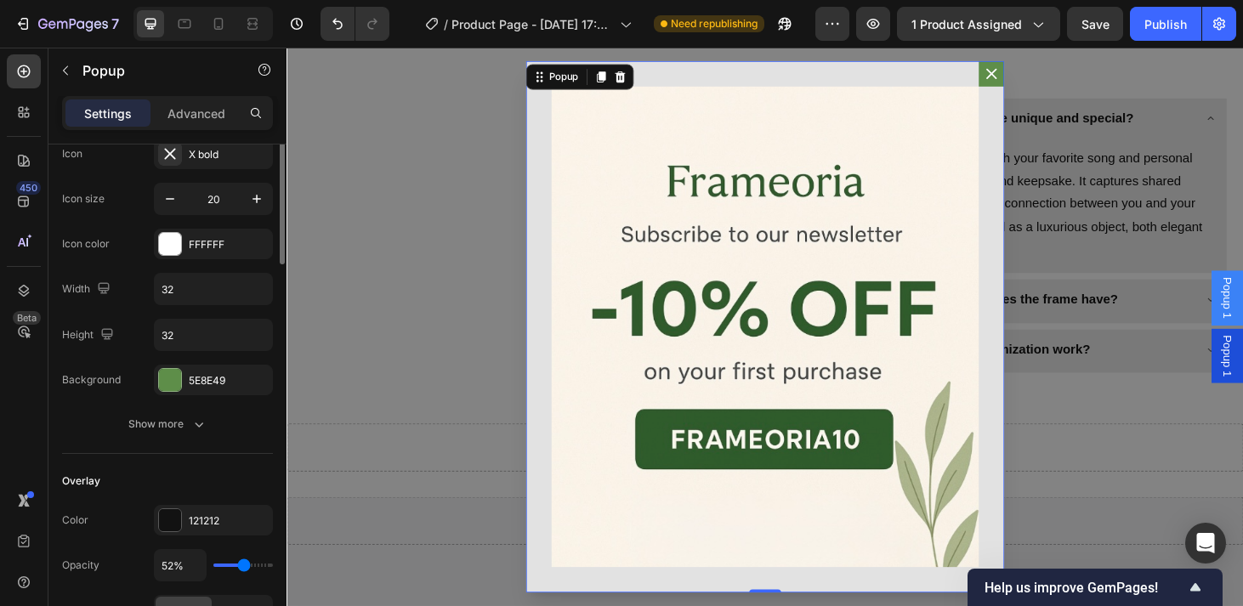
scroll to position [155, 0]
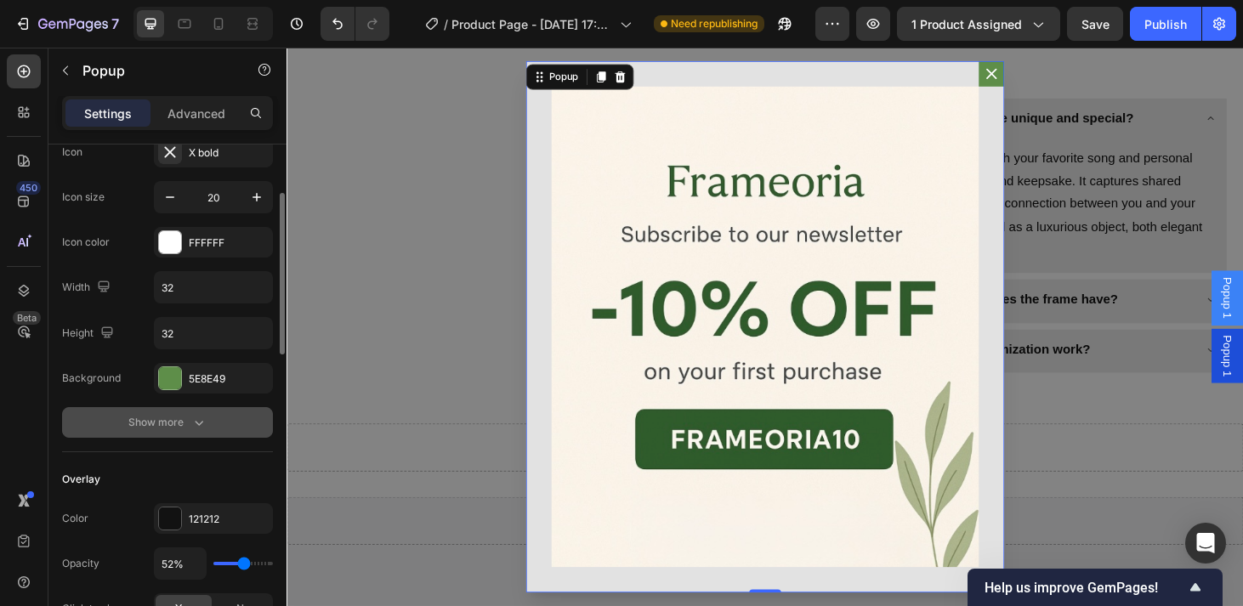
click at [188, 426] on div "Show more" at bounding box center [167, 422] width 79 height 17
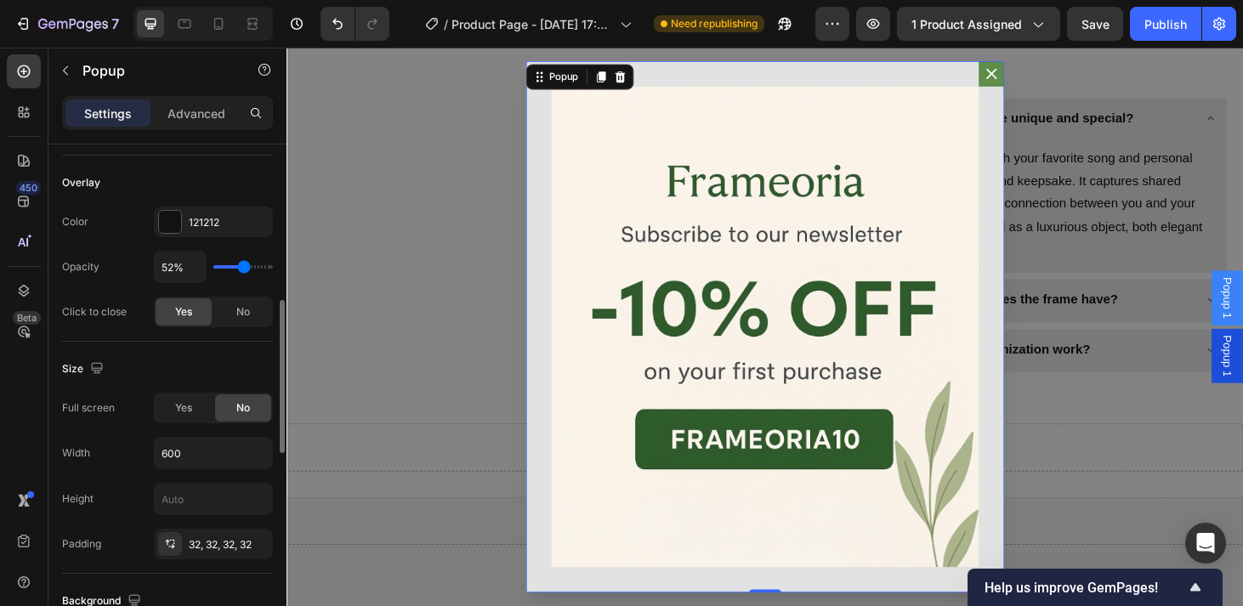
scroll to position [541, 0]
click at [189, 403] on span "Yes" at bounding box center [183, 406] width 17 height 15
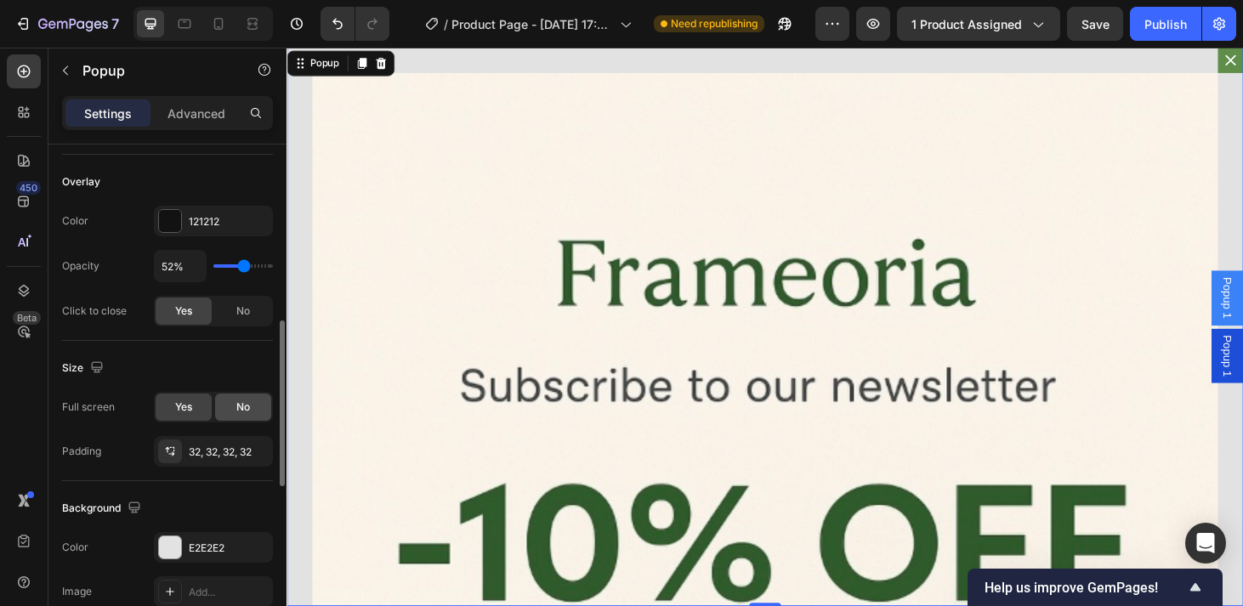
click at [244, 412] on span "No" at bounding box center [243, 406] width 14 height 15
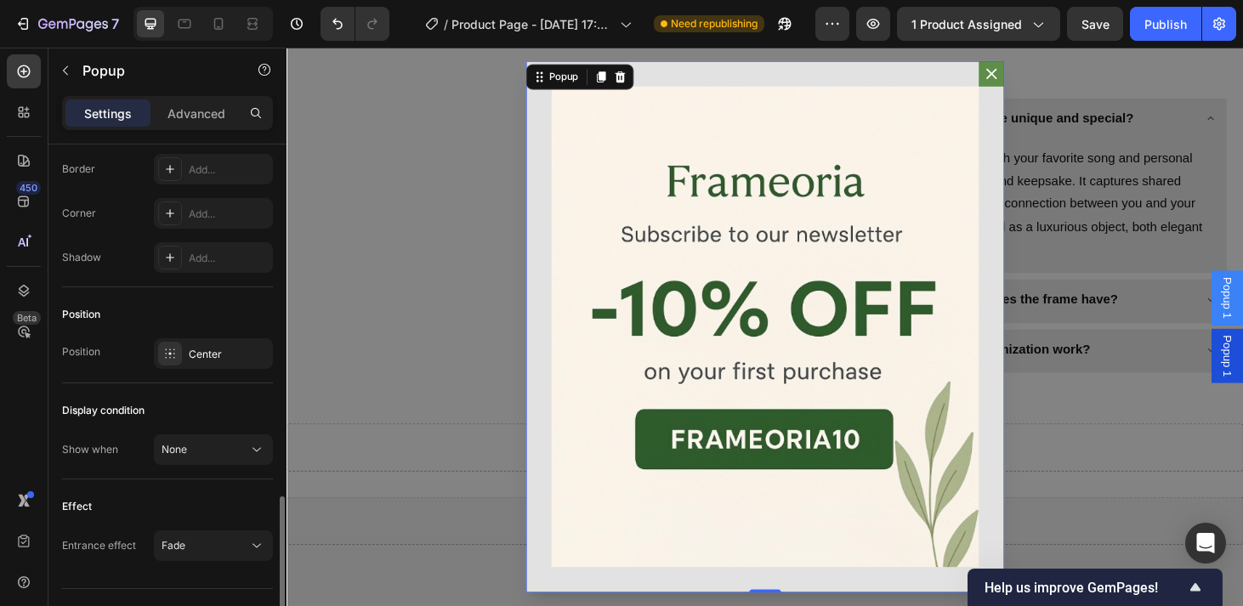
scroll to position [1164, 0]
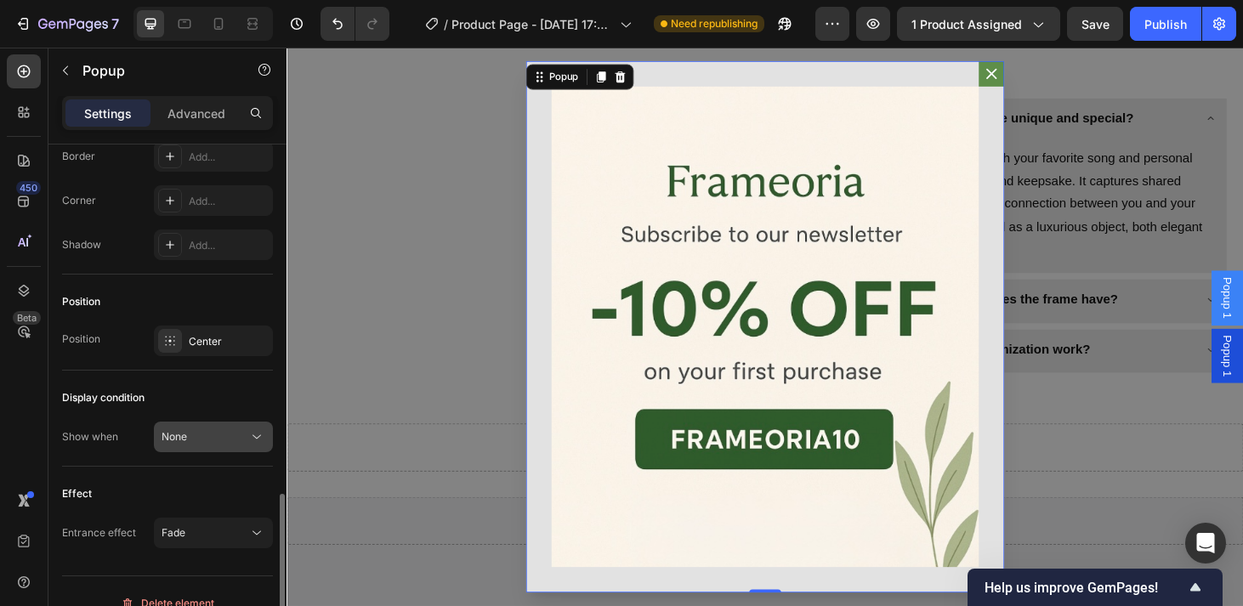
click at [183, 444] on span "None" at bounding box center [173, 436] width 25 height 15
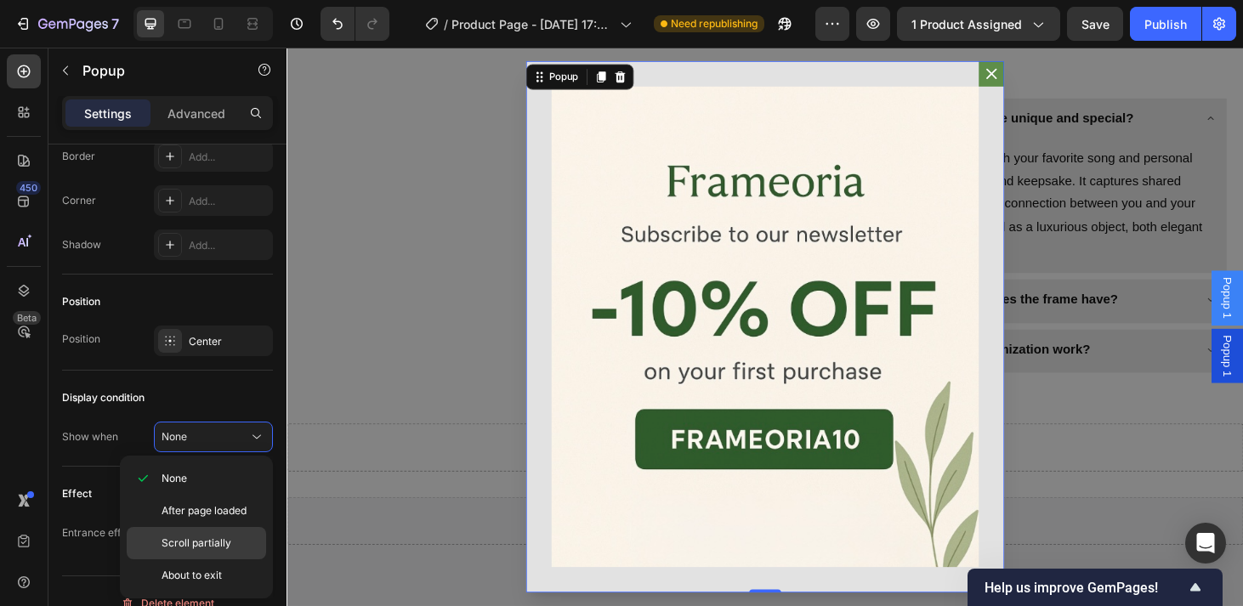
click at [184, 544] on span "Scroll partially" at bounding box center [196, 542] width 70 height 15
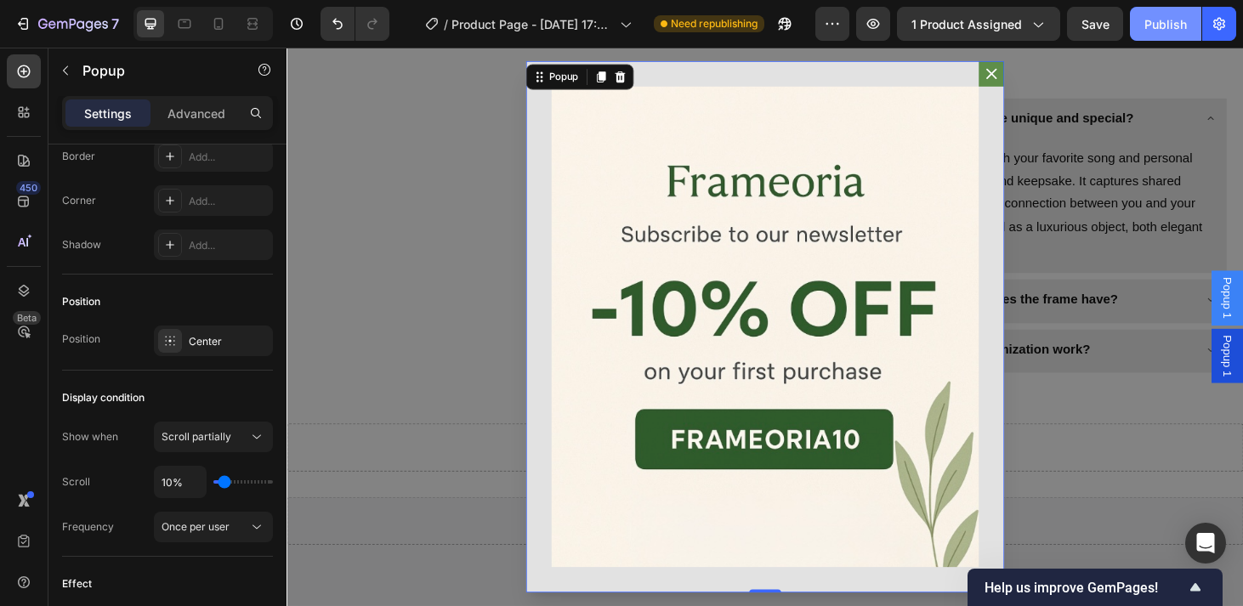
click at [1149, 25] on div "Publish" at bounding box center [1165, 24] width 42 height 18
type input "18%"
type input "18"
click at [222, 484] on input "range" at bounding box center [242, 481] width 59 height 3
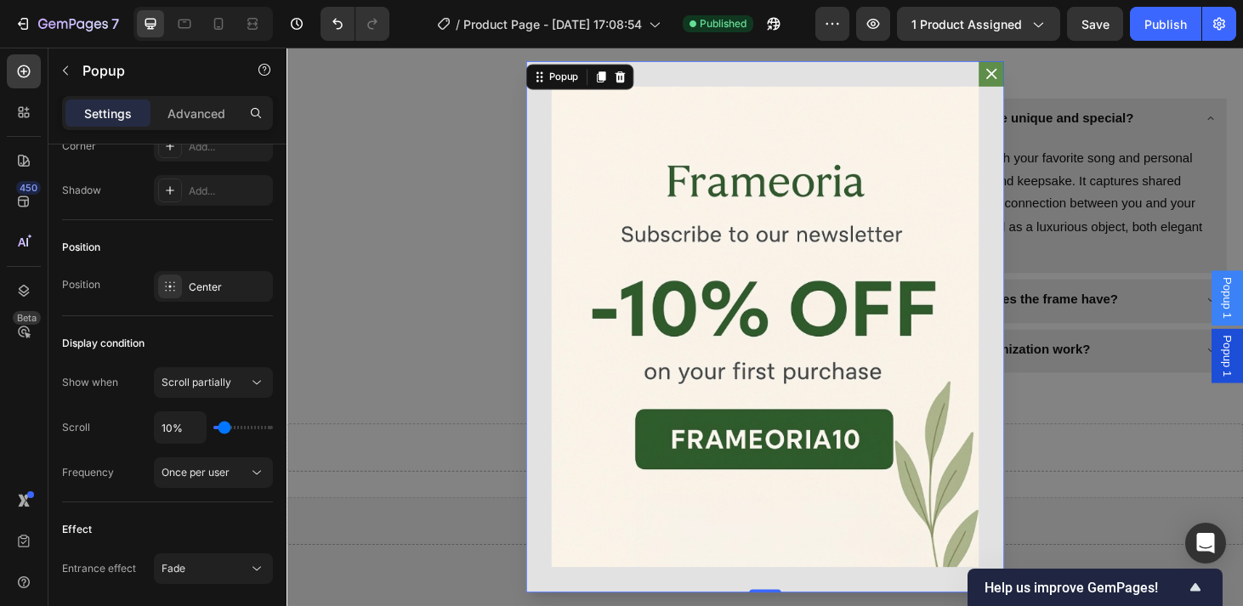
scroll to position [0, 0]
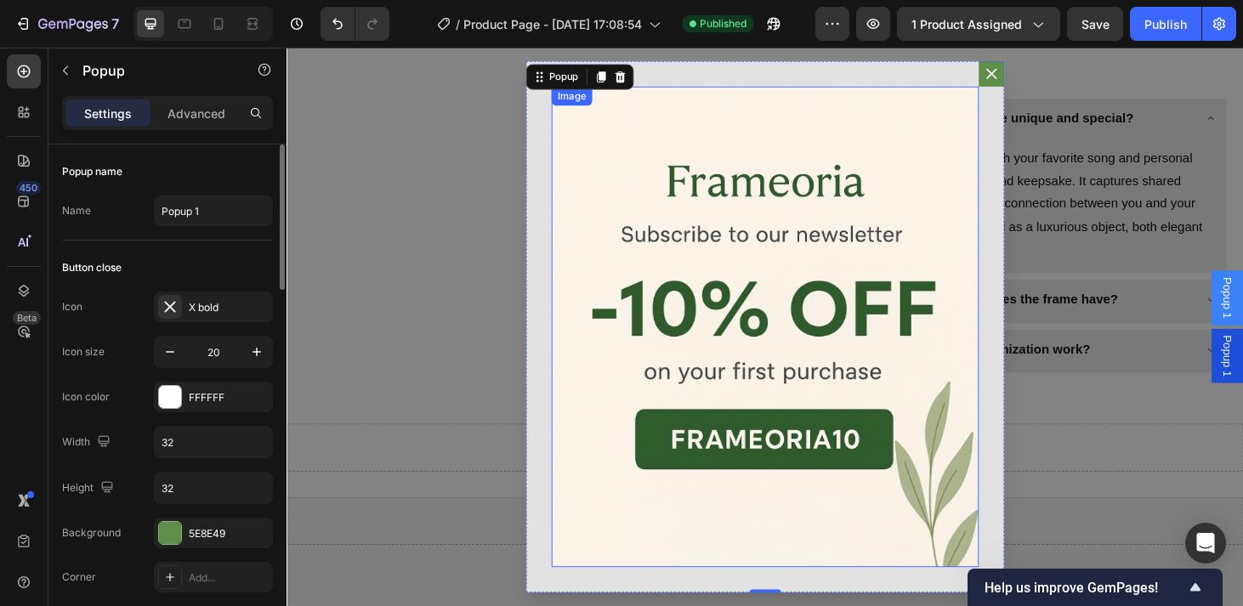
click at [699, 276] on img "Dialog body" at bounding box center [797, 345] width 456 height 512
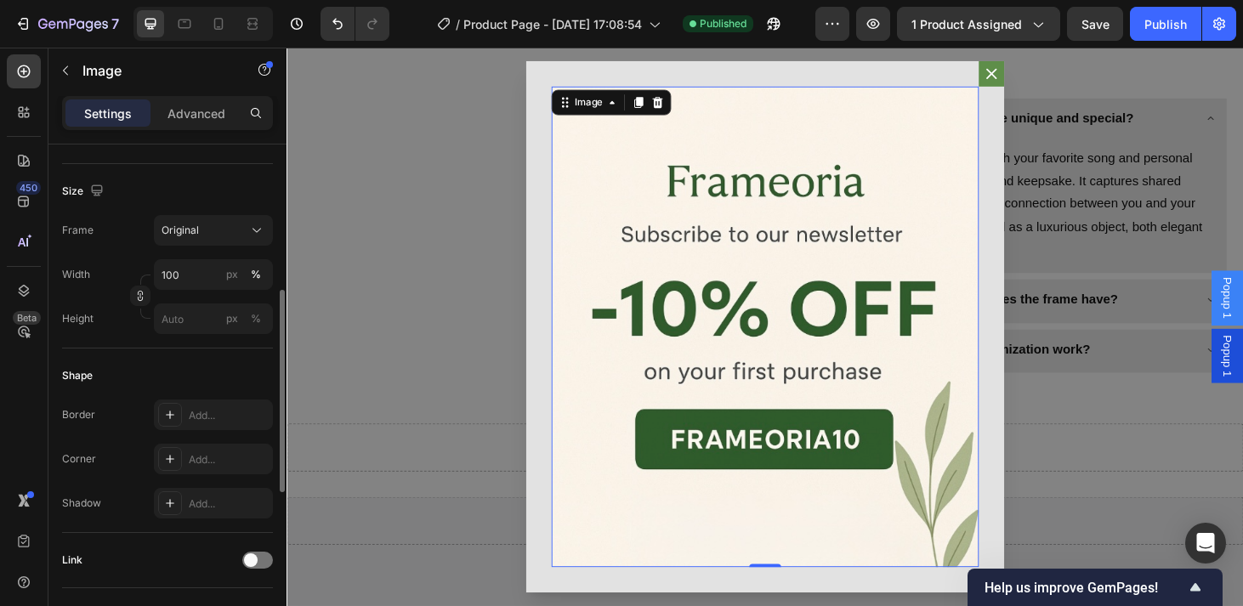
scroll to position [386, 0]
click at [209, 226] on div "Original" at bounding box center [202, 229] width 83 height 15
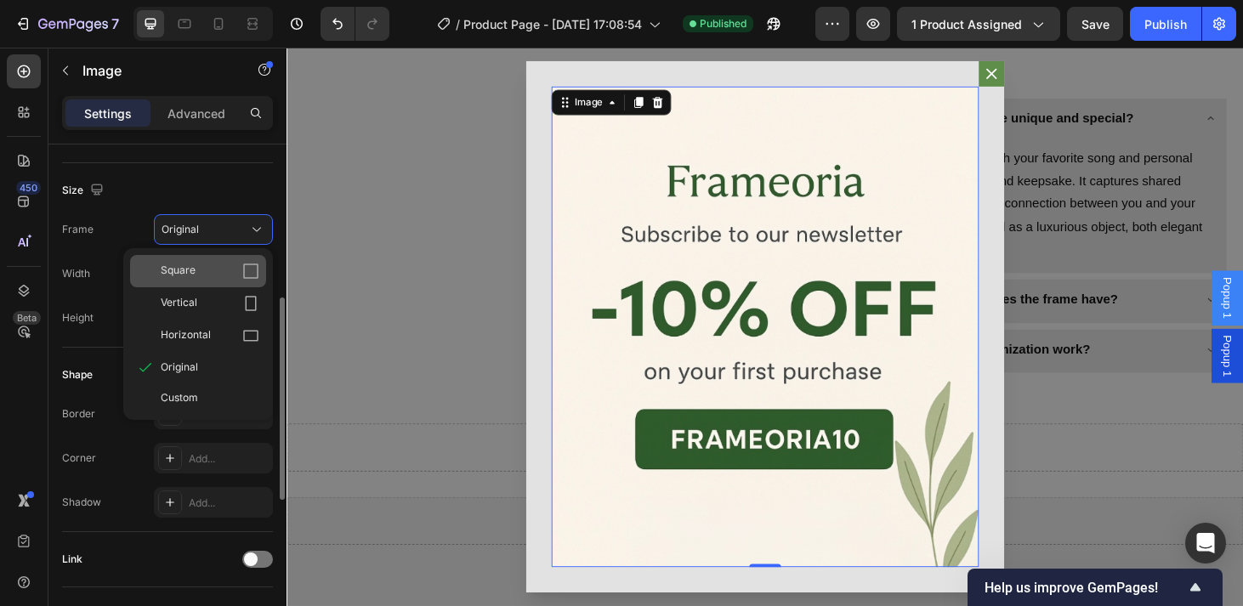
click at [213, 273] on div "Square" at bounding box center [210, 271] width 99 height 17
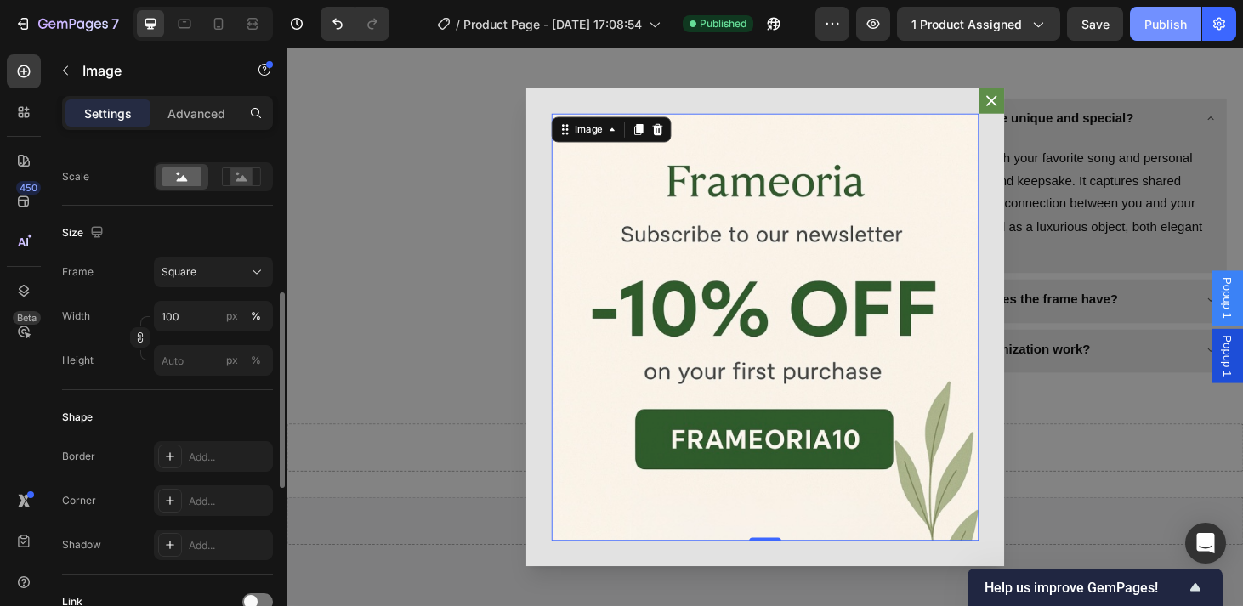
click at [1172, 24] on div "Publish" at bounding box center [1165, 24] width 42 height 18
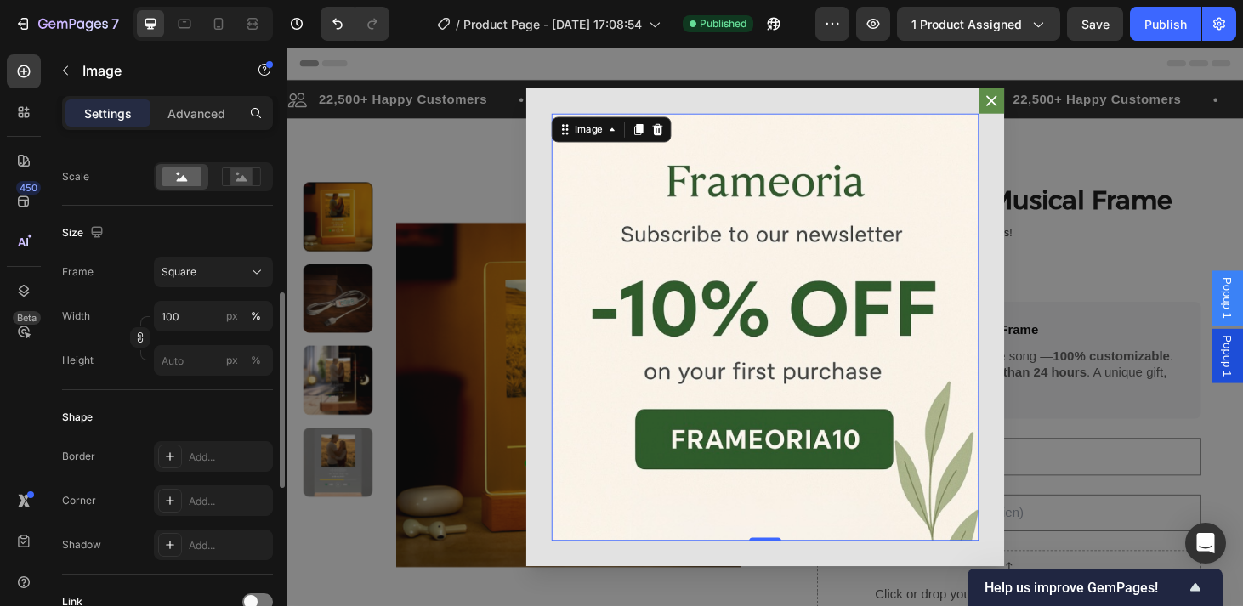
scroll to position [0, 0]
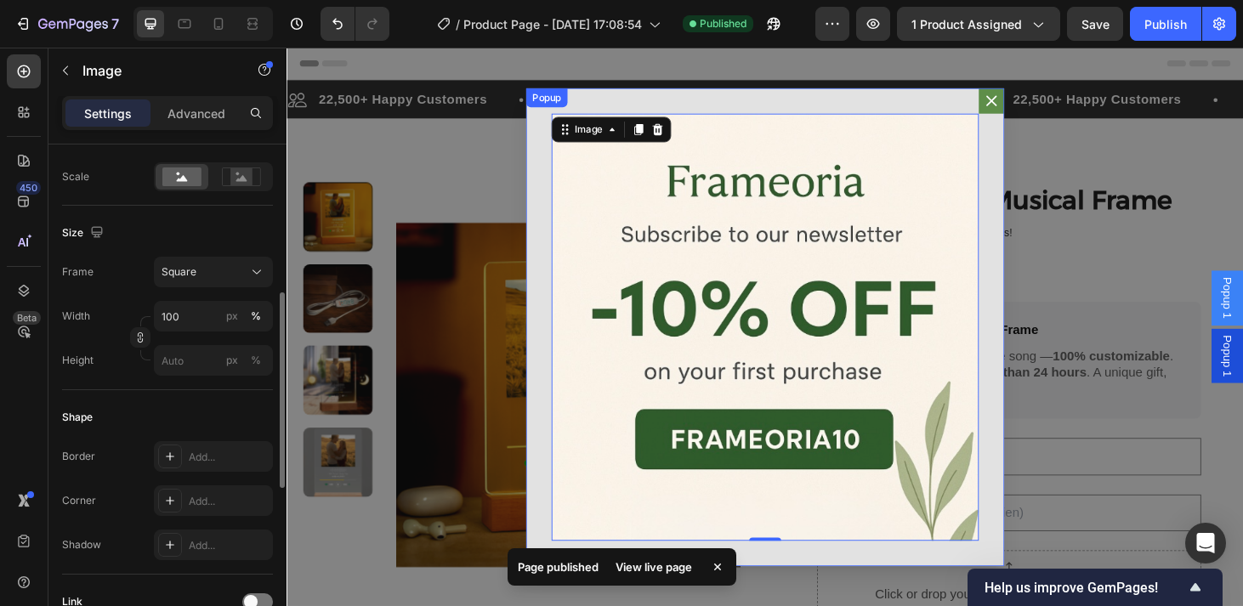
click at [1034, 103] on icon "Dialog content" at bounding box center [1037, 104] width 17 height 17
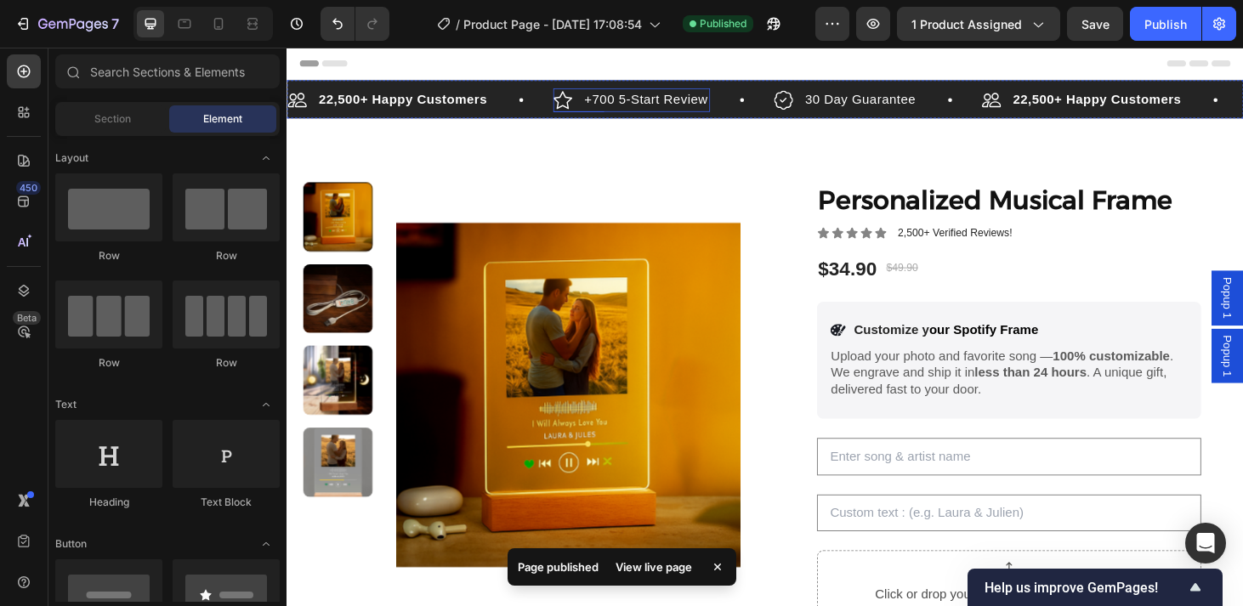
click at [722, 110] on p "+700 5-Start Review" at bounding box center [669, 103] width 132 height 20
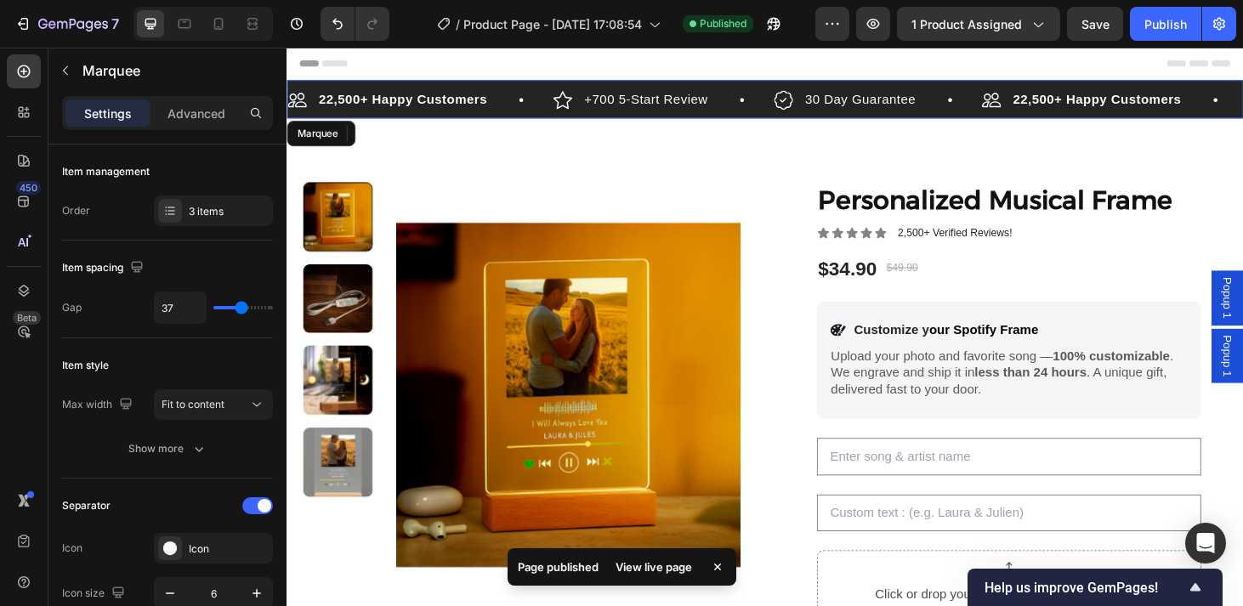
click at [473, 87] on div "22,500+ Happy Customers Item List +700 5-Start Review Item List 0 30 Day Guaran…" at bounding box center [796, 102] width 1020 height 41
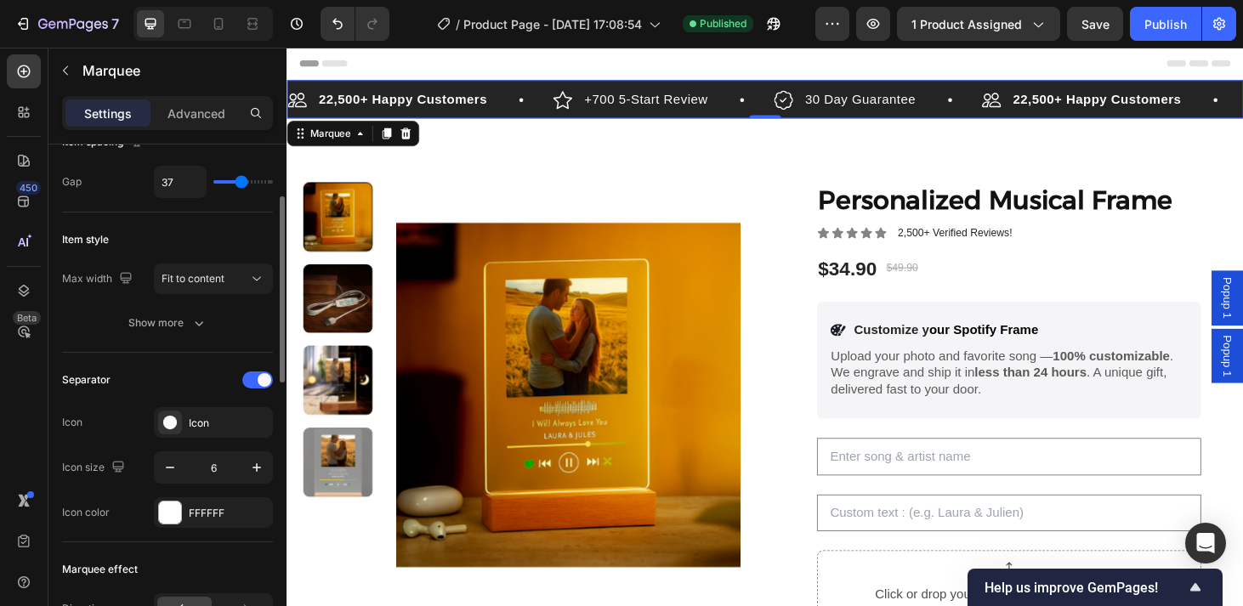
scroll to position [131, 0]
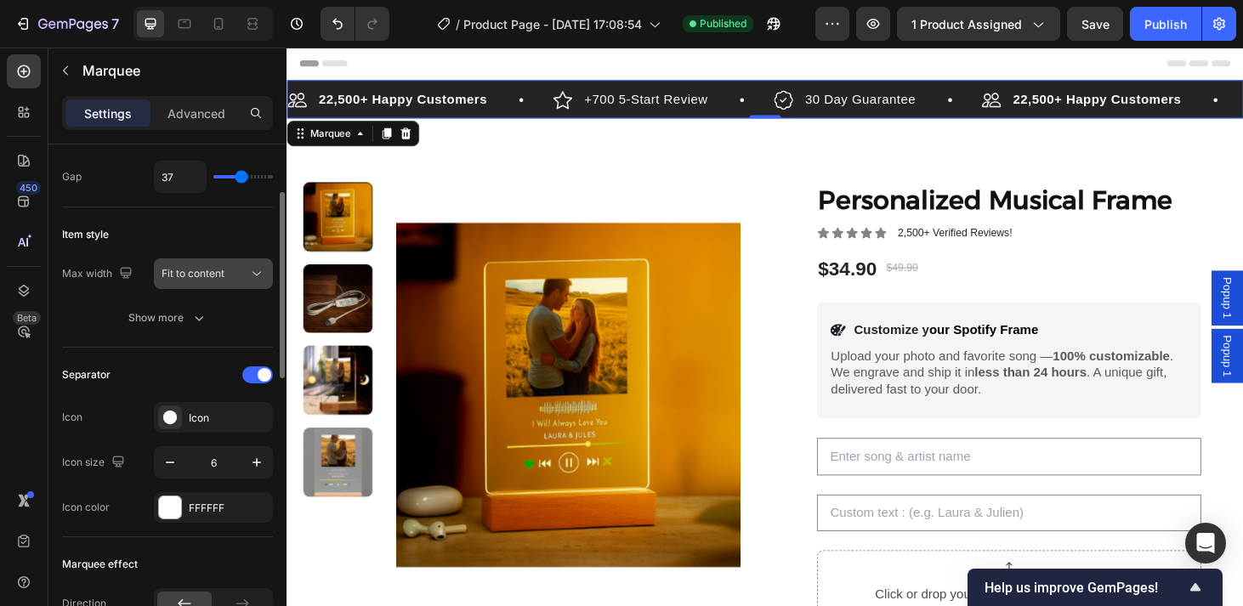
click at [203, 277] on span "Fit to content" at bounding box center [192, 273] width 63 height 13
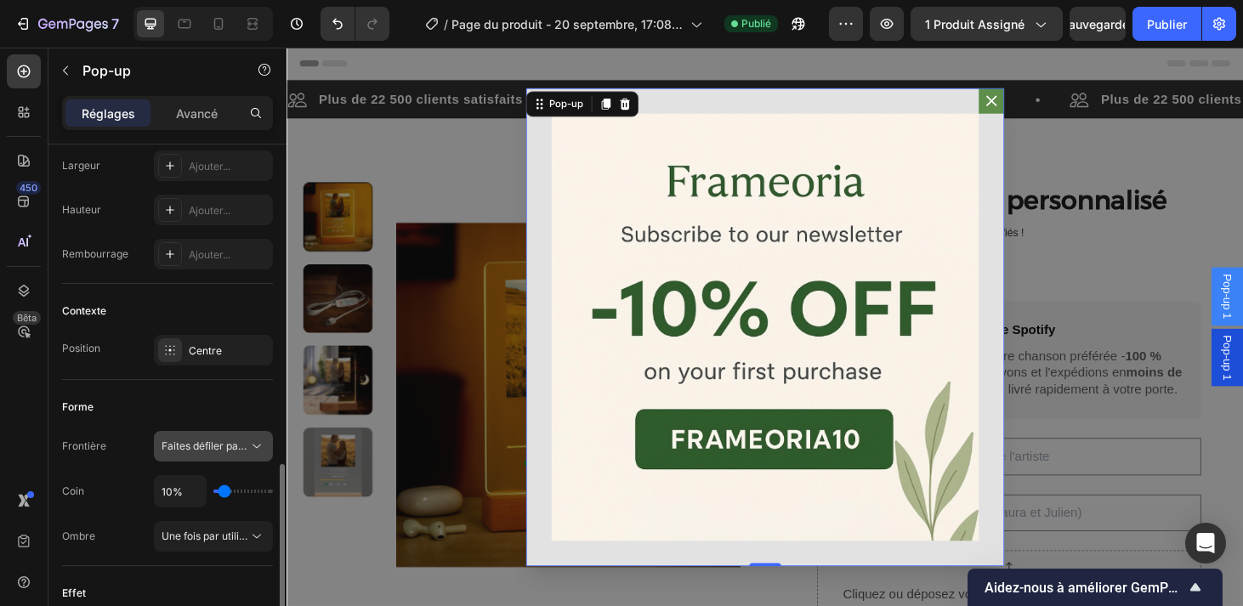
scroll to position [1189, 0]
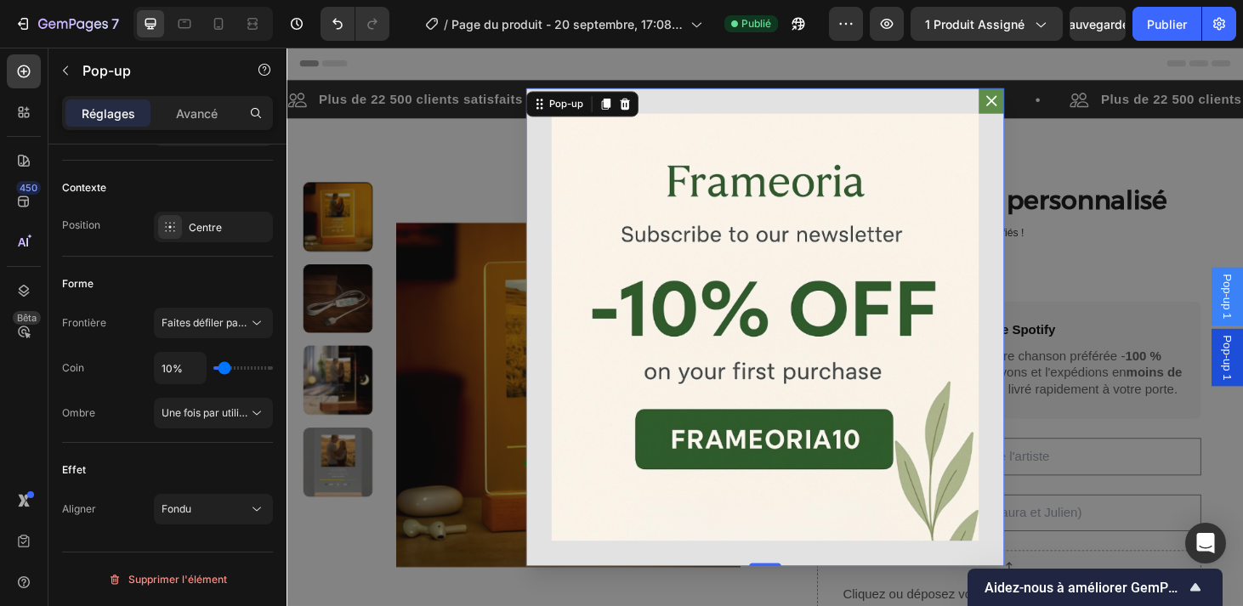
click at [1036, 102] on icon "Contenu du dialogue" at bounding box center [1037, 104] width 11 height 11
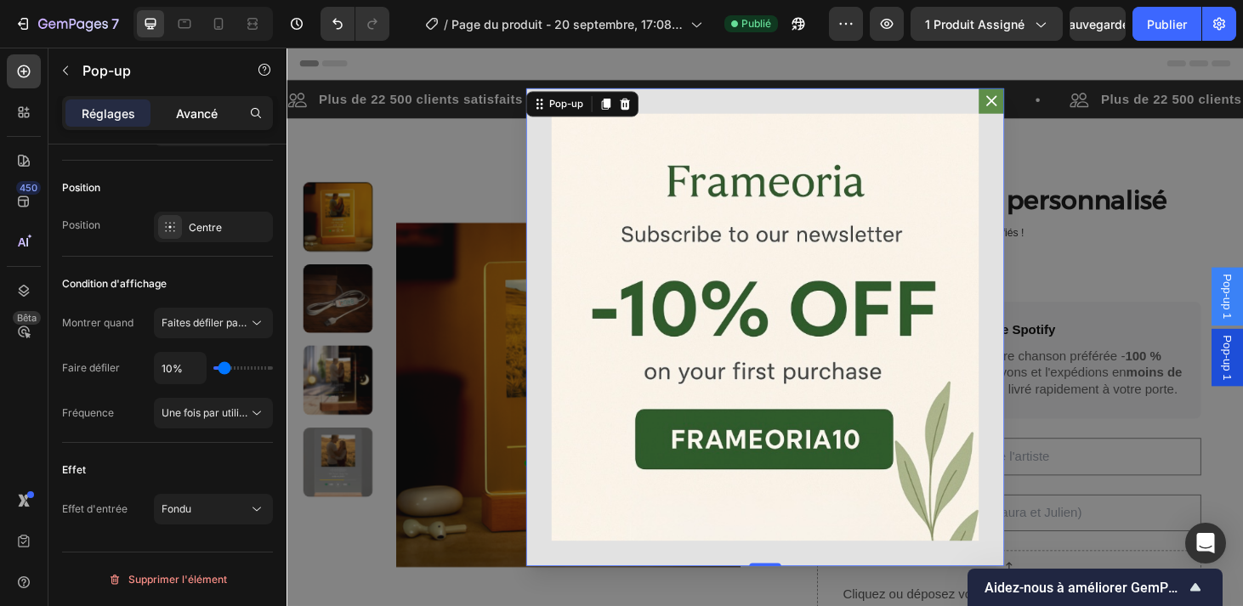
click at [190, 116] on p "Avancé" at bounding box center [197, 114] width 42 height 18
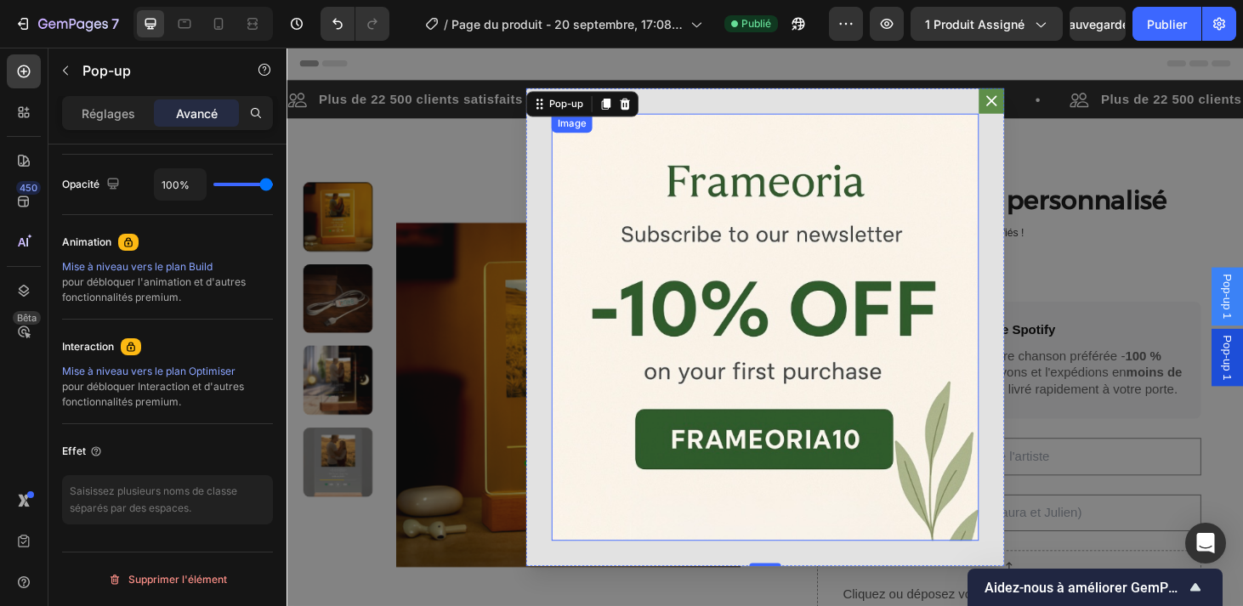
click at [690, 388] on img "Corps de dialogue" at bounding box center [797, 346] width 456 height 456
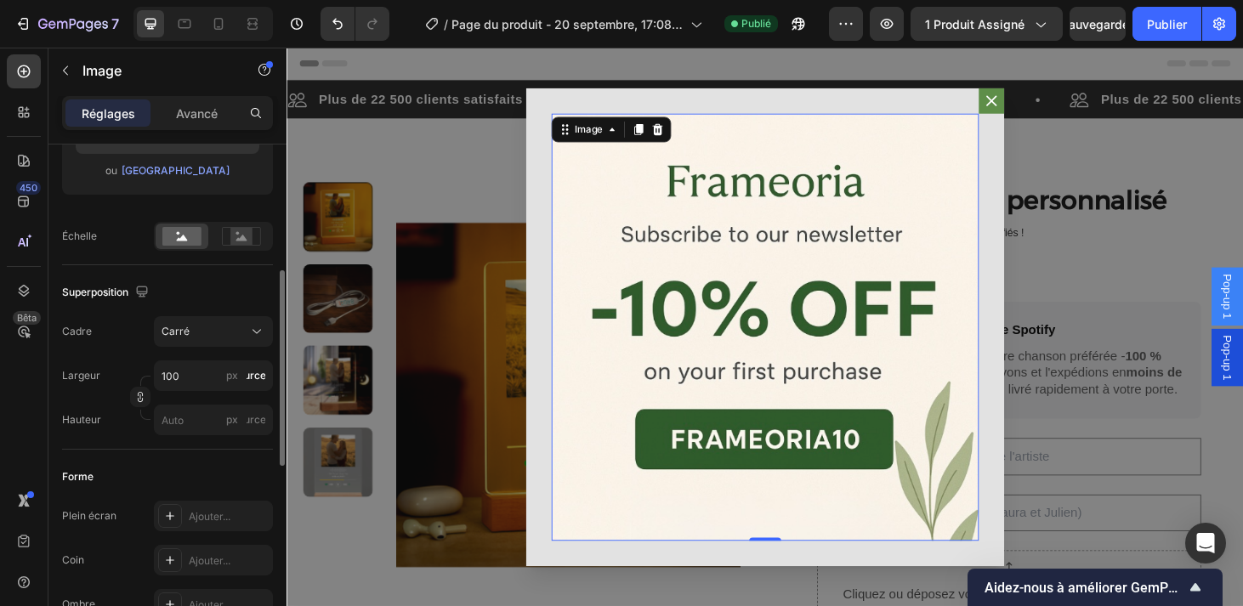
scroll to position [323, 0]
click at [250, 242] on rect at bounding box center [241, 239] width 22 height 17
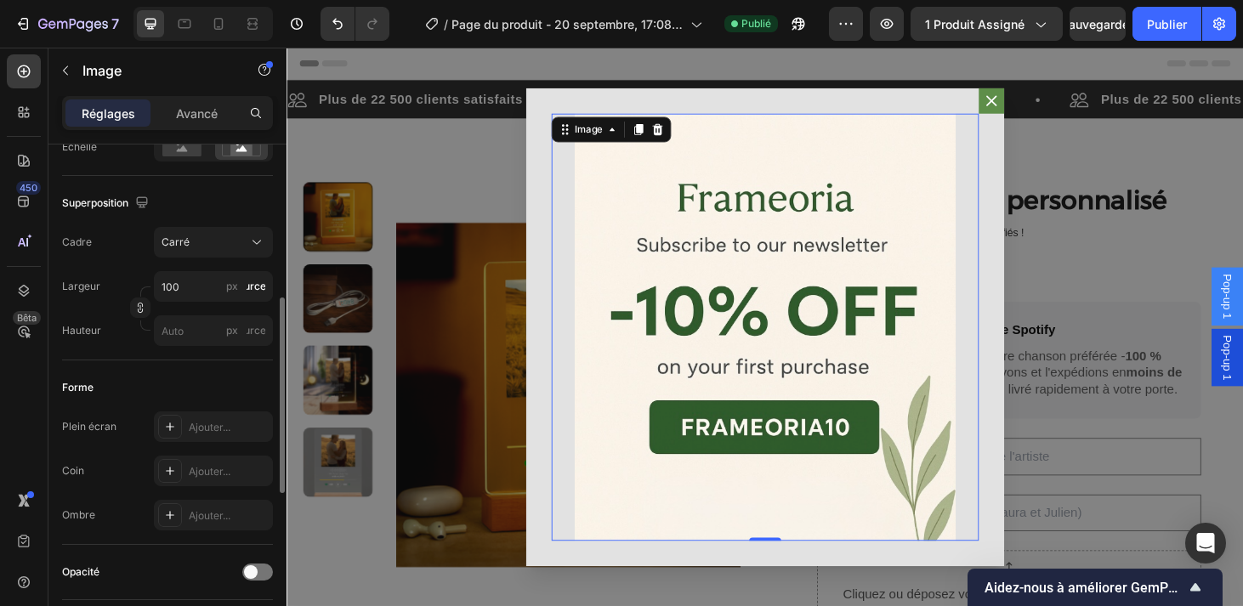
scroll to position [416, 0]
click at [204, 237] on div "Carré" at bounding box center [202, 242] width 83 height 15
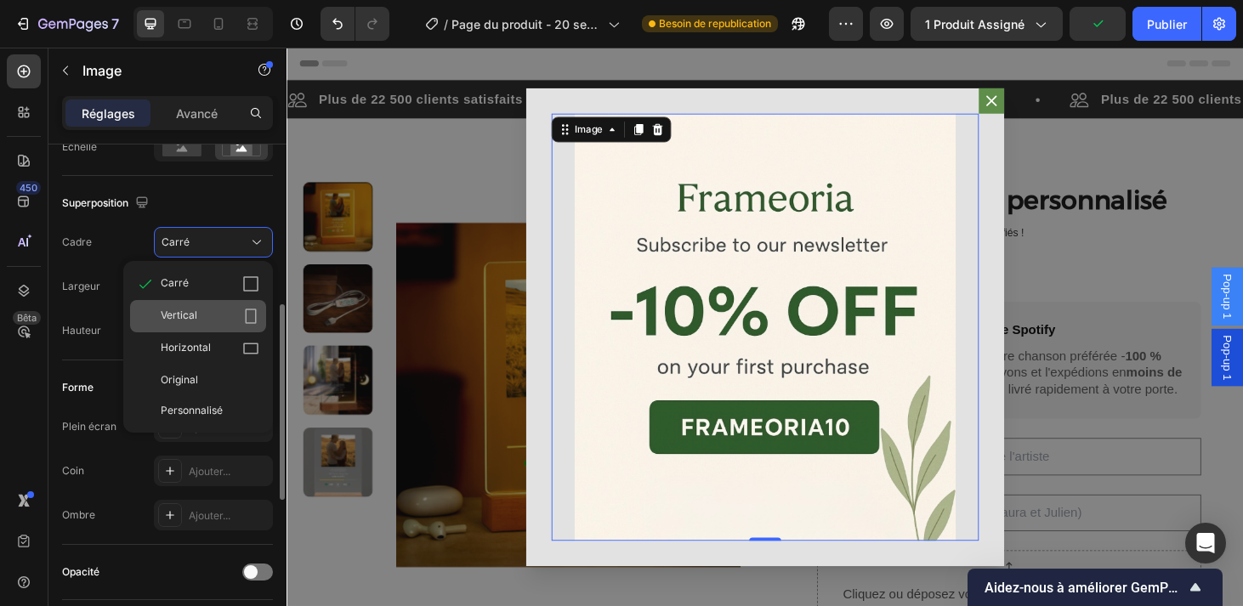
click at [235, 319] on div "Vertical" at bounding box center [210, 316] width 99 height 17
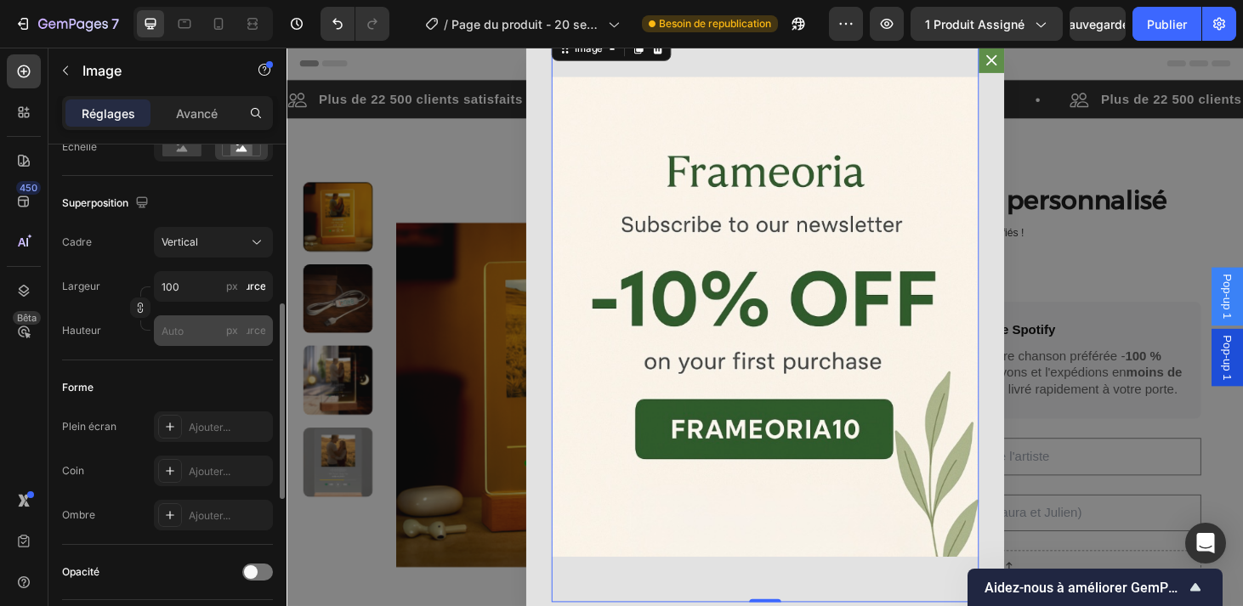
scroll to position [316, 0]
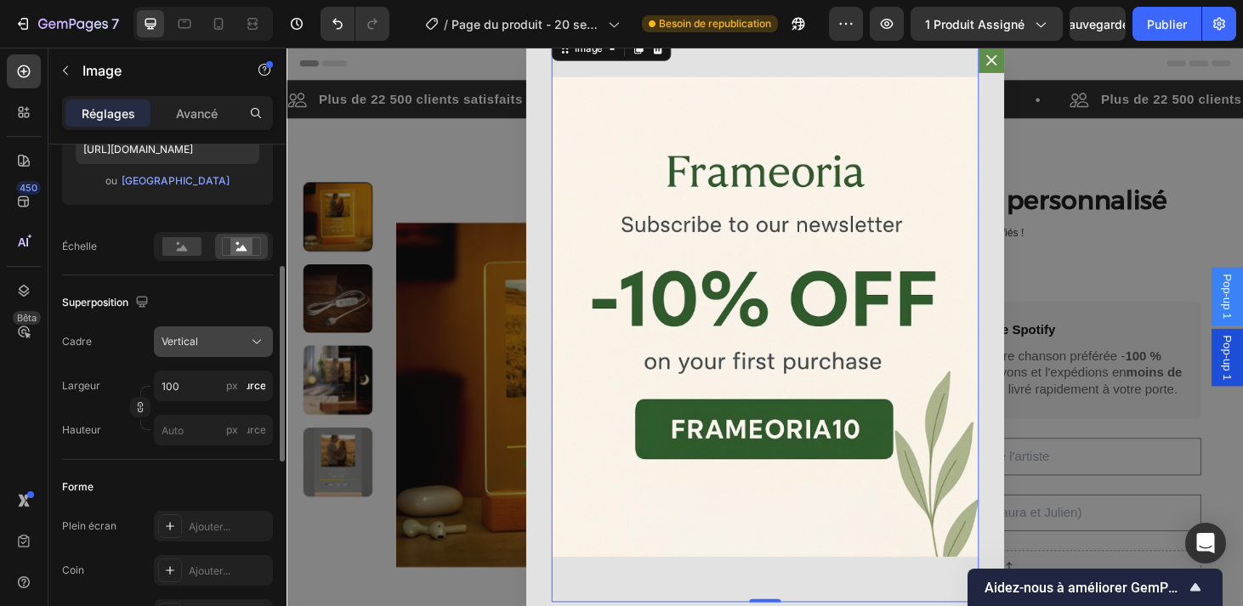
click at [195, 338] on span "Vertical" at bounding box center [179, 341] width 37 height 15
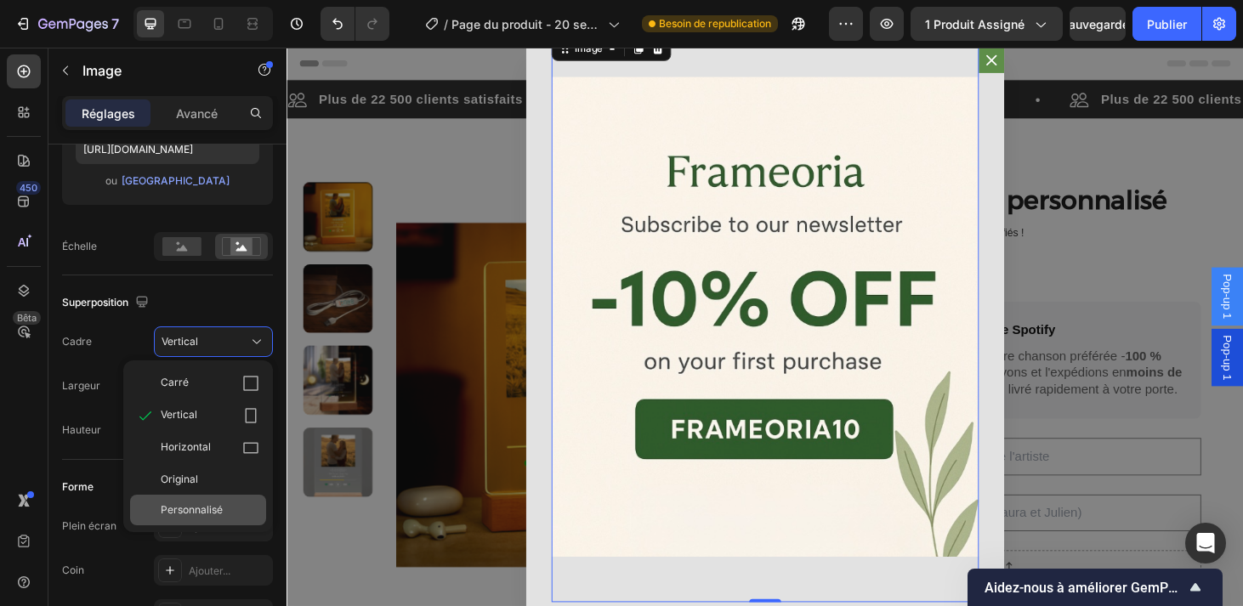
click at [192, 501] on div "Personnalisé" at bounding box center [198, 510] width 136 height 31
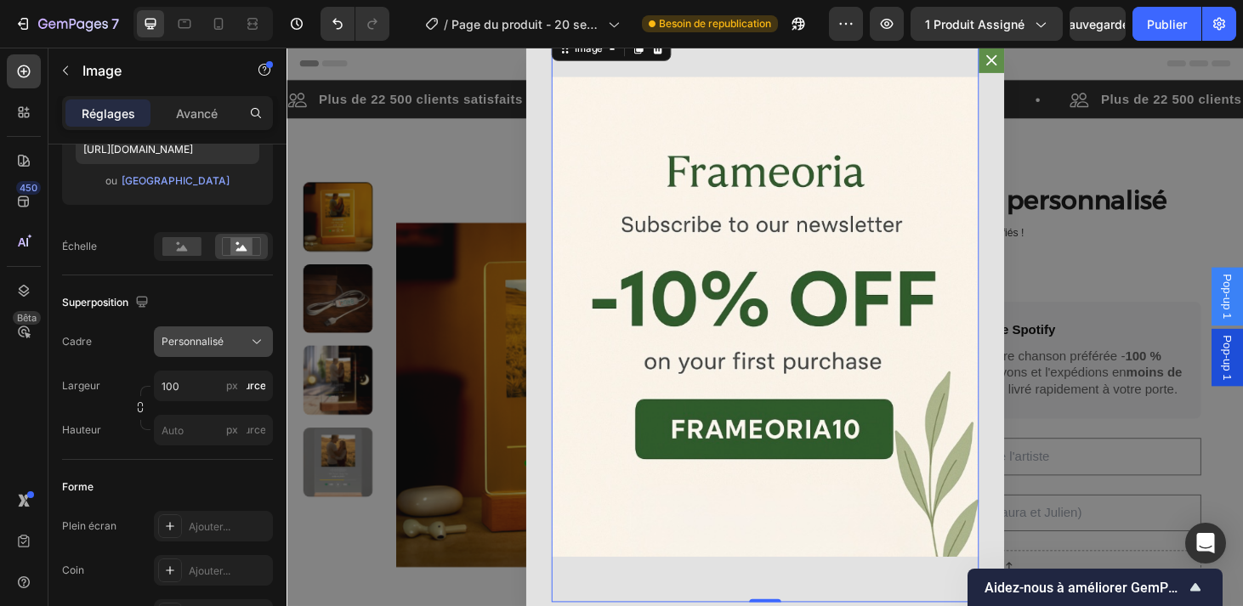
click at [212, 340] on span "Personnalisé" at bounding box center [192, 341] width 62 height 15
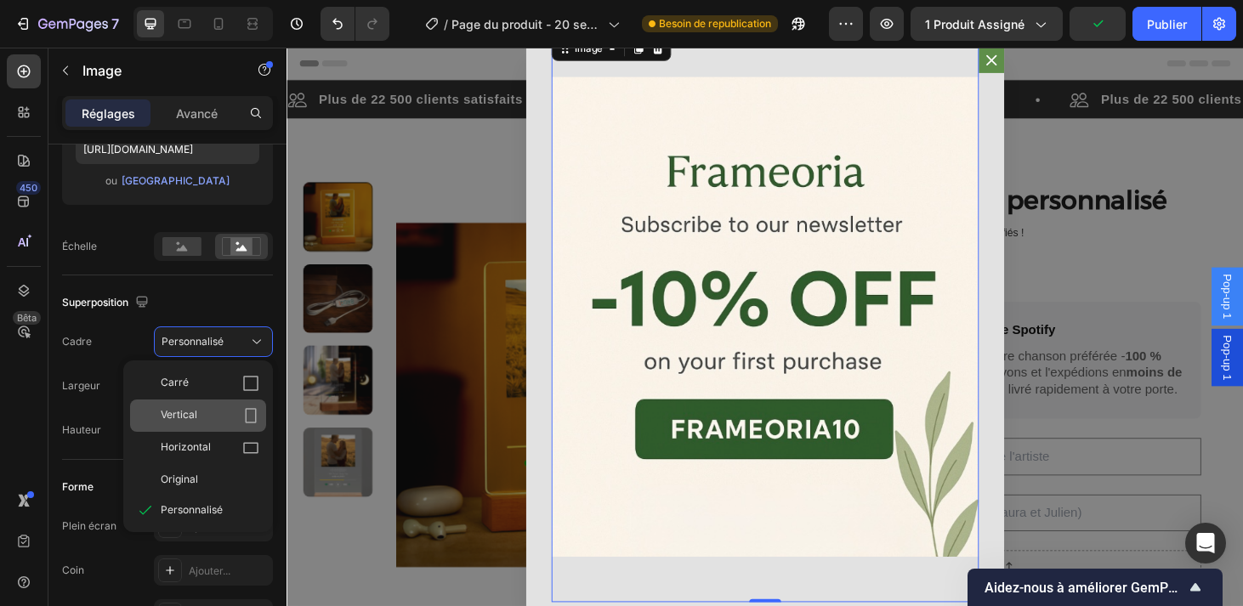
click at [210, 412] on div "Vertical" at bounding box center [210, 415] width 99 height 17
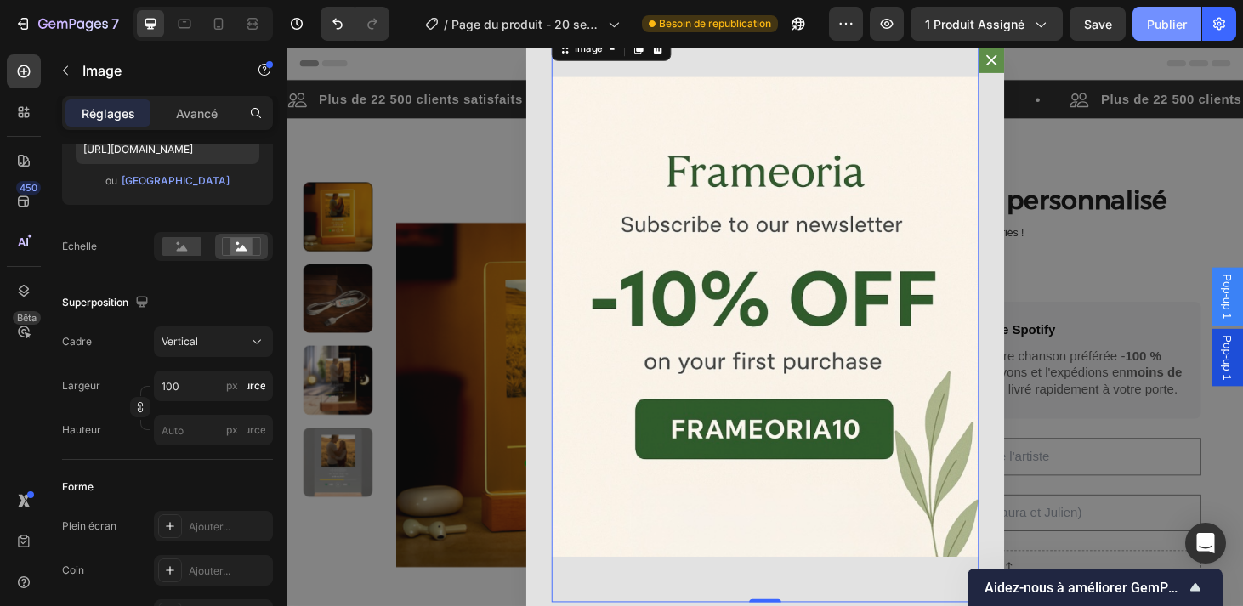
click at [1178, 26] on div "Publier" at bounding box center [1167, 24] width 40 height 18
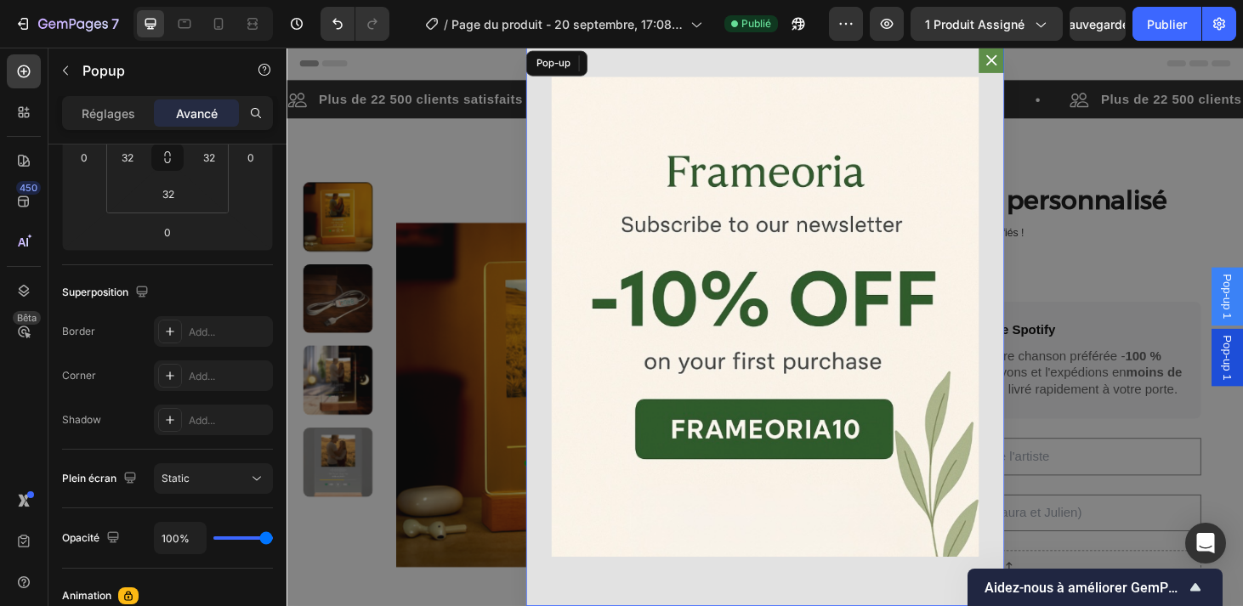
click at [1039, 58] on icon "Contenu du dialogue" at bounding box center [1037, 61] width 17 height 17
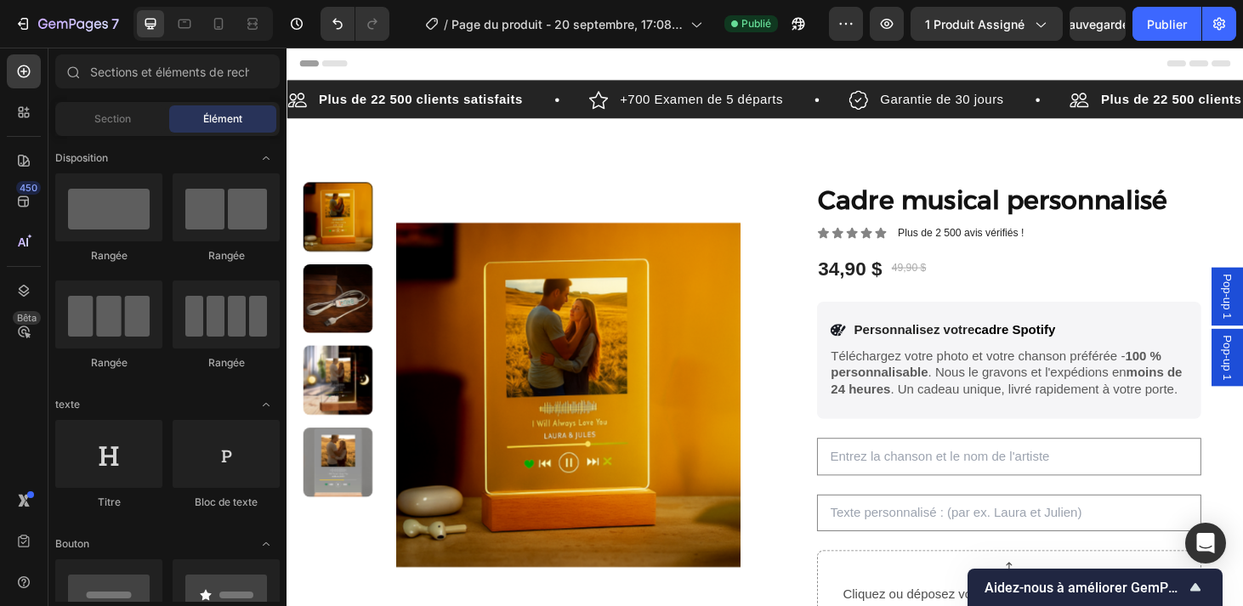
scroll to position [0, 0]
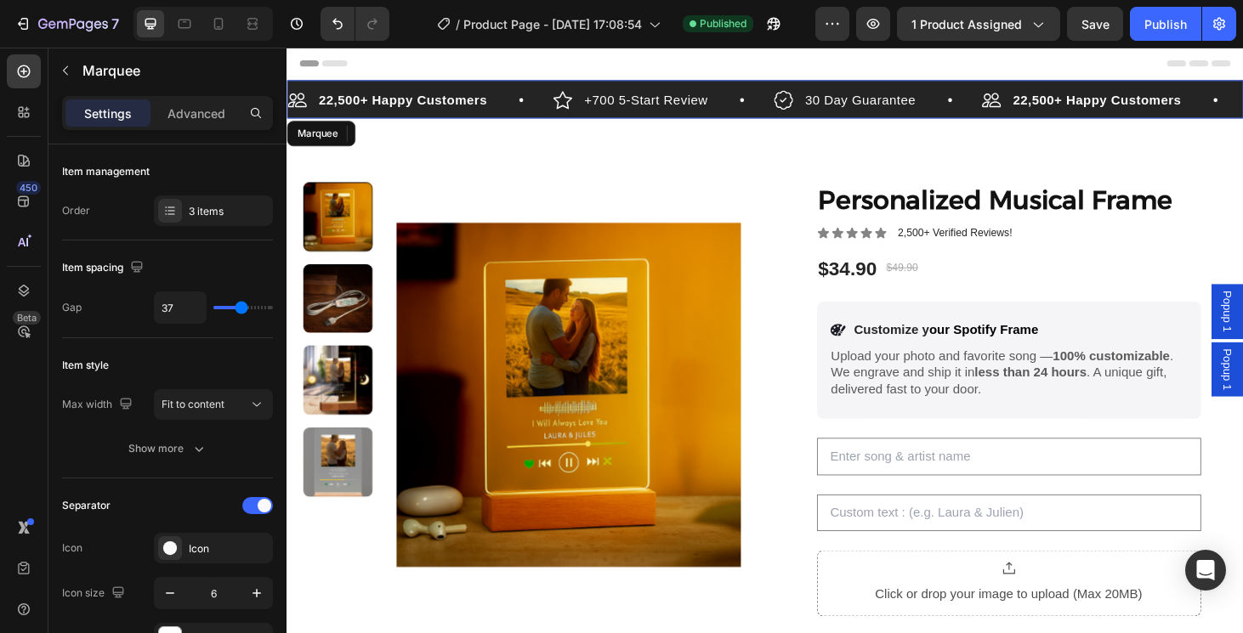
click at [749, 91] on div "+700 5-Start Review Item List" at bounding box center [687, 103] width 235 height 25
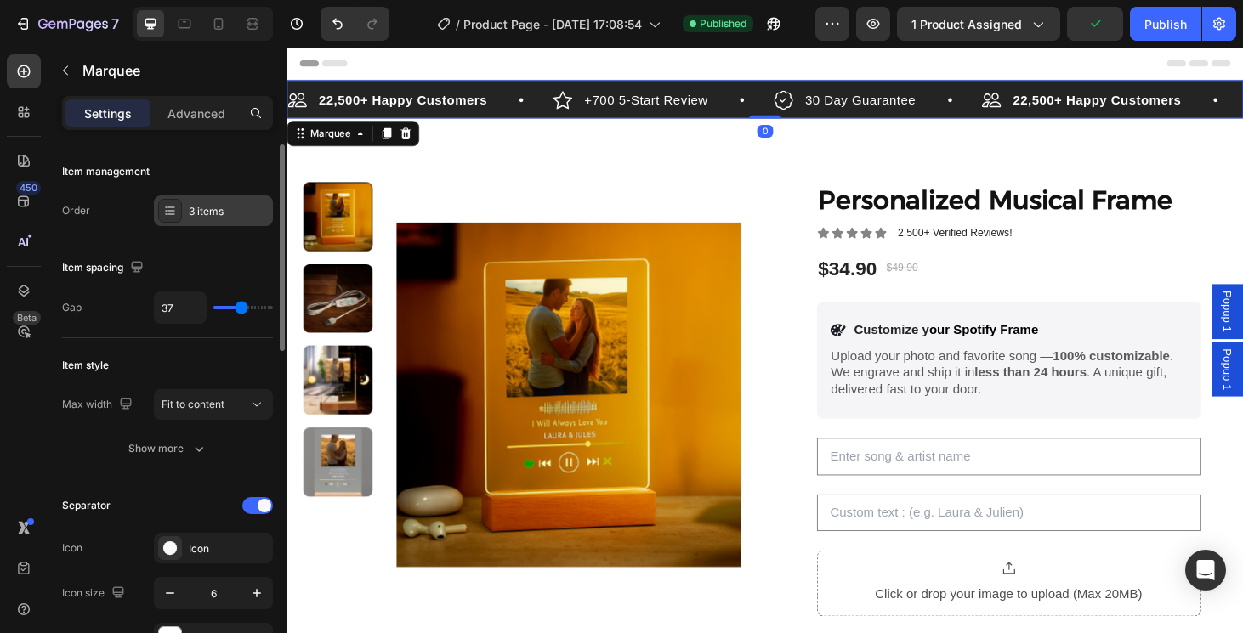
click at [213, 213] on div "3 items" at bounding box center [229, 211] width 80 height 15
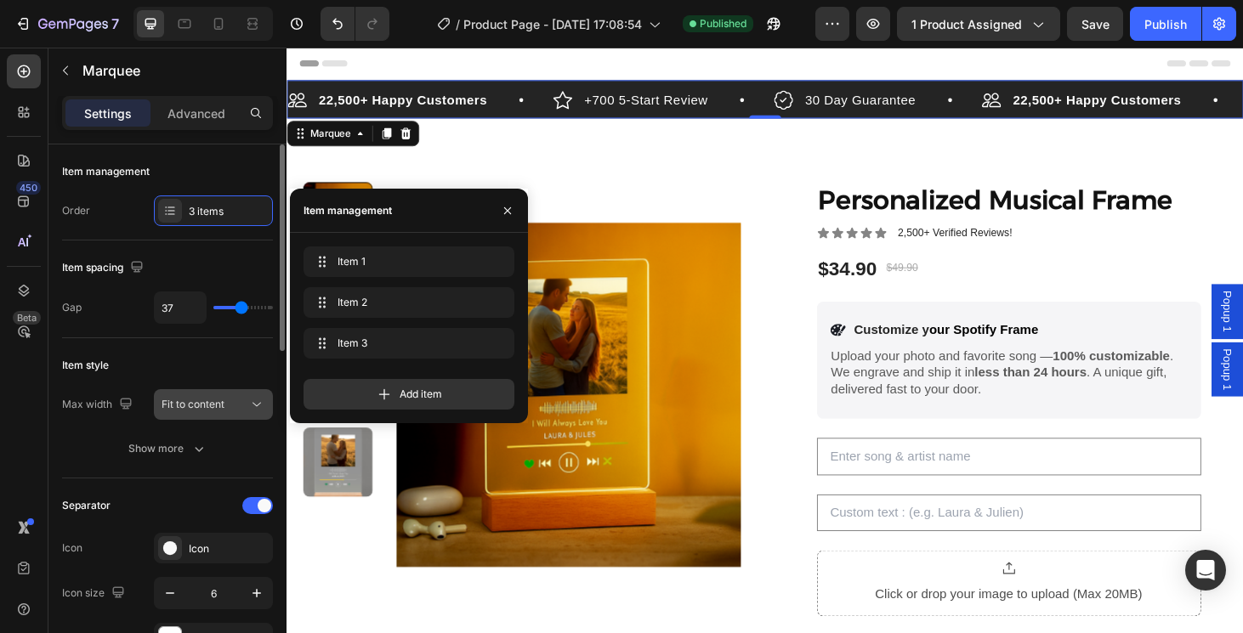
click at [232, 409] on div "Fit to content" at bounding box center [204, 404] width 87 height 15
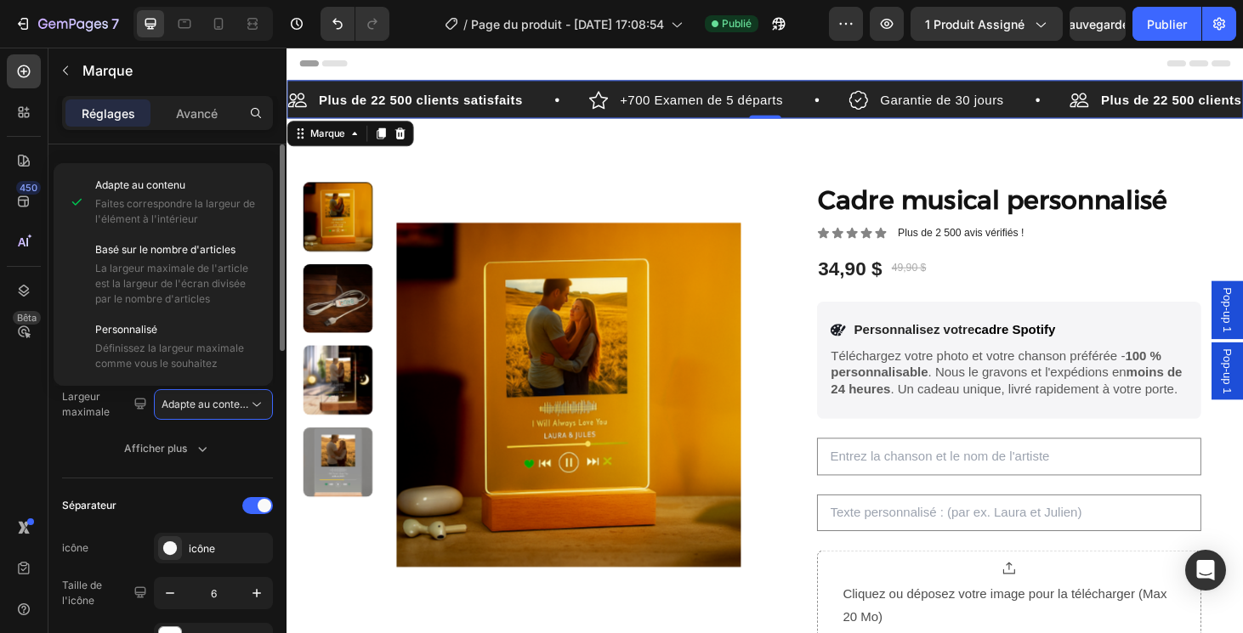
click at [113, 399] on div "Largeur maximale" at bounding box center [106, 404] width 88 height 31
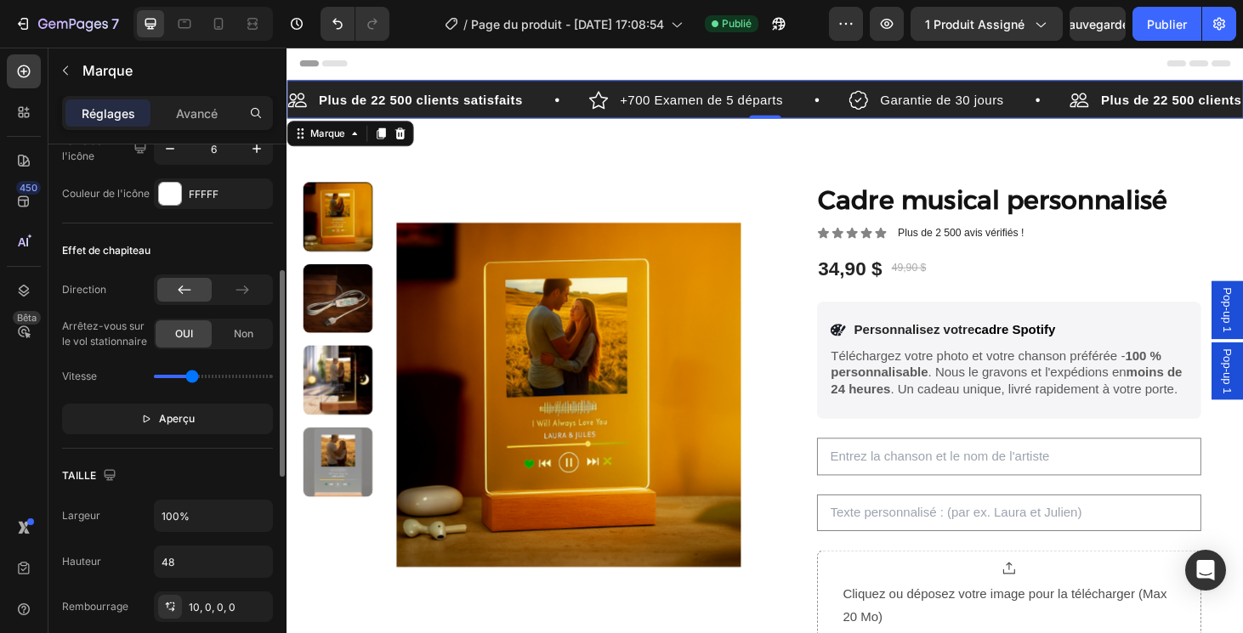
scroll to position [507, 0]
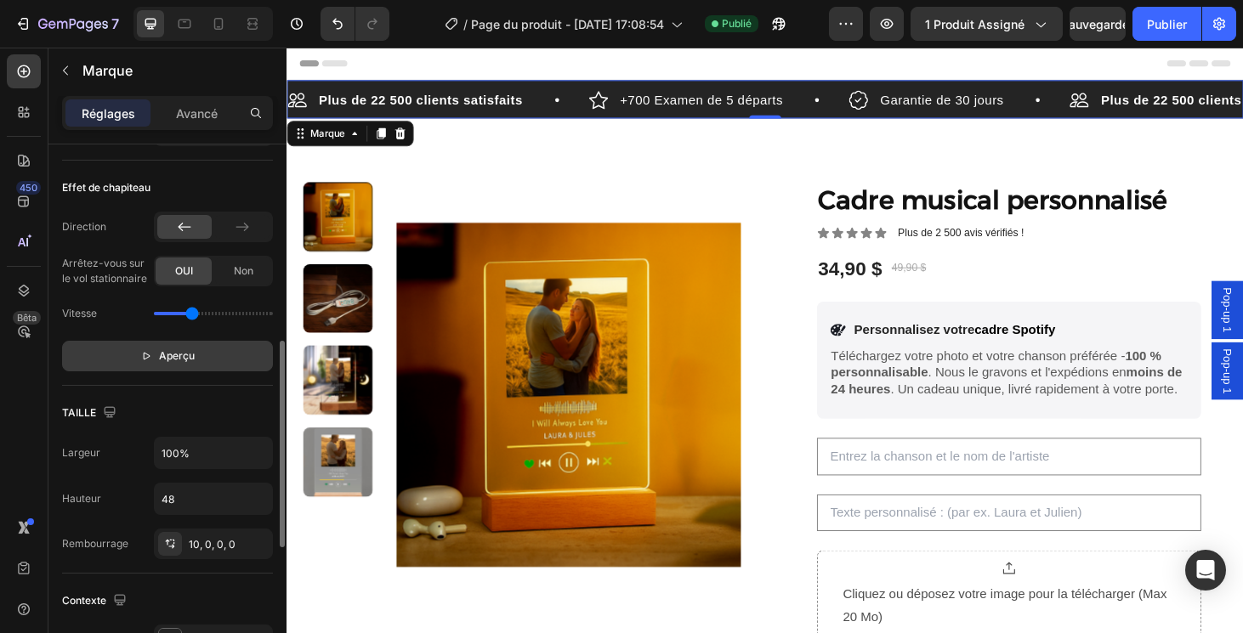
click at [172, 353] on span "Aperçu" at bounding box center [177, 356] width 36 height 17
click at [172, 354] on span "Pause" at bounding box center [177, 356] width 30 height 17
click at [231, 274] on div "Non" at bounding box center [243, 271] width 56 height 27
click at [185, 272] on span "OUI" at bounding box center [184, 270] width 18 height 15
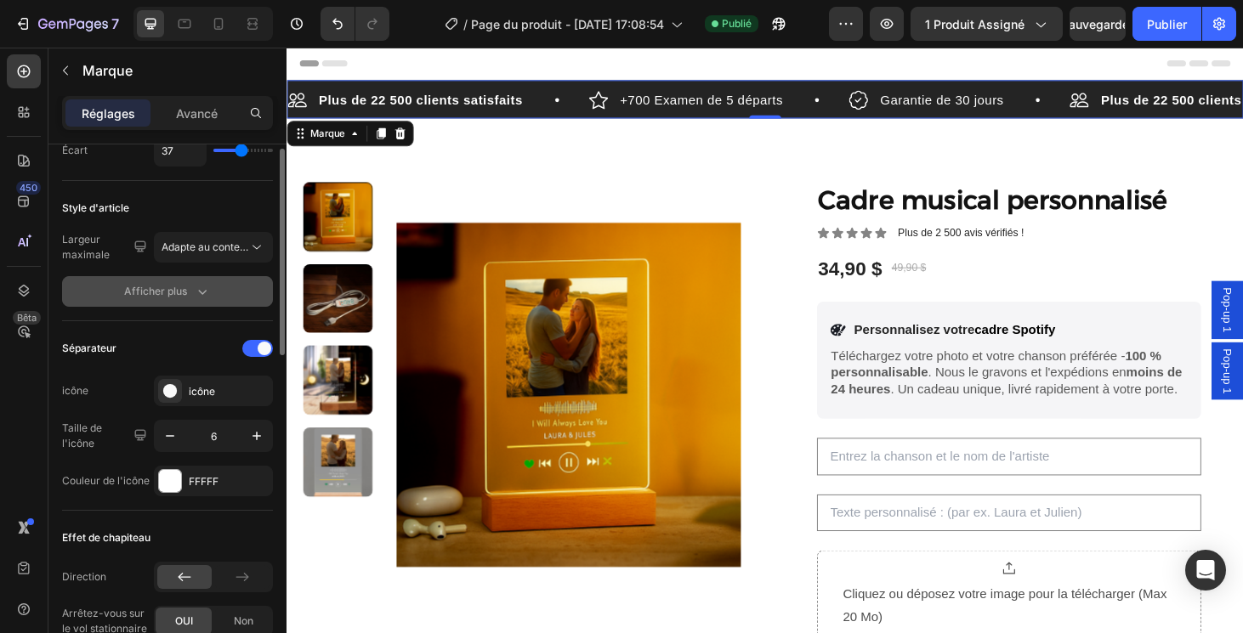
scroll to position [0, 0]
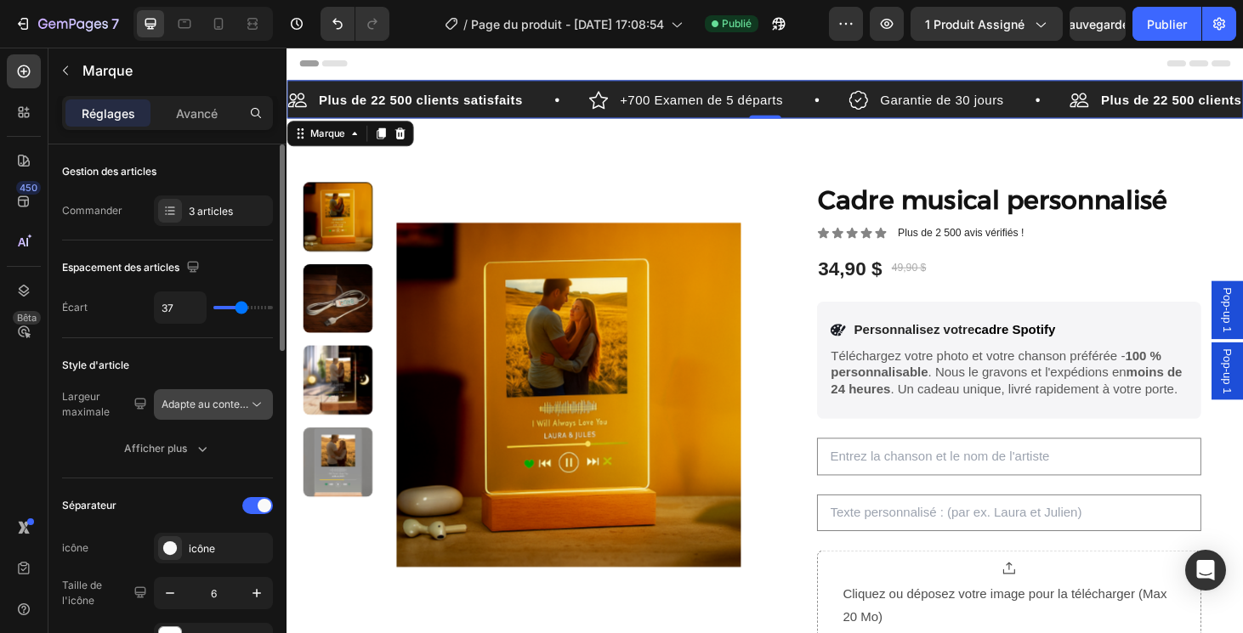
click at [213, 411] on span "Adapte au contenu" at bounding box center [204, 404] width 87 height 15
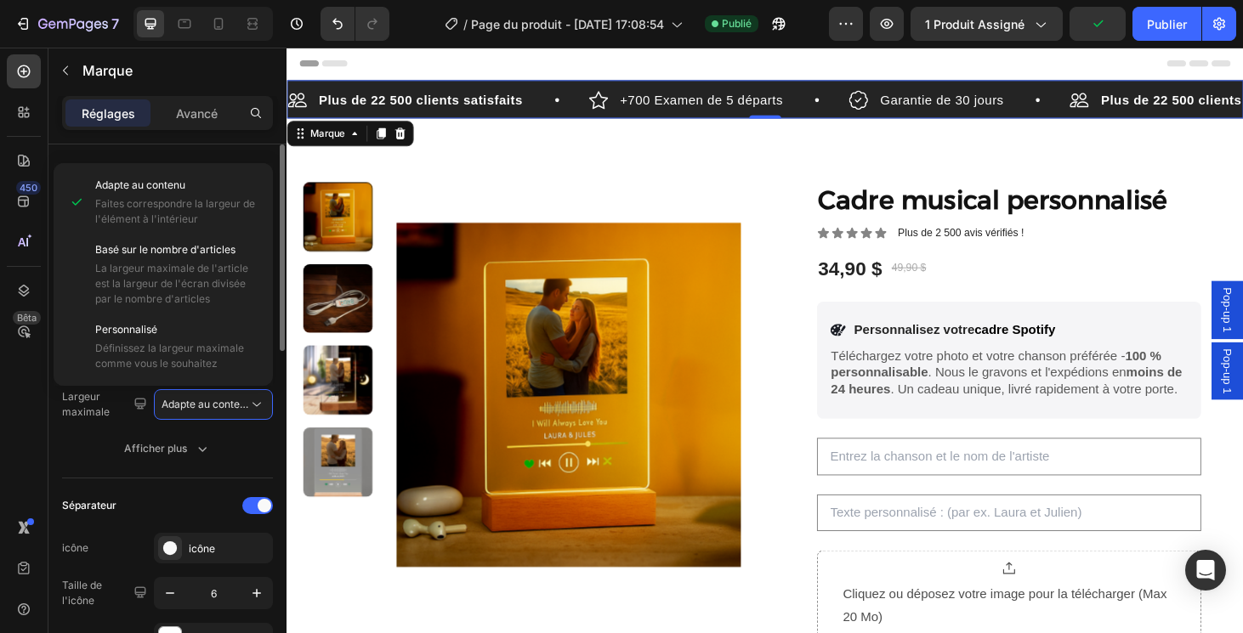
click at [110, 394] on div "Largeur maximale" at bounding box center [106, 404] width 88 height 31
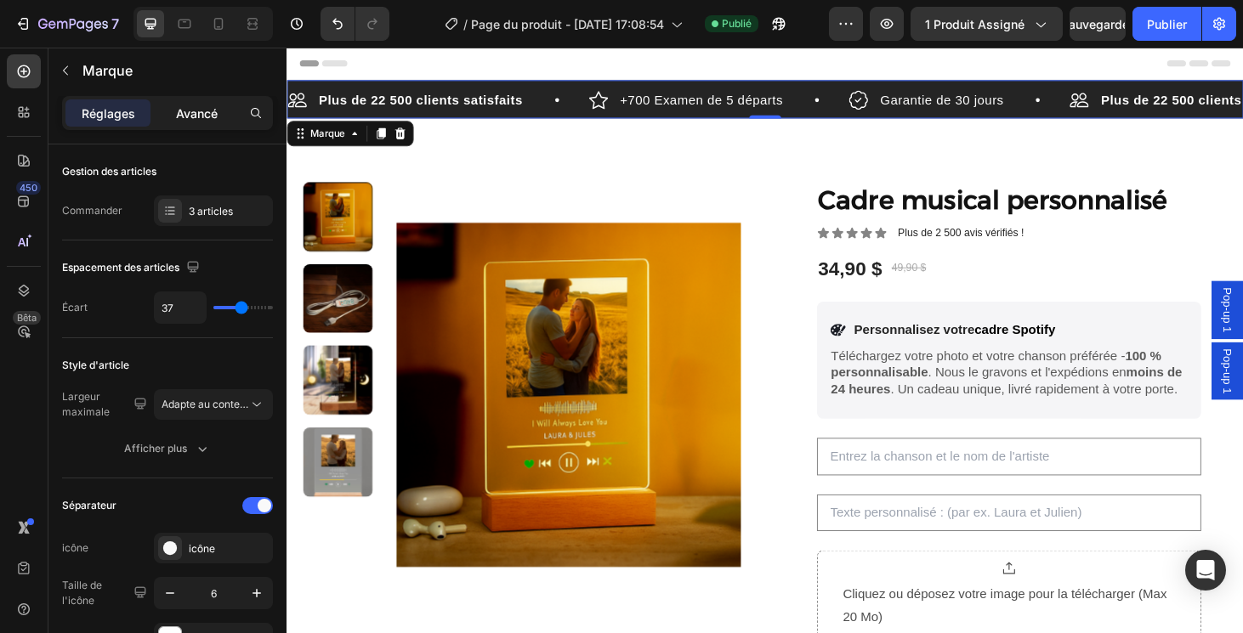
click at [229, 108] on div "Avancé" at bounding box center [196, 112] width 85 height 27
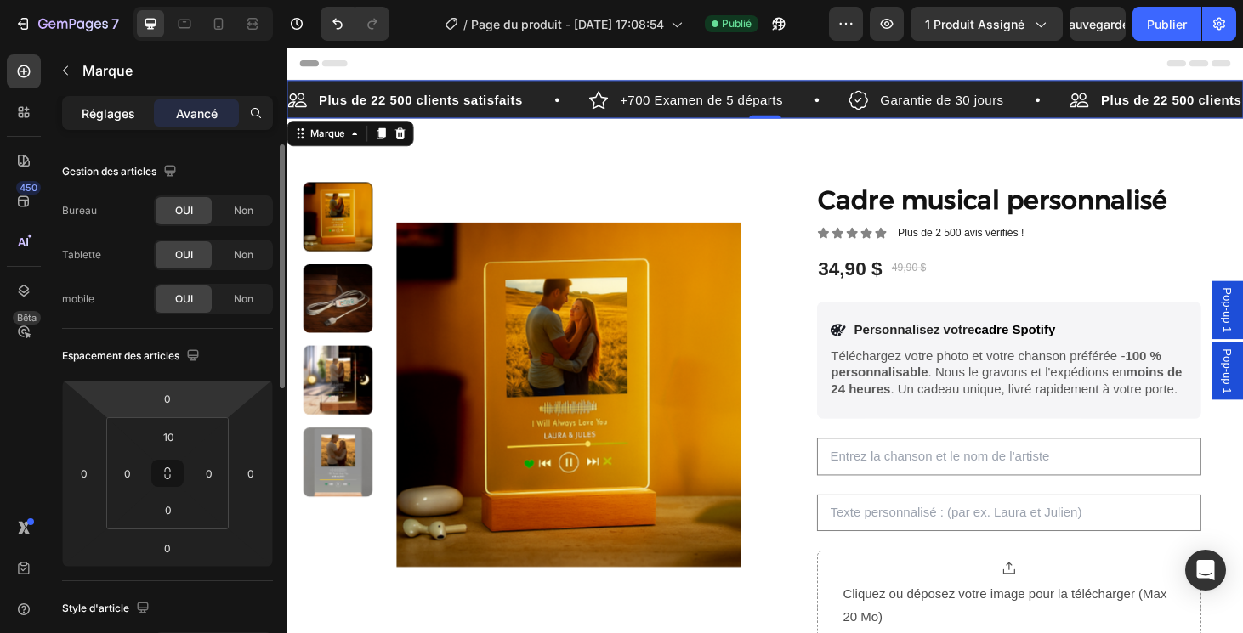
click at [99, 116] on p "Réglages" at bounding box center [109, 114] width 54 height 18
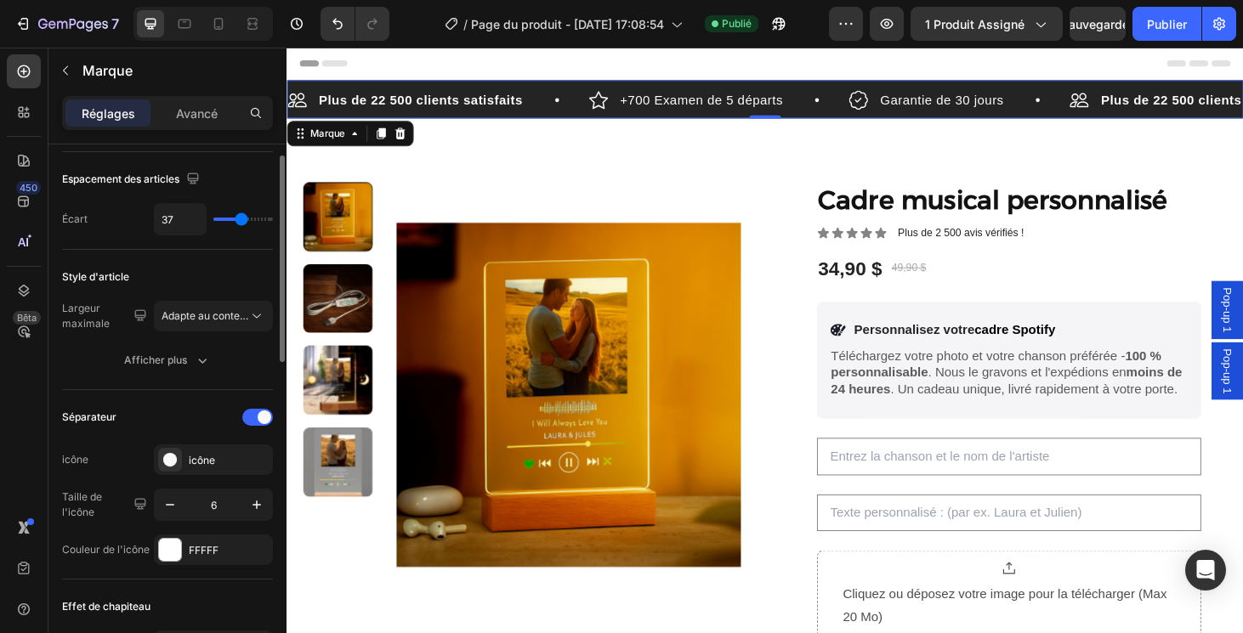
scroll to position [71, 0]
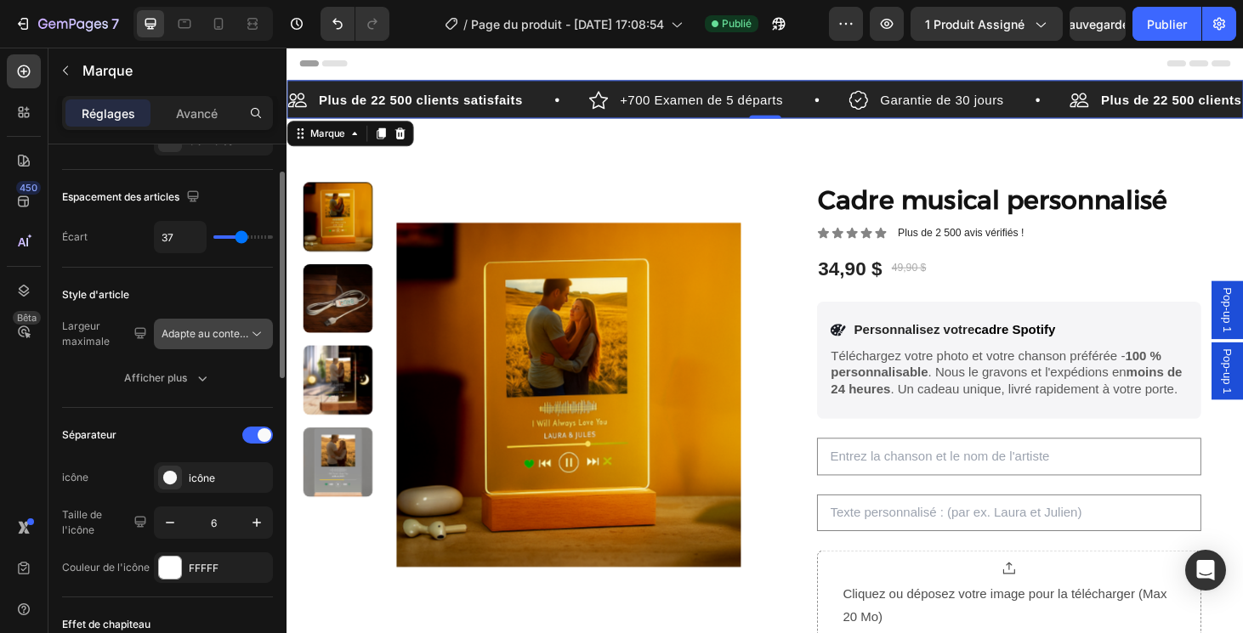
click at [197, 333] on span "Adapte au contenu" at bounding box center [206, 333] width 90 height 13
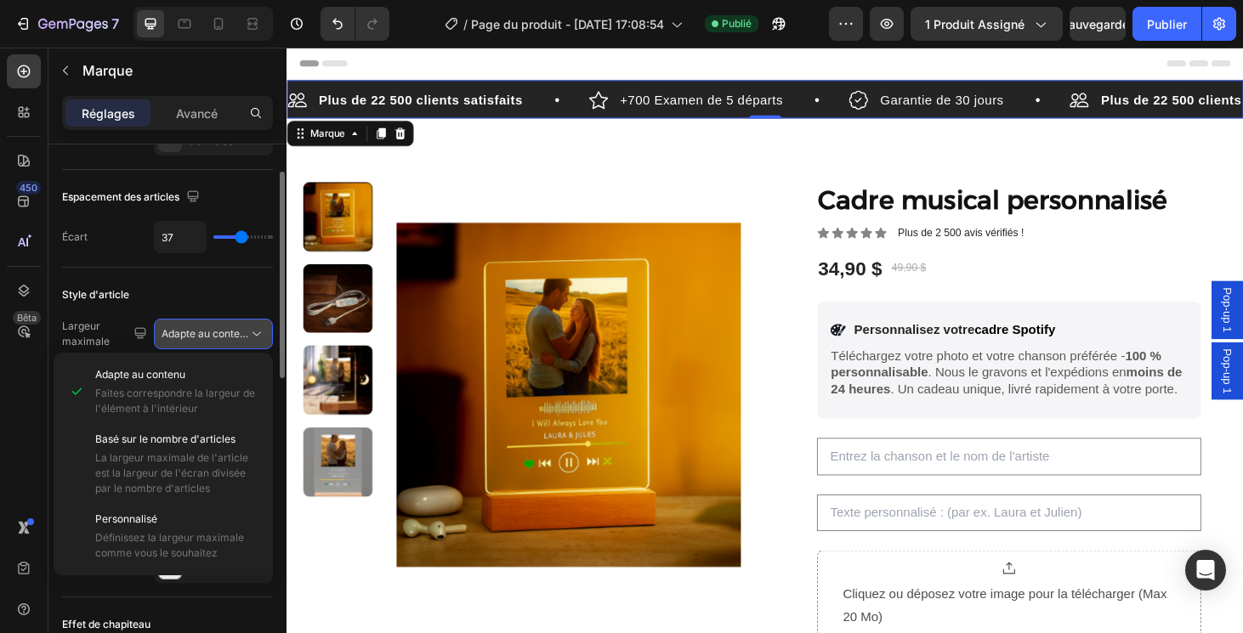
click at [197, 334] on span "Adapte au contenu" at bounding box center [206, 333] width 90 height 13
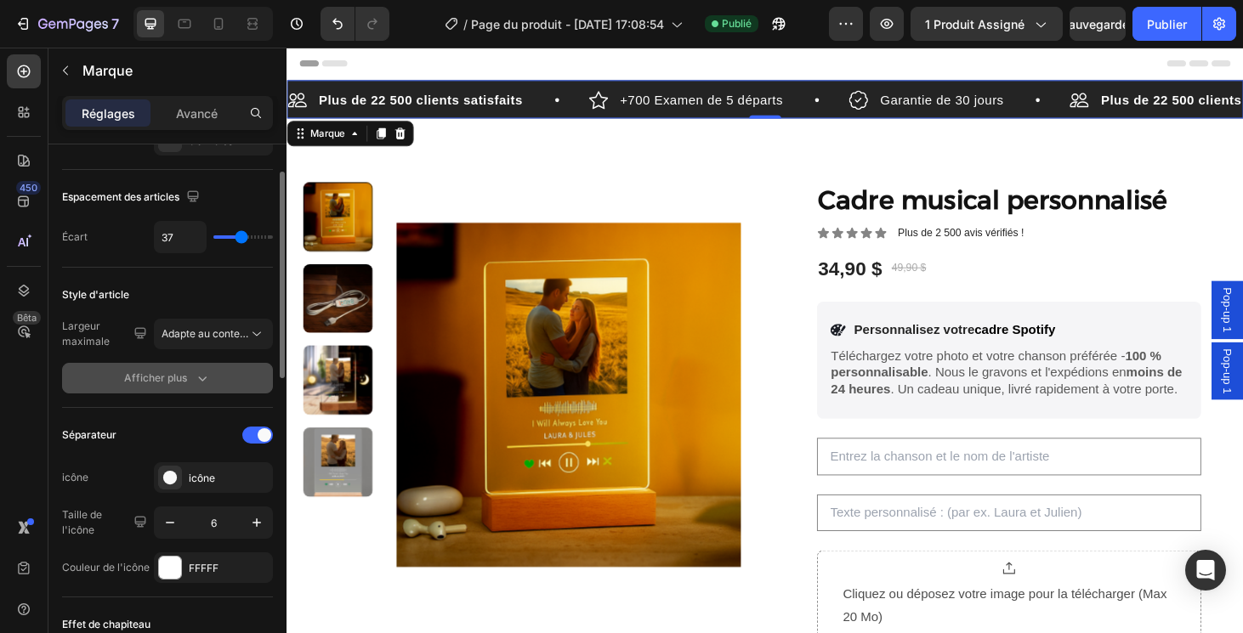
click at [184, 382] on div "Afficher plus" at bounding box center [167, 378] width 87 height 17
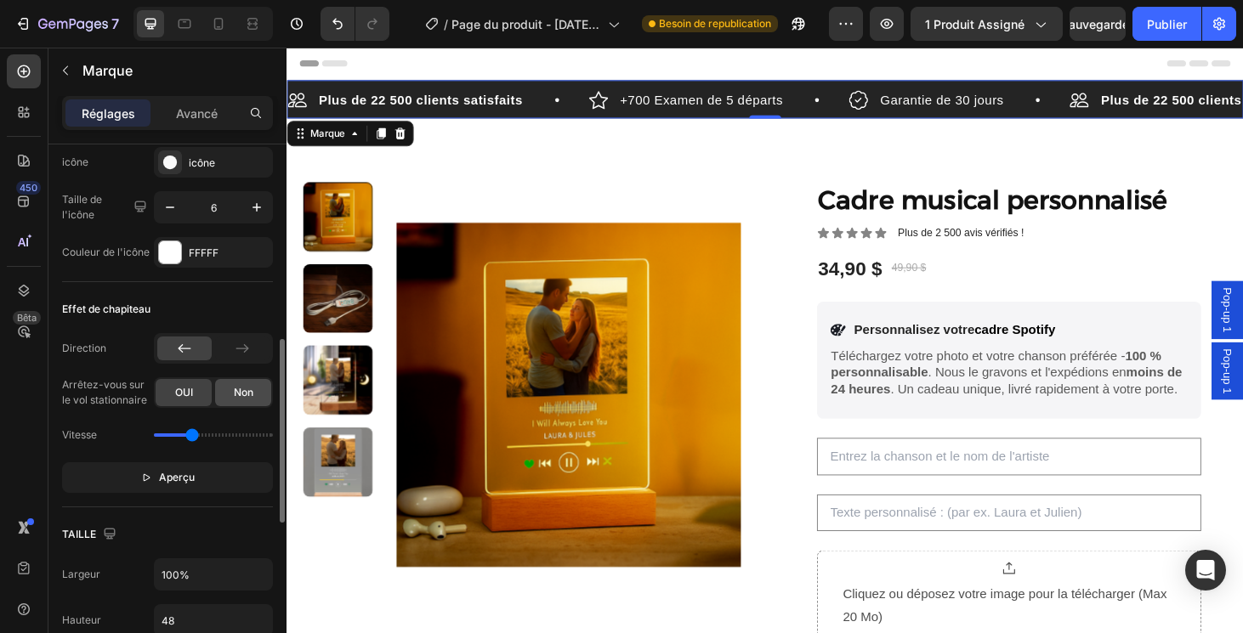
scroll to position [564, 0]
click at [235, 352] on icon at bounding box center [242, 346] width 17 height 17
click at [200, 346] on div at bounding box center [184, 347] width 54 height 24
click at [251, 343] on div at bounding box center [242, 347] width 54 height 24
click at [202, 341] on div at bounding box center [184, 347] width 54 height 24
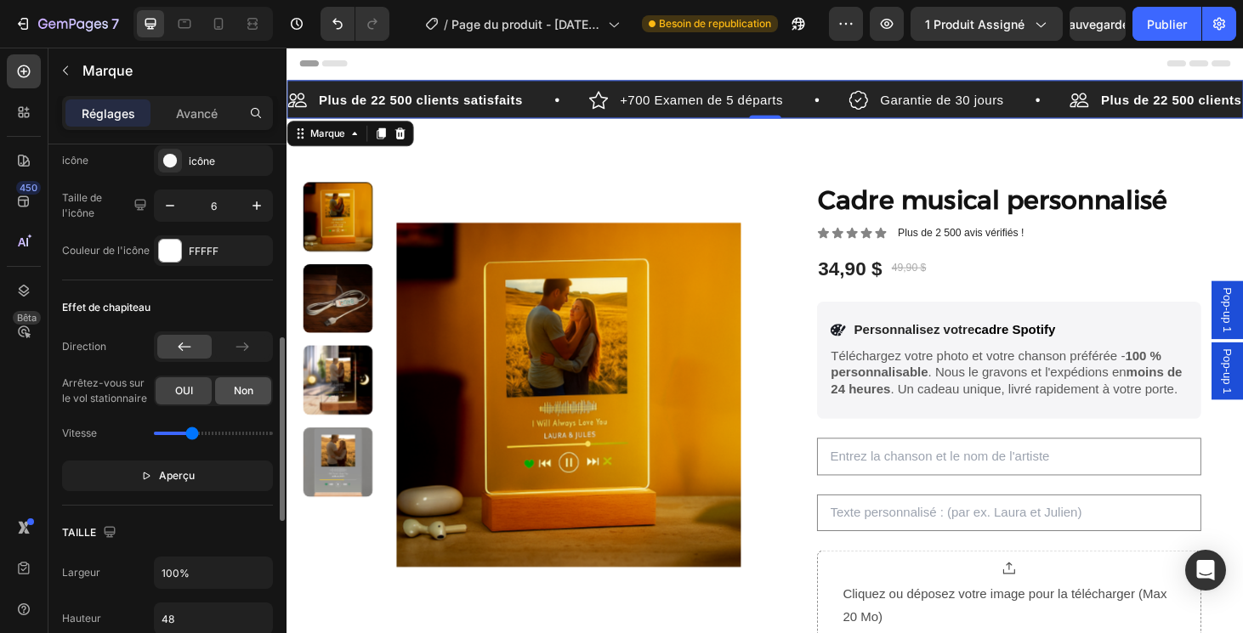
click at [220, 393] on div "Non" at bounding box center [243, 390] width 56 height 27
click at [188, 389] on span "OUI" at bounding box center [184, 390] width 18 height 15
click at [123, 305] on div "Effet de chapiteau" at bounding box center [106, 307] width 88 height 15
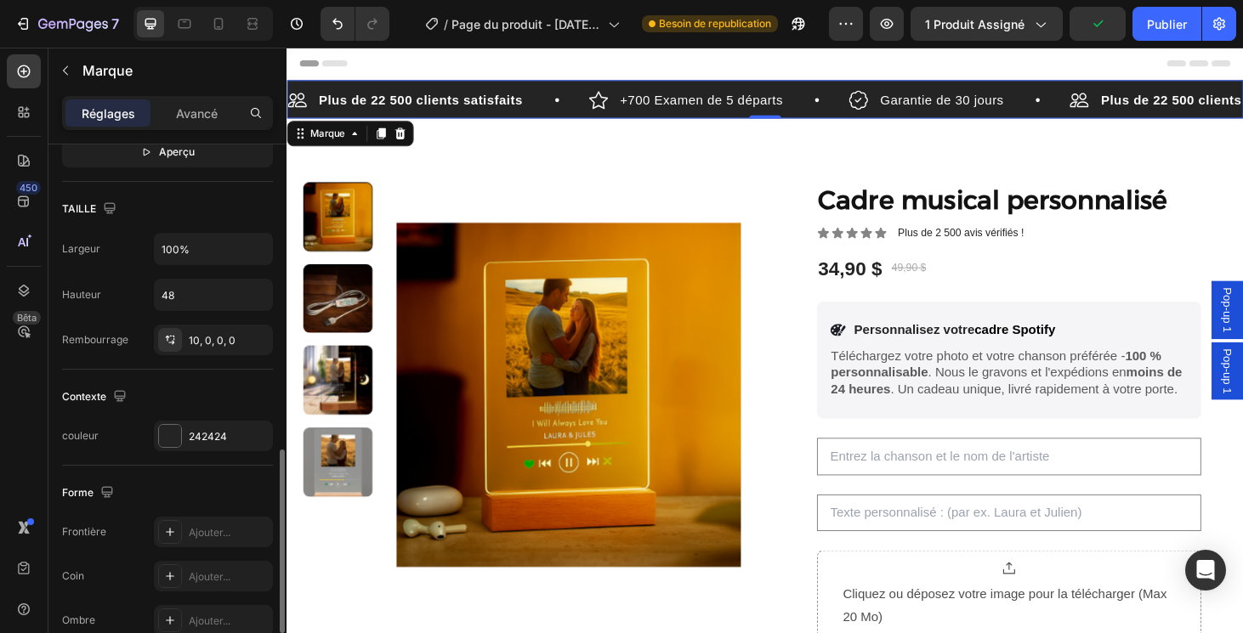
scroll to position [1031, 0]
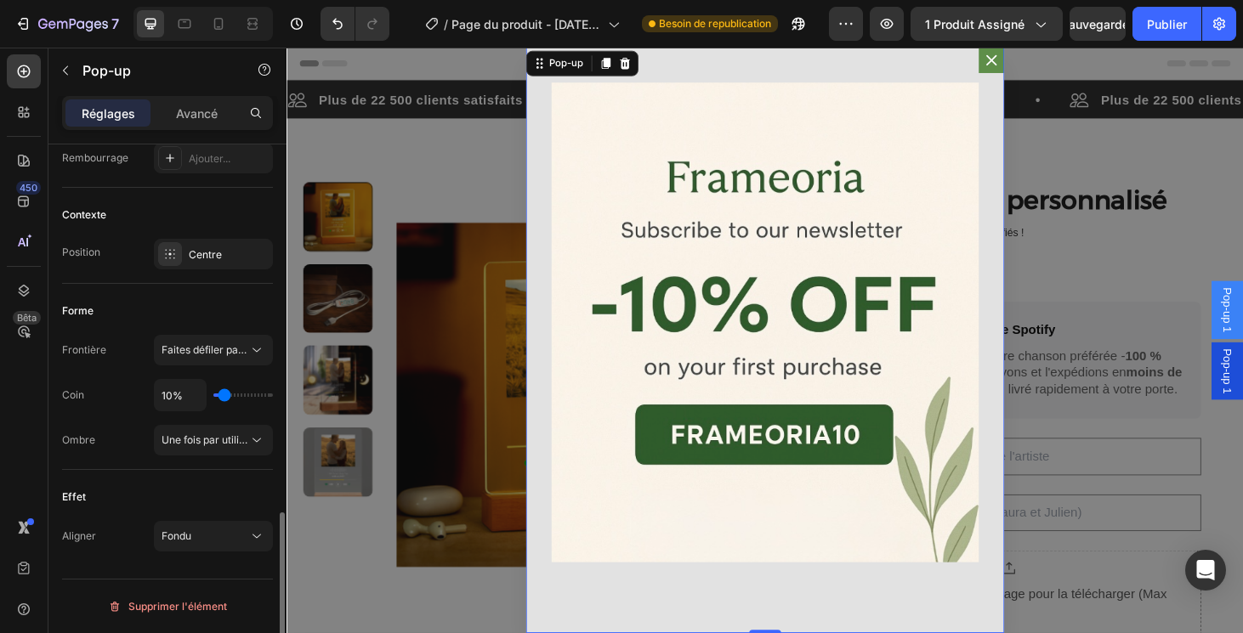
scroll to position [37, 0]
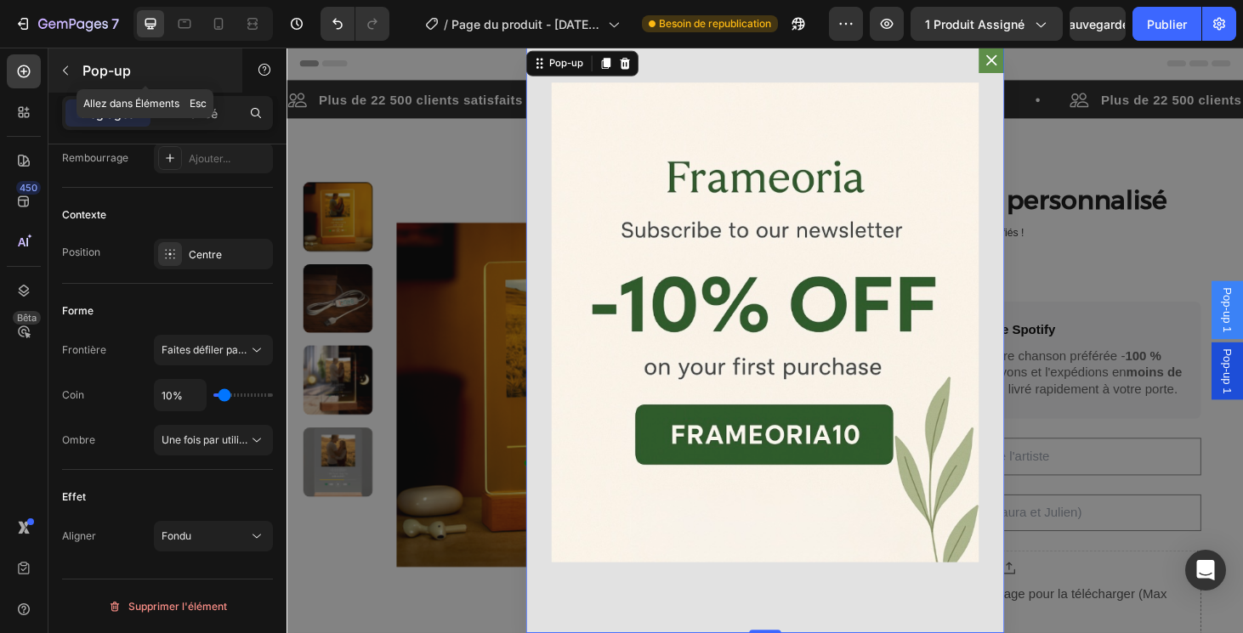
click at [65, 68] on icon "button" at bounding box center [65, 70] width 5 height 9
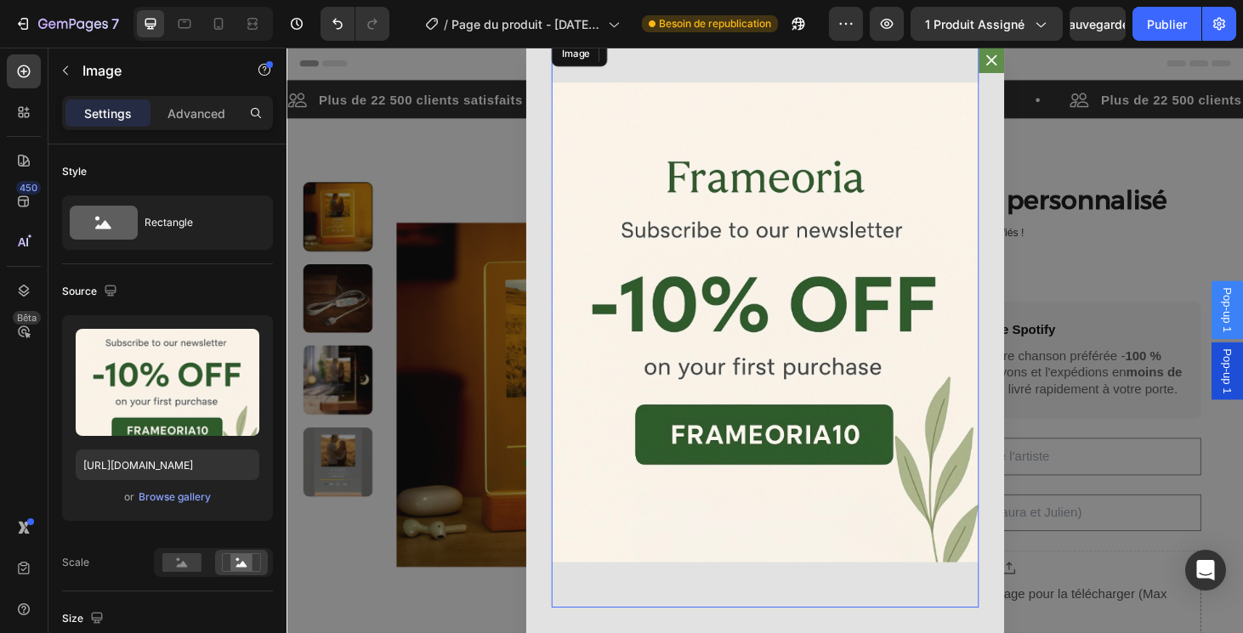
click at [671, 169] on img "Corps de dialogue" at bounding box center [797, 341] width 456 height 608
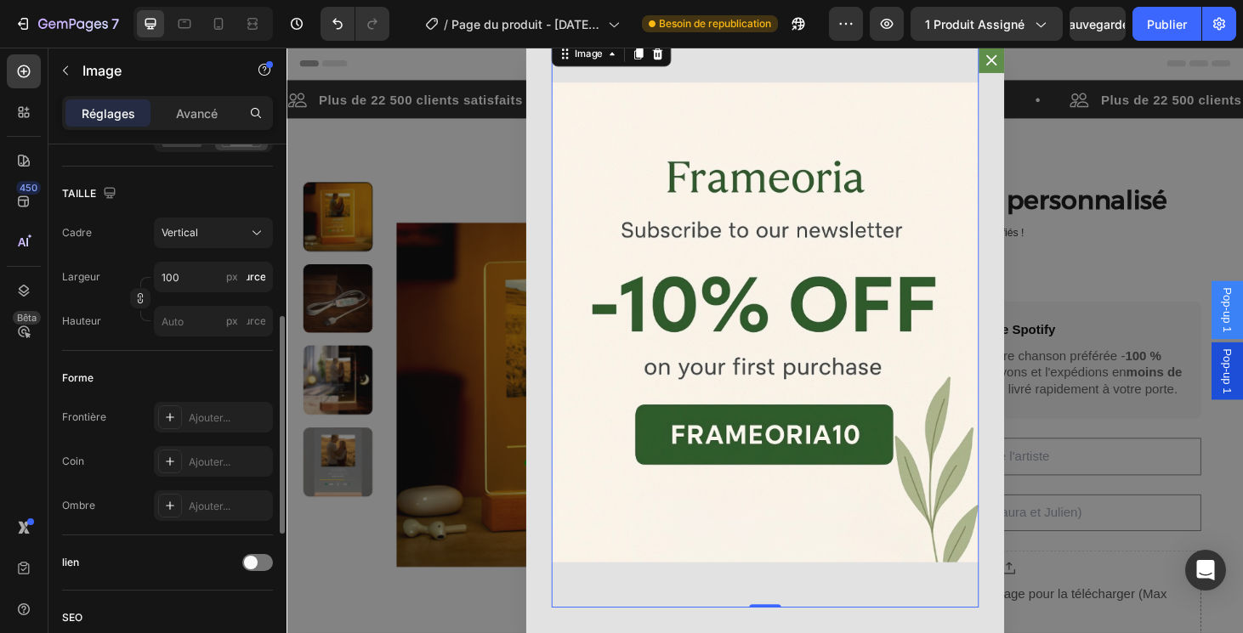
scroll to position [424, 0]
click at [216, 225] on div "Vertical" at bounding box center [213, 233] width 104 height 17
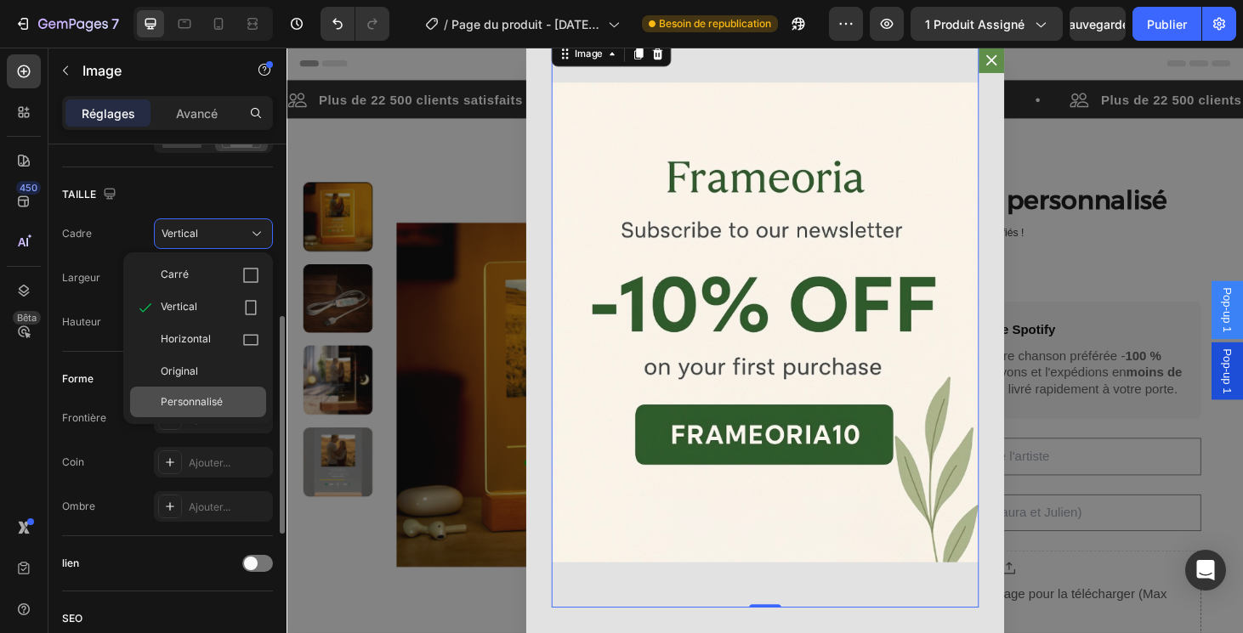
click at [209, 410] on span "Personnalisé" at bounding box center [192, 401] width 62 height 15
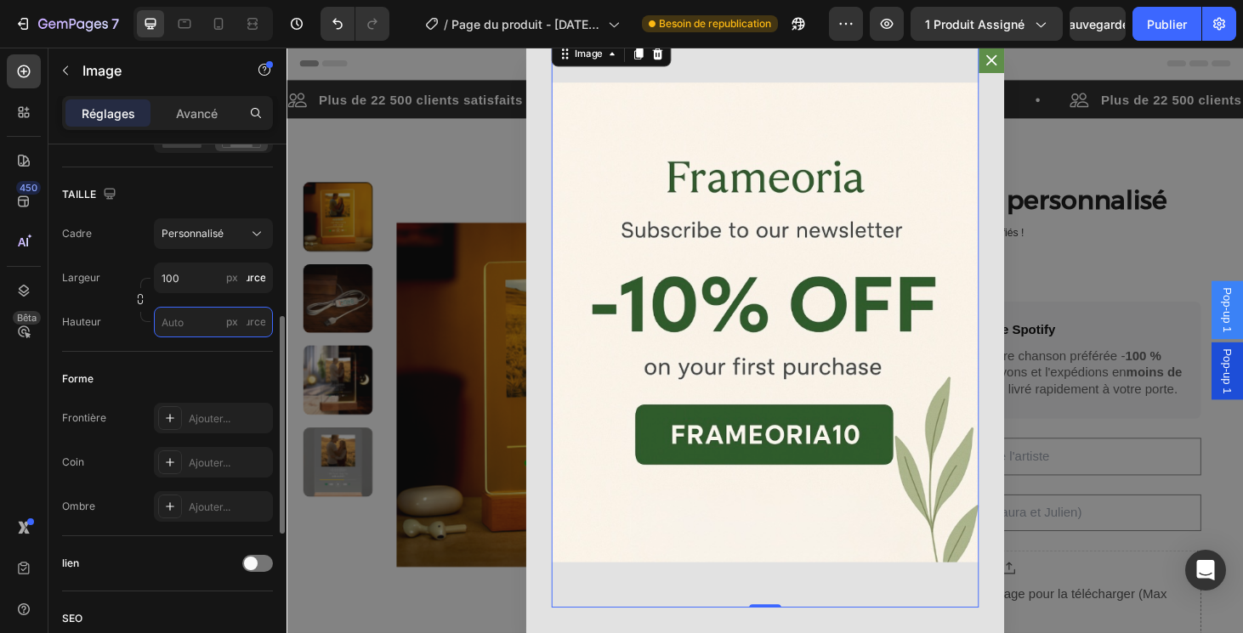
click at [185, 314] on input "px Pourcenta" at bounding box center [213, 322] width 119 height 31
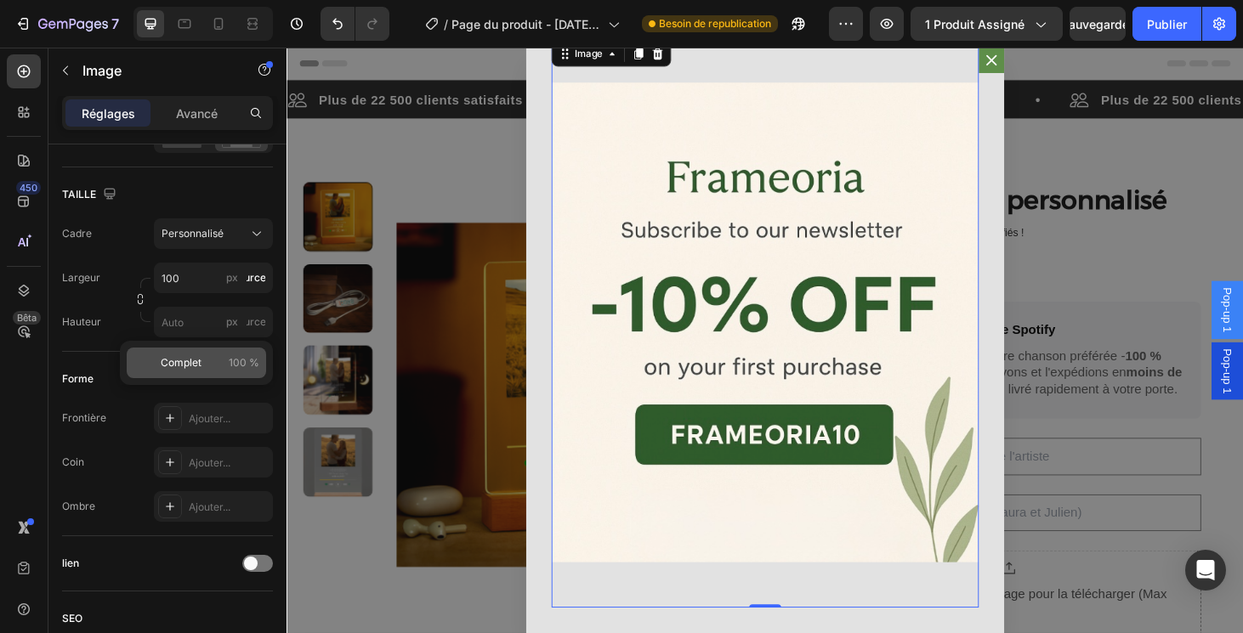
click at [188, 364] on span "Complet" at bounding box center [181, 362] width 41 height 15
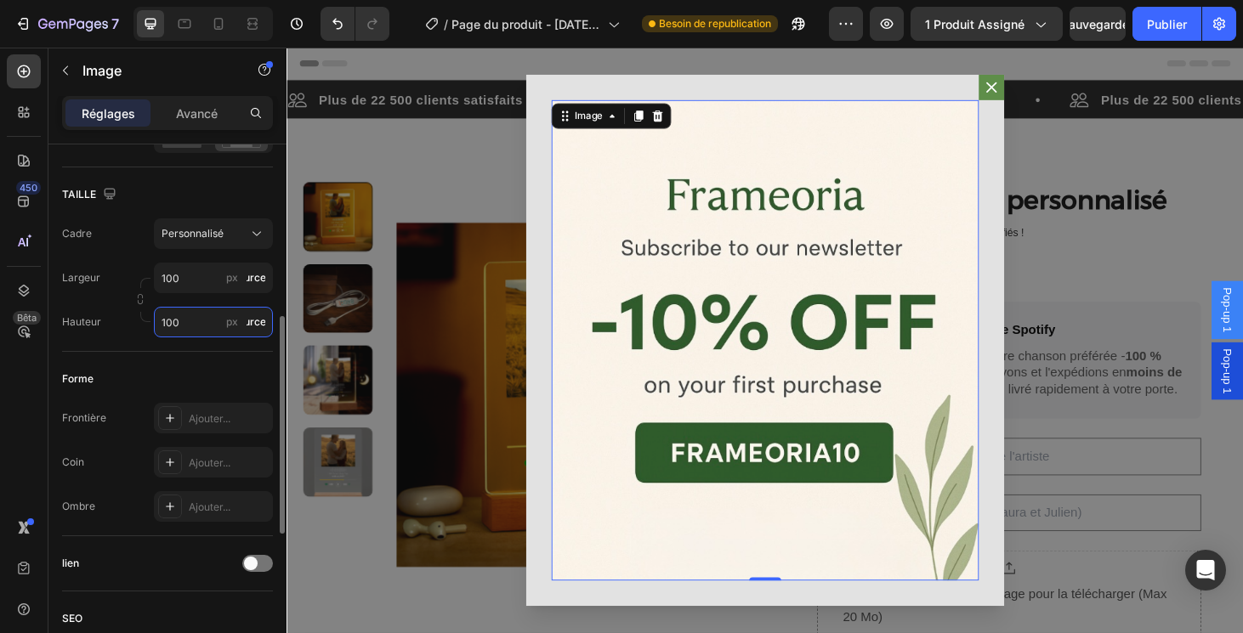
click at [203, 322] on input "100" at bounding box center [213, 322] width 119 height 31
type input "30000"
click at [165, 360] on div "Forme Frontière Ajouter... Coin Ajouter... Ombre Ajouter..." at bounding box center [167, 444] width 211 height 184
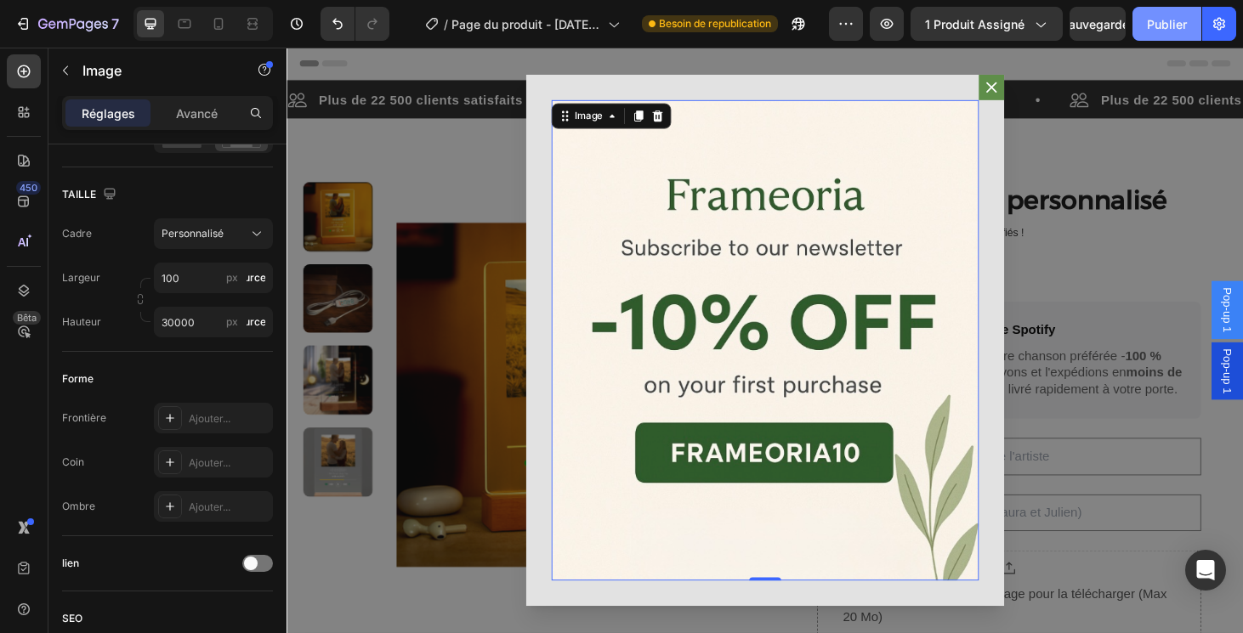
click at [1152, 24] on div "Publier" at bounding box center [1167, 24] width 40 height 18
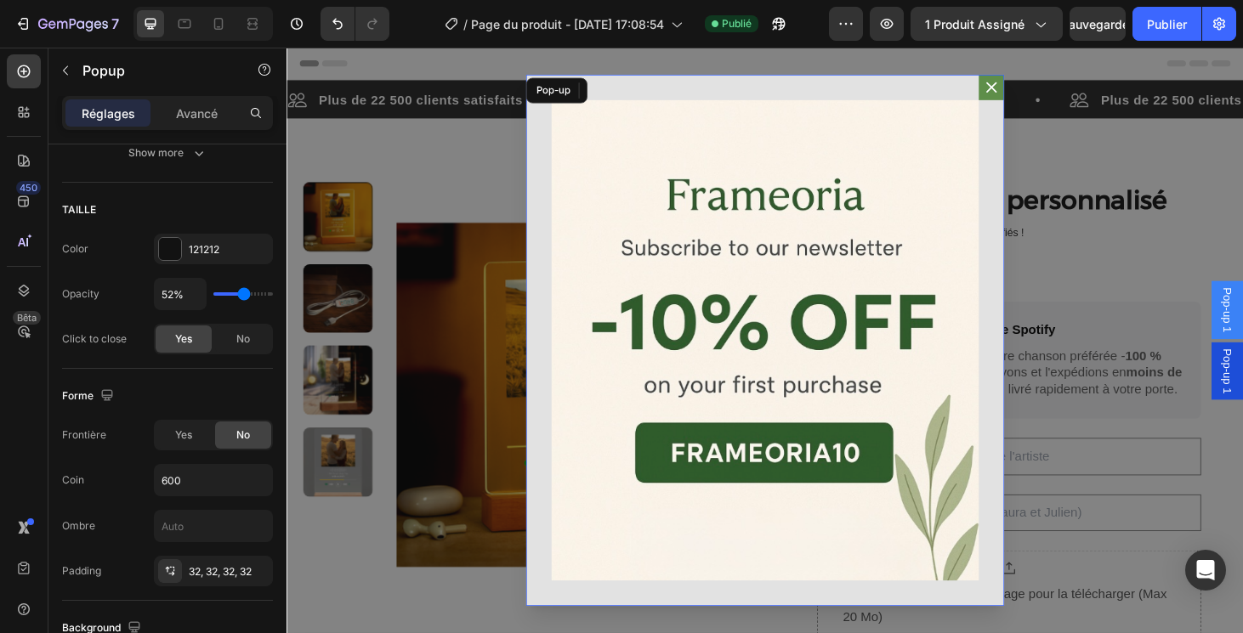
click at [1034, 90] on icon "Contenu du dialogue" at bounding box center [1037, 90] width 17 height 17
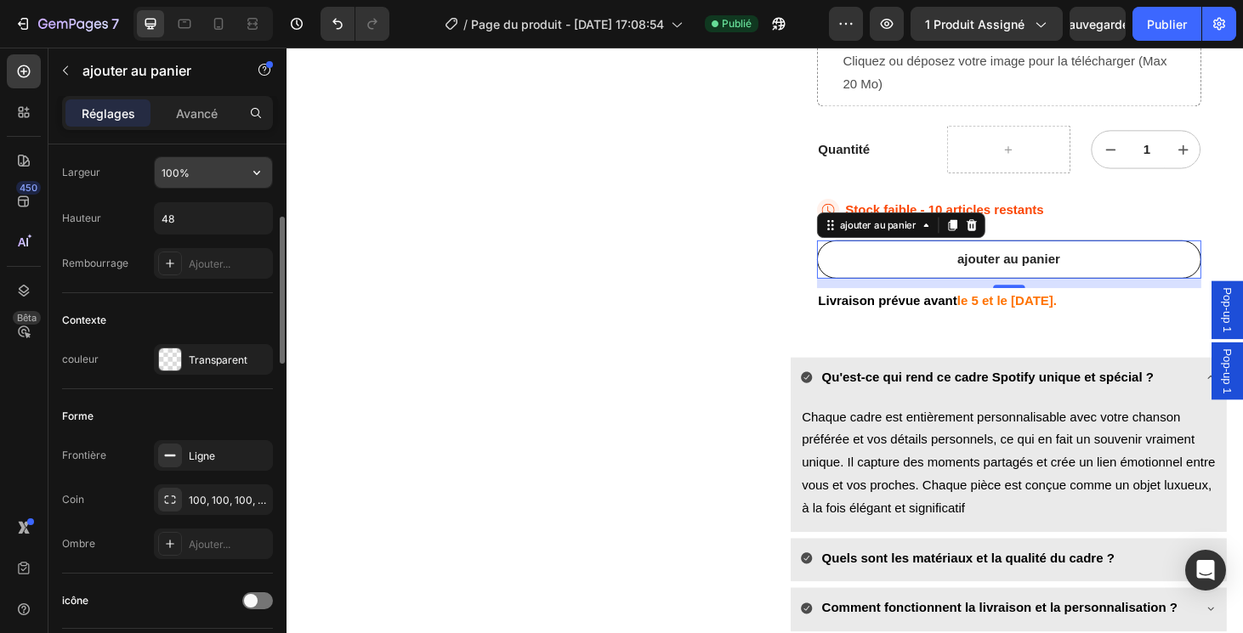
scroll to position [268, 0]
click at [185, 362] on div "Transparent" at bounding box center [213, 360] width 119 height 31
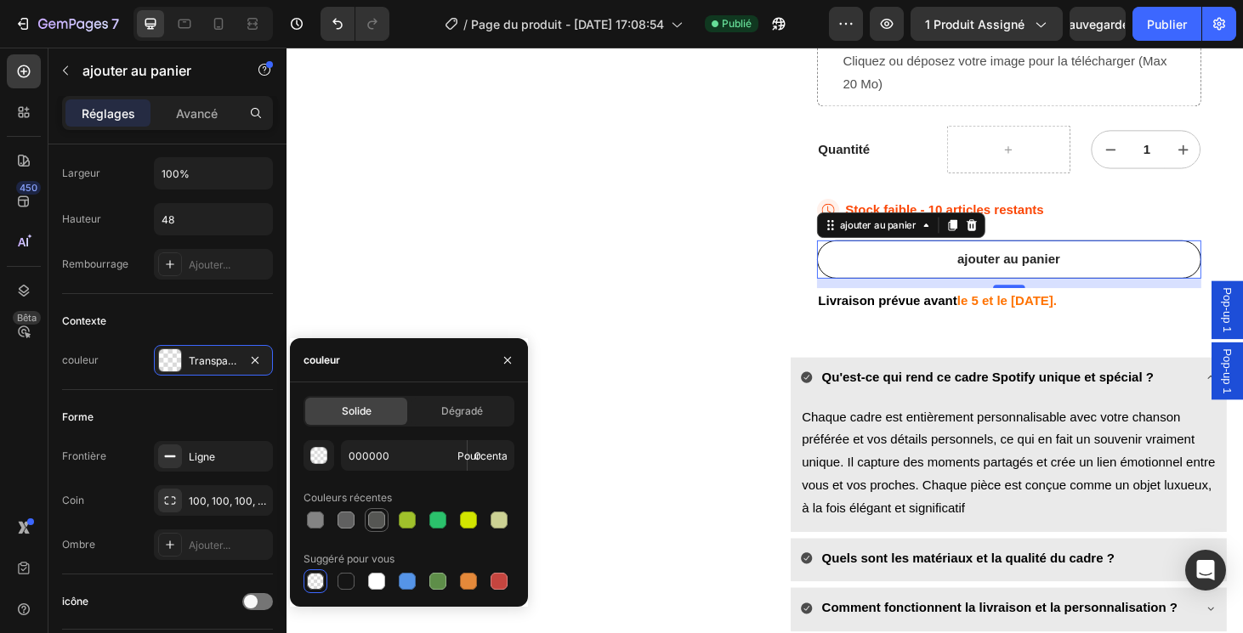
click at [374, 524] on div at bounding box center [376, 520] width 17 height 17
type input "555653"
type input "100"
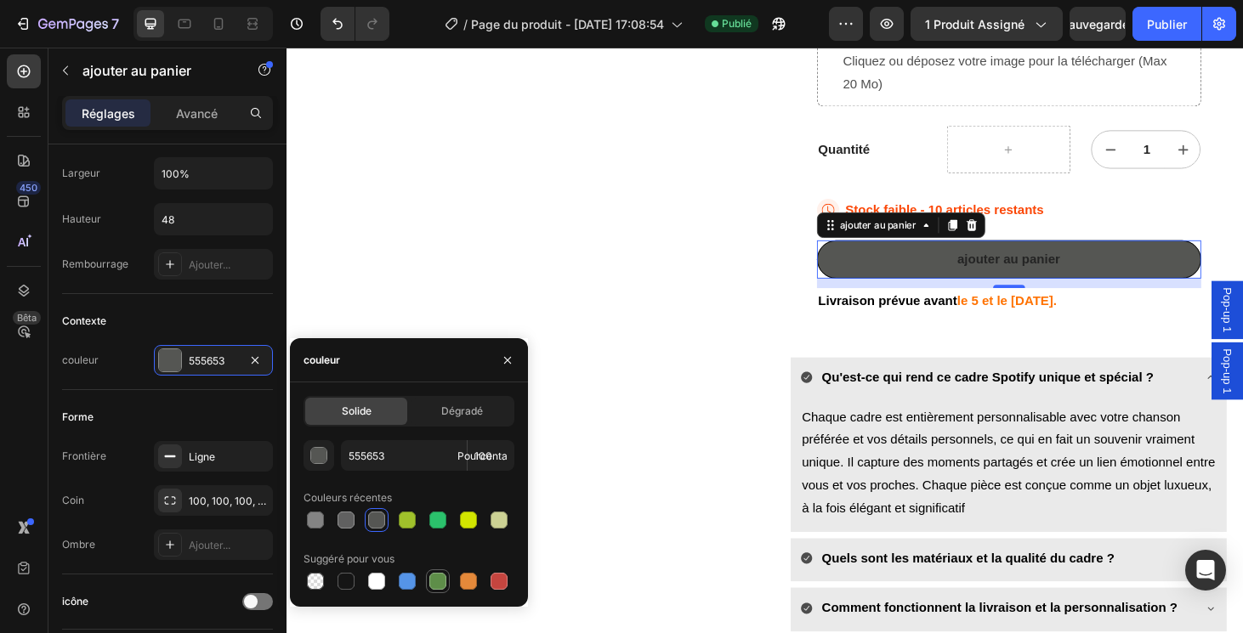
click at [438, 581] on div at bounding box center [437, 581] width 17 height 17
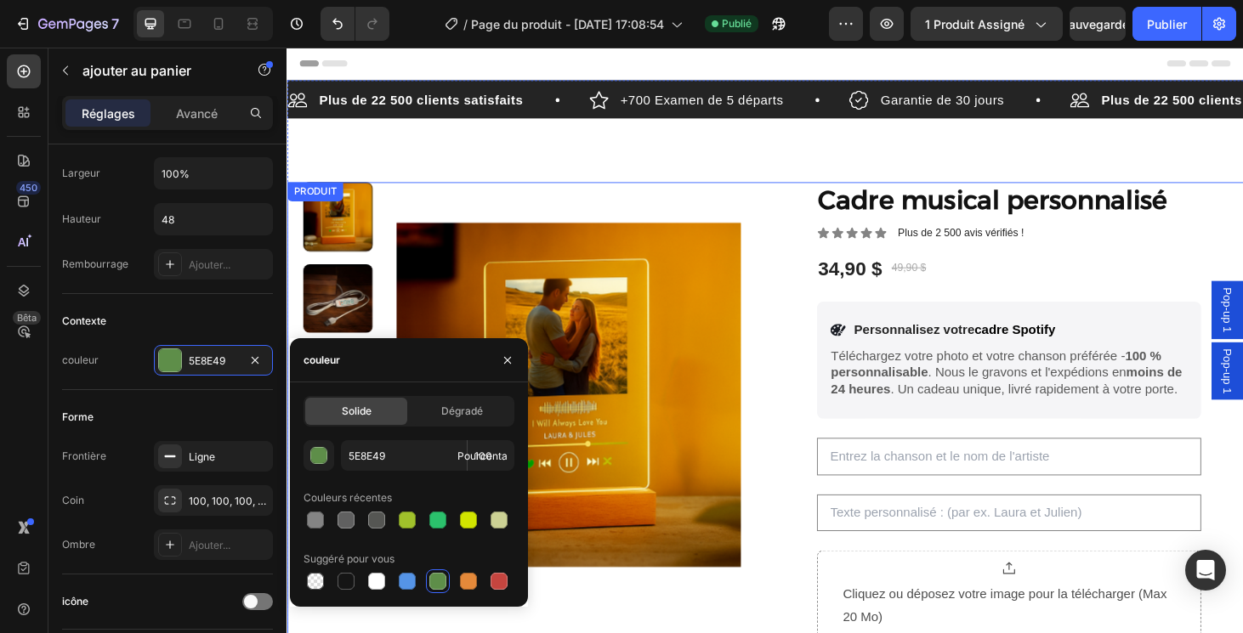
scroll to position [0, 0]
click at [317, 462] on div "button" at bounding box center [319, 456] width 17 height 17
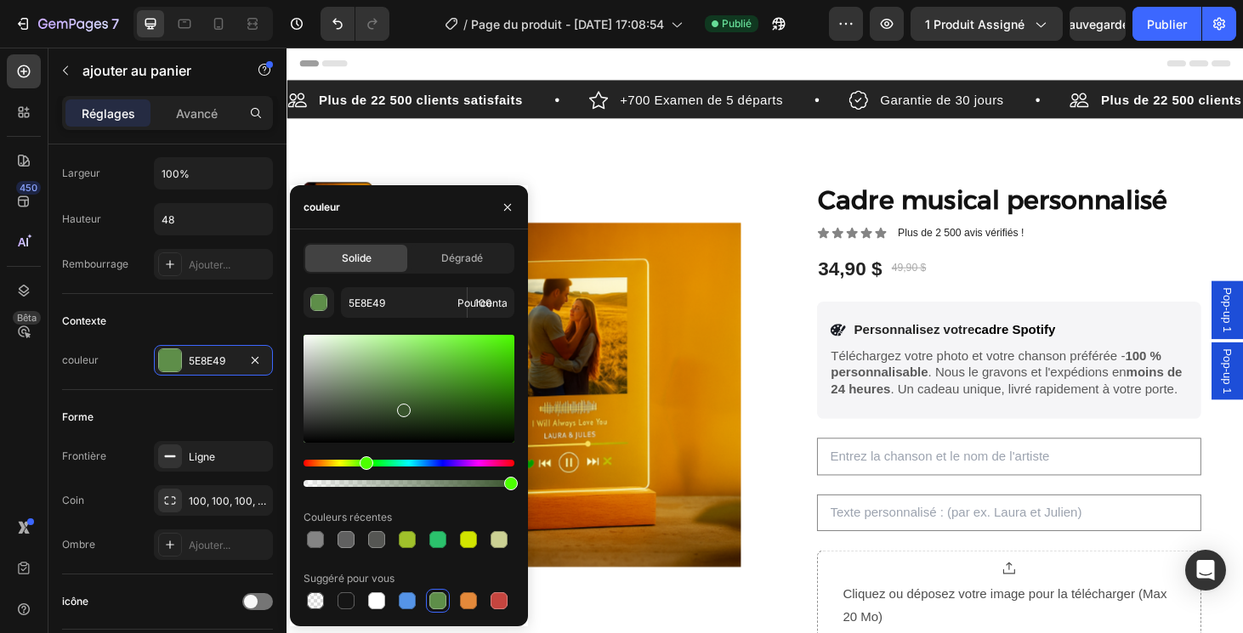
drag, startPoint x: 411, startPoint y: 389, endPoint x: 402, endPoint y: 407, distance: 19.8
click at [402, 409] on div at bounding box center [404, 411] width 14 height 14
type input "354F2A"
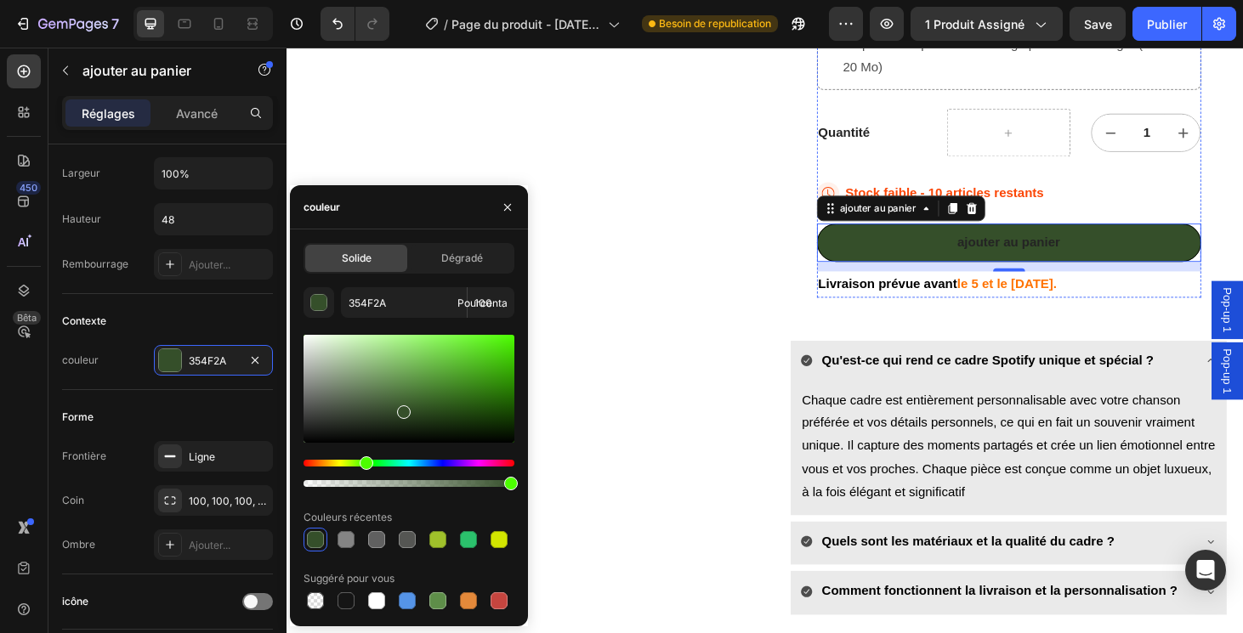
scroll to position [586, 0]
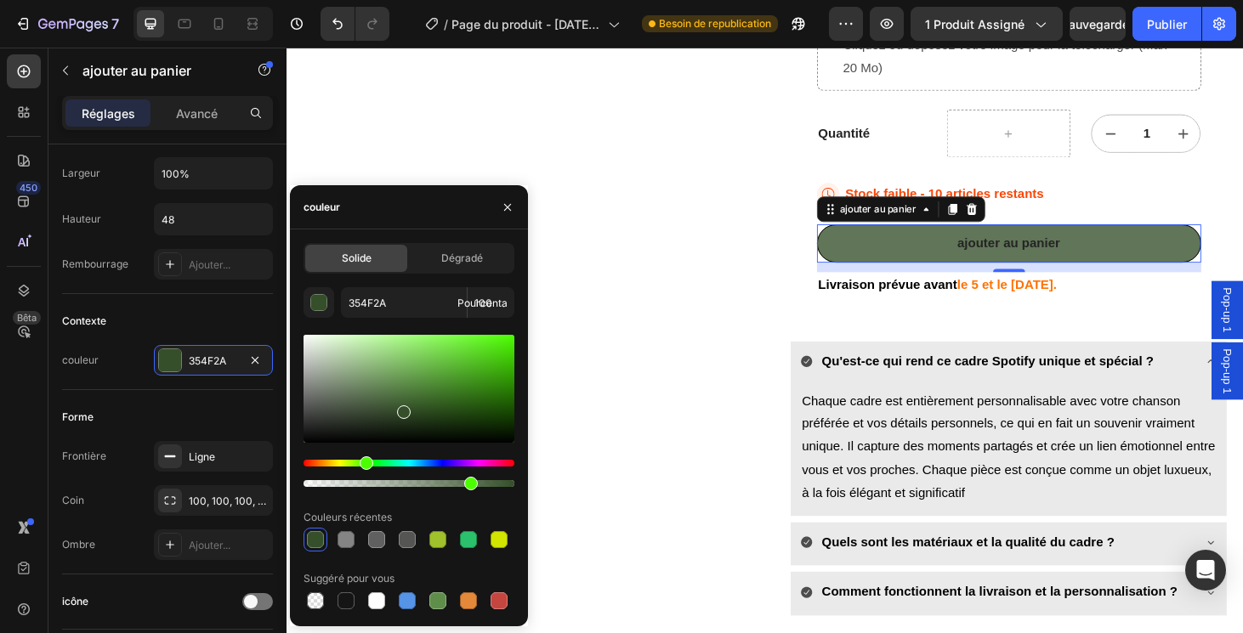
drag, startPoint x: 510, startPoint y: 484, endPoint x: 469, endPoint y: 484, distance: 40.8
click at [469, 484] on div at bounding box center [471, 484] width 14 height 14
type input "79"
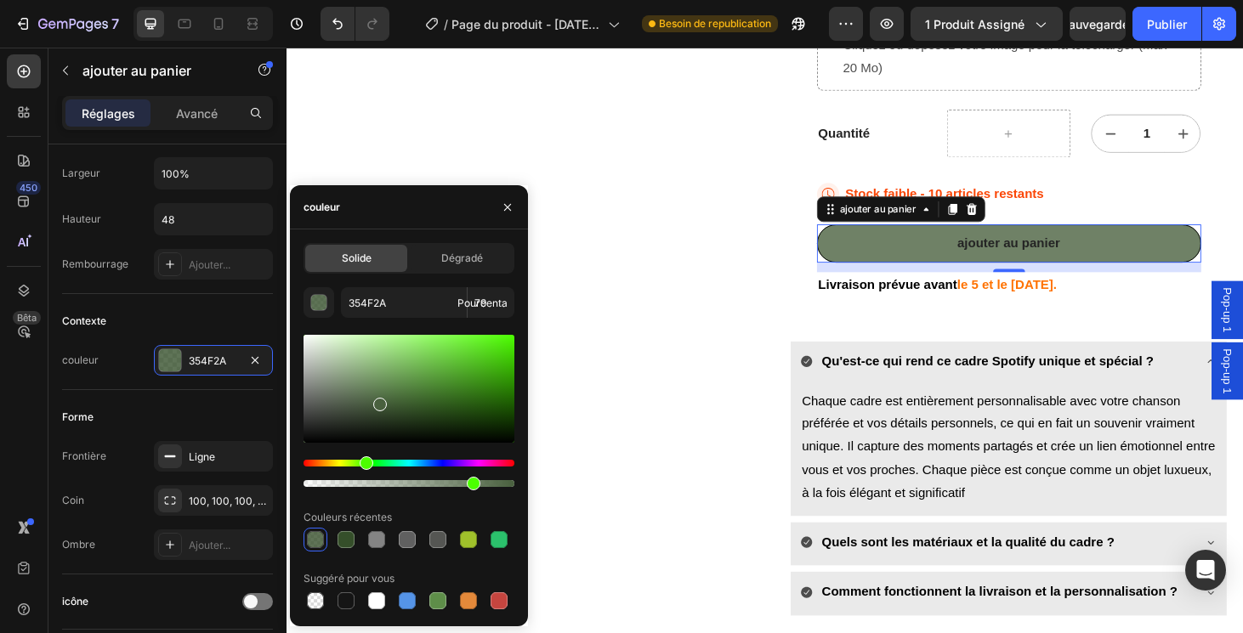
drag, startPoint x: 403, startPoint y: 415, endPoint x: 378, endPoint y: 401, distance: 28.2
click at [378, 401] on div at bounding box center [380, 405] width 14 height 14
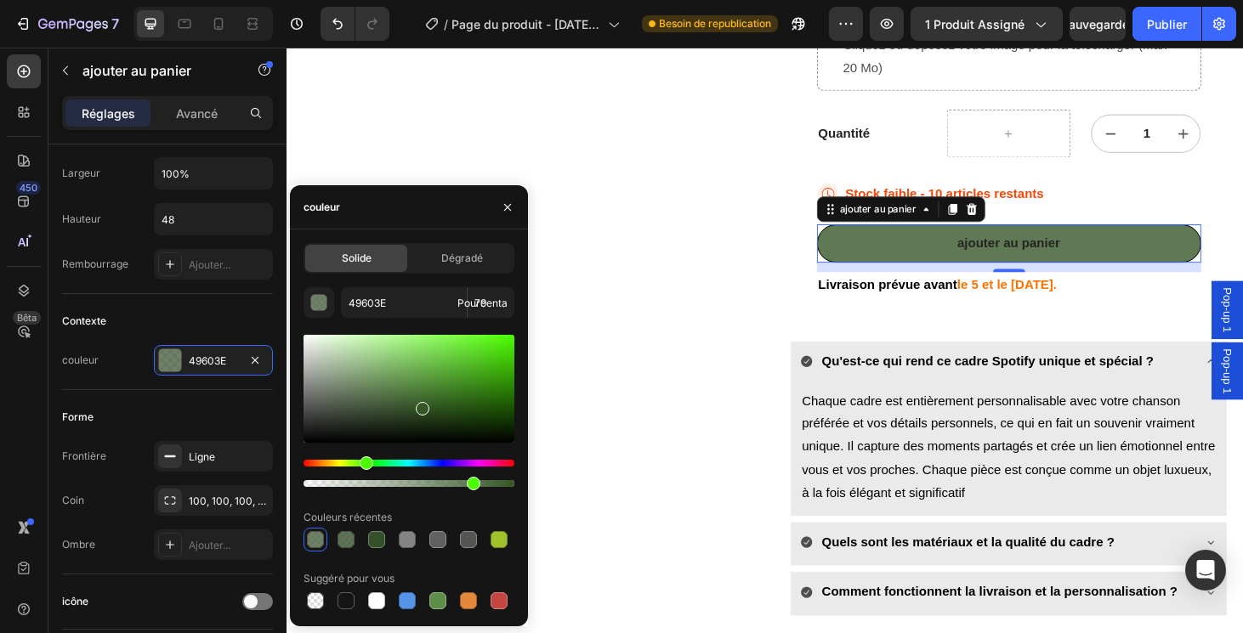
drag, startPoint x: 378, startPoint y: 401, endPoint x: 419, endPoint y: 404, distance: 40.9
click at [420, 405] on div at bounding box center [423, 409] width 14 height 14
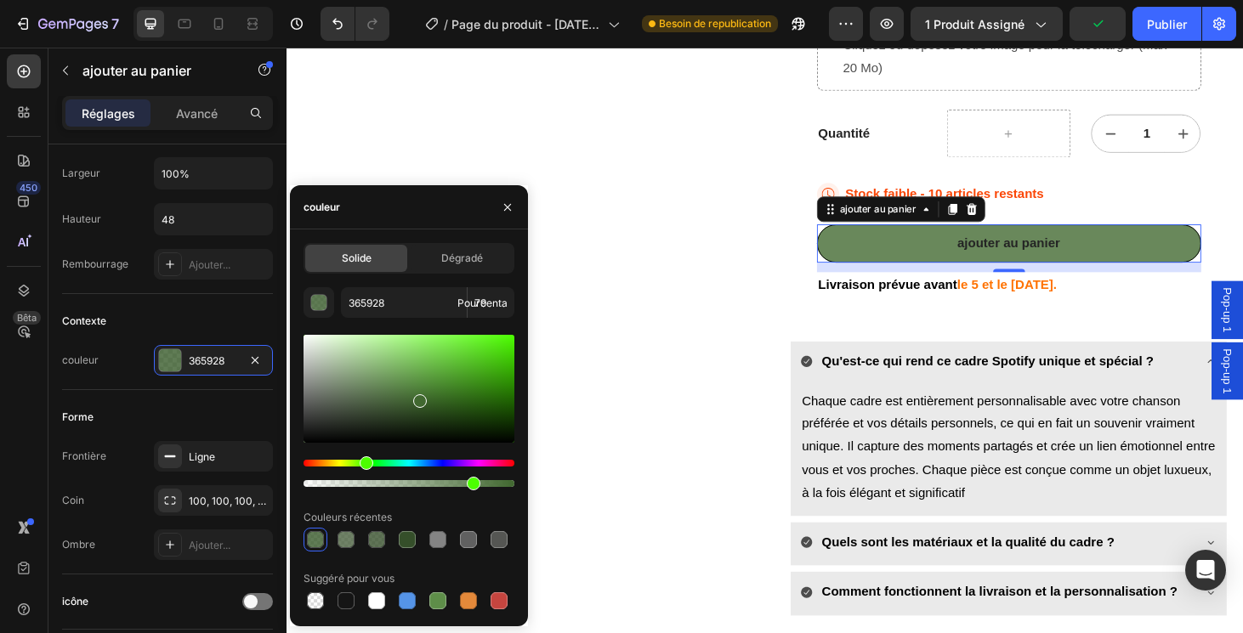
click at [418, 398] on div at bounding box center [420, 401] width 14 height 14
type input "416830"
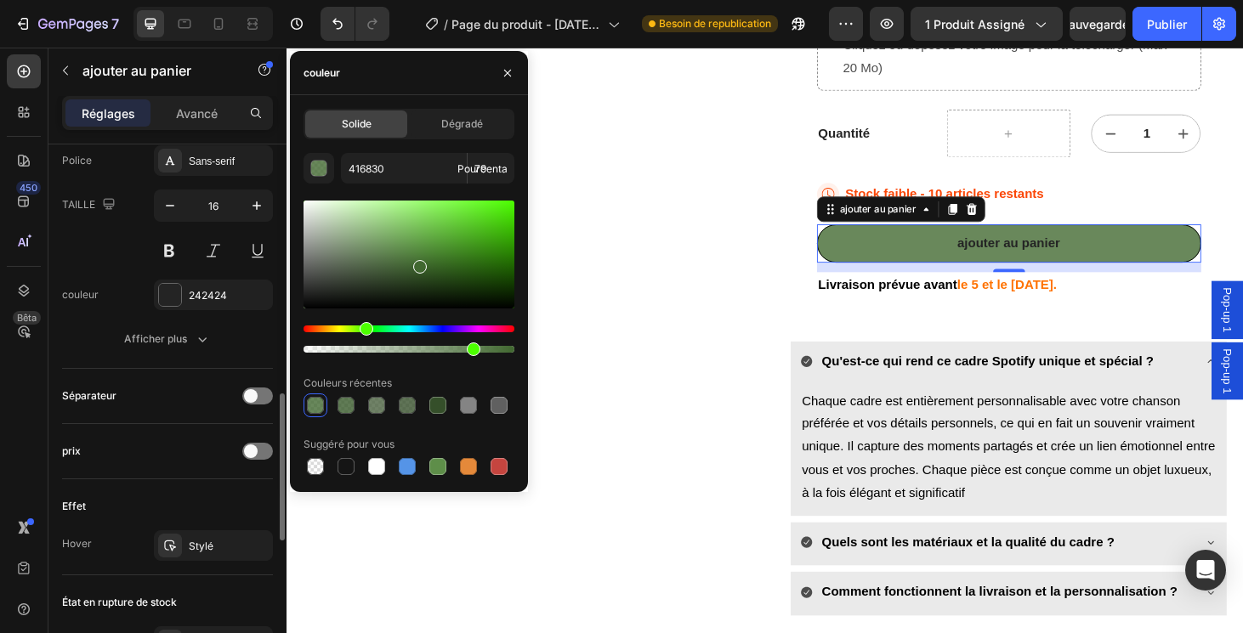
scroll to position [890, 0]
click at [163, 294] on div at bounding box center [170, 297] width 22 height 22
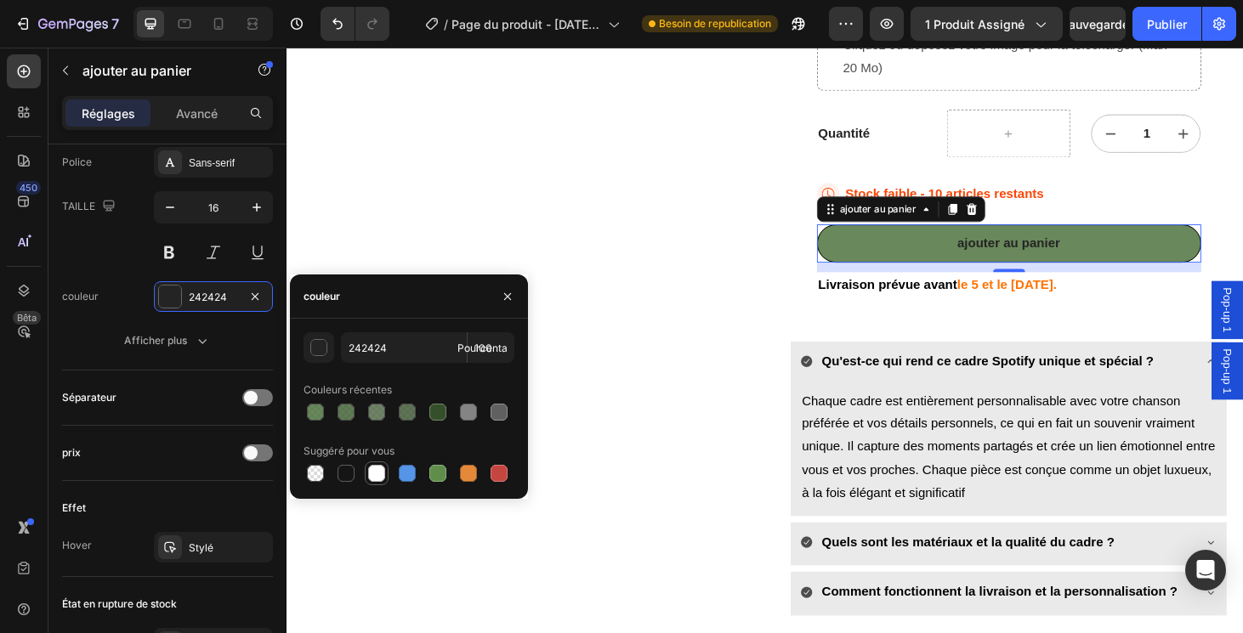
click at [380, 474] on div at bounding box center [376, 473] width 17 height 17
type input "FFFFFF"
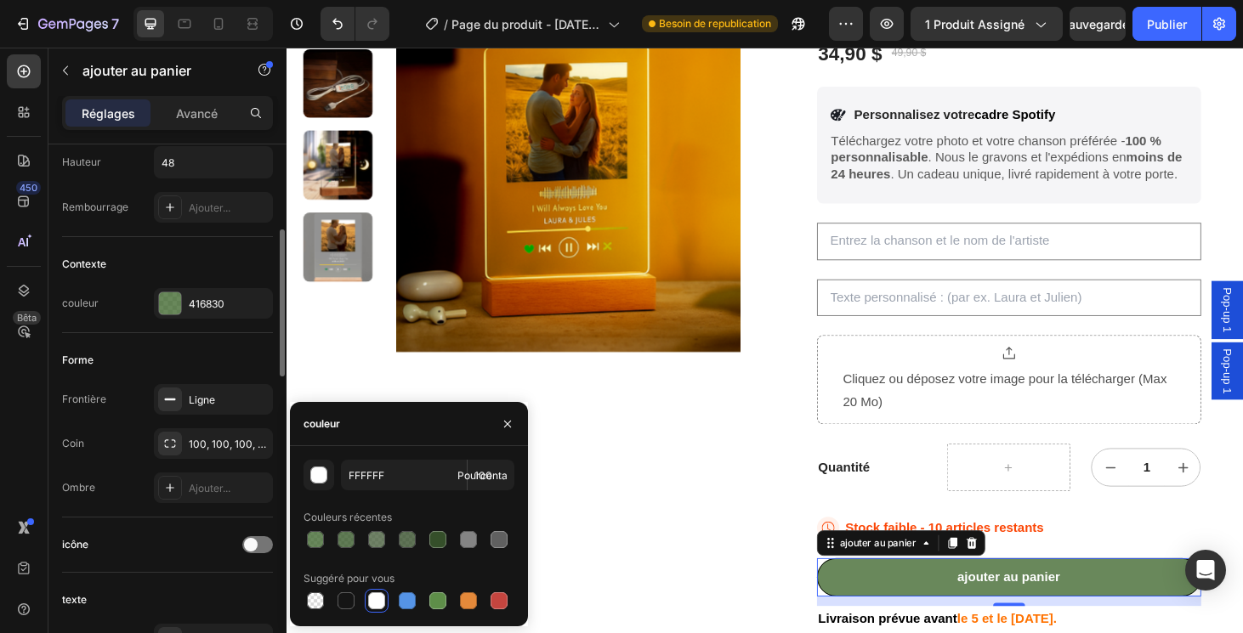
scroll to position [321, 0]
click at [193, 303] on div "416830" at bounding box center [213, 307] width 49 height 15
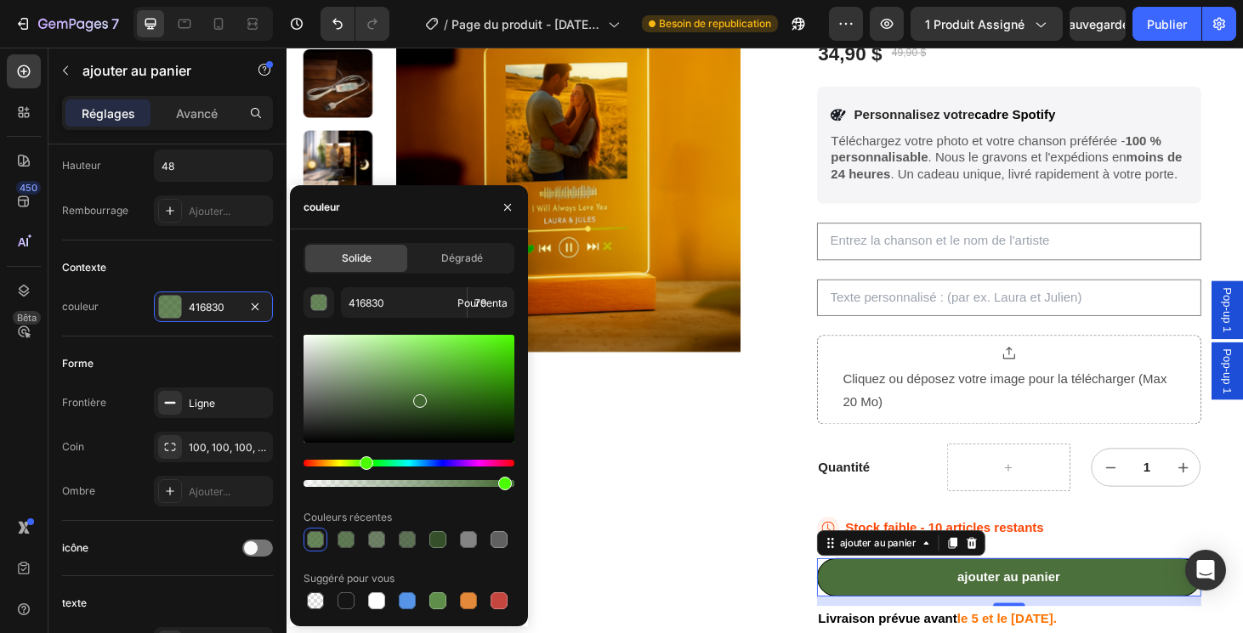
drag, startPoint x: 475, startPoint y: 484, endPoint x: 501, endPoint y: 495, distance: 28.6
click at [501, 495] on div "416830 79 Pourcenta Couleurs récentes Suggéré pour vous" at bounding box center [408, 450] width 211 height 326
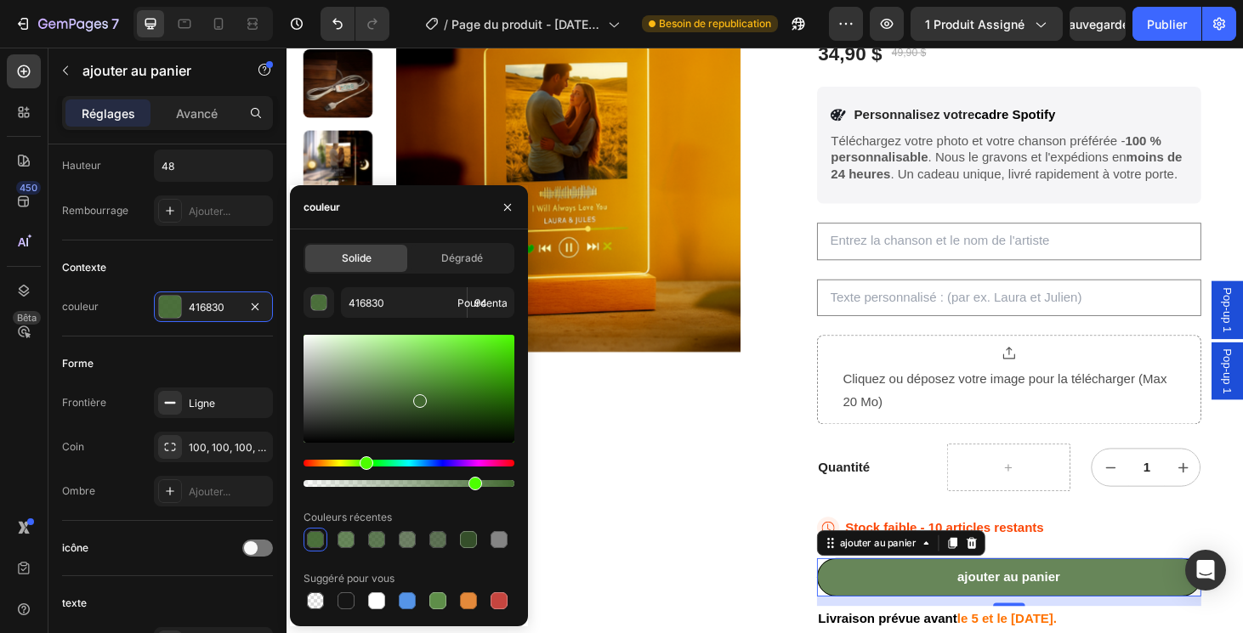
drag, startPoint x: 500, startPoint y: 486, endPoint x: 473, endPoint y: 486, distance: 27.2
click at [473, 486] on div at bounding box center [475, 484] width 14 height 14
type input "80"
click at [1164, 31] on div "Publier" at bounding box center [1167, 24] width 40 height 18
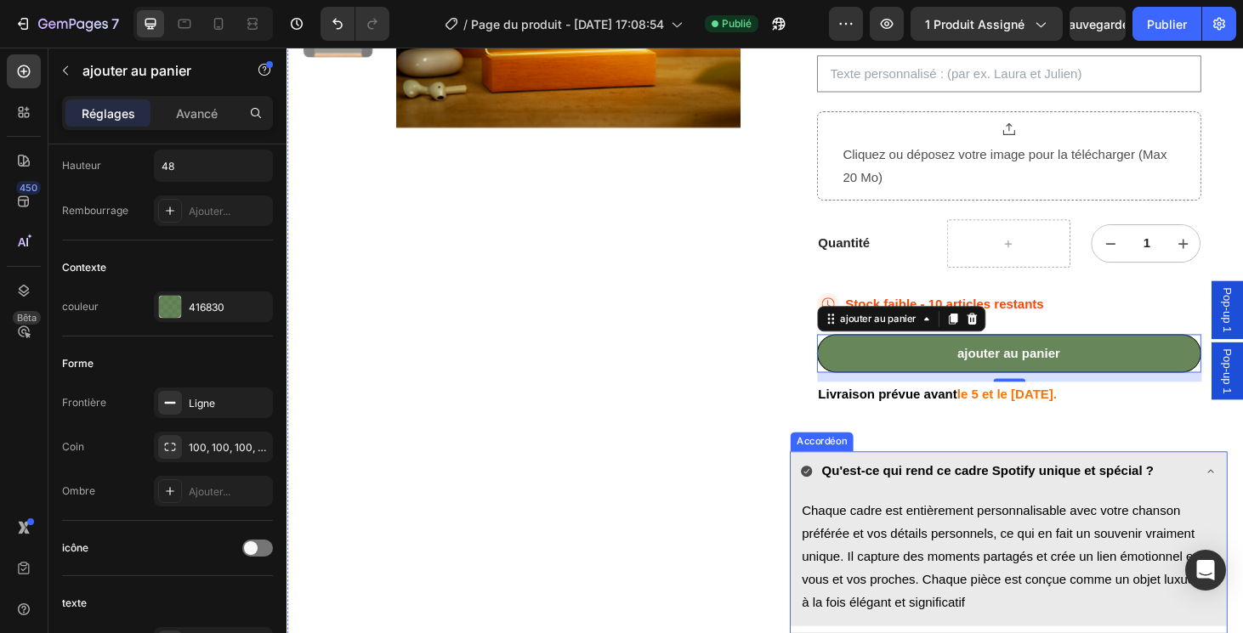
scroll to position [467, 0]
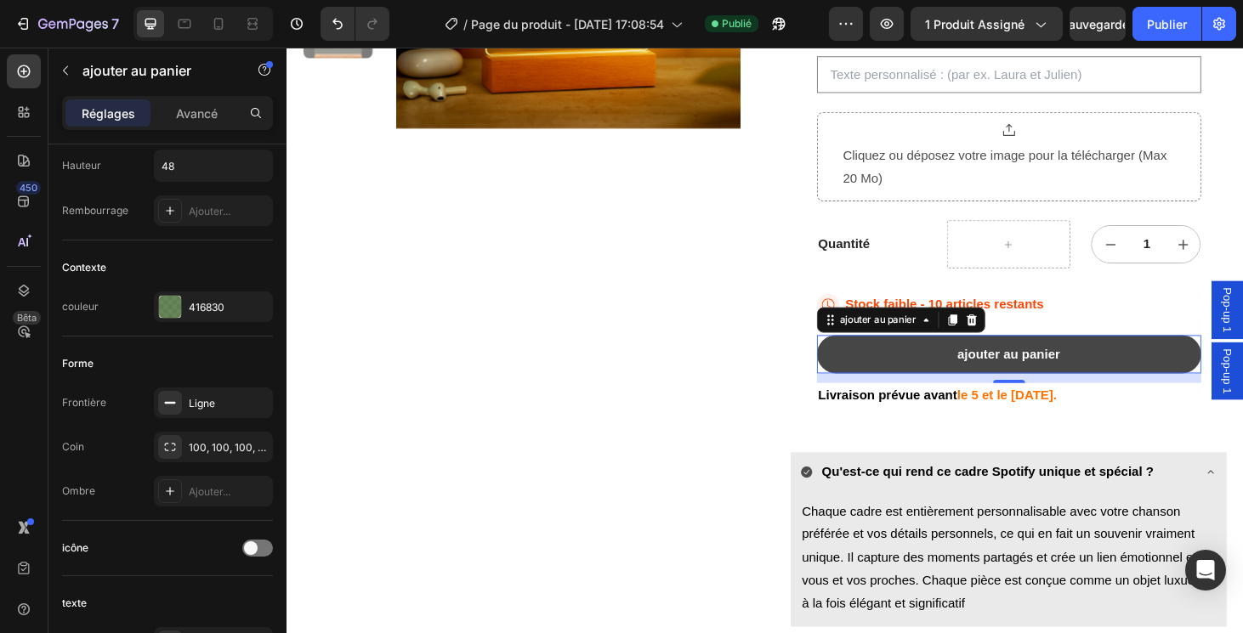
click at [949, 375] on button "ajouter au panier" at bounding box center [1057, 374] width 410 height 41
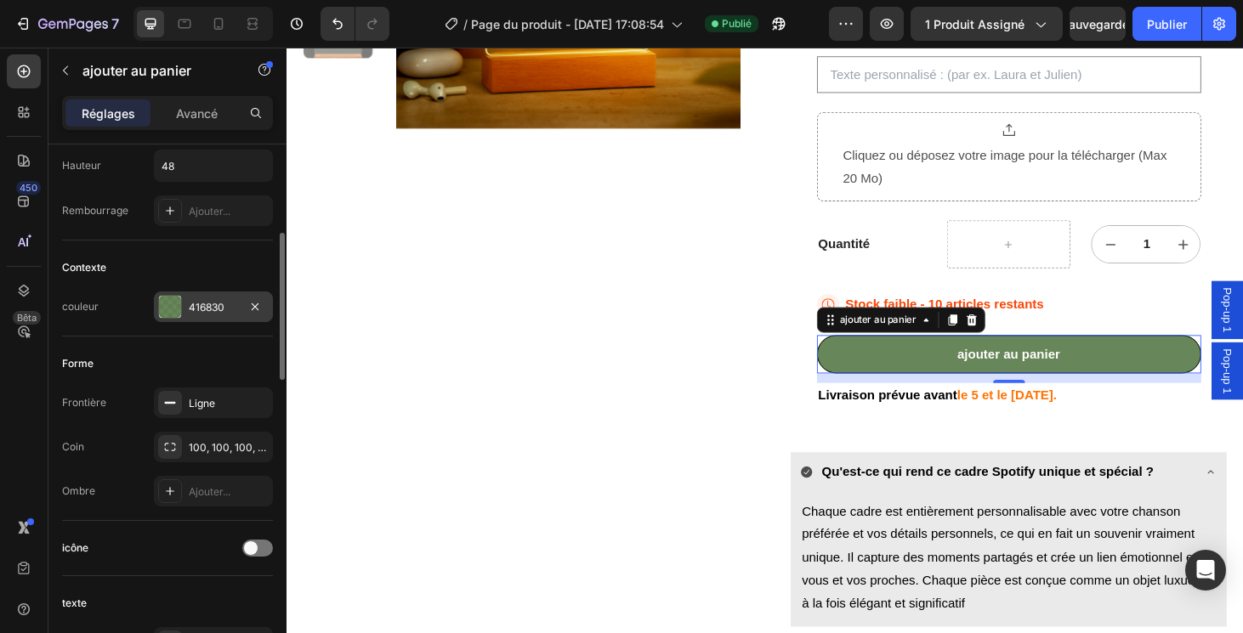
click at [174, 301] on div at bounding box center [170, 307] width 22 height 22
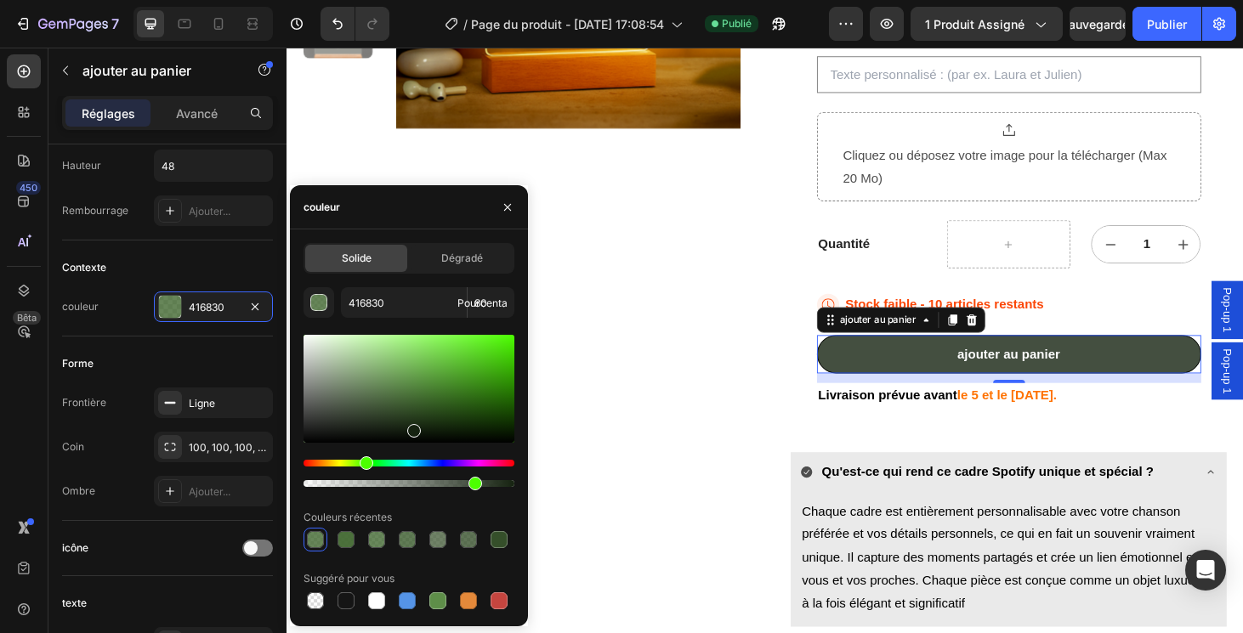
drag, startPoint x: 425, startPoint y: 401, endPoint x: 410, endPoint y: 419, distance: 23.5
click at [410, 424] on div at bounding box center [414, 431] width 14 height 14
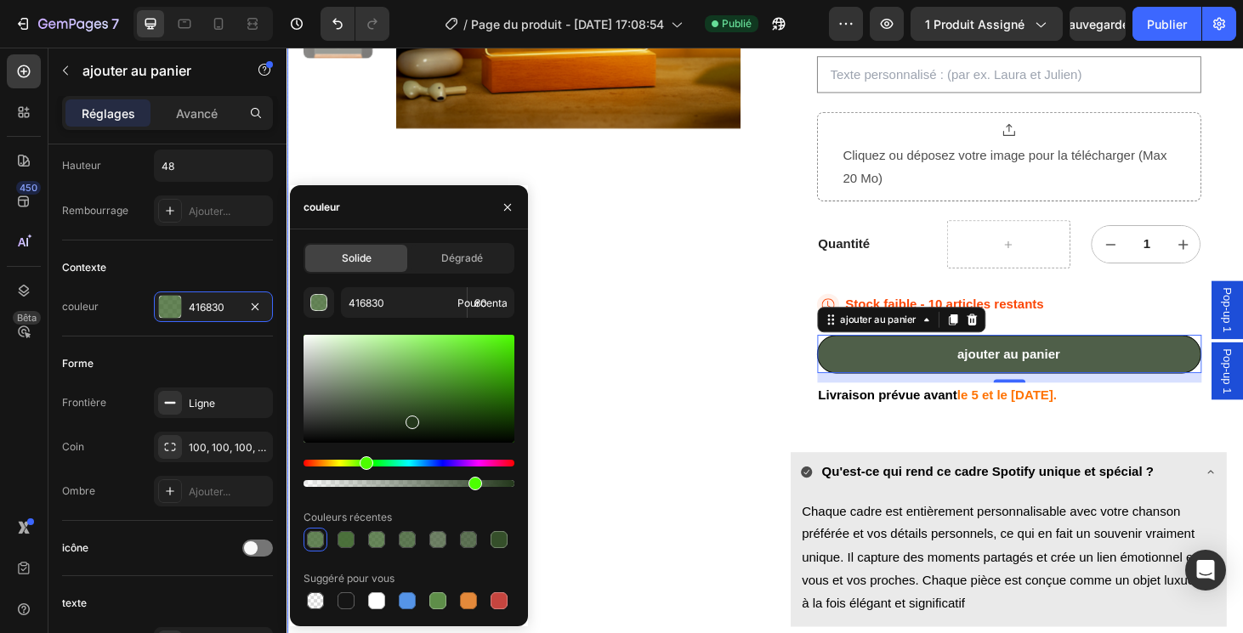
type input "24381C"
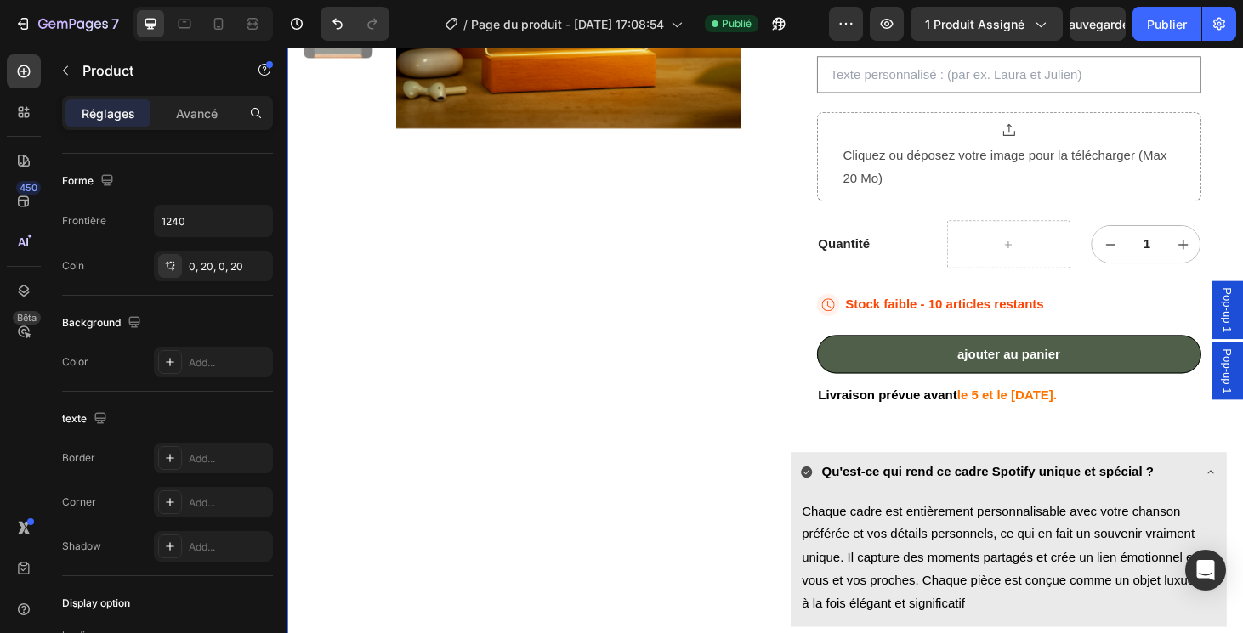
click at [654, 395] on div "Images de produits" at bounding box center [536, 248] width 467 height 1048
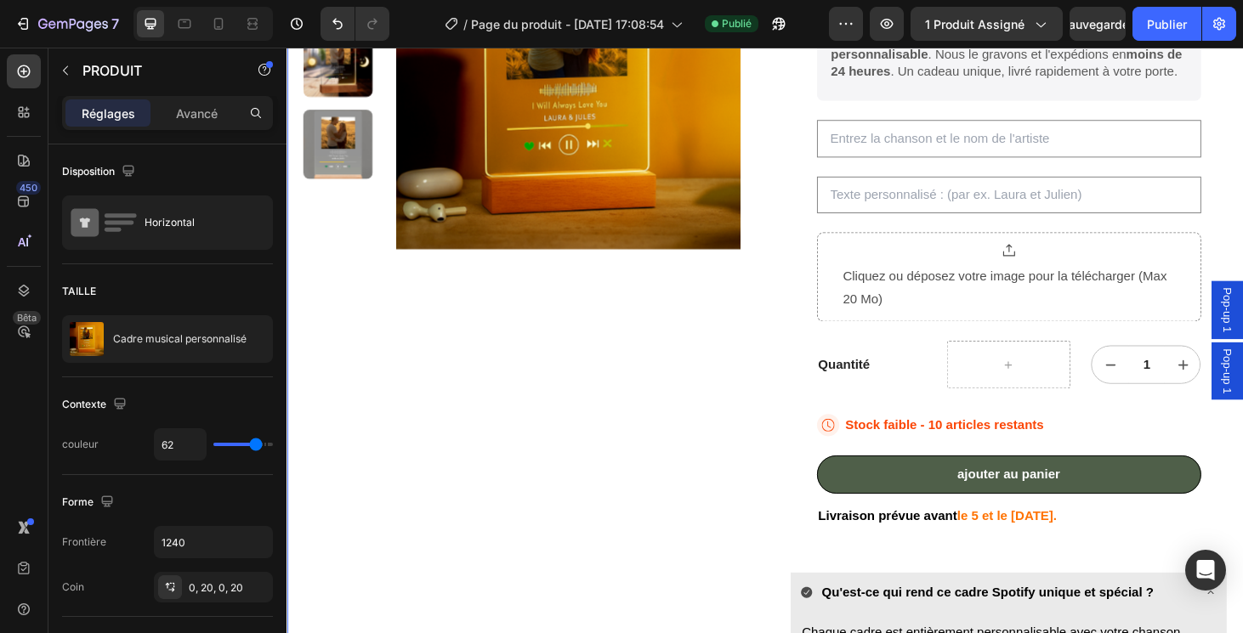
scroll to position [228, 0]
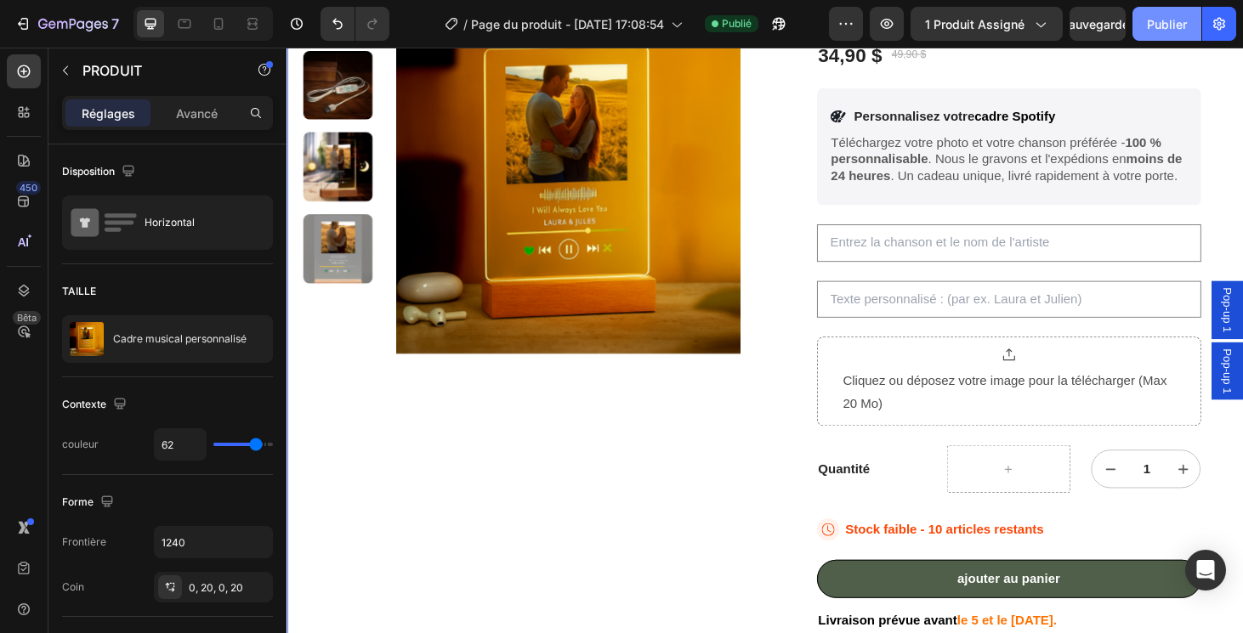
click at [1152, 16] on div "Publier" at bounding box center [1167, 24] width 40 height 18
click at [867, 553] on icon at bounding box center [864, 562] width 24 height 24
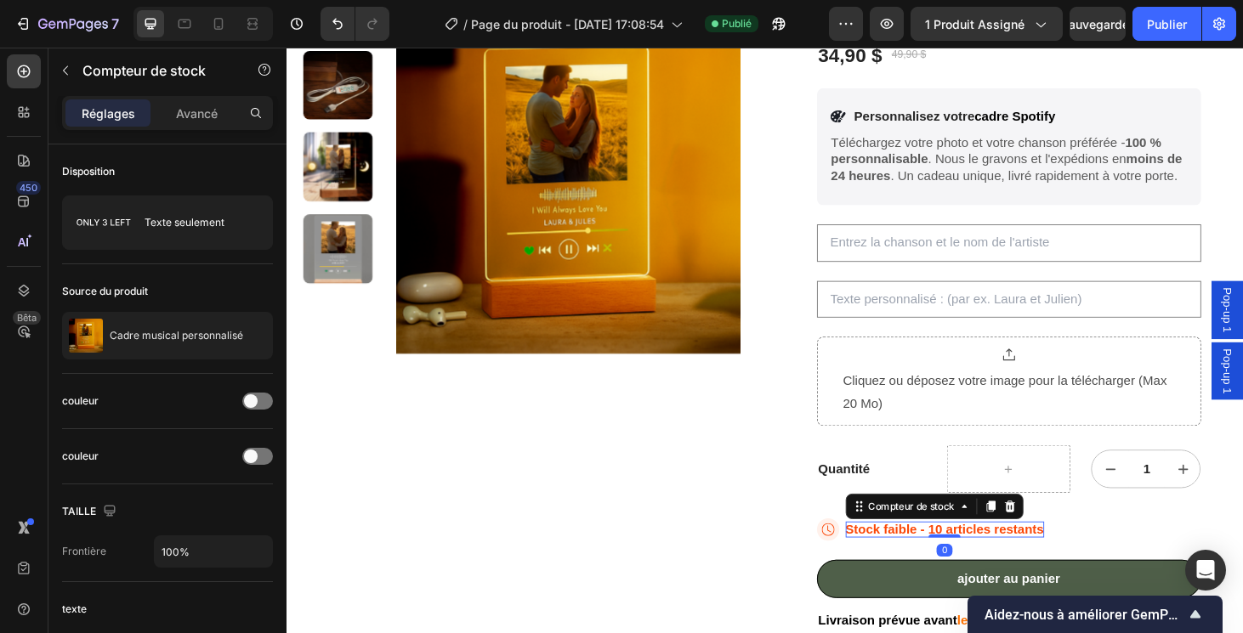
click at [949, 557] on p "Stock faible - 10 articles restants" at bounding box center [988, 562] width 212 height 18
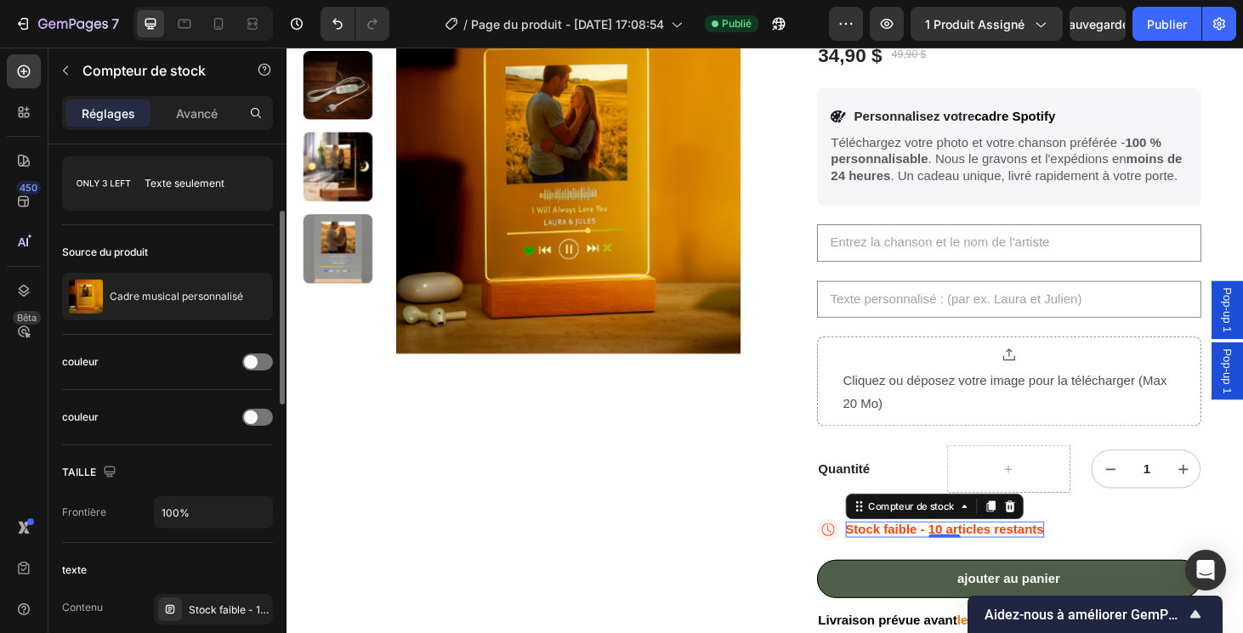
scroll to position [0, 0]
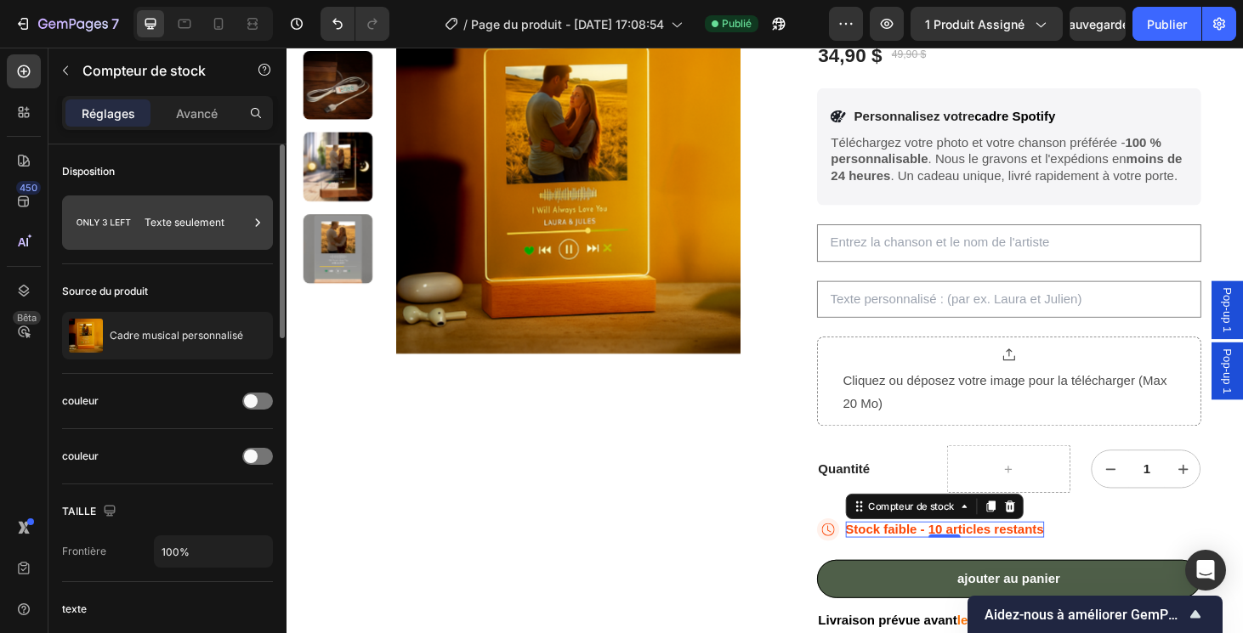
click at [173, 209] on div "Texte seulement" at bounding box center [196, 222] width 104 height 39
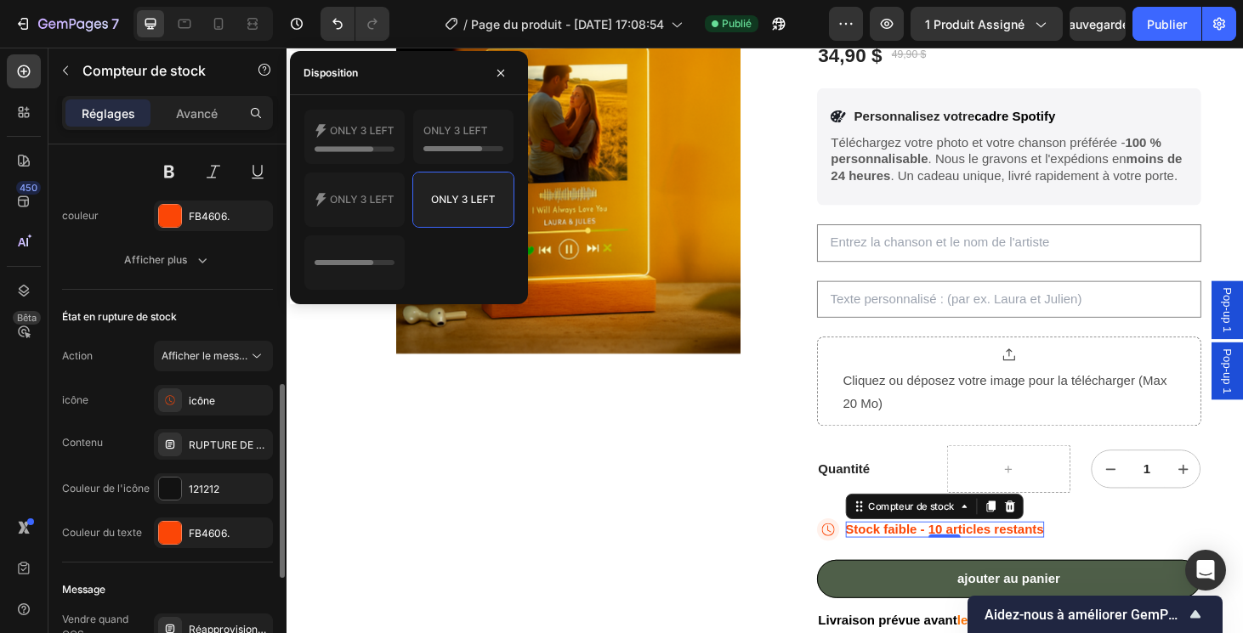
scroll to position [668, 0]
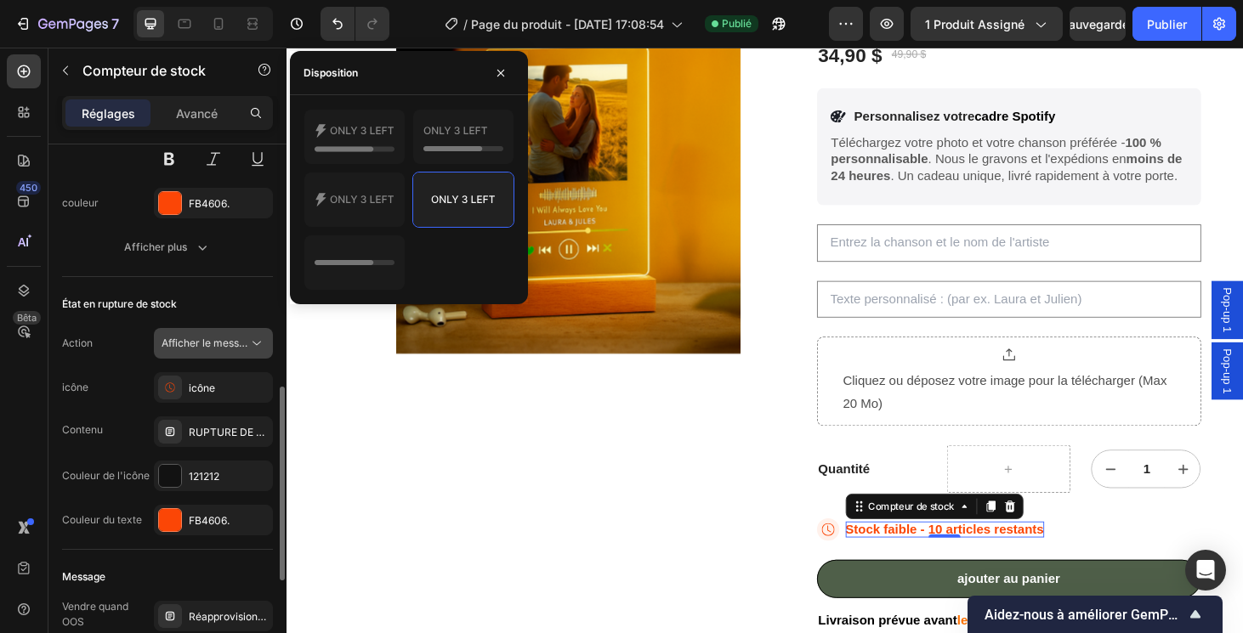
click at [223, 338] on span "Afficher le message" at bounding box center [208, 343] width 95 height 13
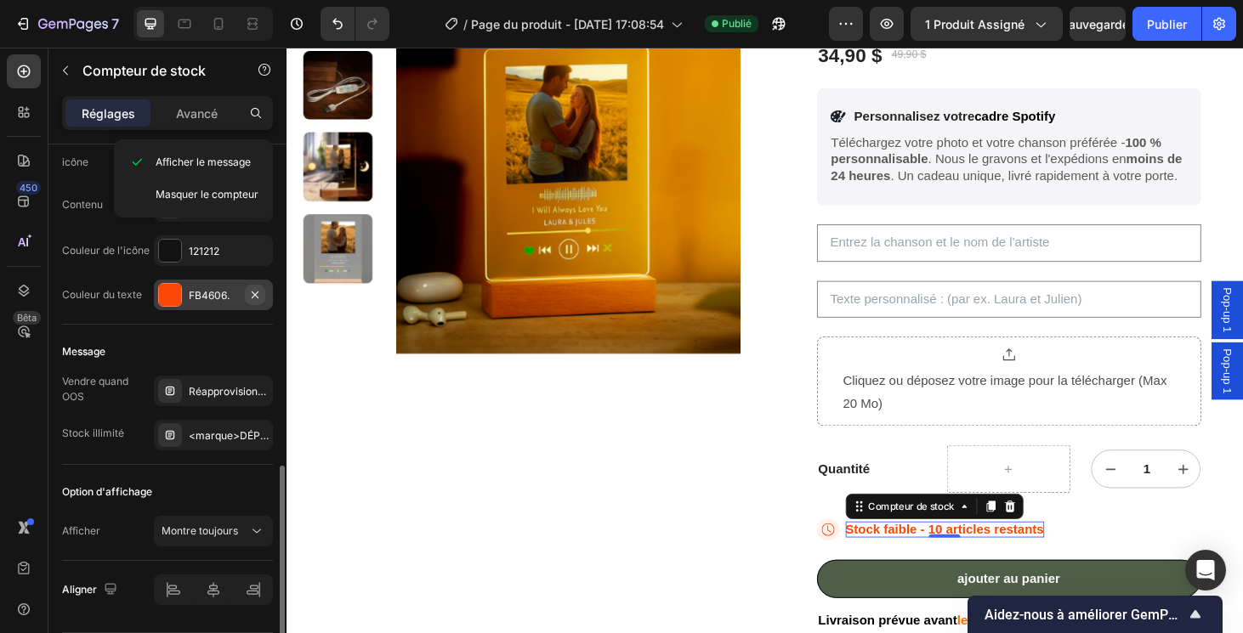
scroll to position [895, 0]
click at [241, 399] on div "Réapprovisionnez bientôt, PRÉCOMMANDEZ MAINTENANT !" at bounding box center [213, 389] width 119 height 31
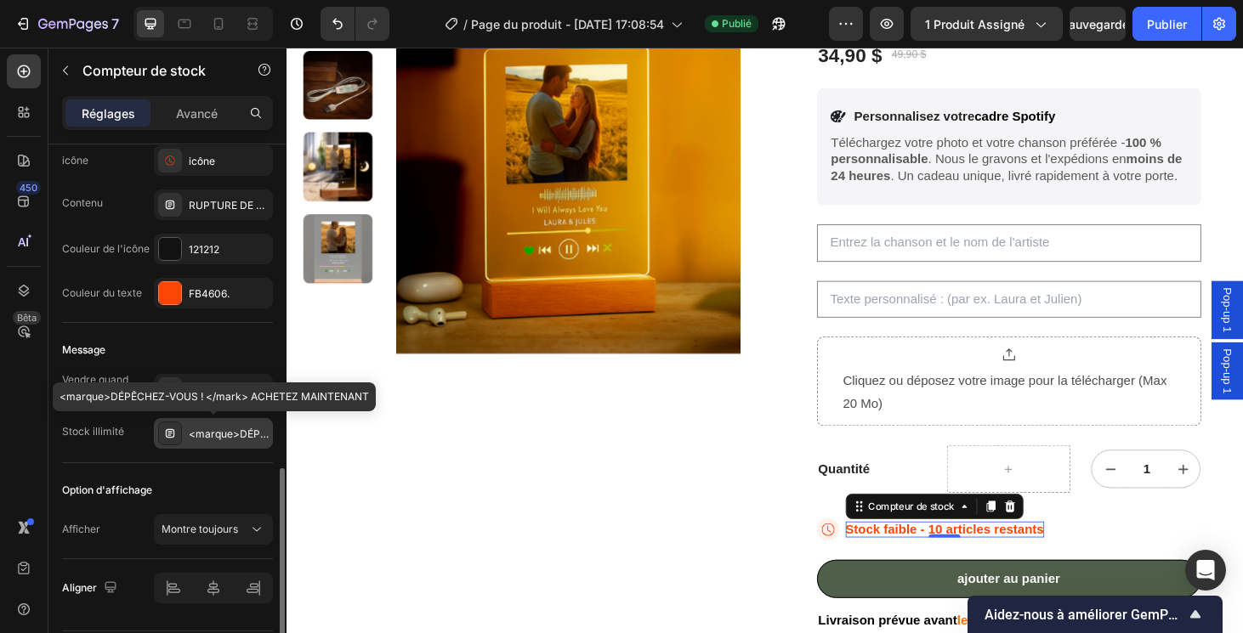
click at [234, 425] on div "<marque>DÉPÊCHEZ-VOUS ! </mark> ACHETEZ MAINTENANT" at bounding box center [213, 433] width 119 height 31
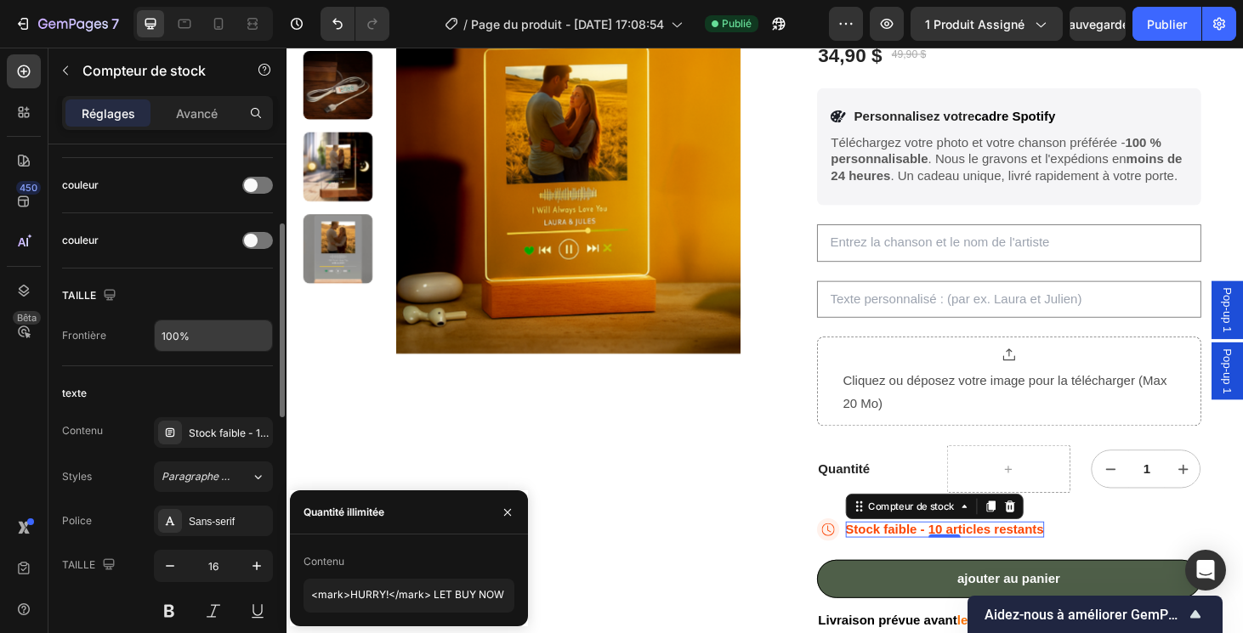
scroll to position [217, 0]
click at [207, 433] on div "Stock faible - 10 articles restants" at bounding box center [229, 432] width 80 height 15
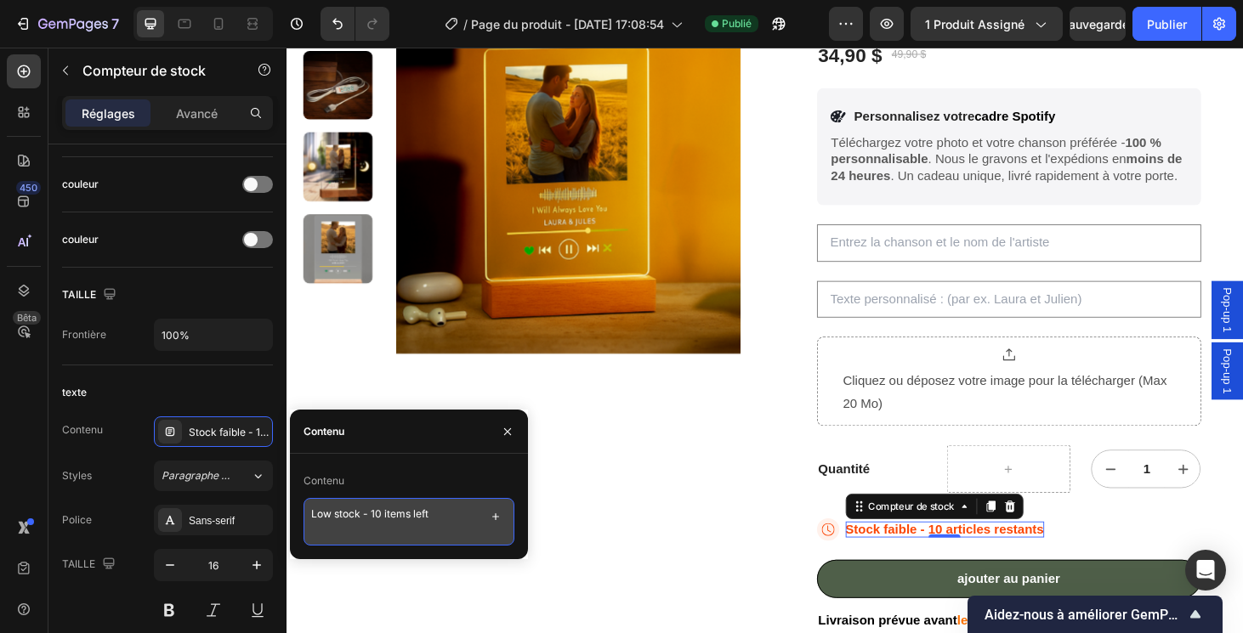
click at [387, 513] on textarea "Low stock - 10 items left" at bounding box center [408, 522] width 211 height 48
paste textarea "2,000+ people ordered it [DATE]"
type textarea "2,000+ people ordered it [DATE]"
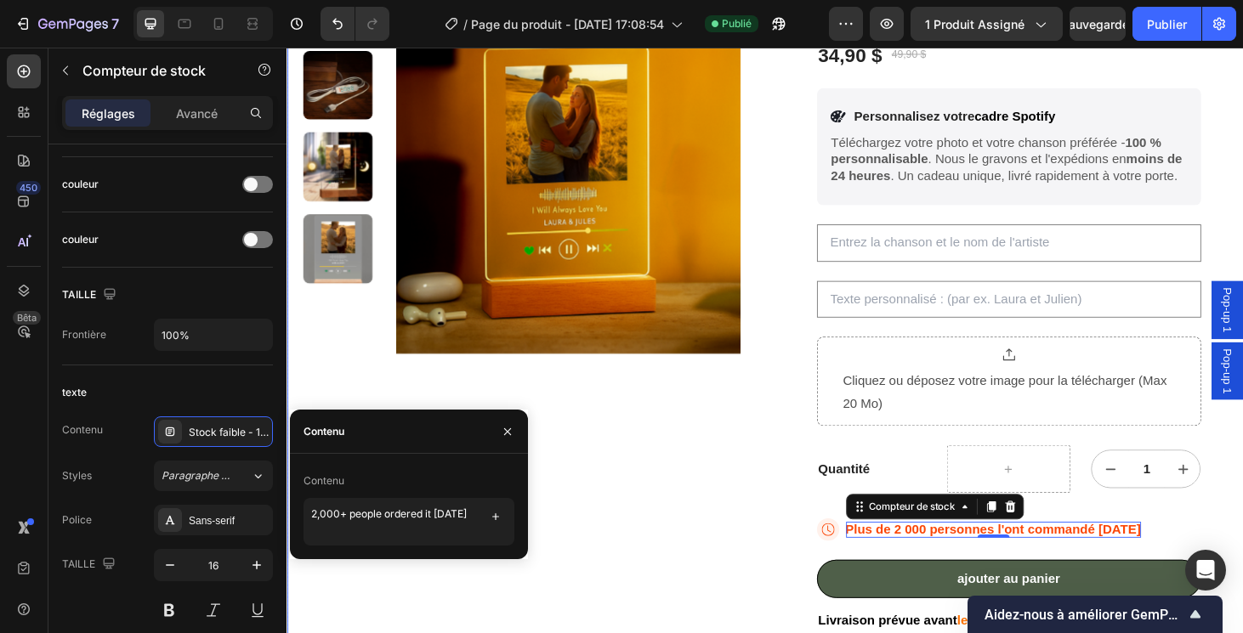
click at [711, 514] on div "Images de produits" at bounding box center [536, 487] width 467 height 1048
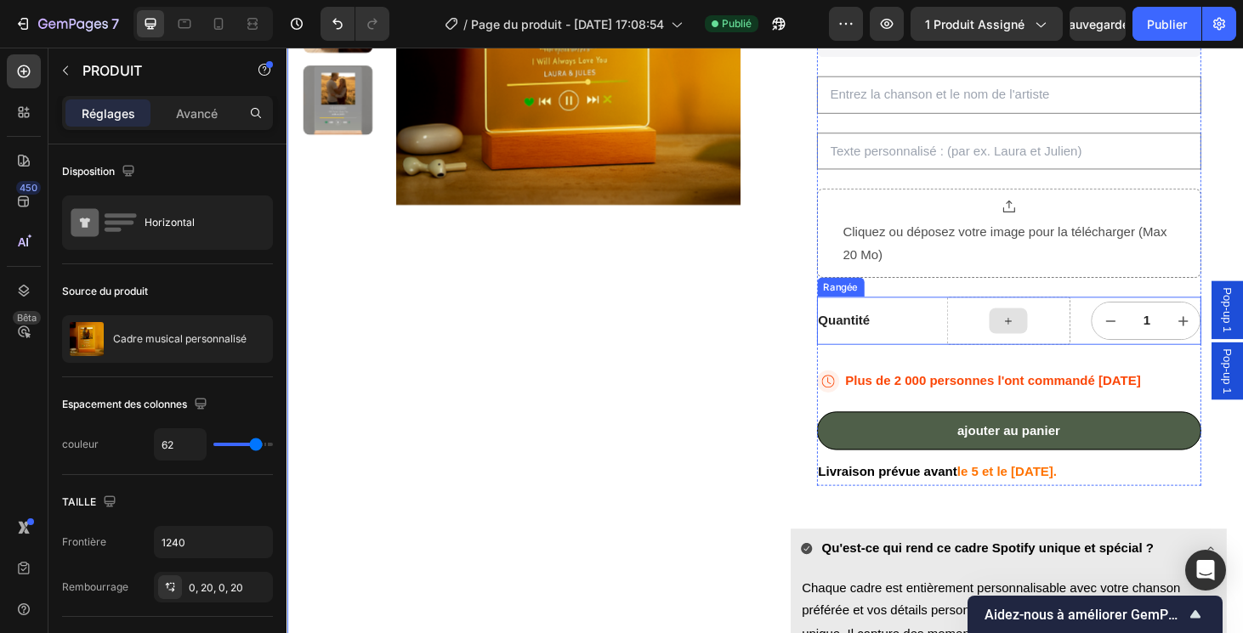
scroll to position [387, 0]
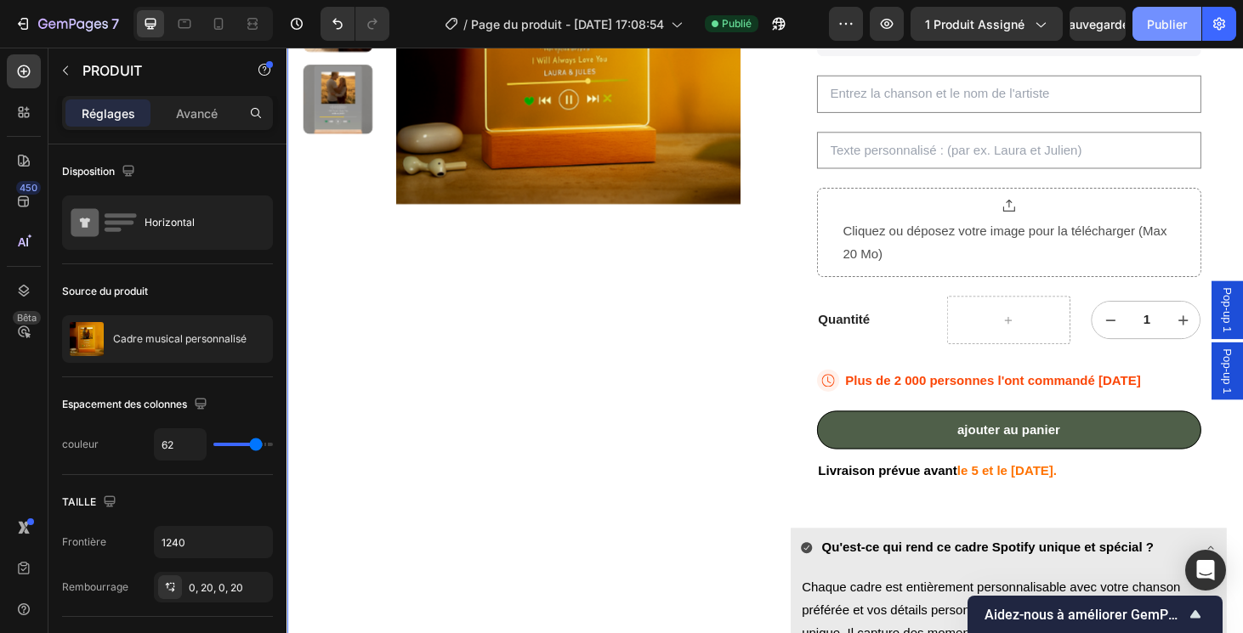
click at [1161, 19] on div "Publier" at bounding box center [1167, 24] width 40 height 18
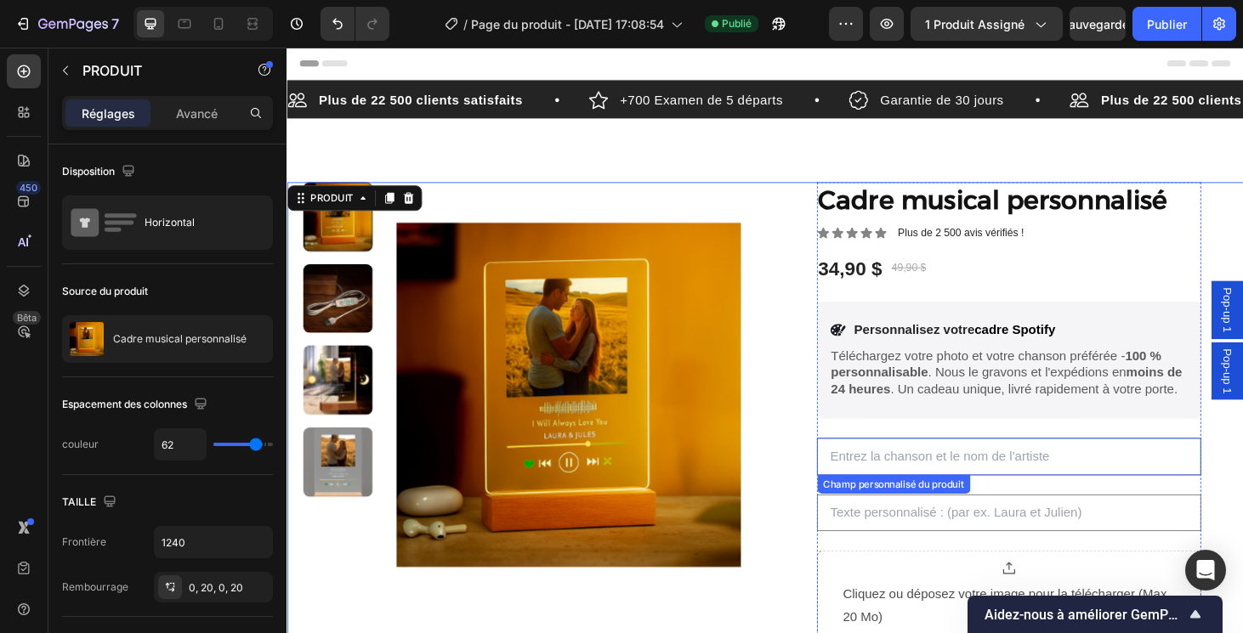
scroll to position [0, 0]
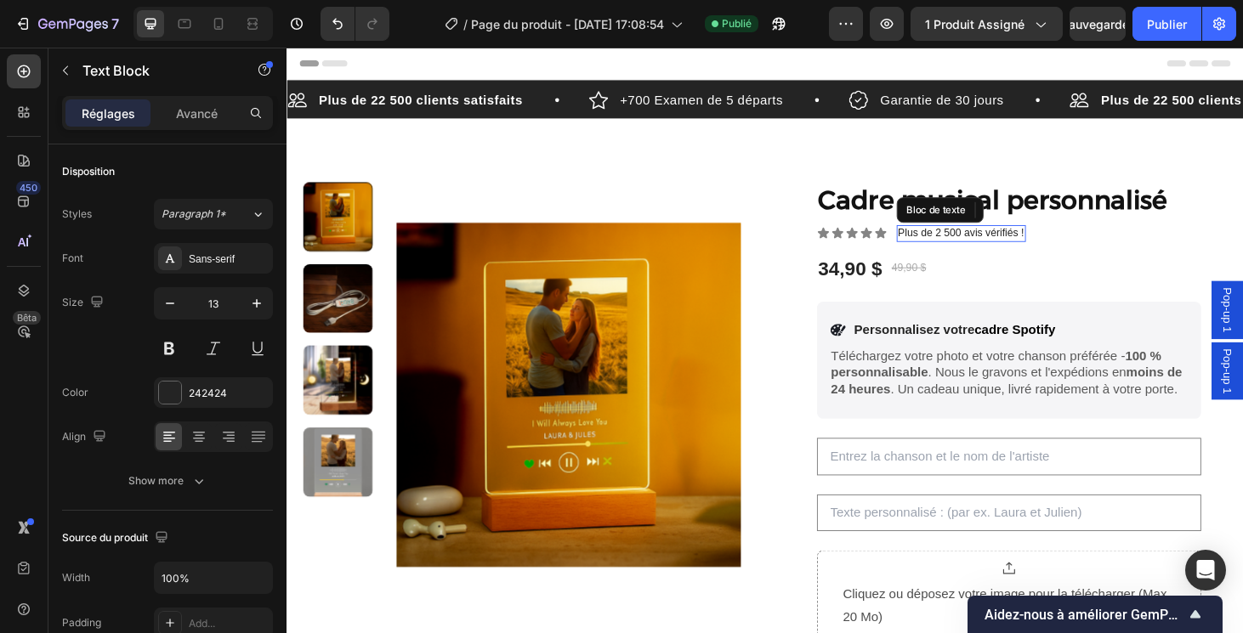
click at [981, 243] on p "Plus de 2 500 avis vérifiés !" at bounding box center [1005, 246] width 134 height 14
click at [983, 246] on p "Plus de 2 500 avis vérifiés !" at bounding box center [1005, 246] width 134 height 14
click at [1152, 35] on button "Publier" at bounding box center [1166, 24] width 69 height 34
click at [1168, 33] on button "Publier" at bounding box center [1166, 24] width 69 height 34
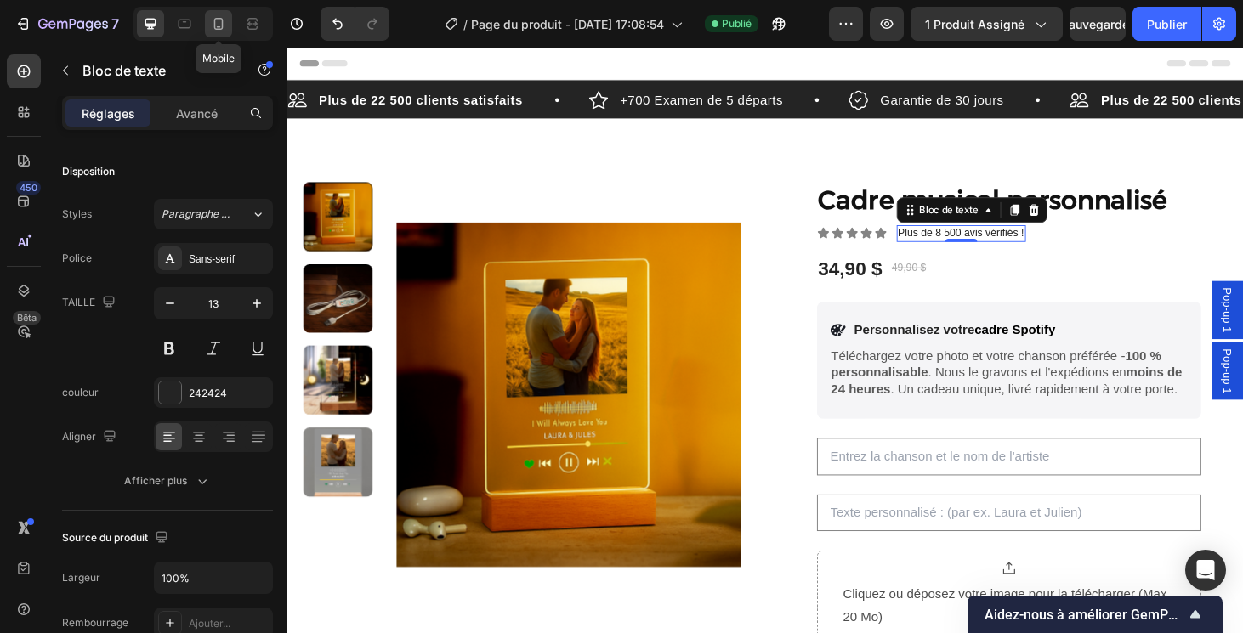
click at [207, 30] on div at bounding box center [218, 23] width 27 height 27
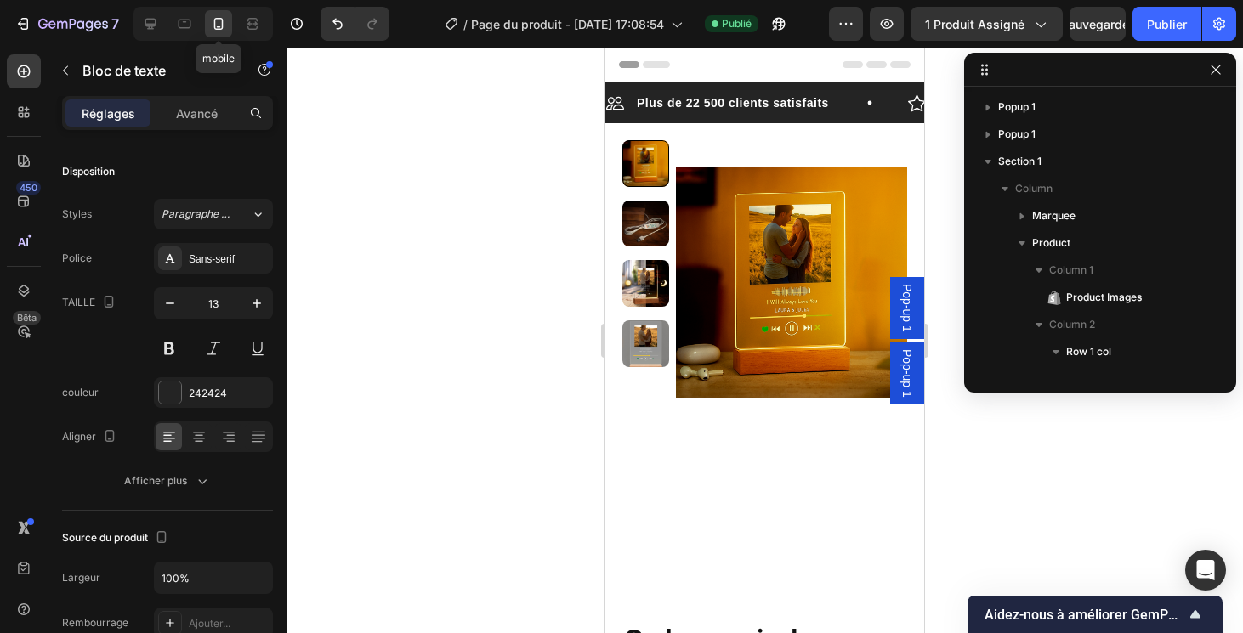
type input "12"
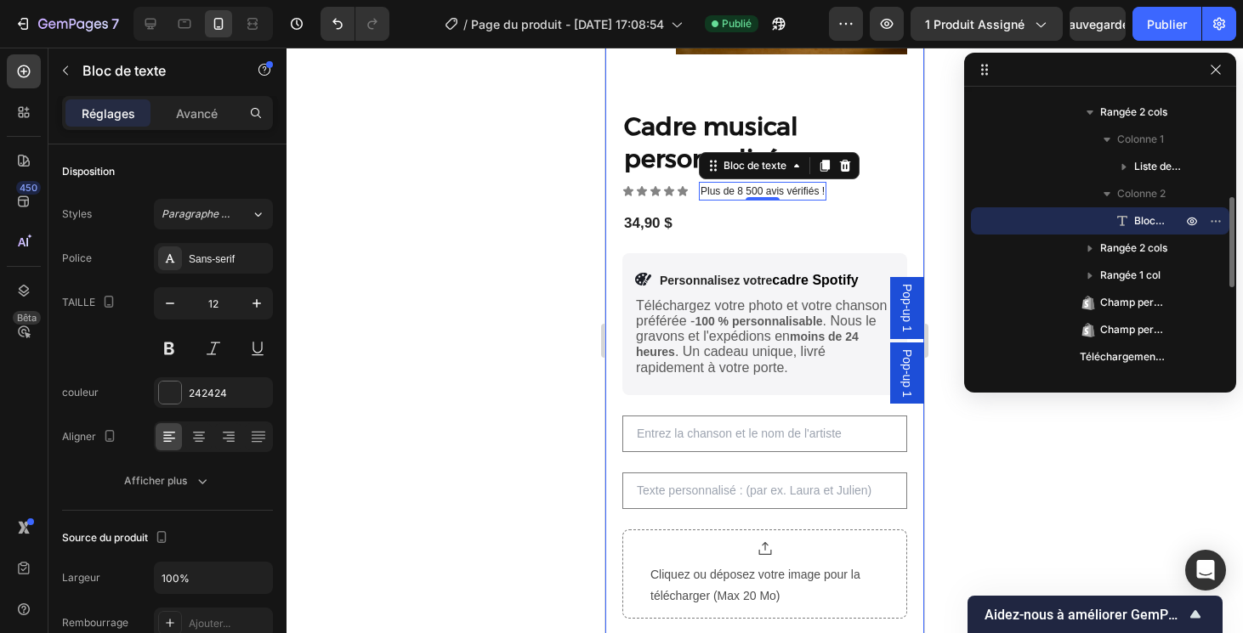
scroll to position [418, 0]
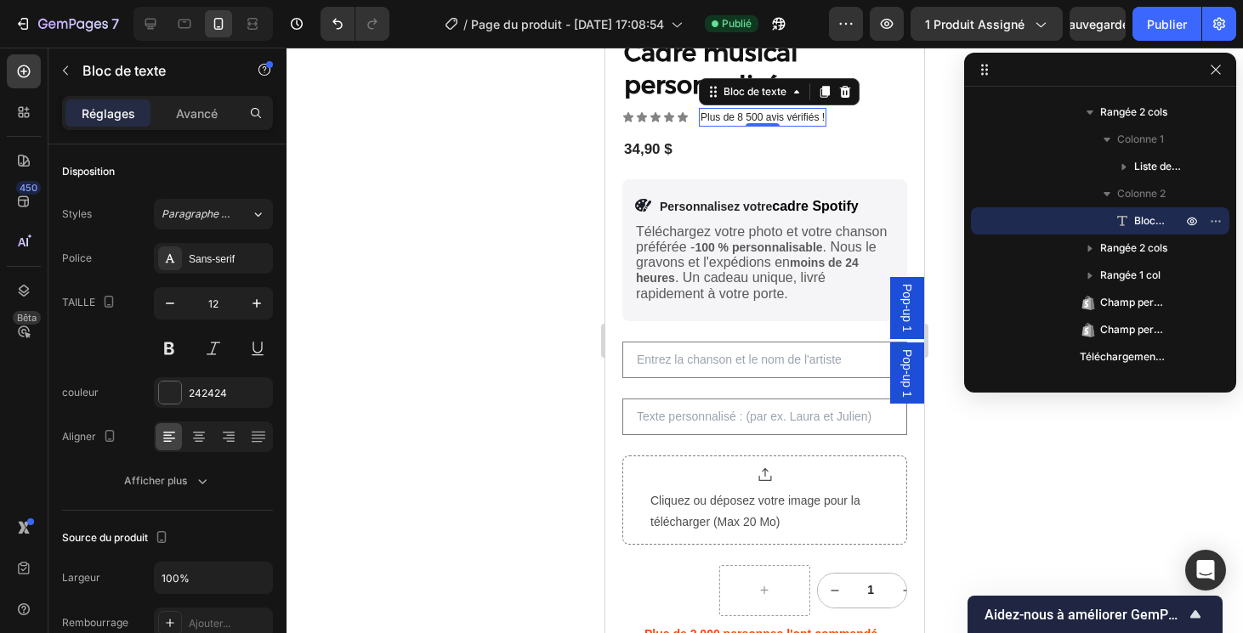
click at [909, 298] on span "Pop-up 1" at bounding box center [906, 308] width 17 height 48
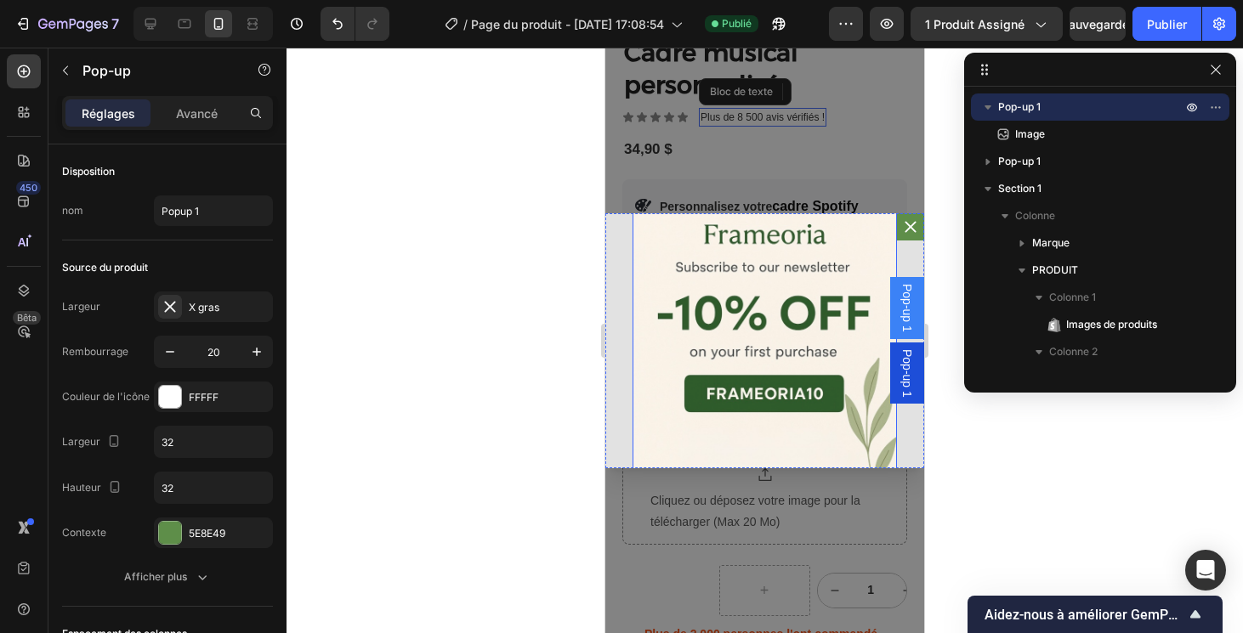
scroll to position [63, 0]
click at [967, 410] on div at bounding box center [764, 341] width 956 height 586
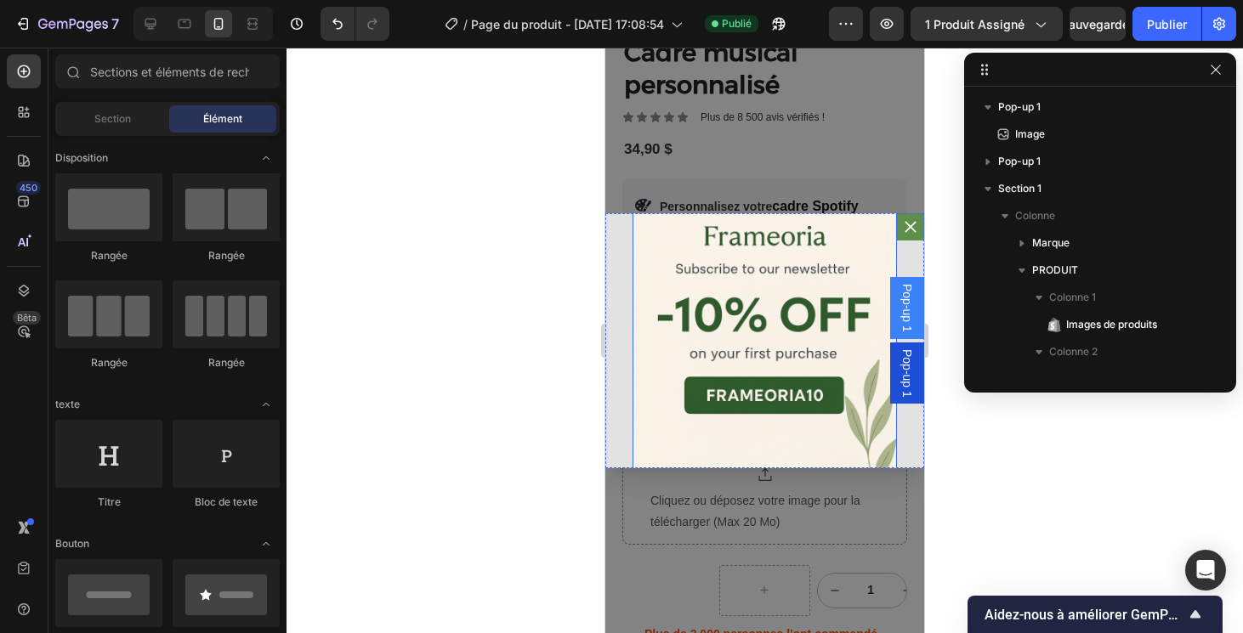
click at [837, 283] on img "Corps de dialogue" at bounding box center [764, 326] width 264 height 297
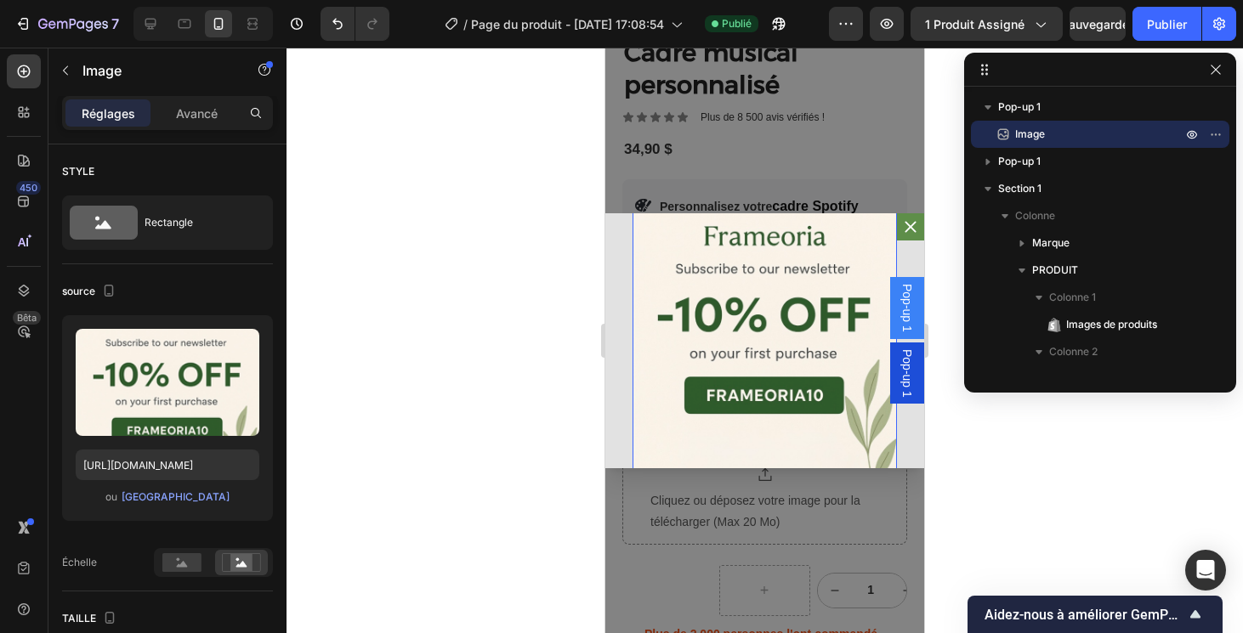
click at [939, 459] on div at bounding box center [764, 341] width 956 height 586
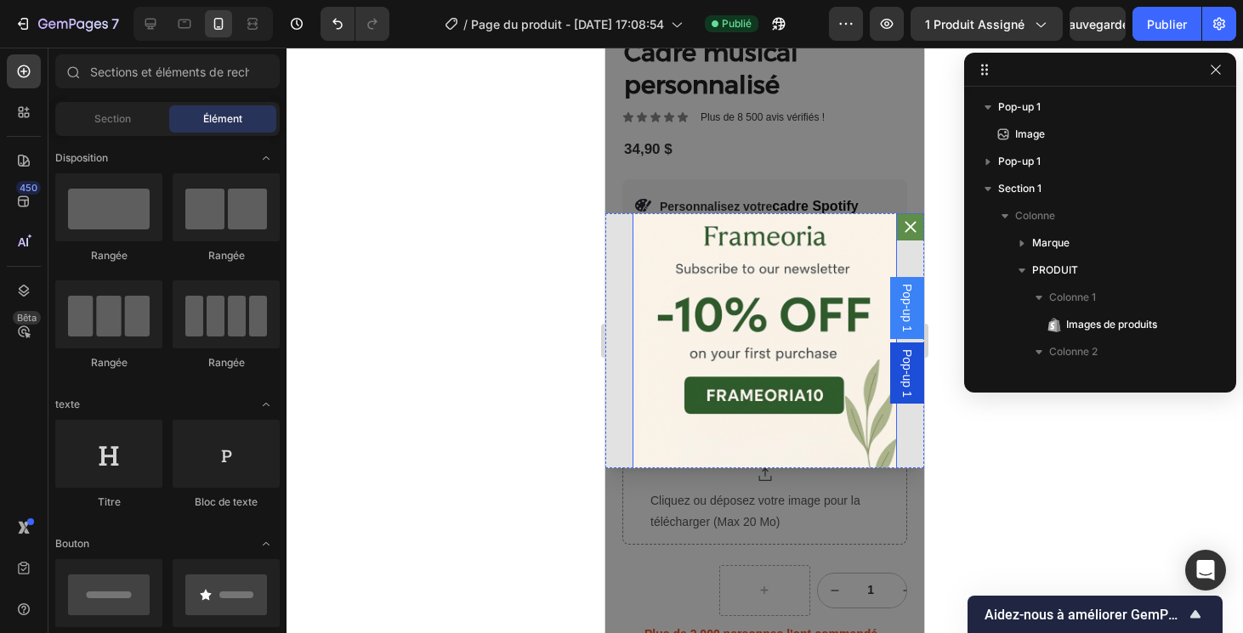
click at [794, 246] on img "Corps de dialogue" at bounding box center [764, 326] width 264 height 297
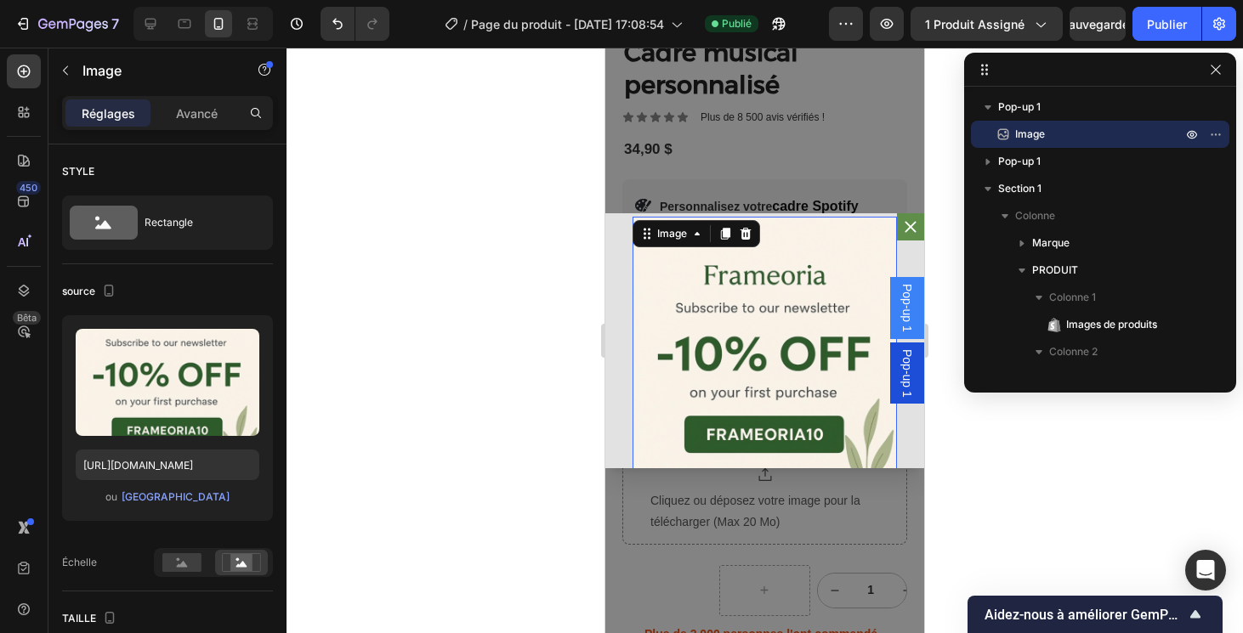
scroll to position [23, 0]
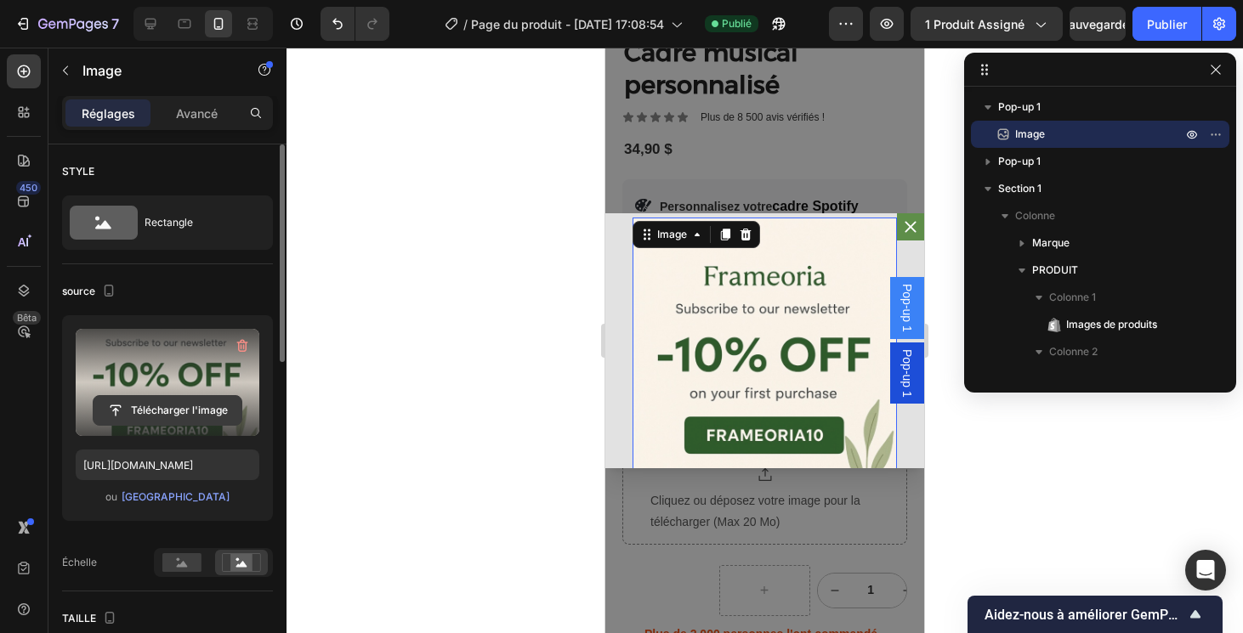
click at [153, 404] on input "file" at bounding box center [167, 410] width 148 height 29
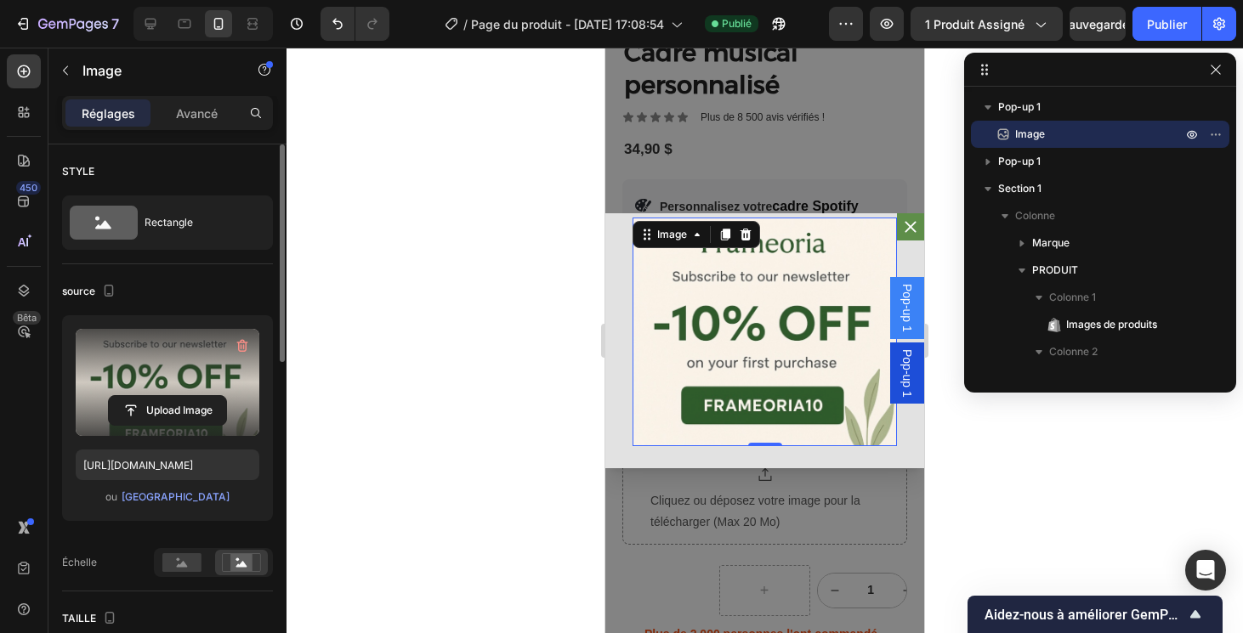
type input "https://cdn.shopify.com/s/files/1/0949/1188/9750/files/gempages_584817536290259…"
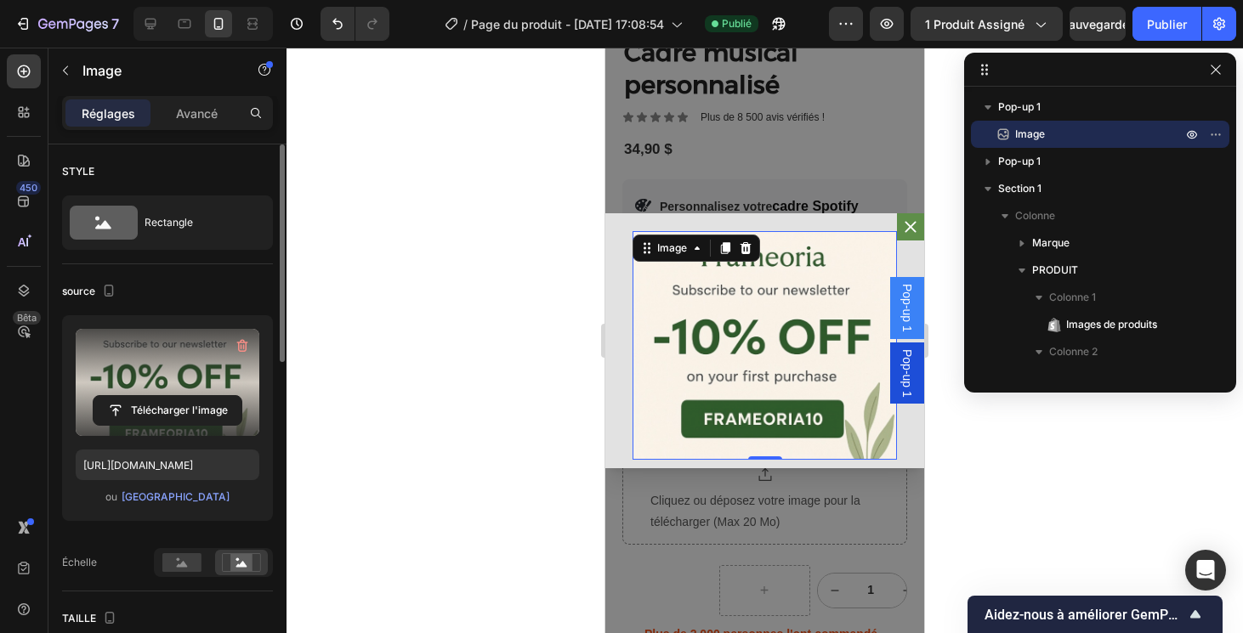
scroll to position [12, 0]
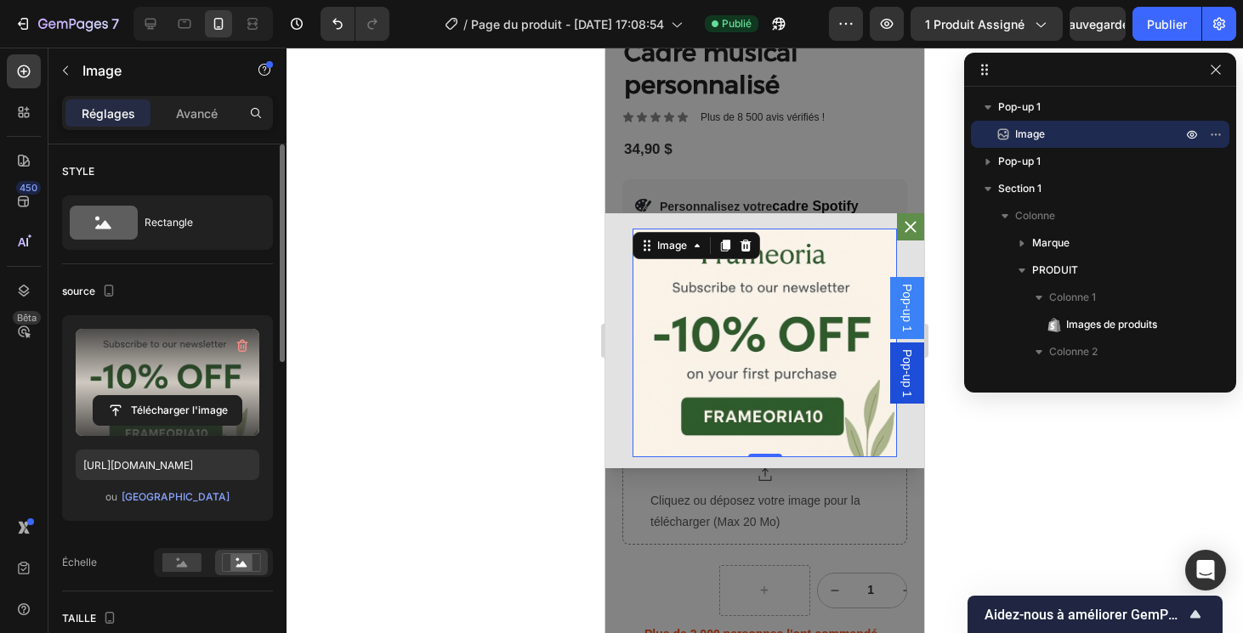
click at [985, 460] on div at bounding box center [764, 341] width 956 height 586
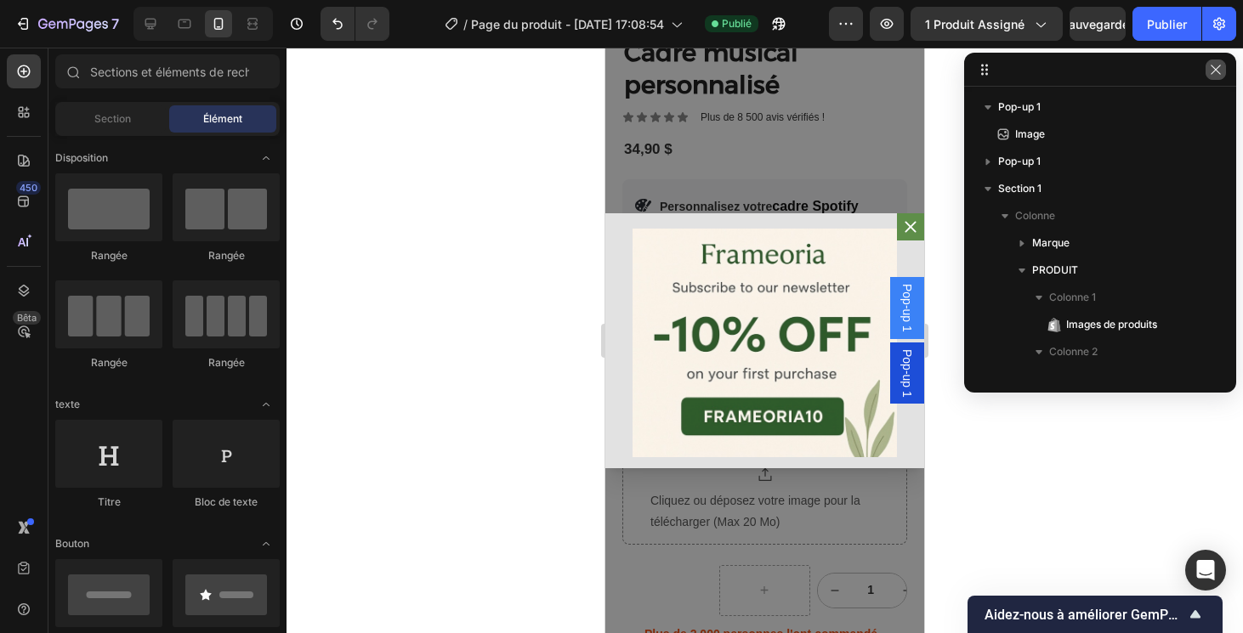
click at [1218, 71] on icon "button" at bounding box center [1216, 70] width 14 height 14
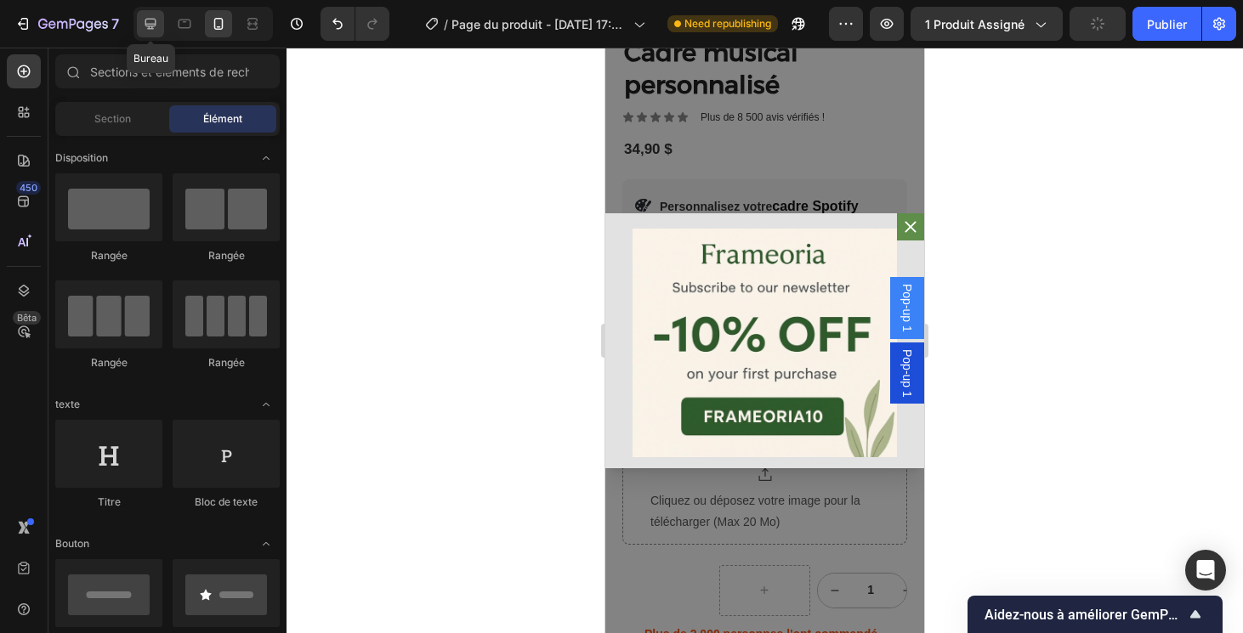
click at [156, 18] on icon at bounding box center [150, 23] width 17 height 17
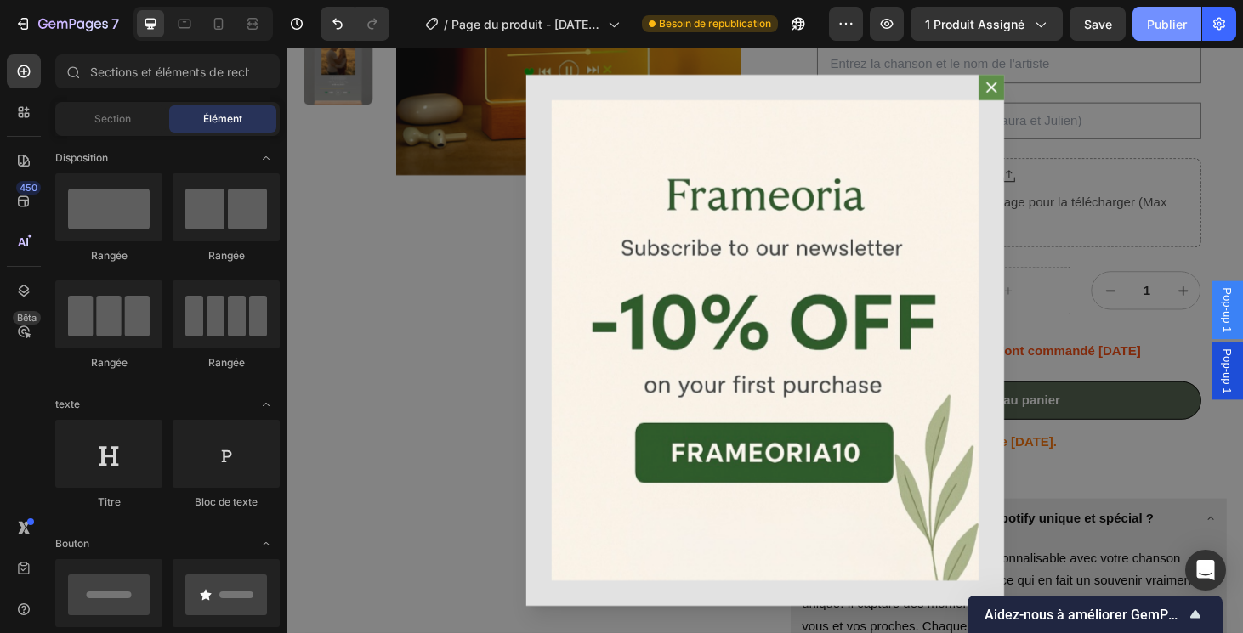
click at [1168, 23] on div "Publier" at bounding box center [1167, 24] width 40 height 18
